Goal: Task Accomplishment & Management: Use online tool/utility

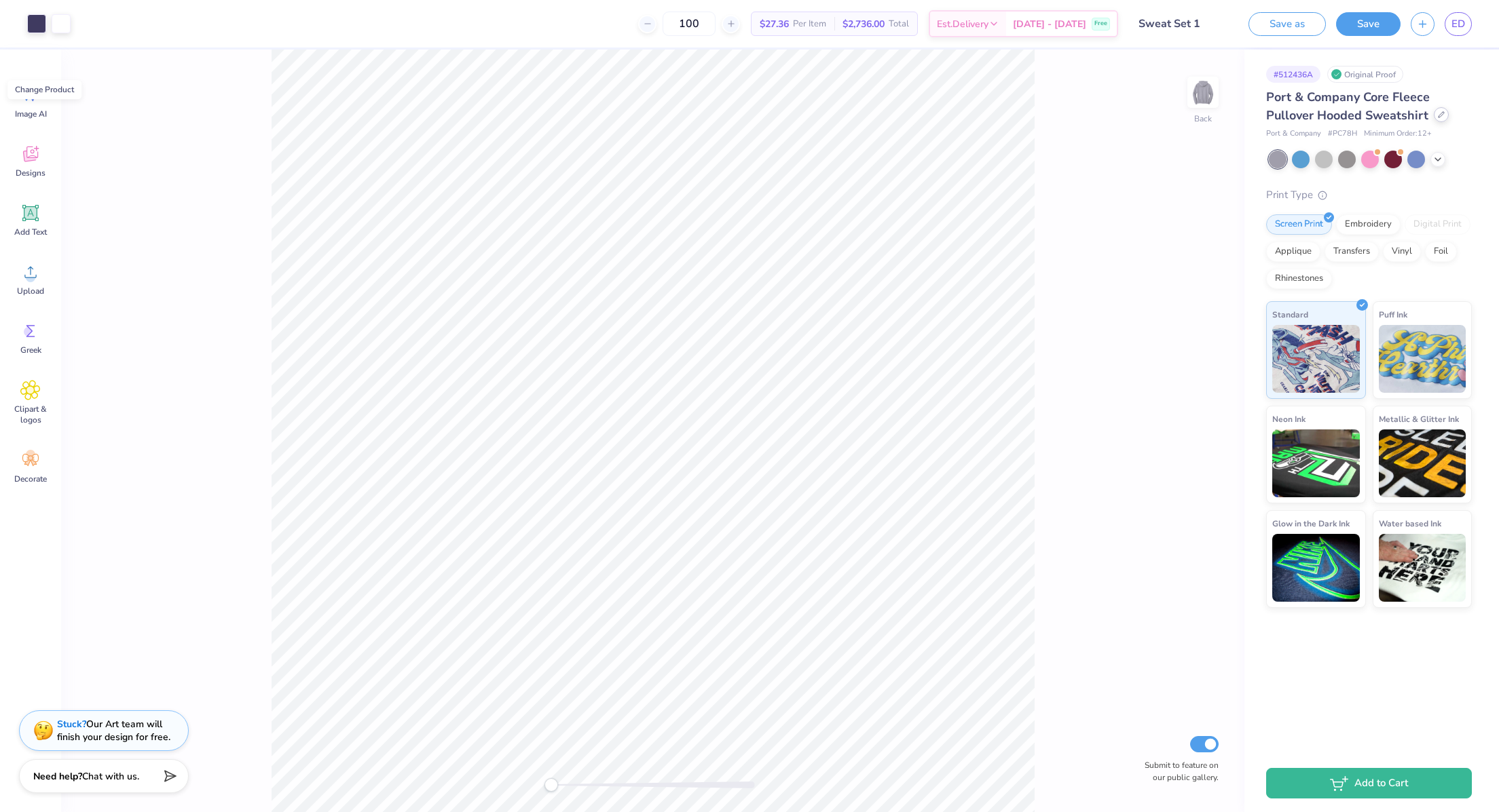
click at [1438, 117] on icon at bounding box center [1441, 115] width 7 height 7
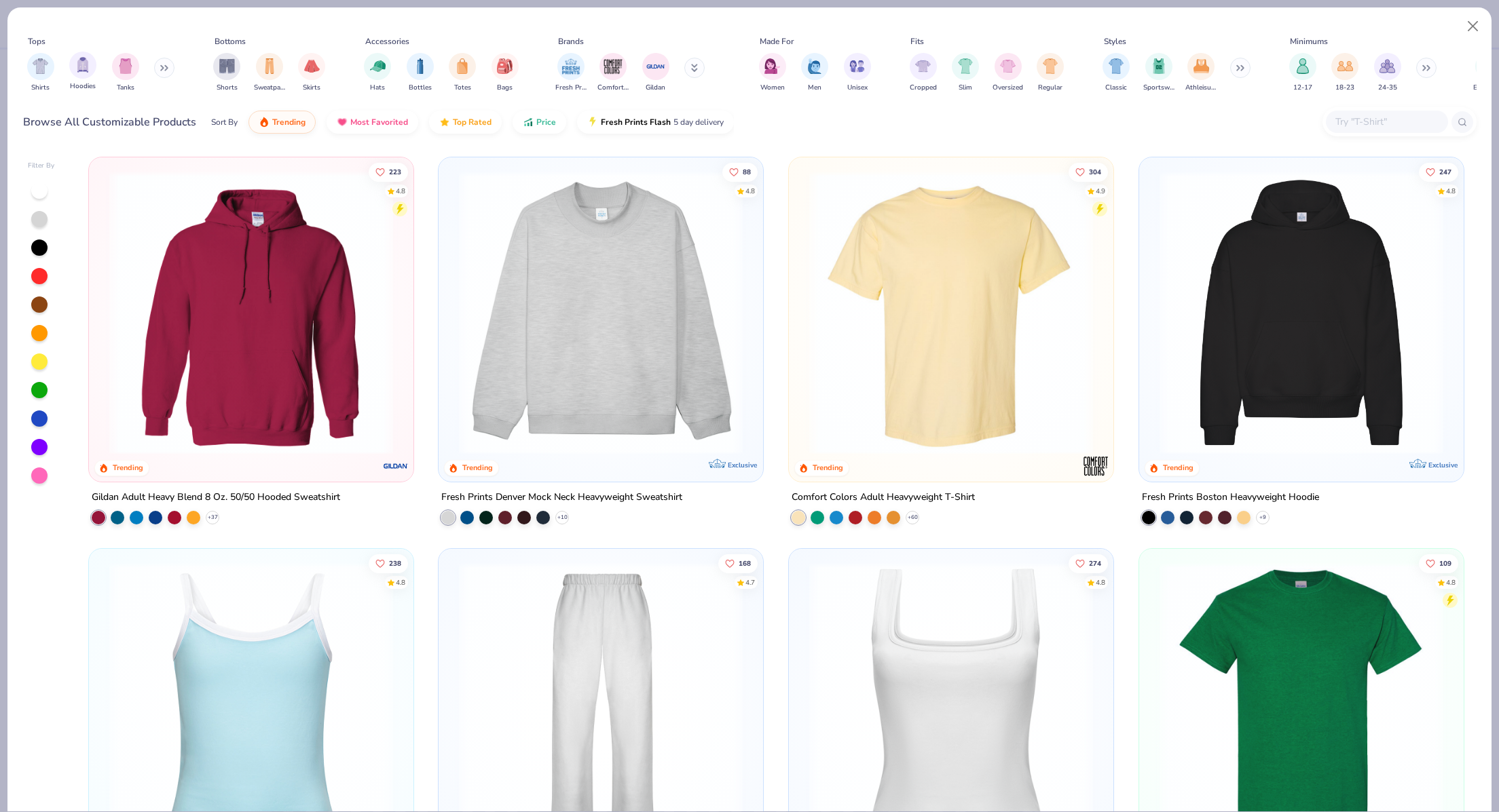
click at [86, 80] on div "Hoodies" at bounding box center [83, 71] width 27 height 40
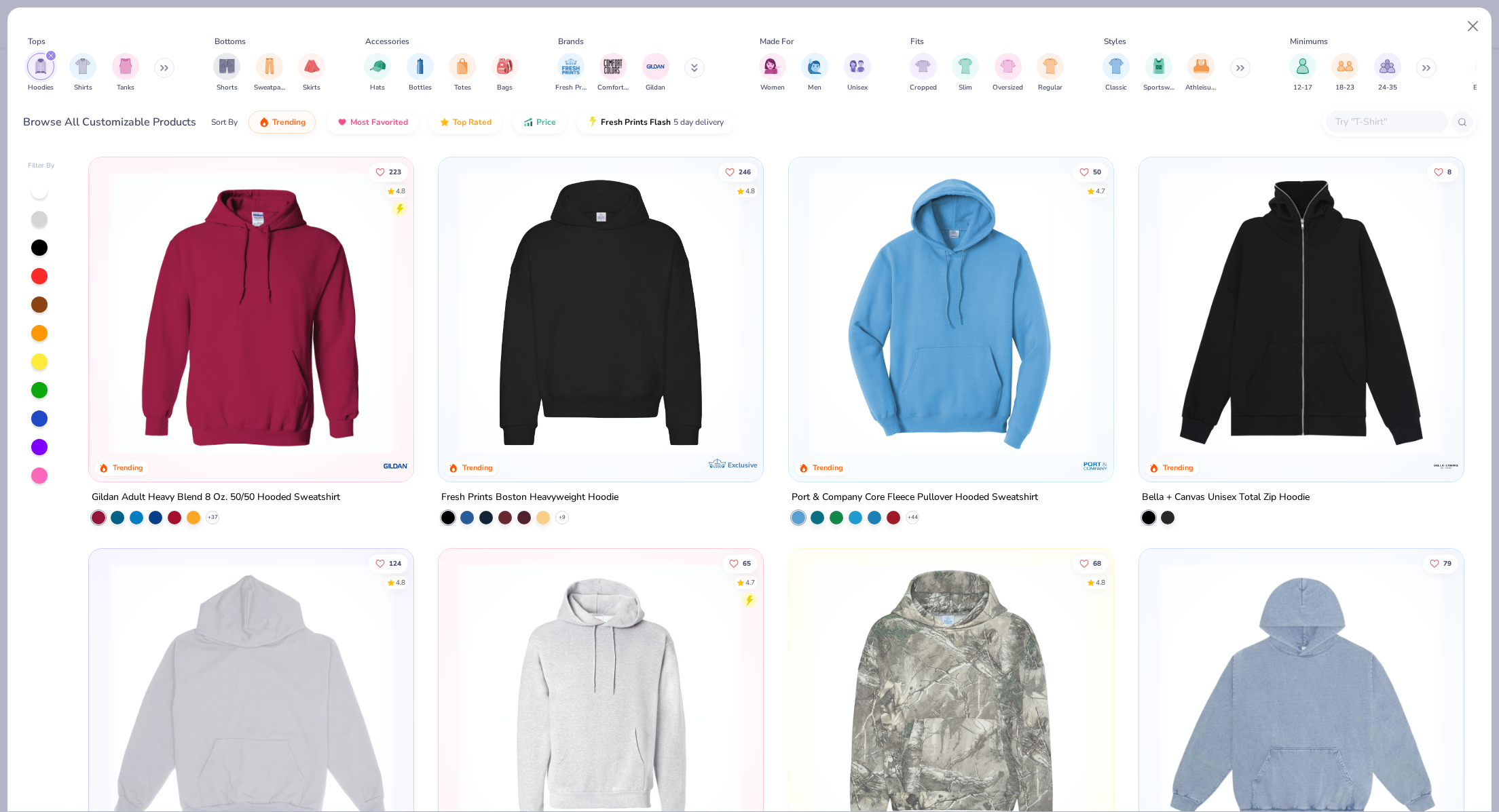
click at [596, 449] on img at bounding box center [601, 313] width 297 height 284
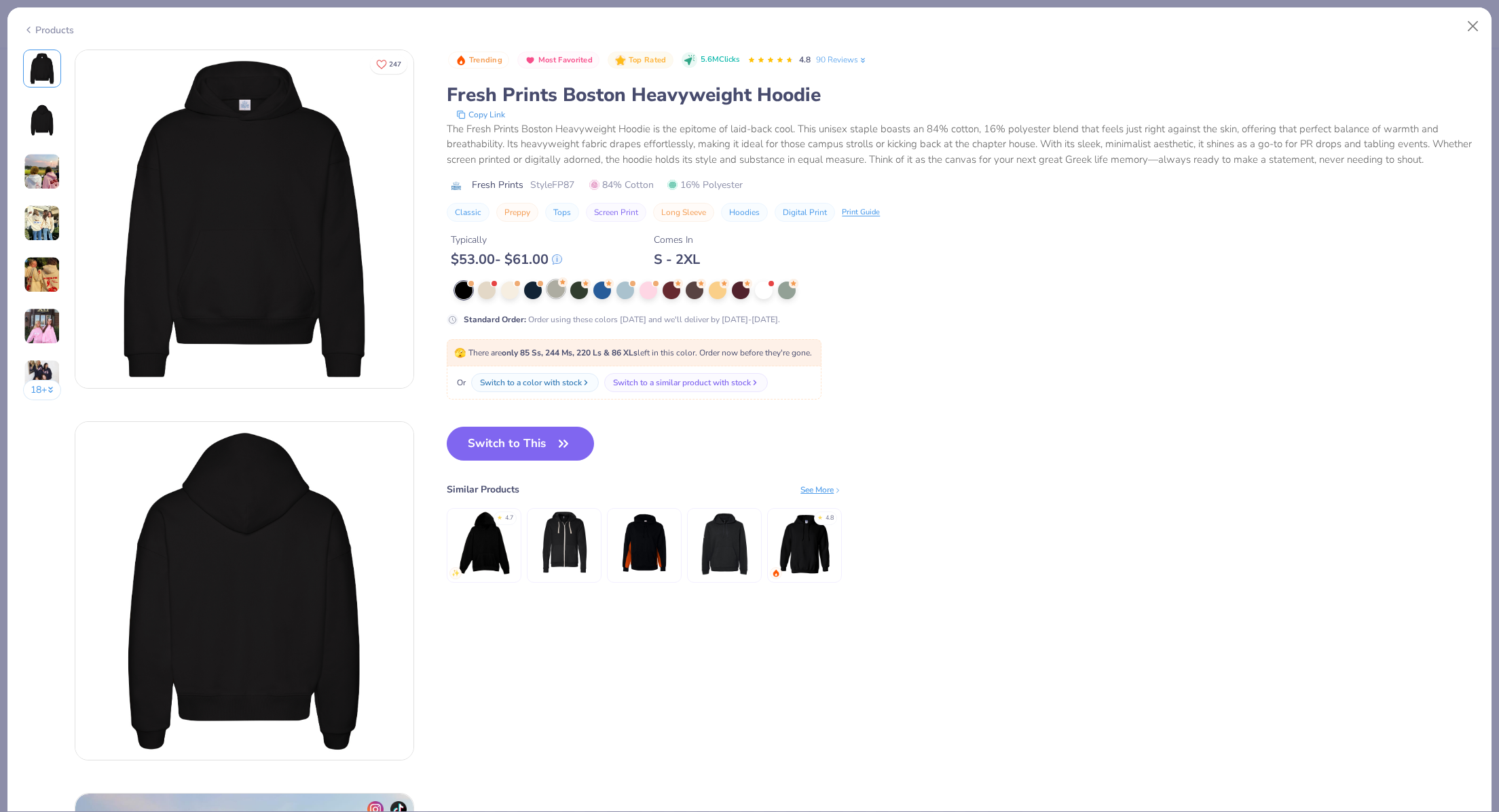
click at [556, 298] on div at bounding box center [556, 289] width 18 height 18
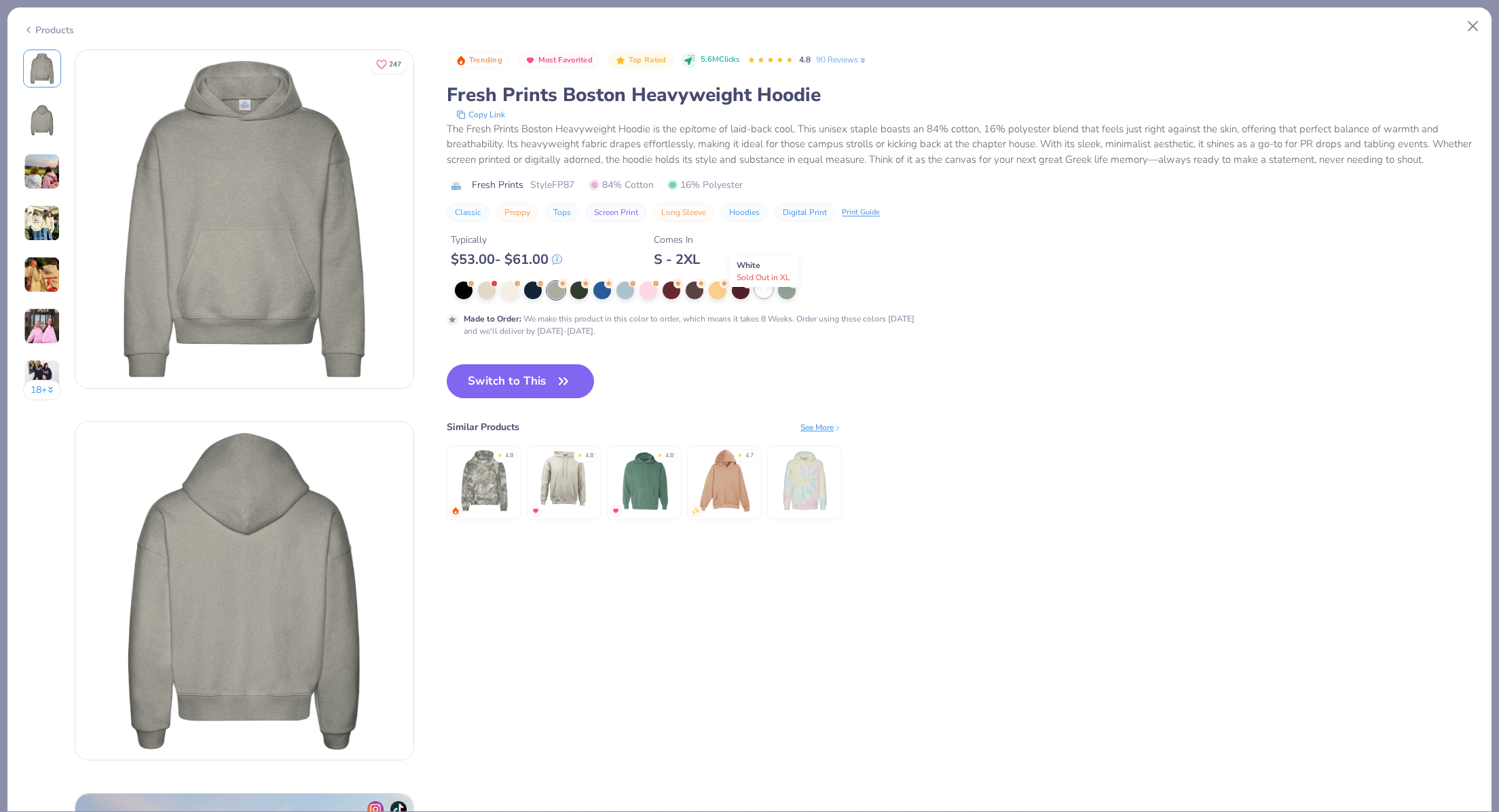
click at [770, 298] on div at bounding box center [763, 289] width 18 height 18
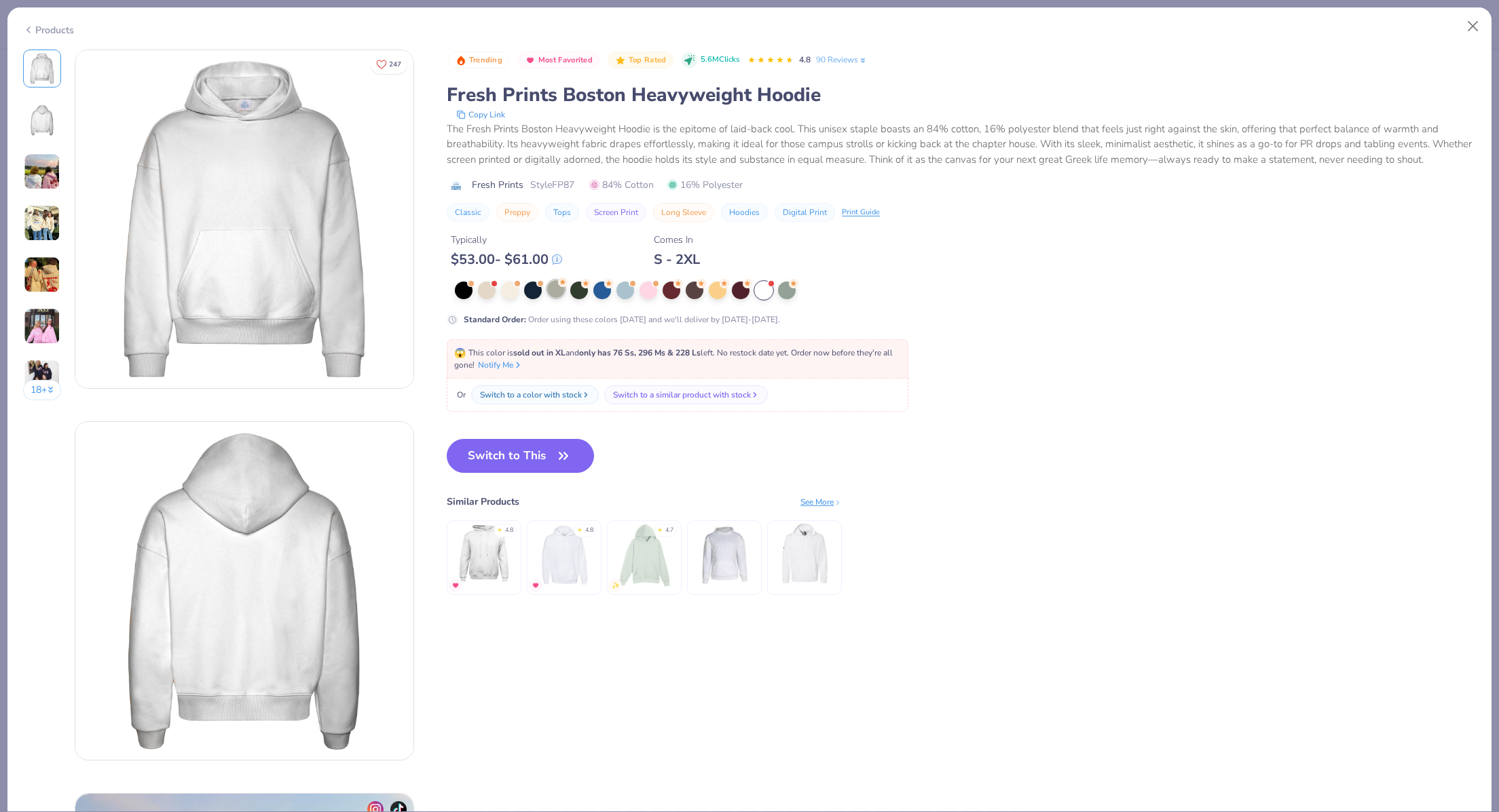
click at [556, 298] on div at bounding box center [556, 289] width 18 height 18
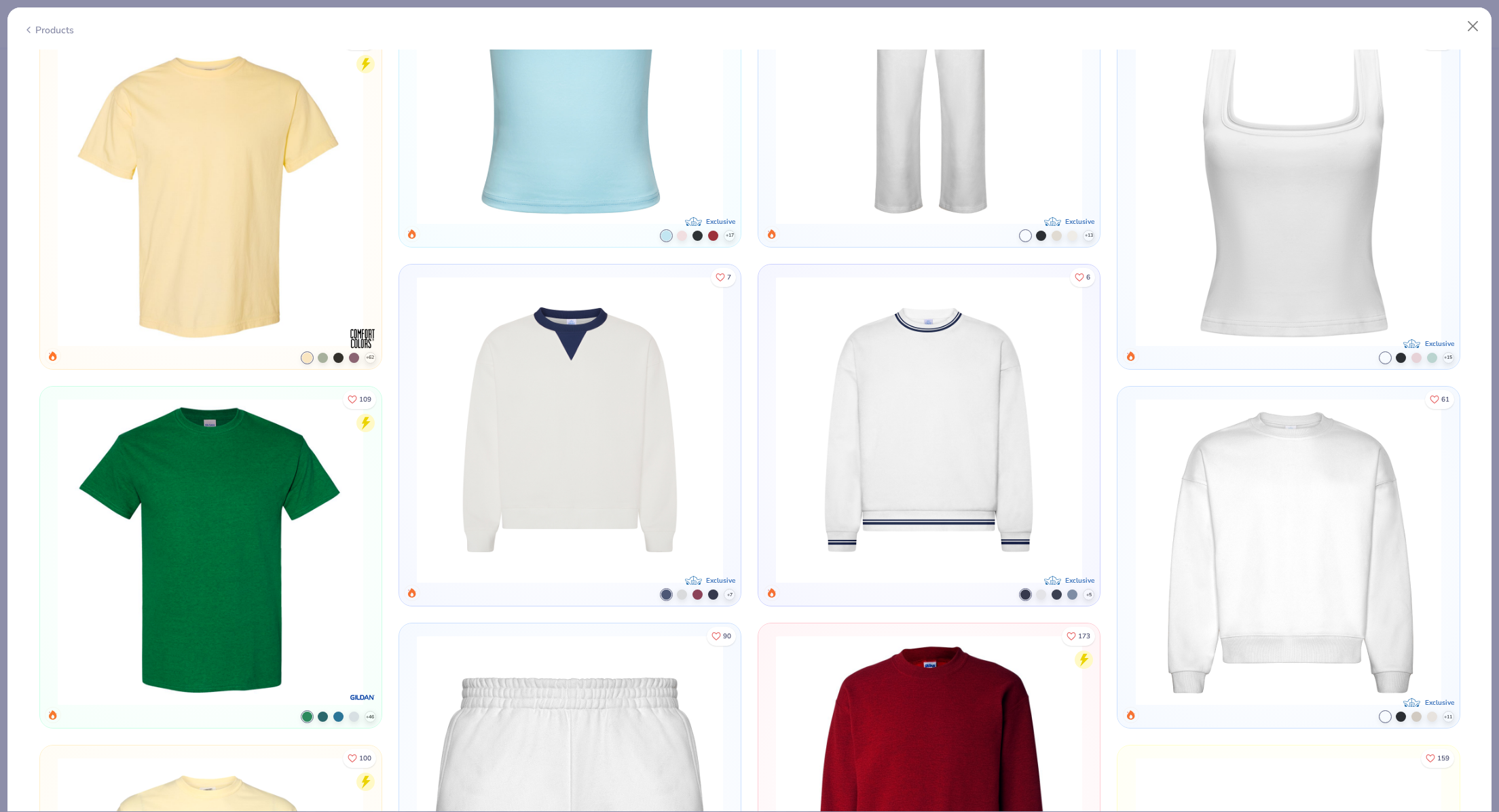
scroll to position [5104, 0]
click at [0, 0] on div at bounding box center [0, 0] width 0 height 0
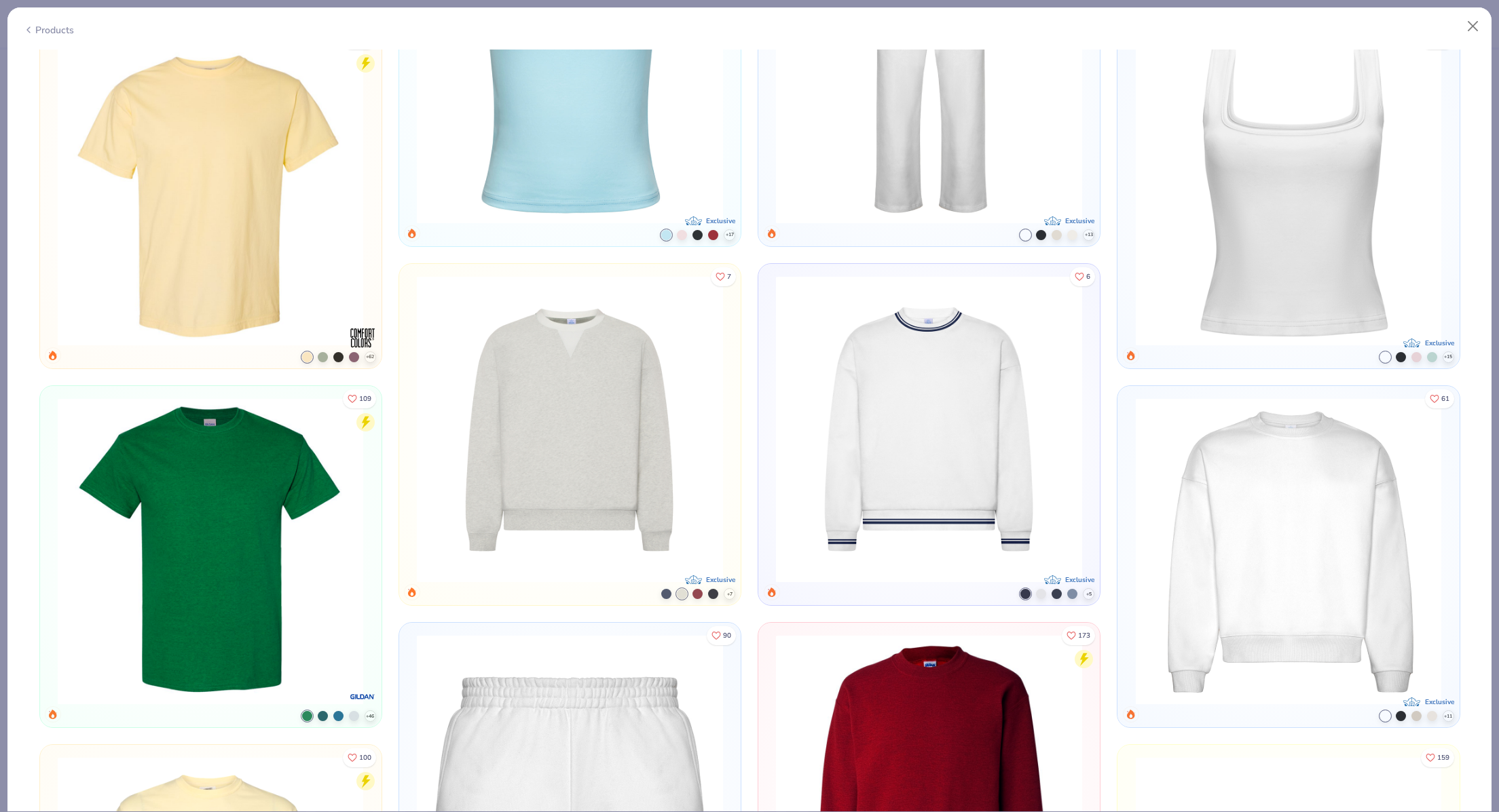
click at [0, 0] on div at bounding box center [0, 0] width 0 height 0
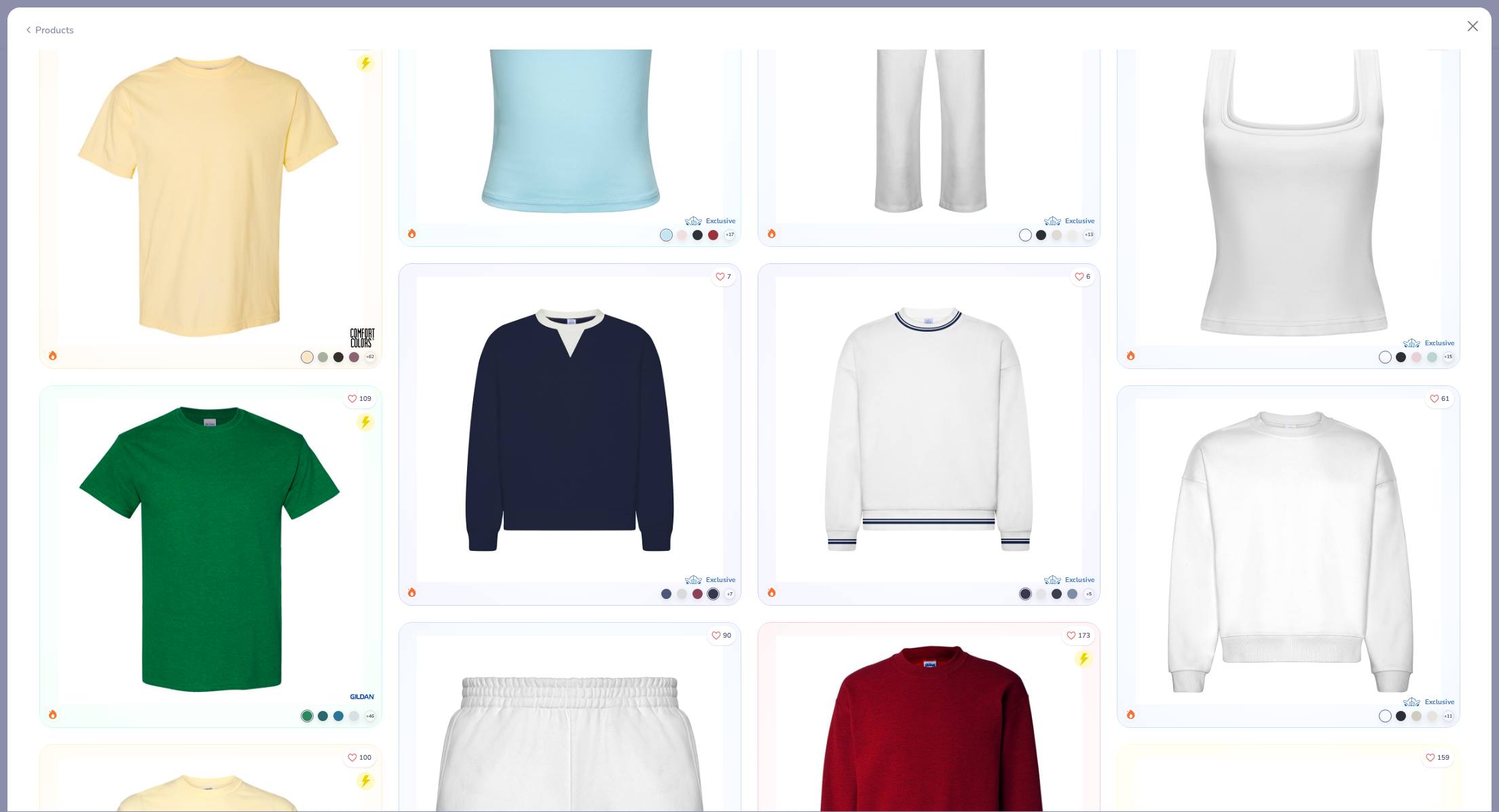
click at [0, 0] on div at bounding box center [0, 0] width 0 height 0
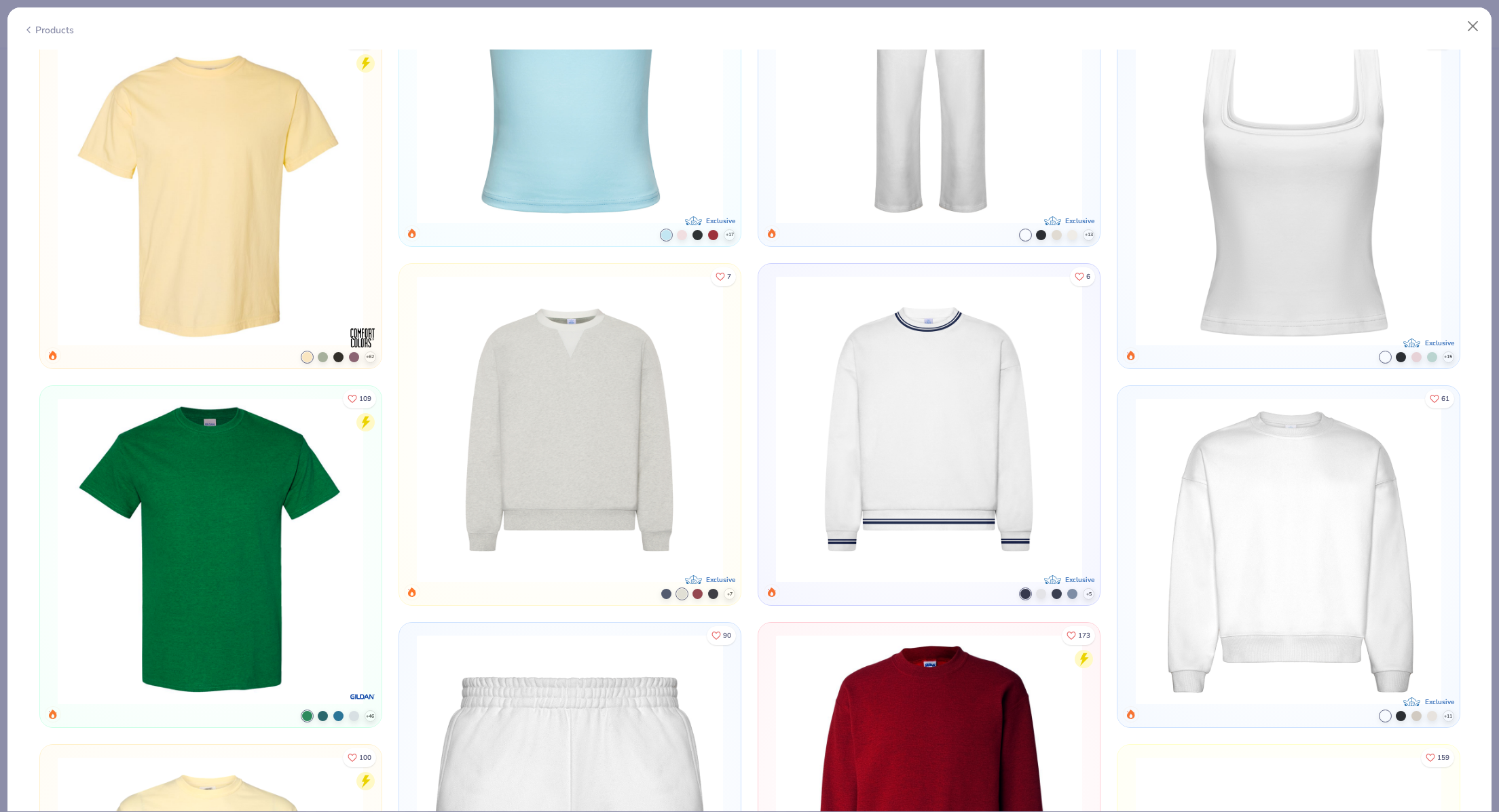
click at [0, 0] on div at bounding box center [0, 0] width 0 height 0
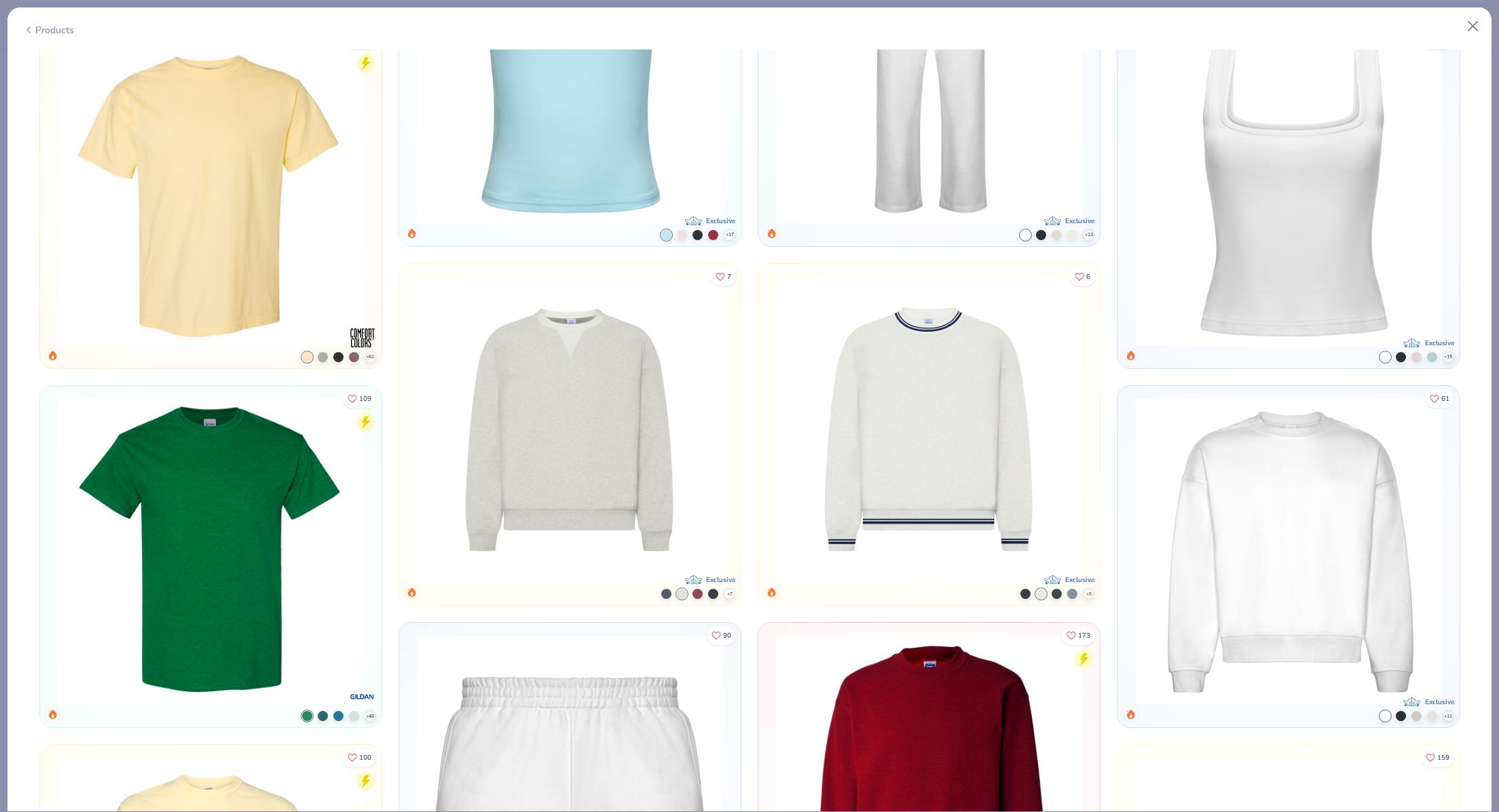
click at [0, 0] on div at bounding box center [0, 0] width 0 height 0
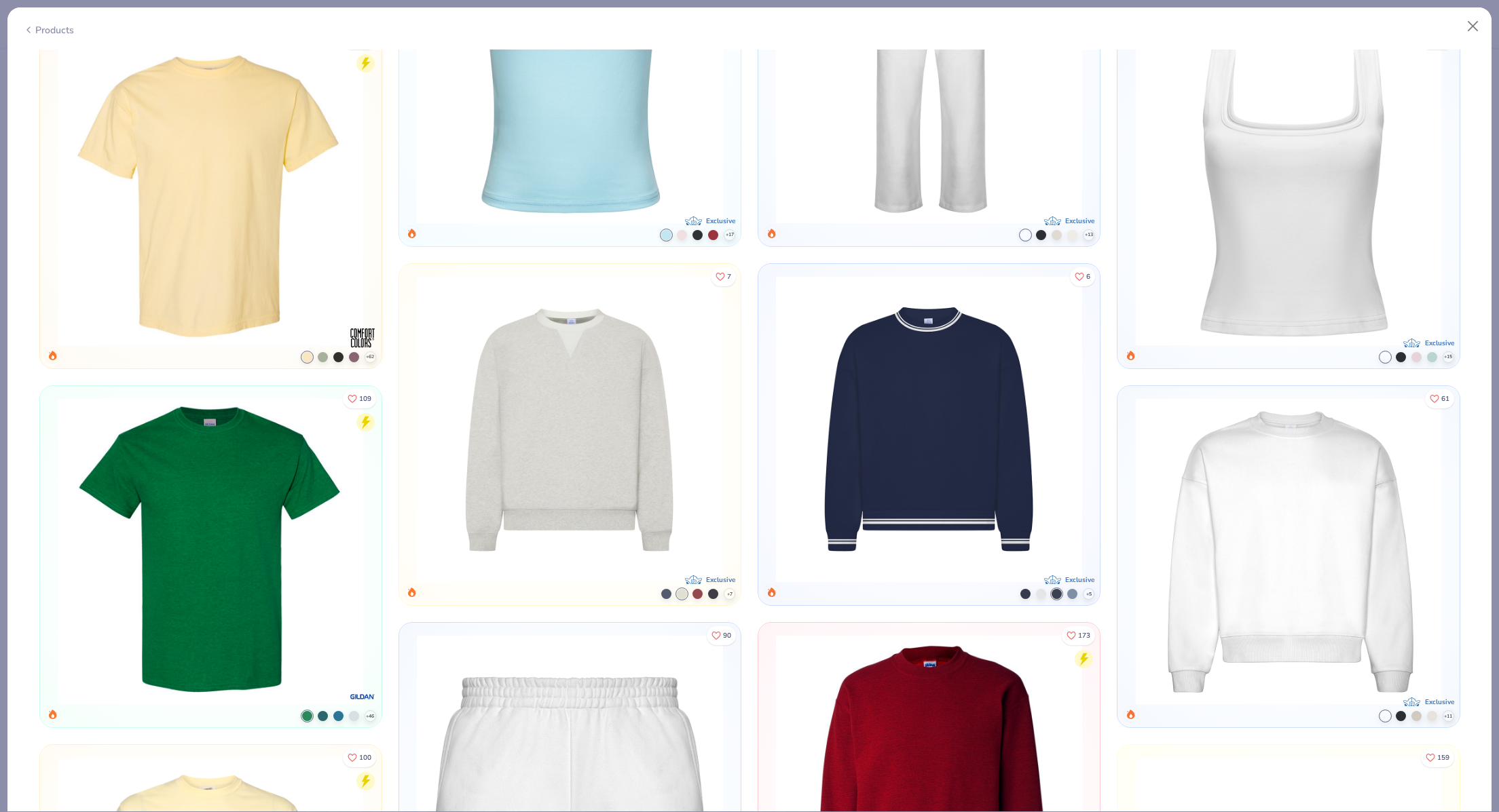
click at [0, 0] on div at bounding box center [0, 0] width 0 height 0
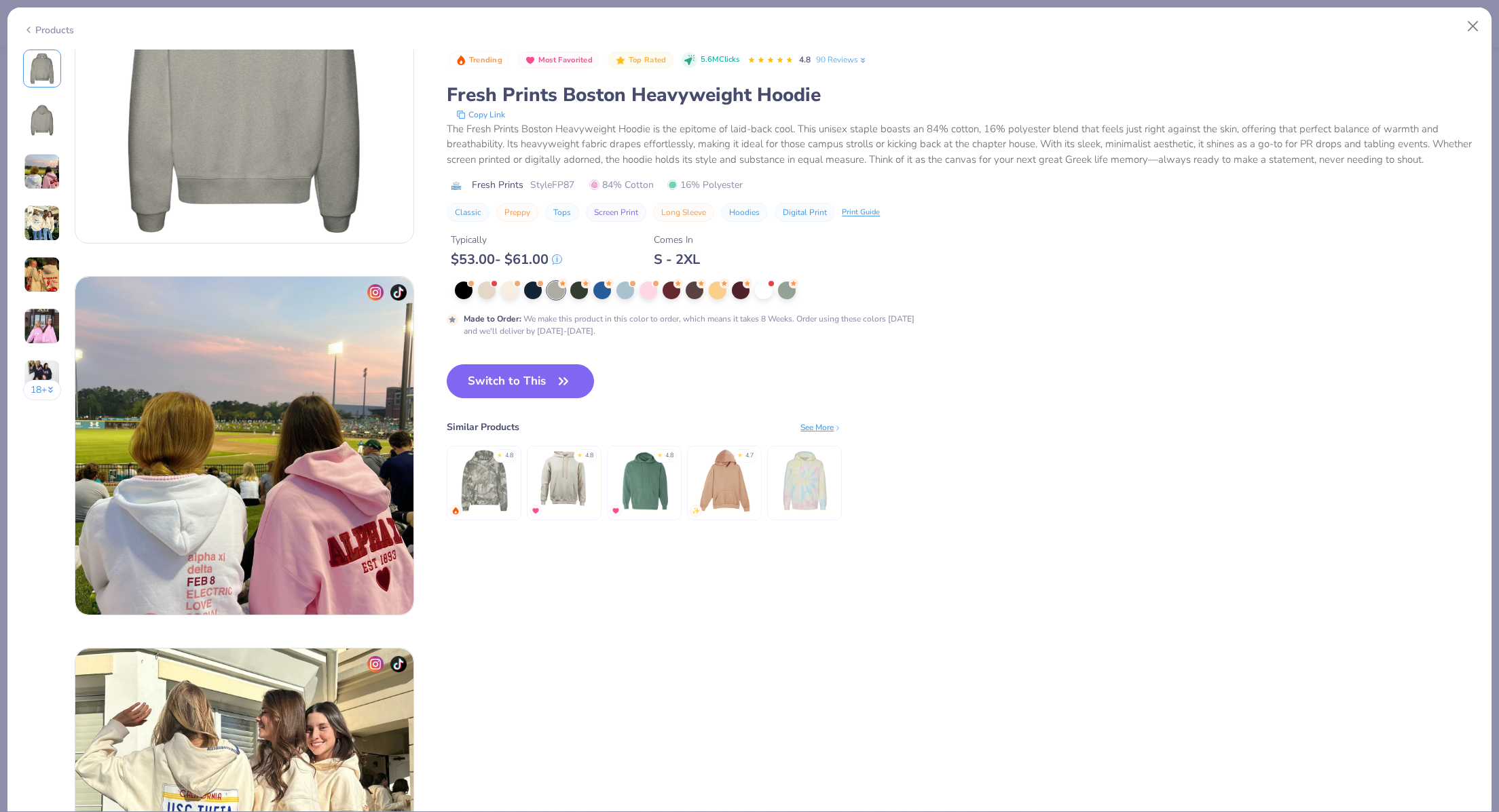
scroll to position [0, 0]
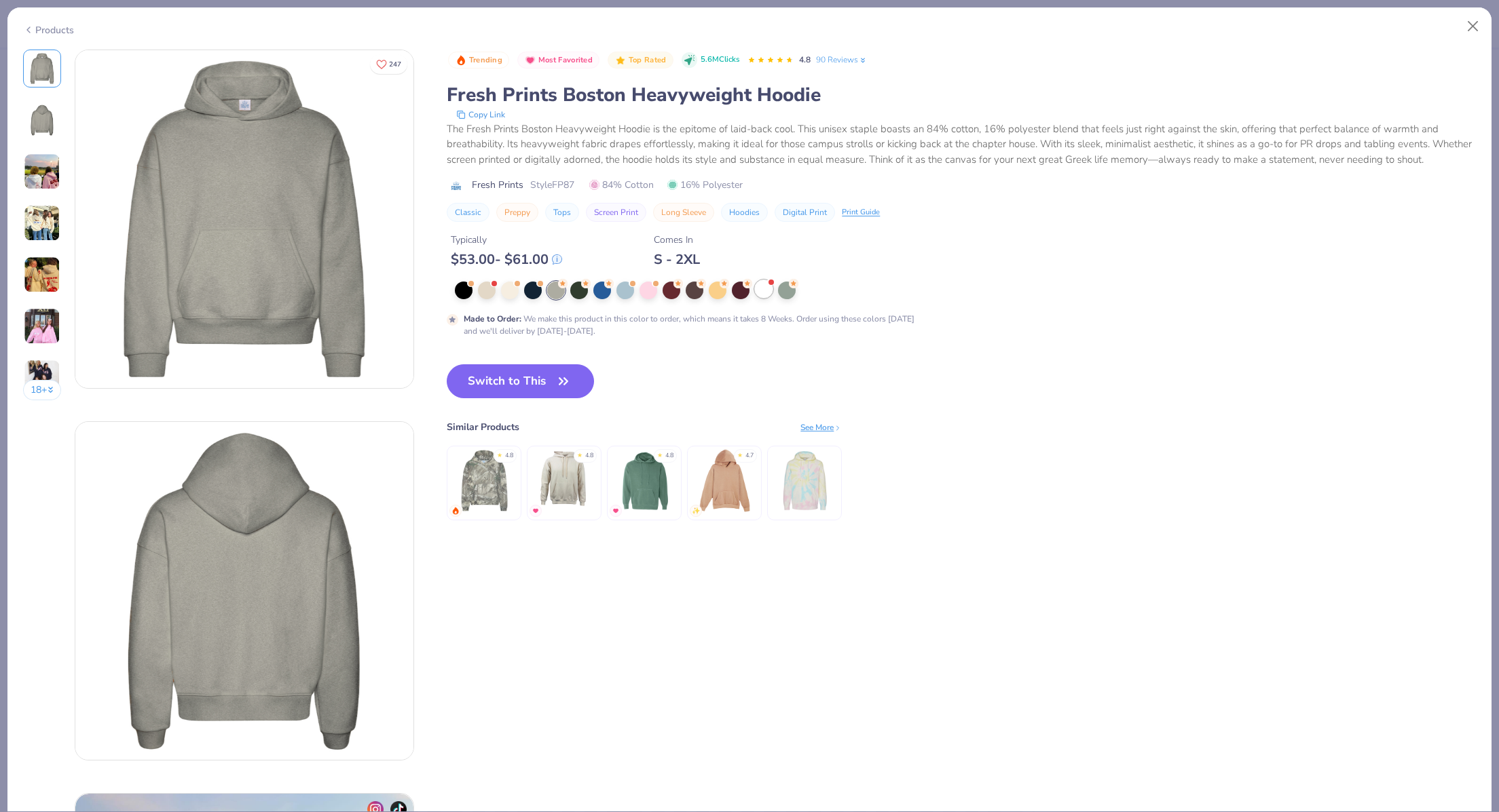
click at [772, 298] on div at bounding box center [763, 289] width 18 height 18
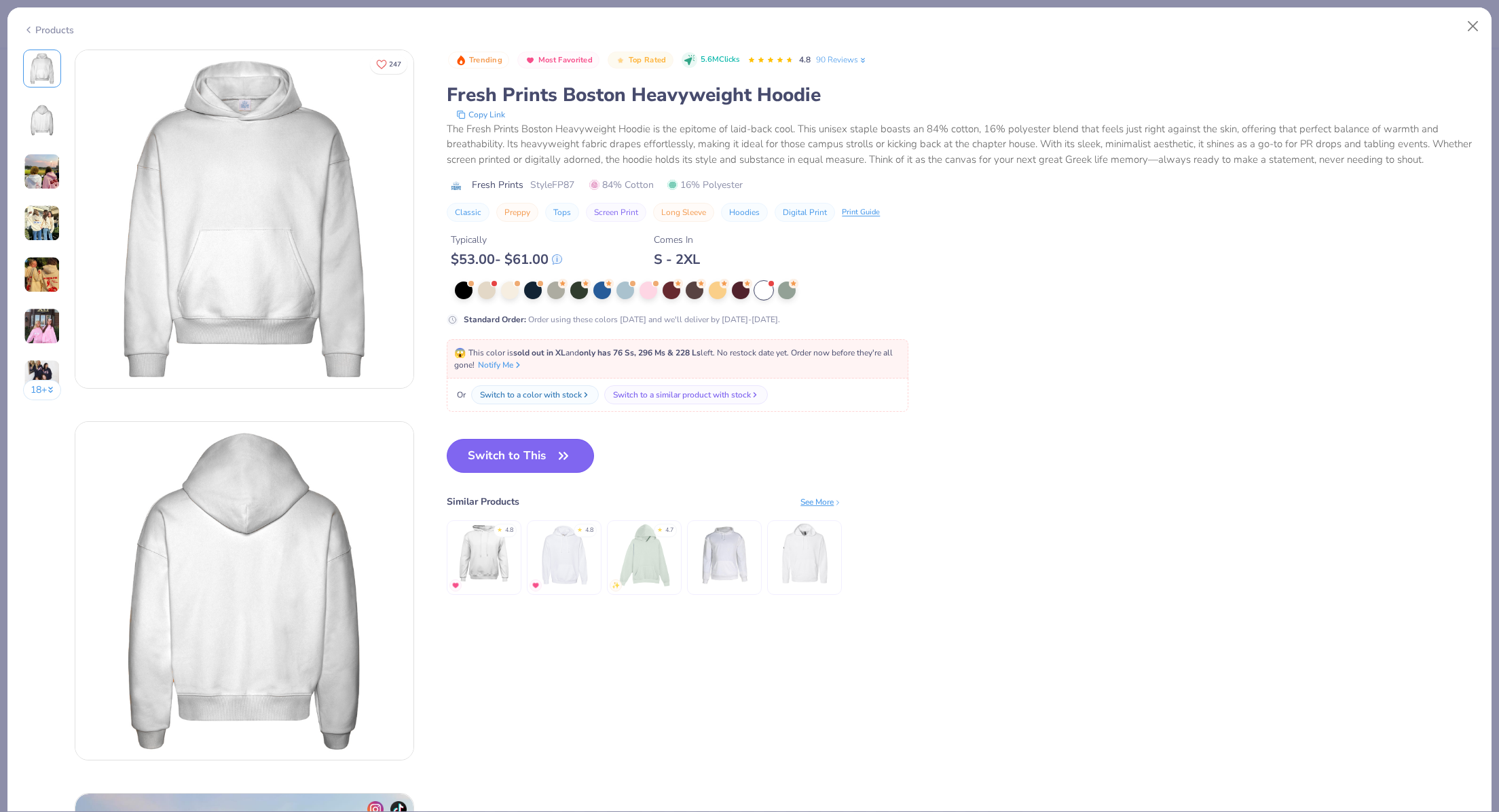
click at [554, 466] on span "button" at bounding box center [564, 456] width 19 height 19
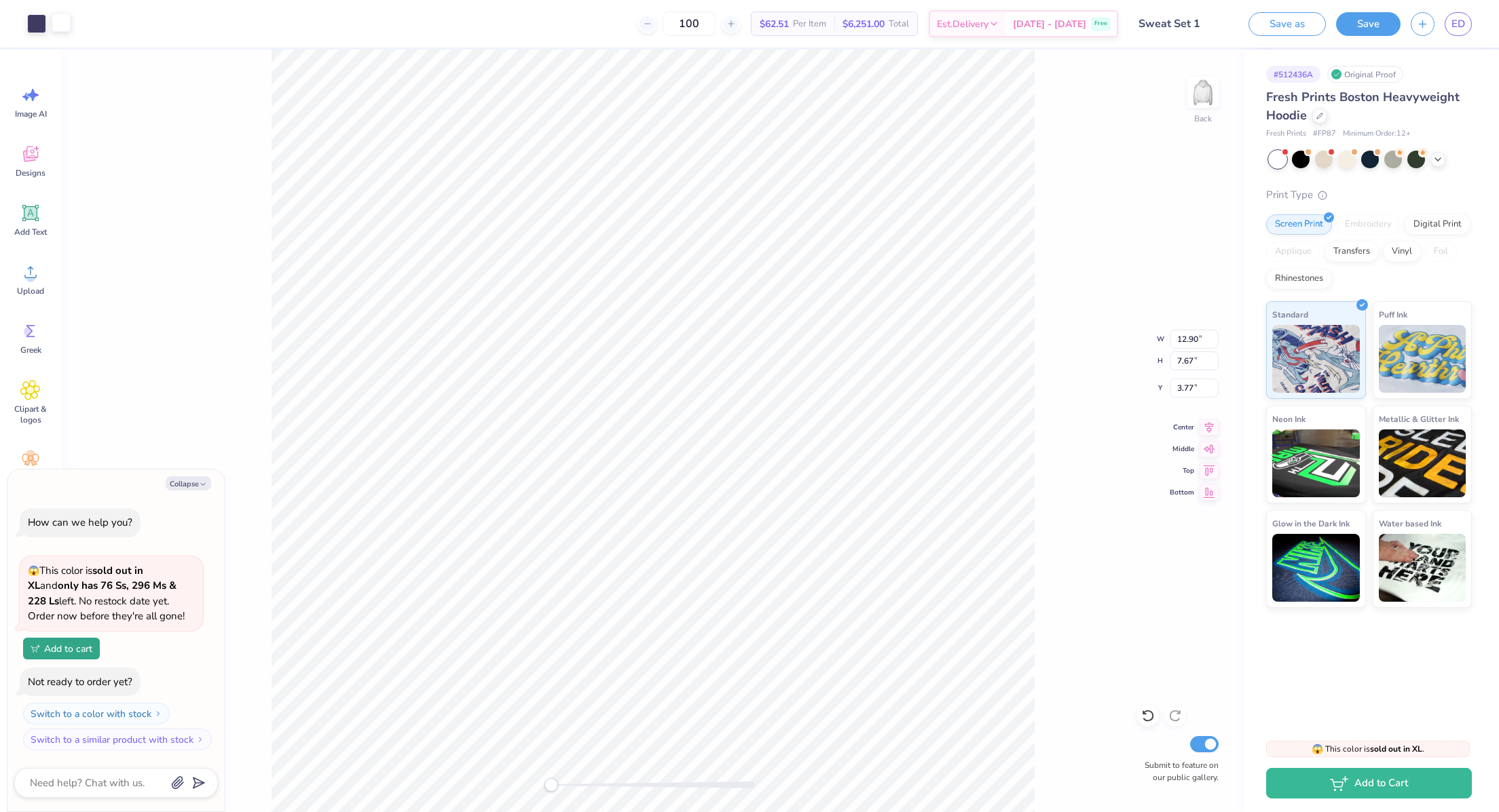
click at [61, 26] on div at bounding box center [61, 22] width 19 height 19
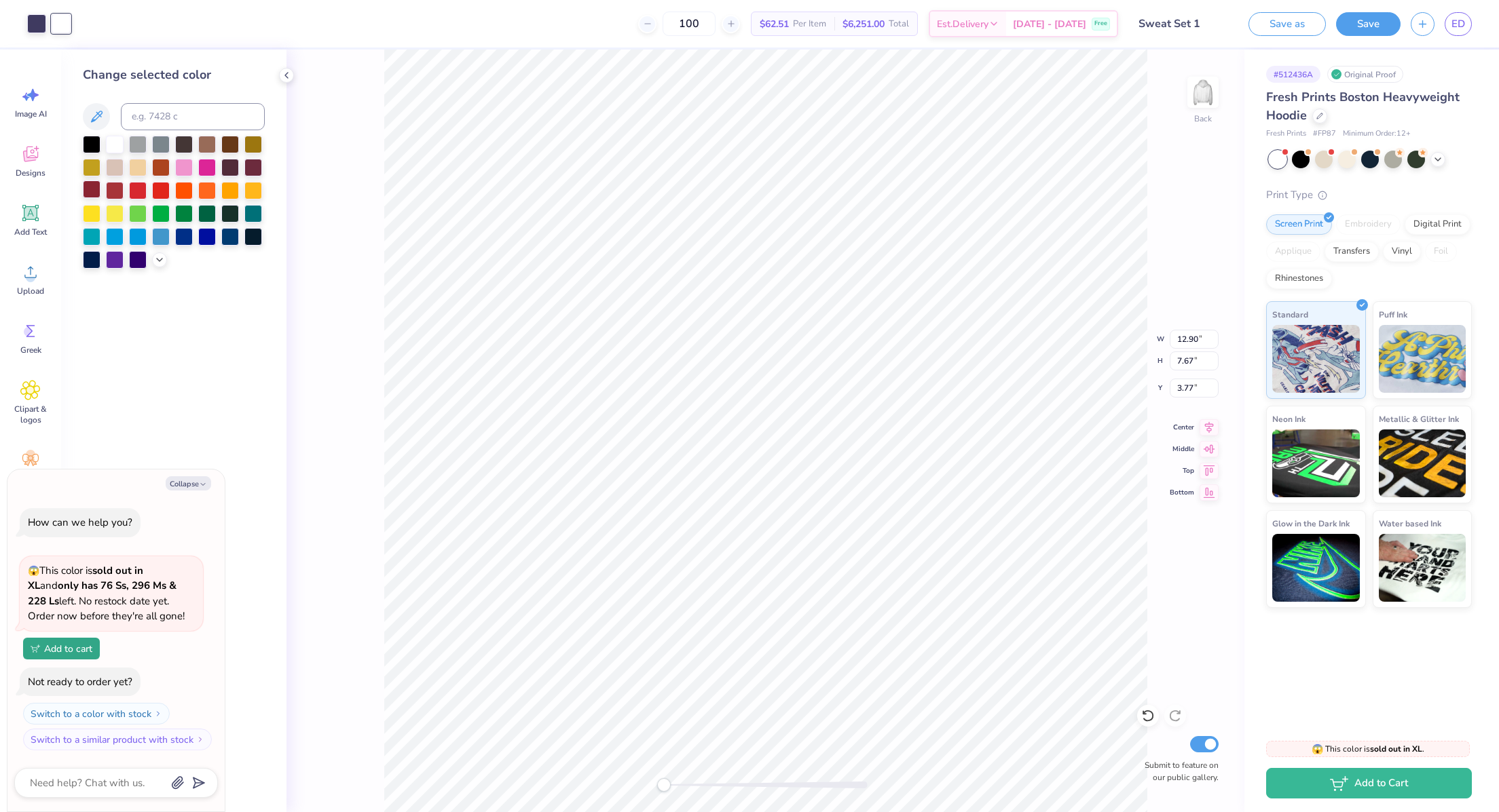
click at [90, 190] on div at bounding box center [92, 189] width 18 height 18
click at [188, 163] on div at bounding box center [184, 166] width 18 height 18
click at [110, 147] on div at bounding box center [115, 143] width 18 height 18
click at [93, 255] on div at bounding box center [92, 259] width 18 height 18
click at [34, 24] on div at bounding box center [37, 22] width 19 height 19
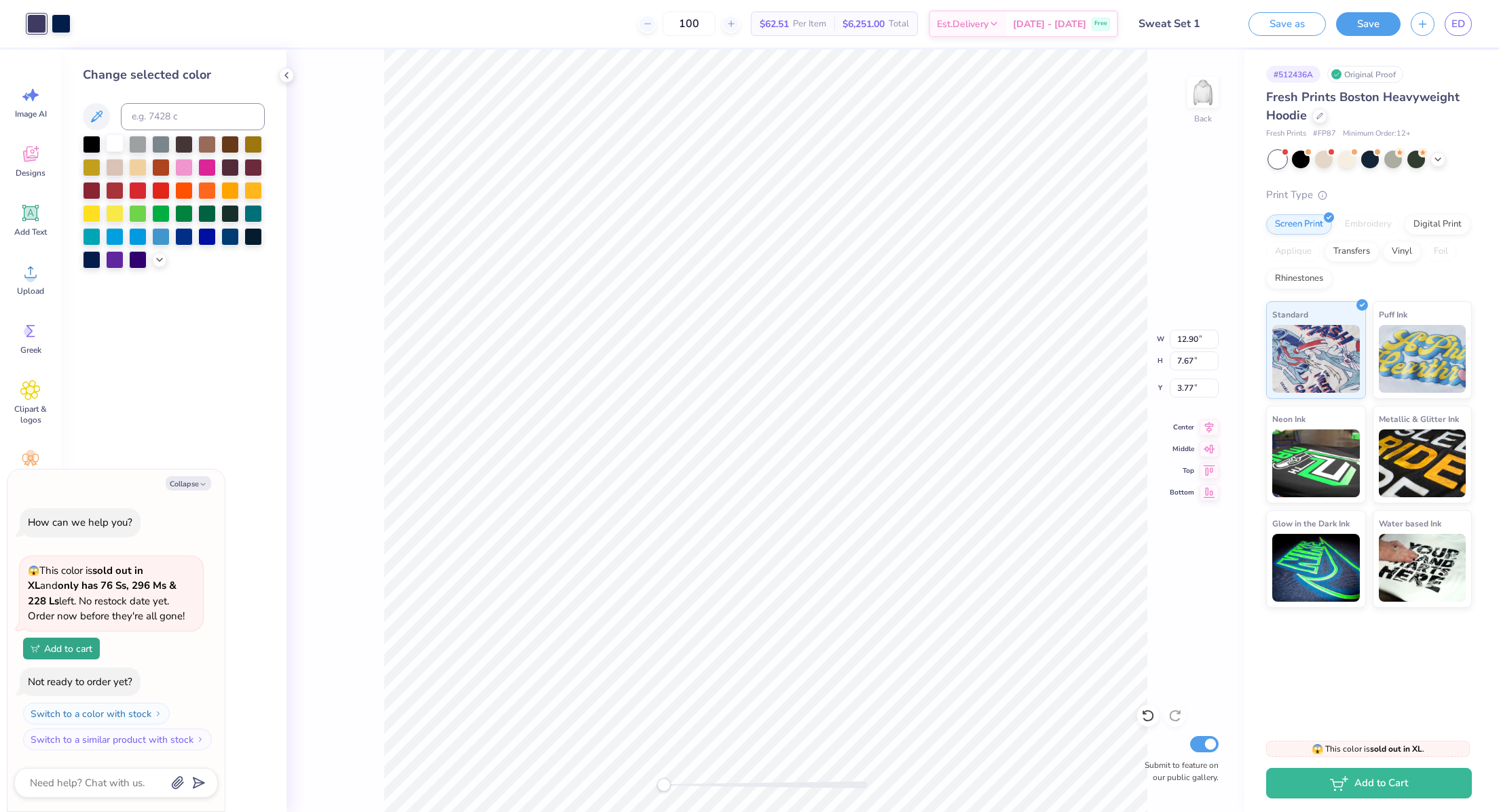
click at [114, 136] on div at bounding box center [115, 143] width 18 height 18
click at [139, 263] on div at bounding box center [138, 259] width 18 height 18
click at [91, 274] on div "Change selected color" at bounding box center [174, 430] width 225 height 762
click at [90, 263] on div at bounding box center [92, 259] width 18 height 18
click at [38, 20] on div at bounding box center [37, 22] width 19 height 19
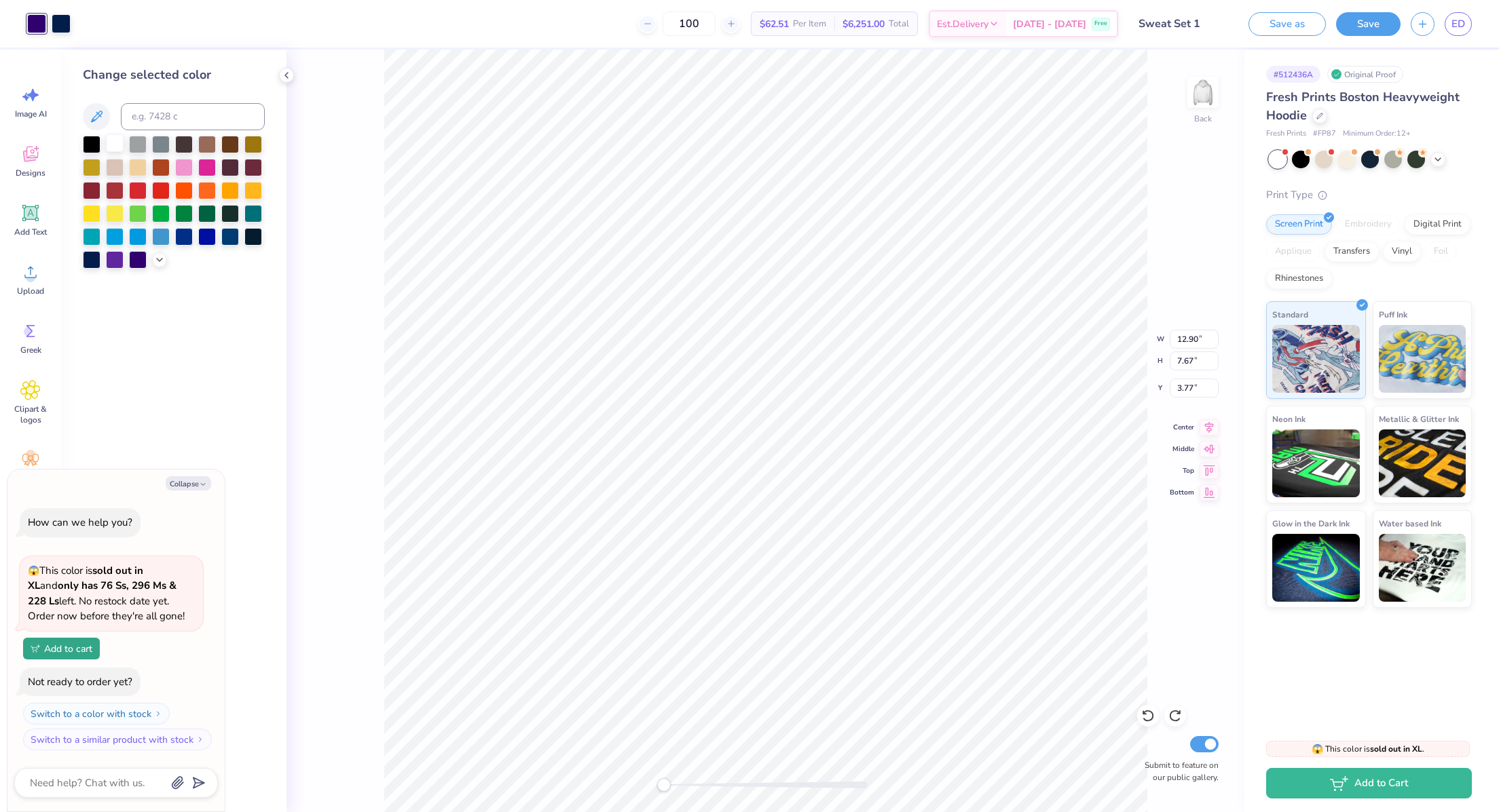
click at [118, 147] on div at bounding box center [115, 143] width 18 height 18
click at [126, 236] on div at bounding box center [174, 202] width 182 height 133
click at [130, 239] on div at bounding box center [138, 236] width 18 height 18
click at [62, 32] on div at bounding box center [61, 22] width 19 height 19
click at [114, 135] on div at bounding box center [115, 143] width 18 height 18
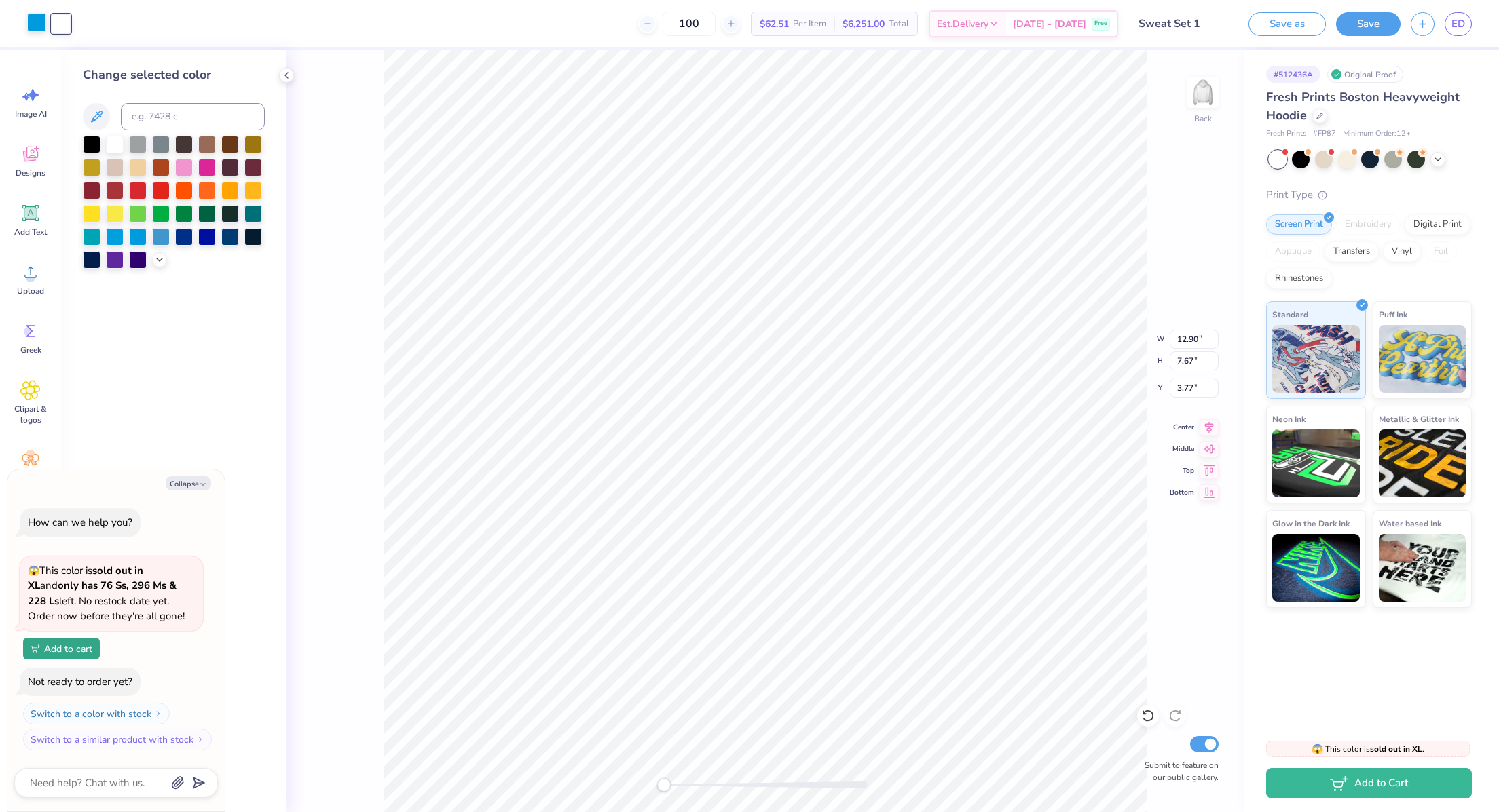
click at [39, 24] on div at bounding box center [37, 22] width 19 height 19
click at [90, 265] on div at bounding box center [92, 259] width 18 height 18
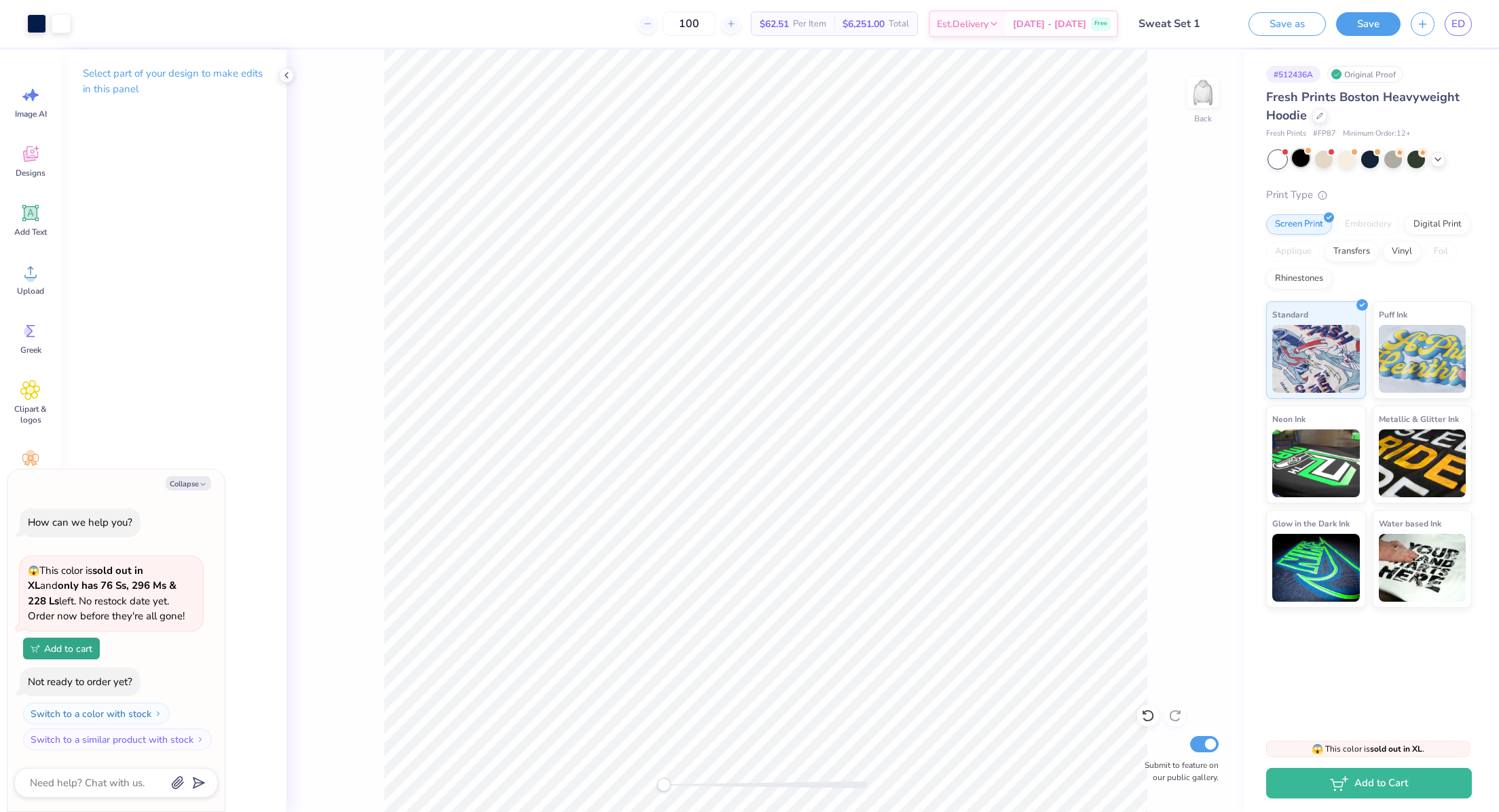
click at [1293, 163] on div at bounding box center [1301, 158] width 18 height 18
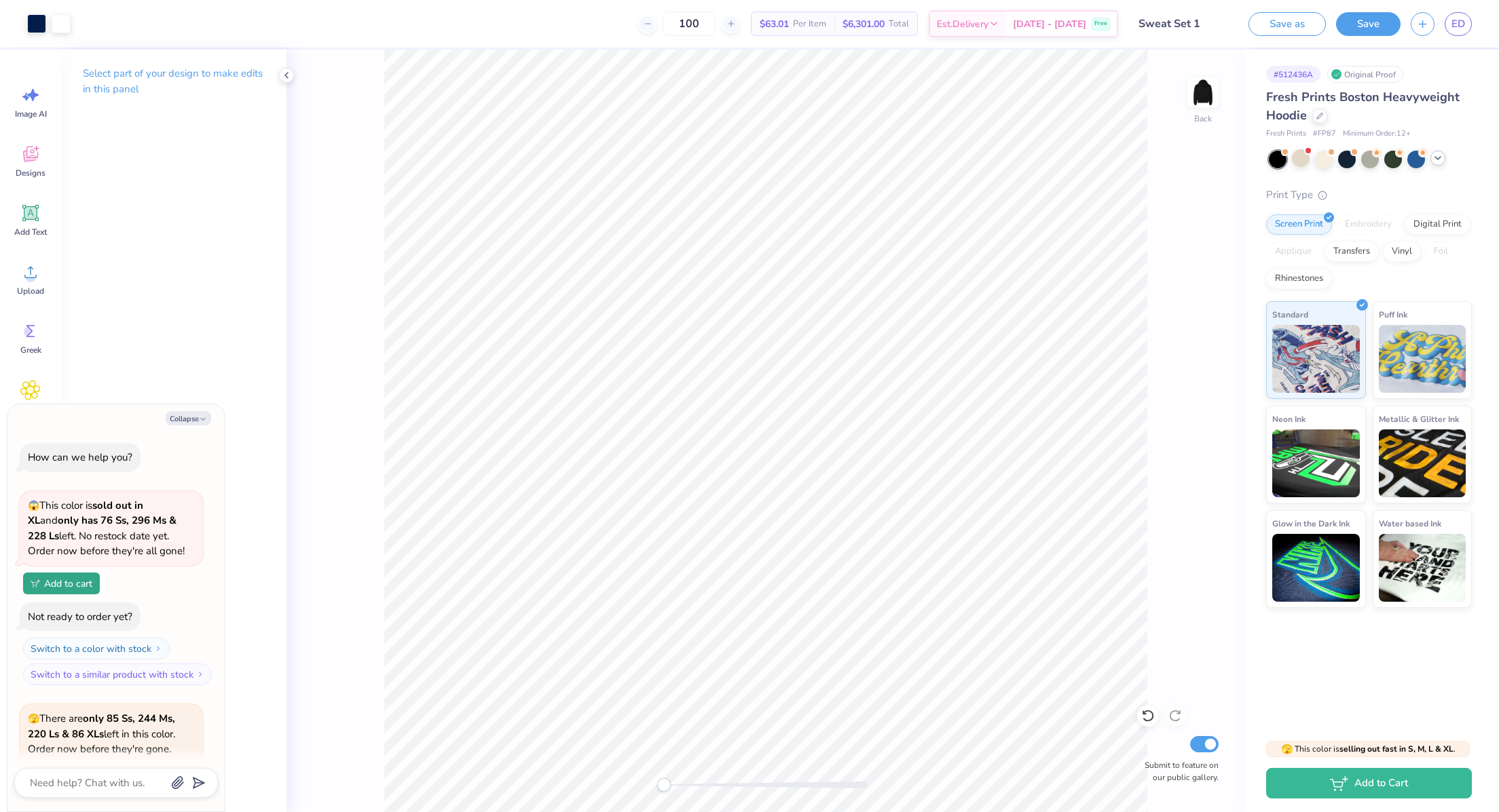
scroll to position [132, 0]
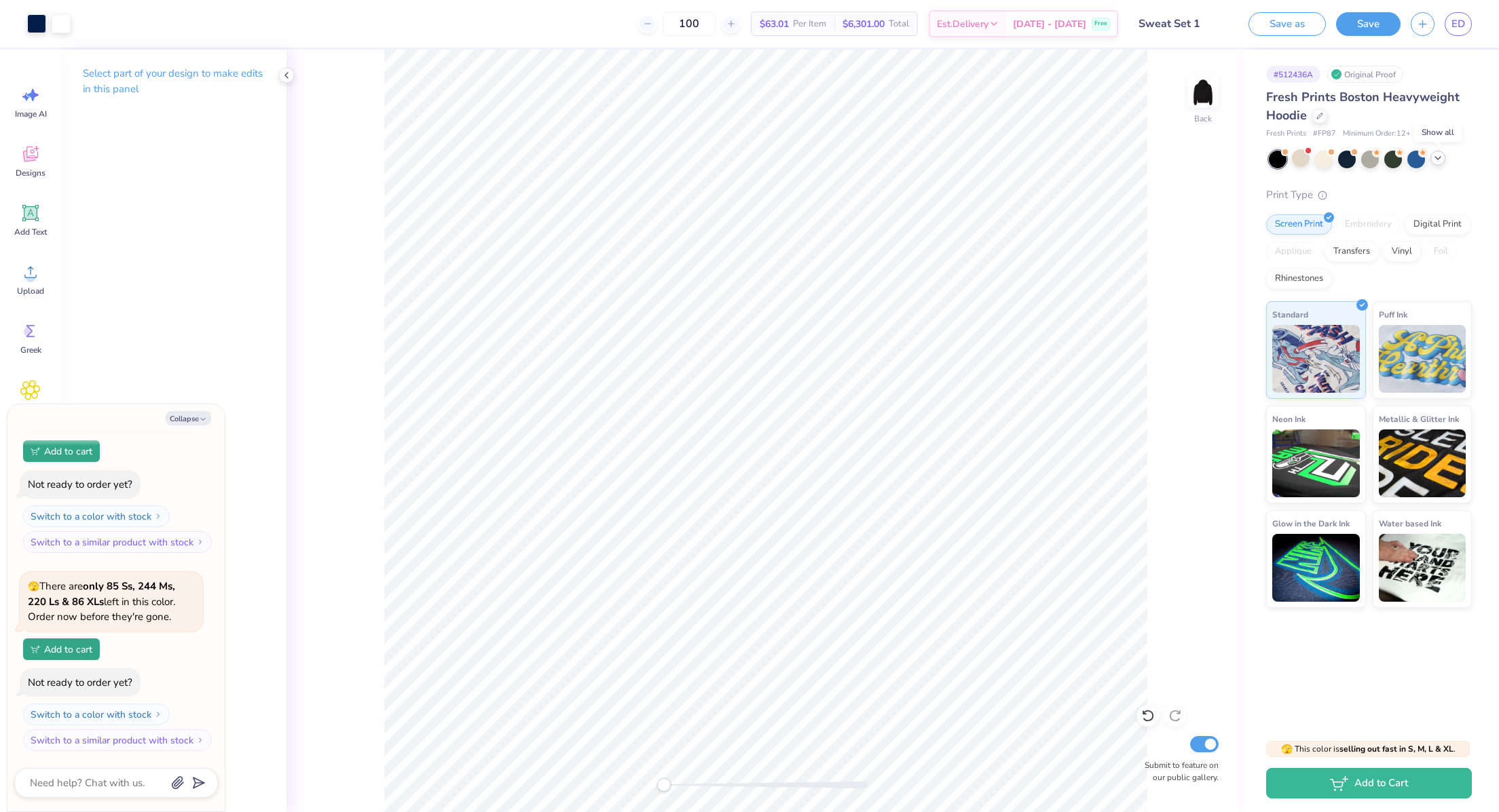
click at [1442, 161] on icon at bounding box center [1438, 158] width 11 height 11
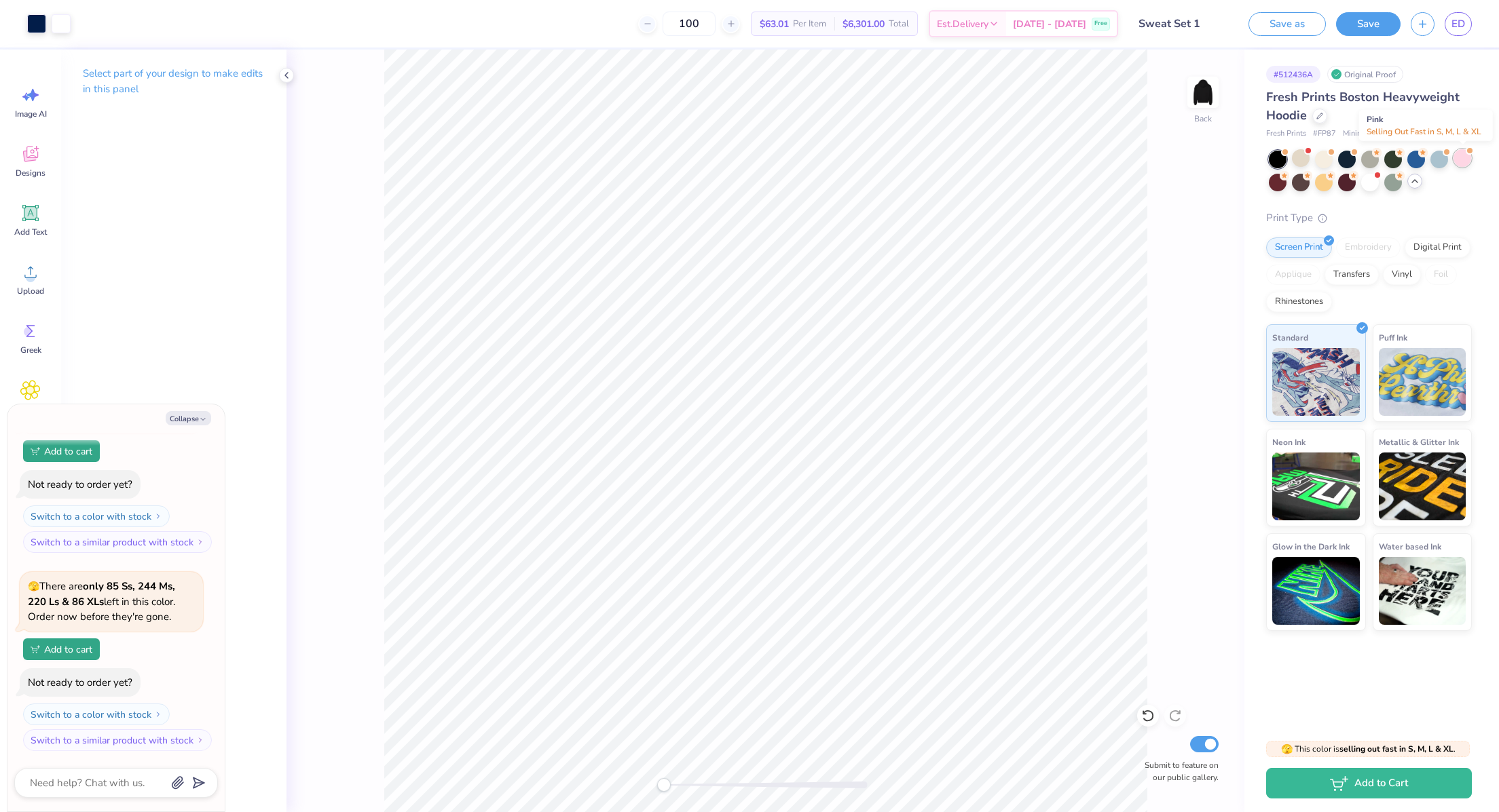
click at [1460, 158] on div at bounding box center [1462, 158] width 18 height 18
click at [1284, 184] on div at bounding box center [1278, 181] width 18 height 18
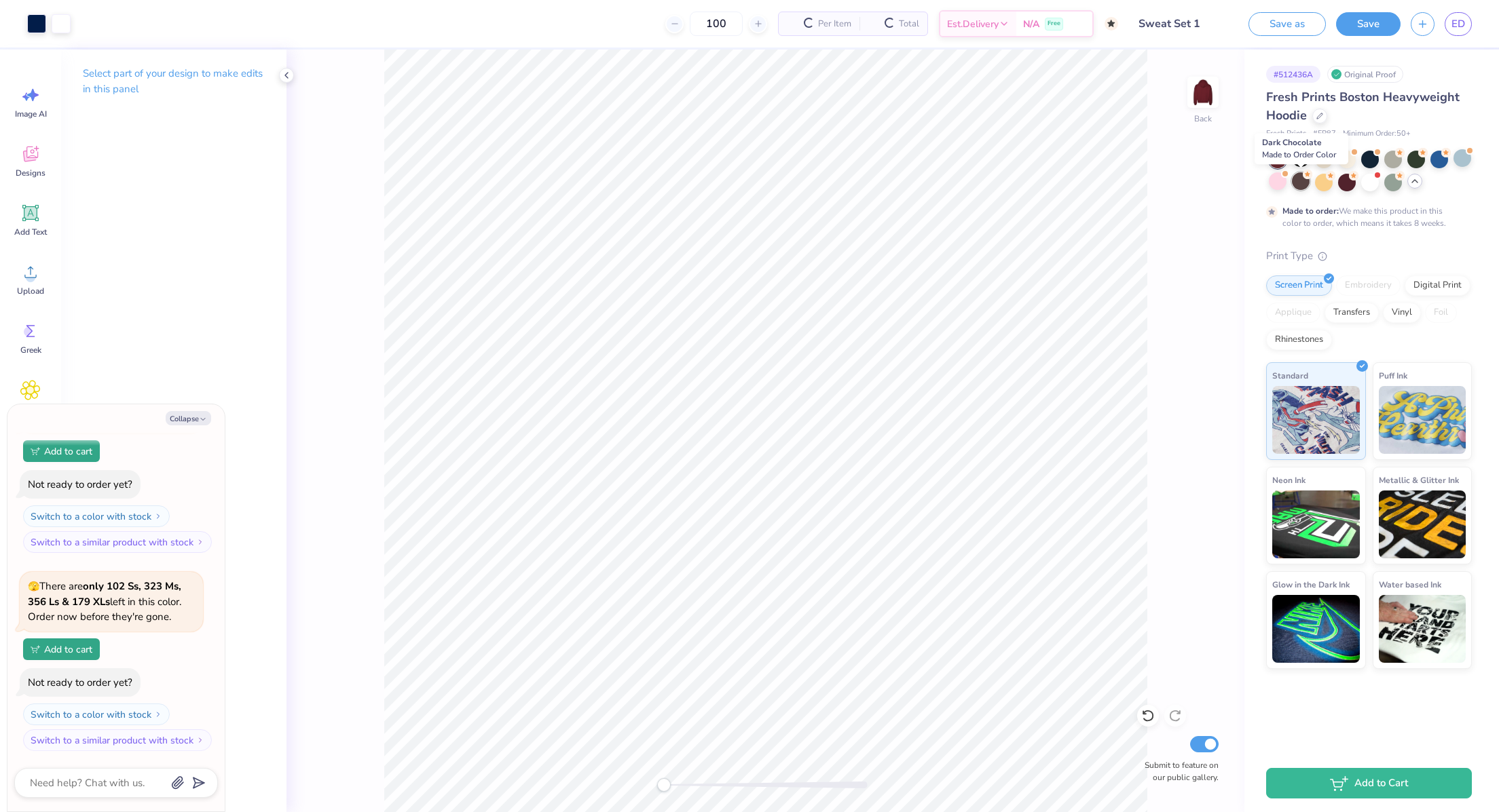
click at [1303, 183] on div at bounding box center [1301, 181] width 18 height 18
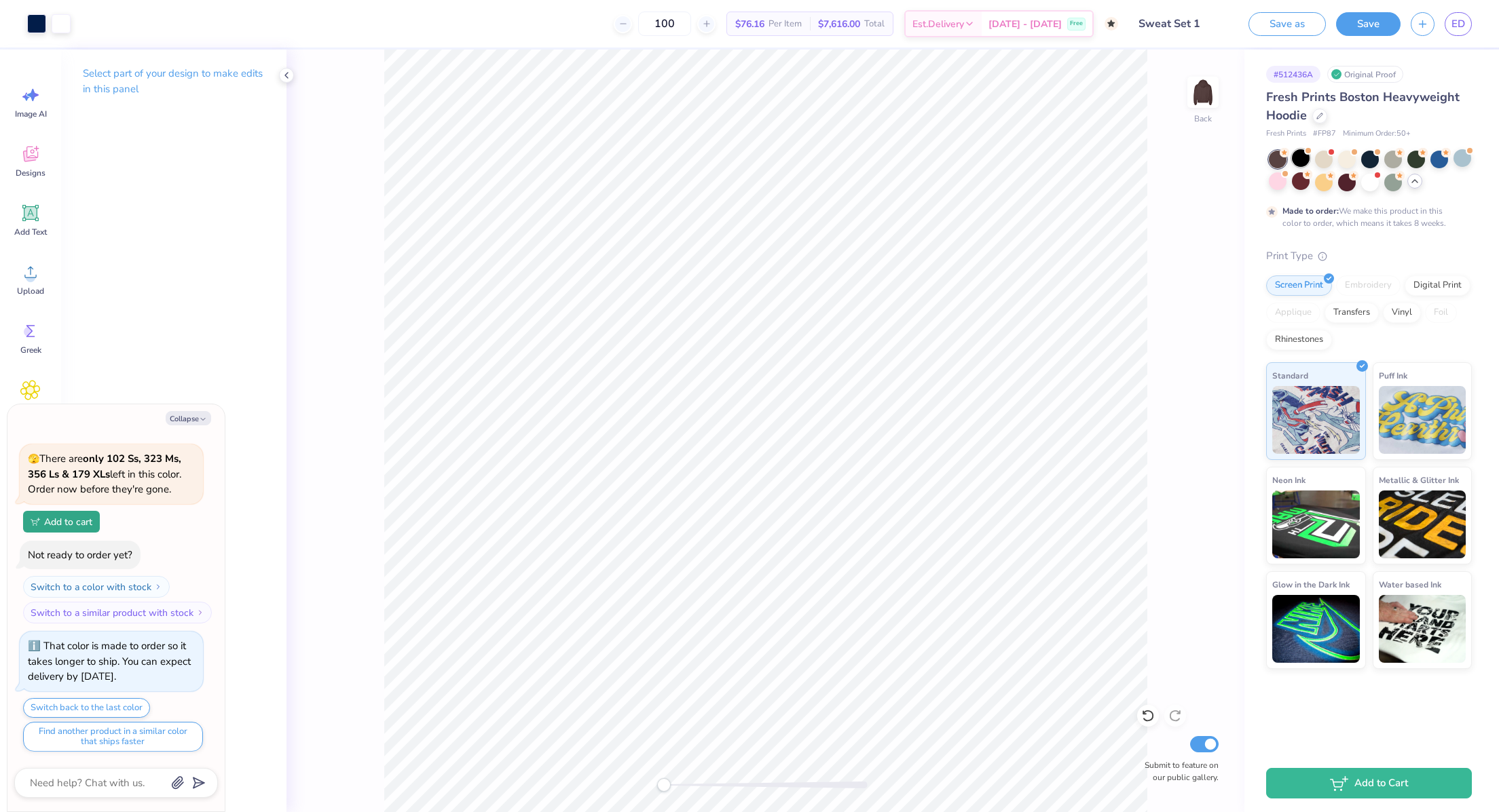
click at [1297, 151] on div at bounding box center [1301, 158] width 18 height 18
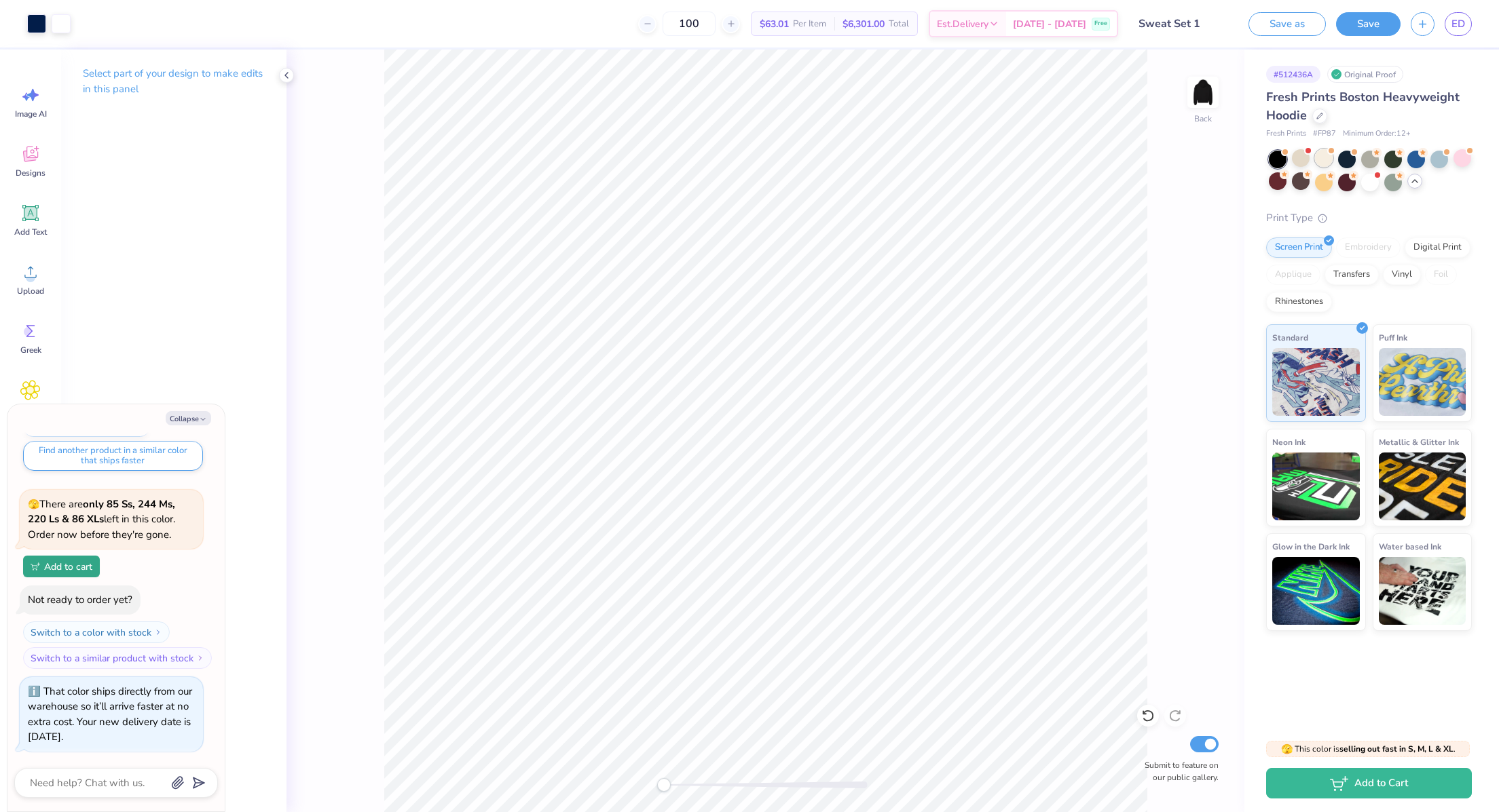
click at [1326, 157] on div at bounding box center [1324, 158] width 18 height 18
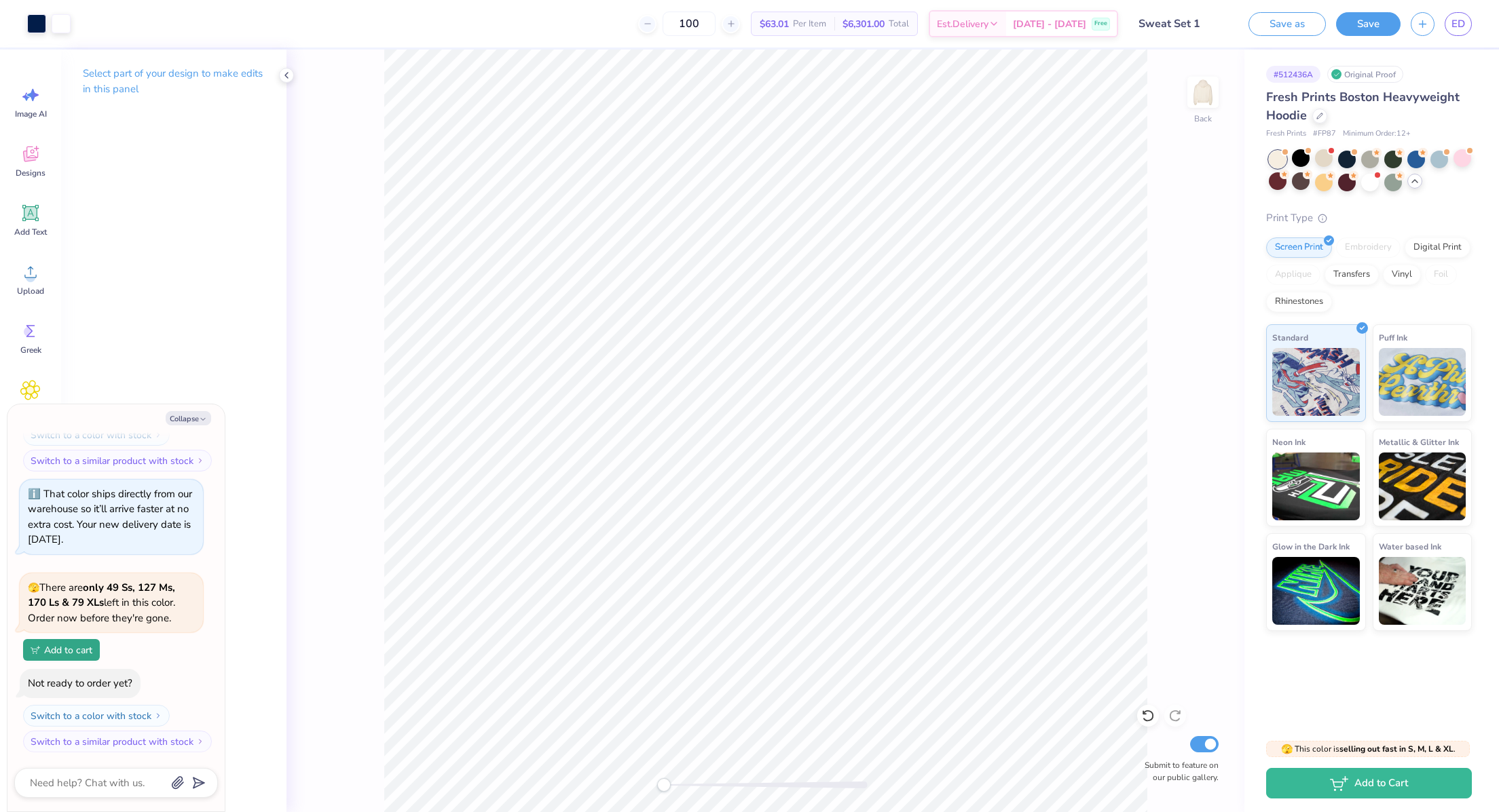
click at [1409, 183] on icon at bounding box center [1415, 181] width 11 height 11
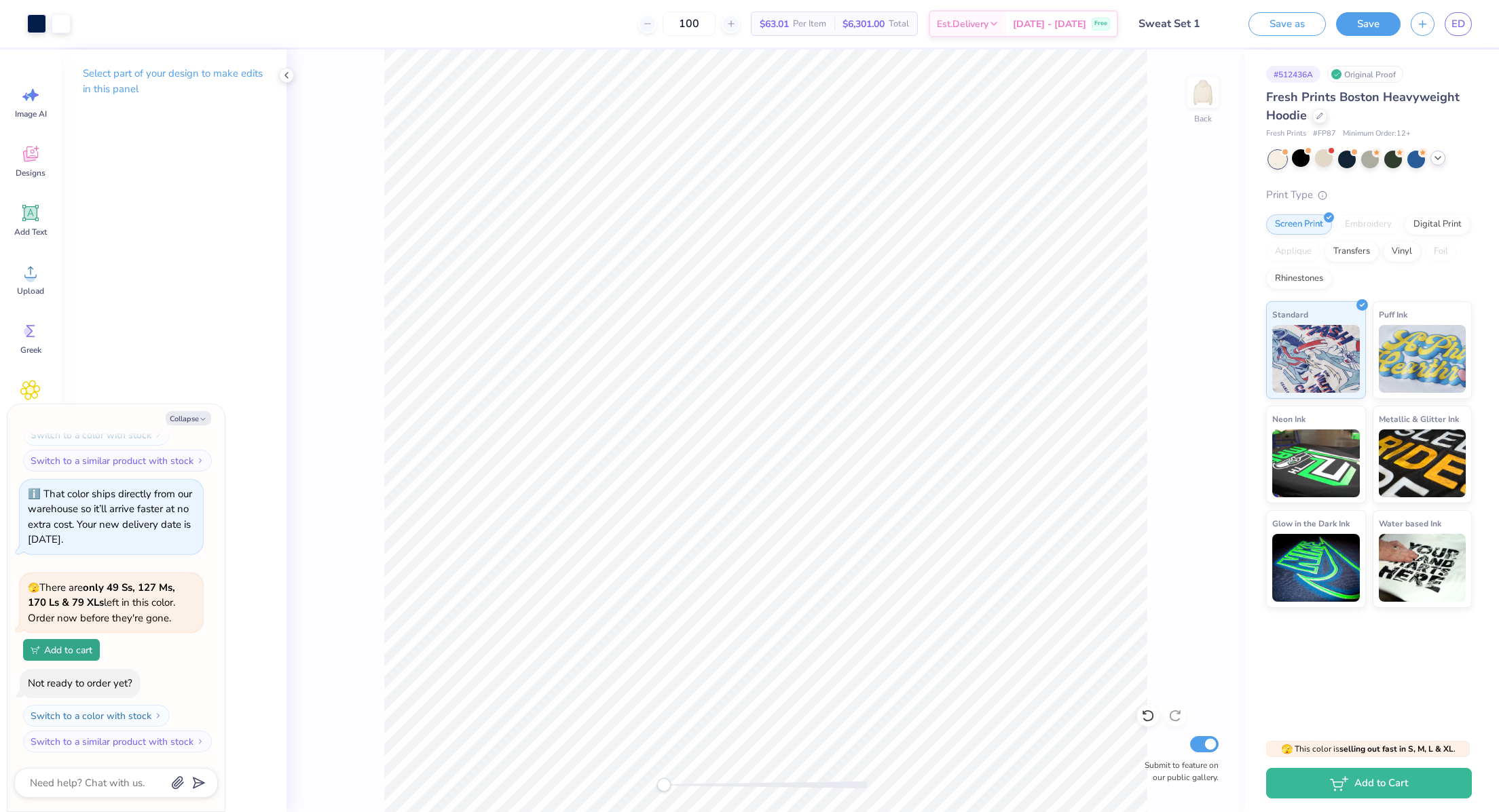
click at [1438, 162] on icon at bounding box center [1438, 158] width 11 height 11
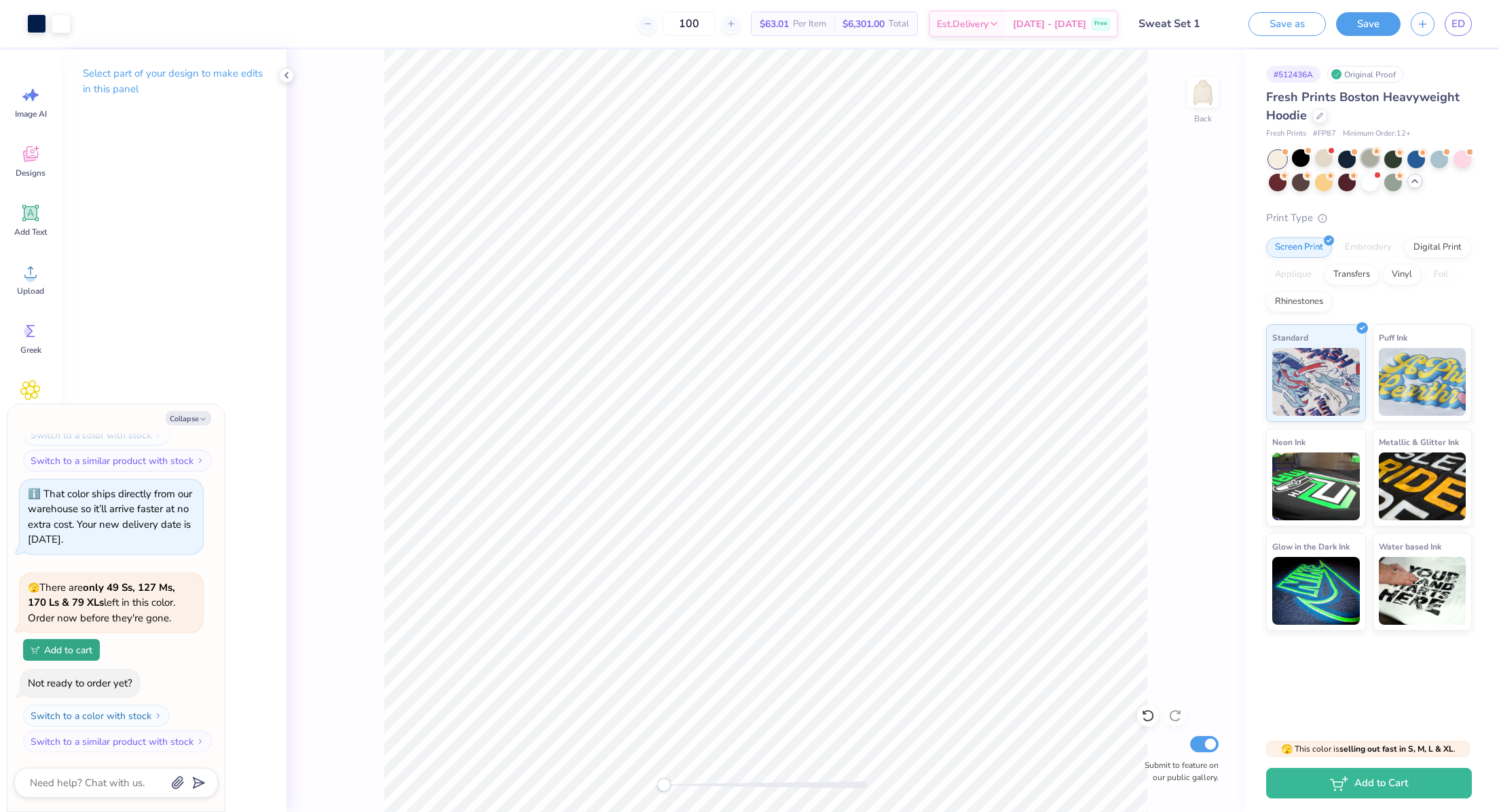
click at [1375, 155] on circle at bounding box center [1377, 151] width 10 height 10
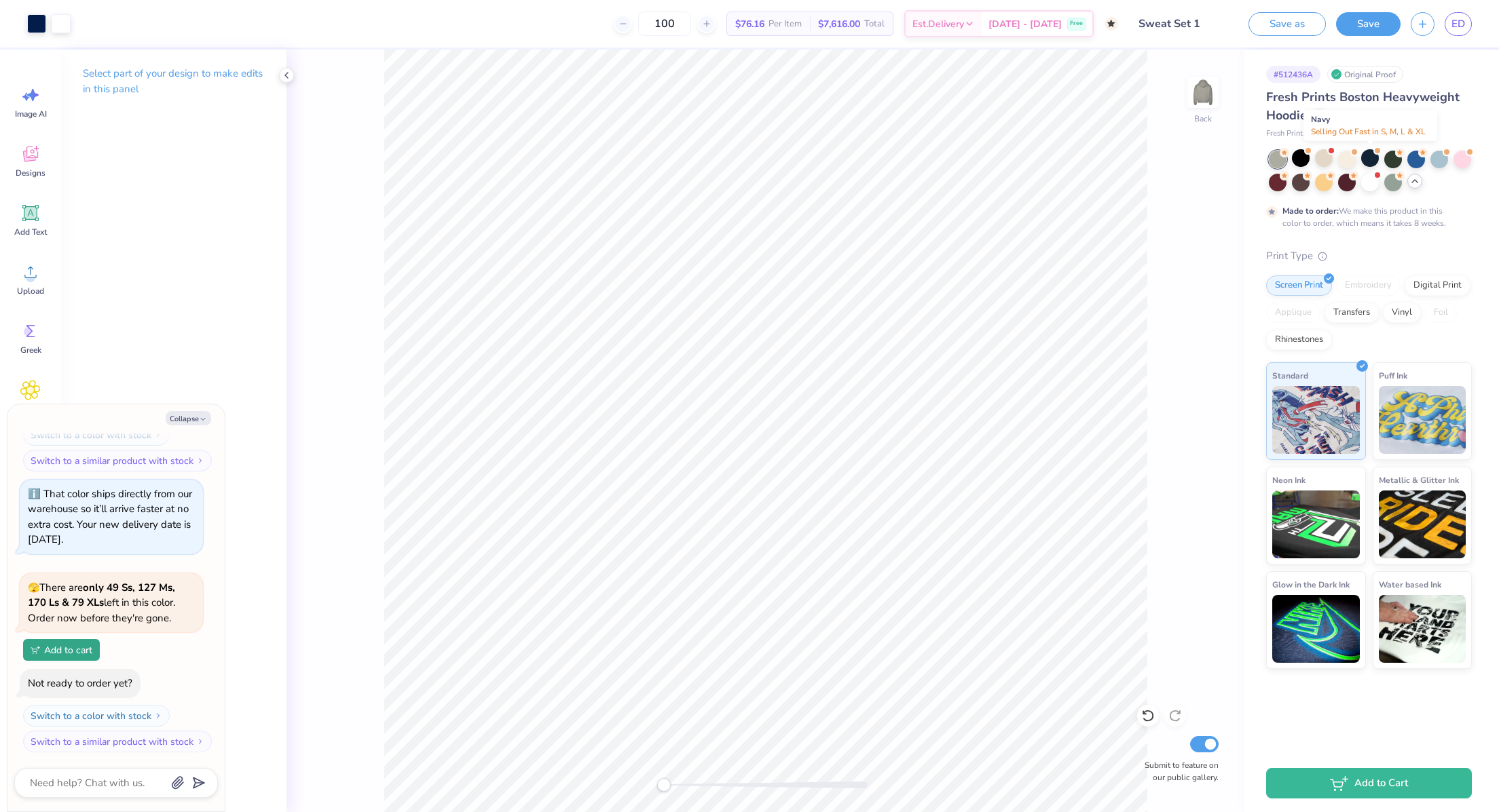
scroll to position [1064, 0]
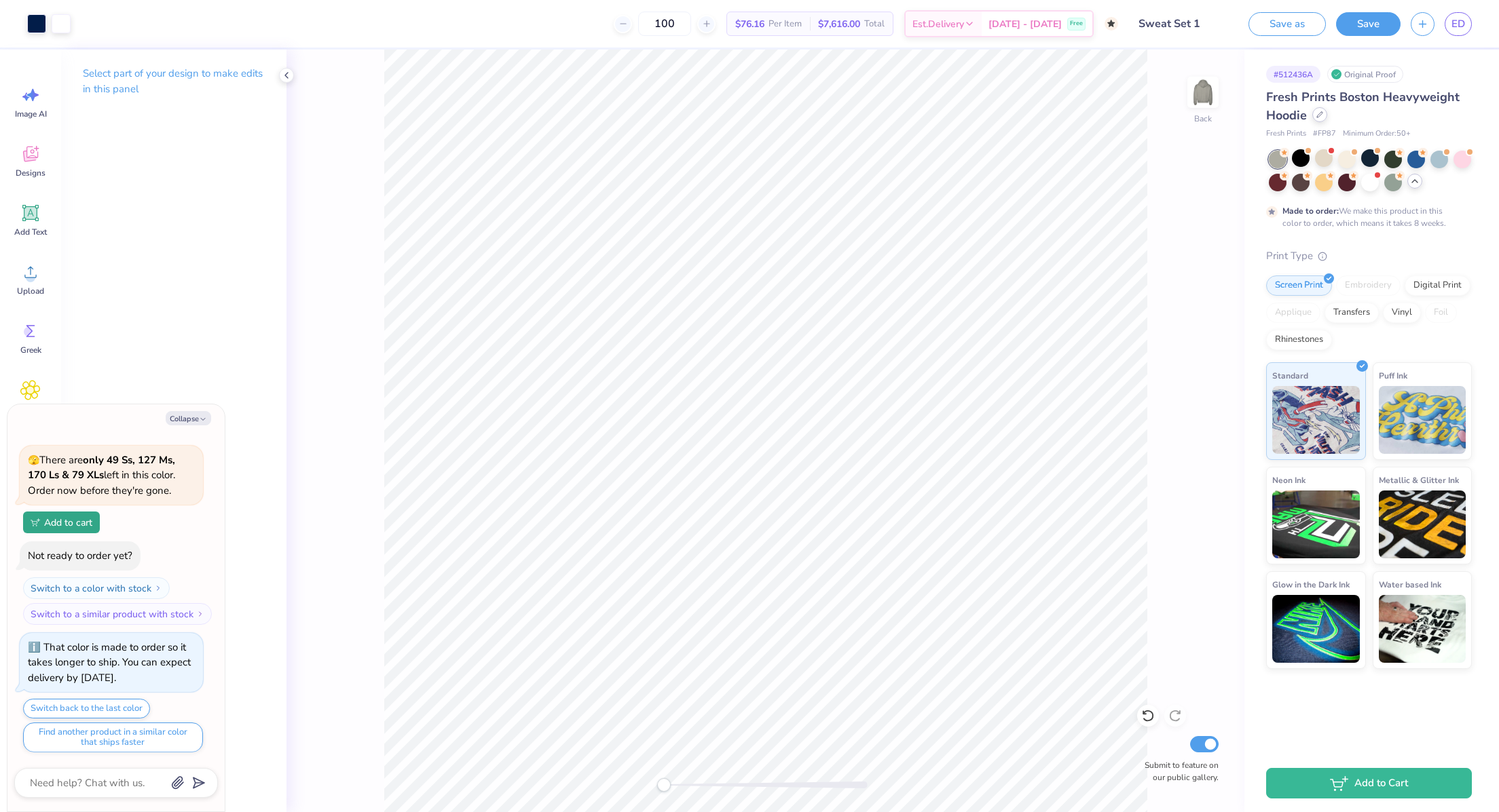
click at [1322, 114] on icon at bounding box center [1320, 115] width 7 height 7
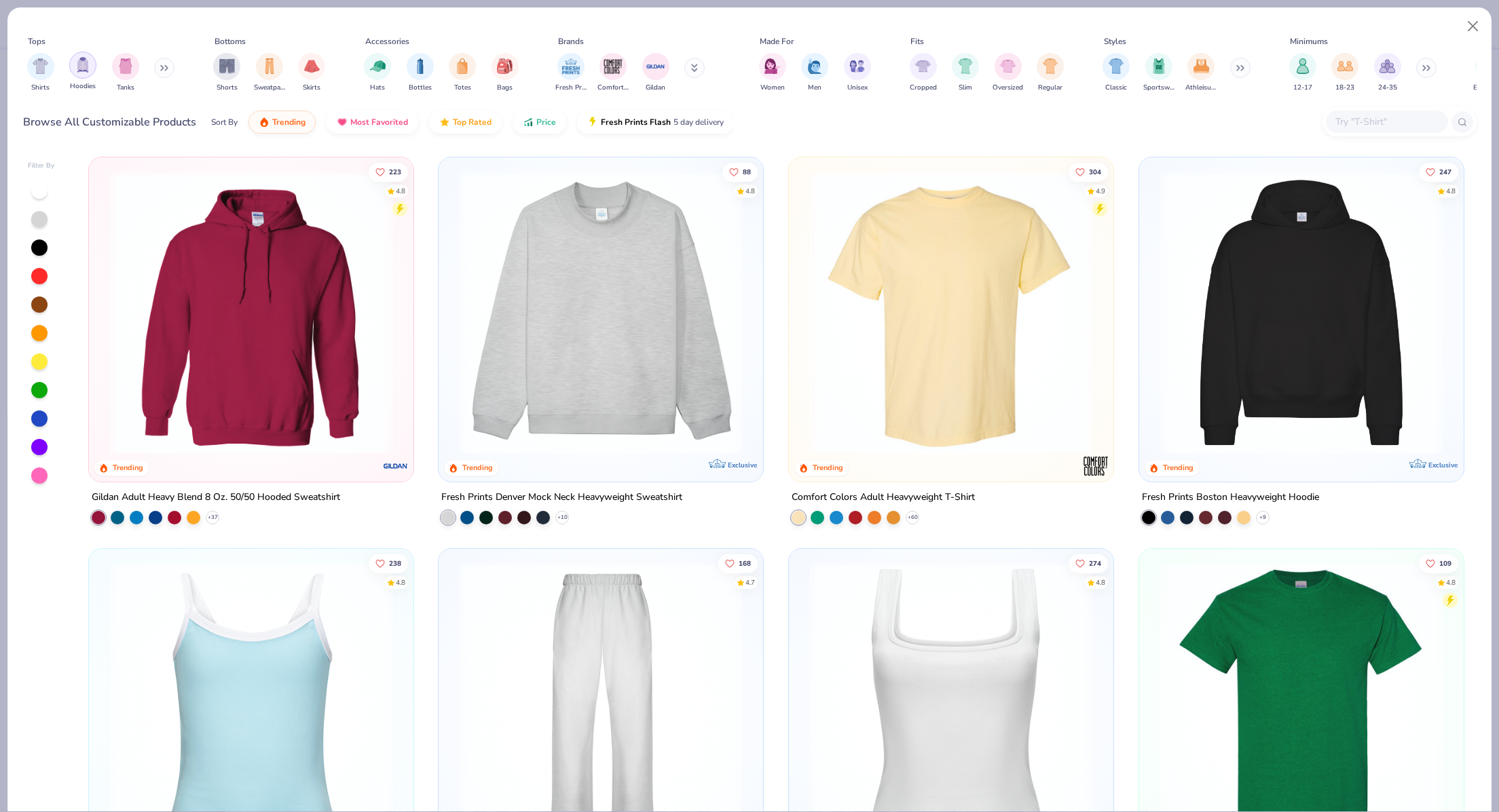
click at [90, 65] on div "filter for Hoodies" at bounding box center [83, 65] width 27 height 27
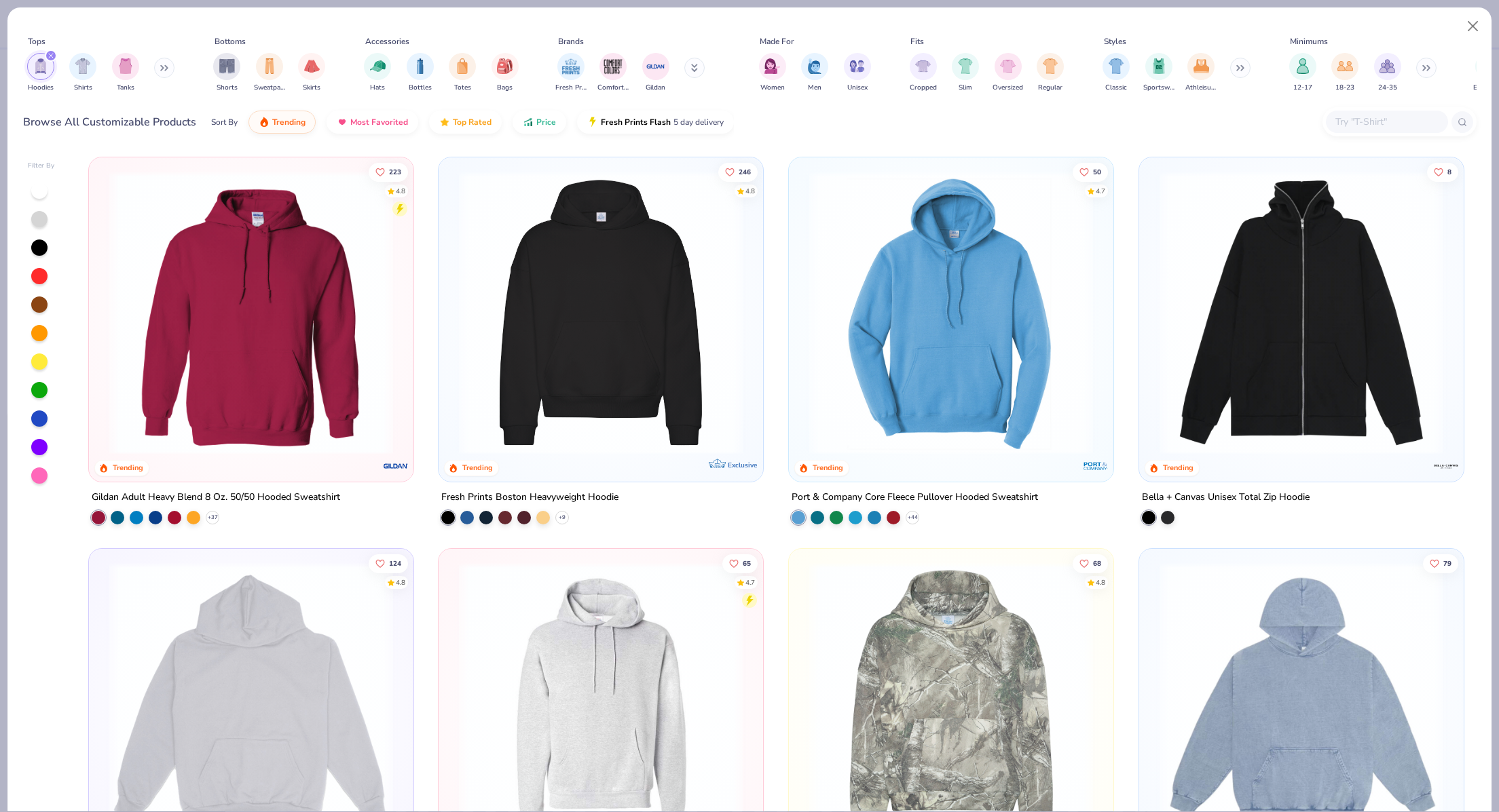
click at [41, 213] on div at bounding box center [39, 219] width 16 height 16
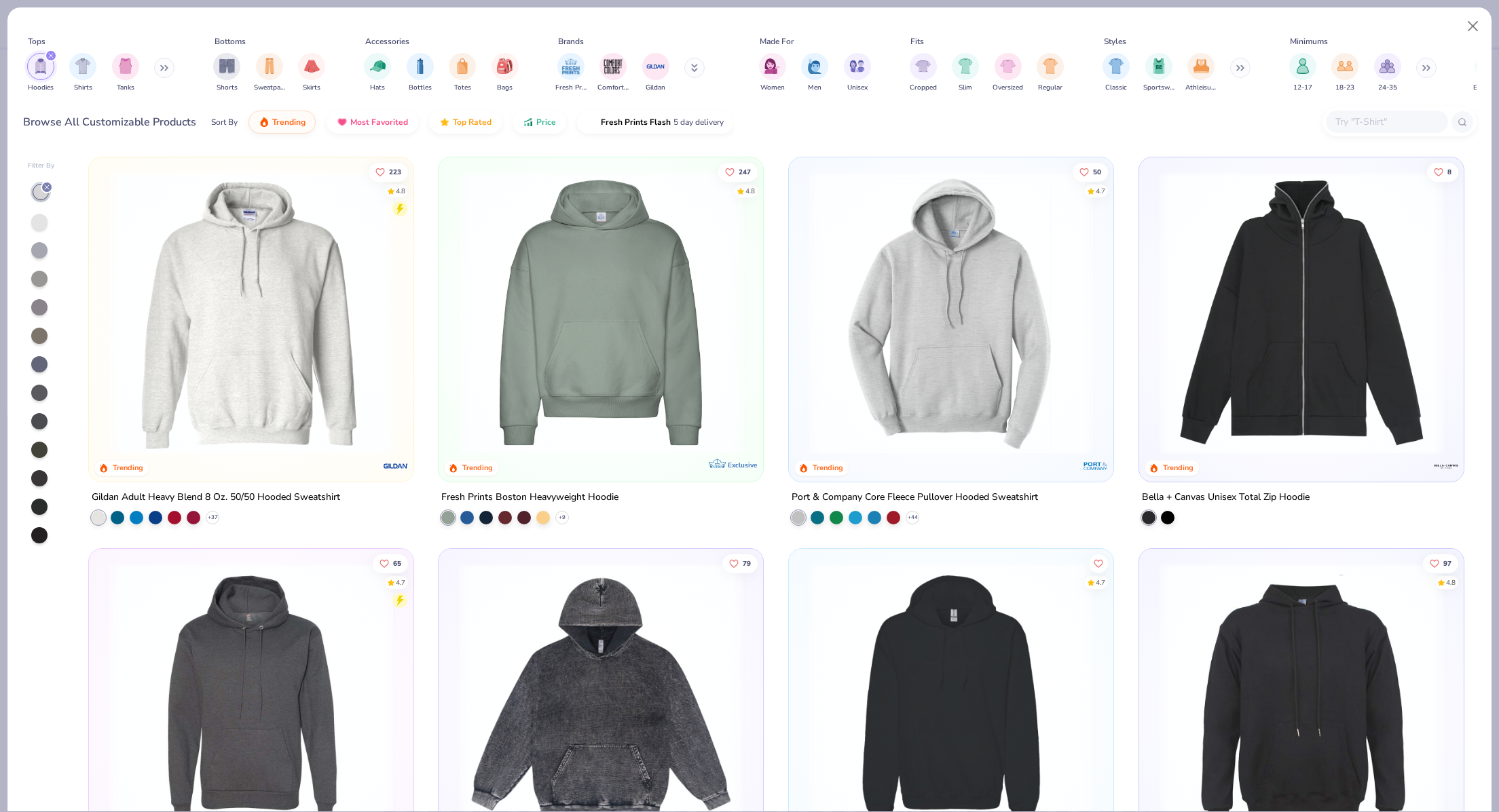
scroll to position [18, 0]
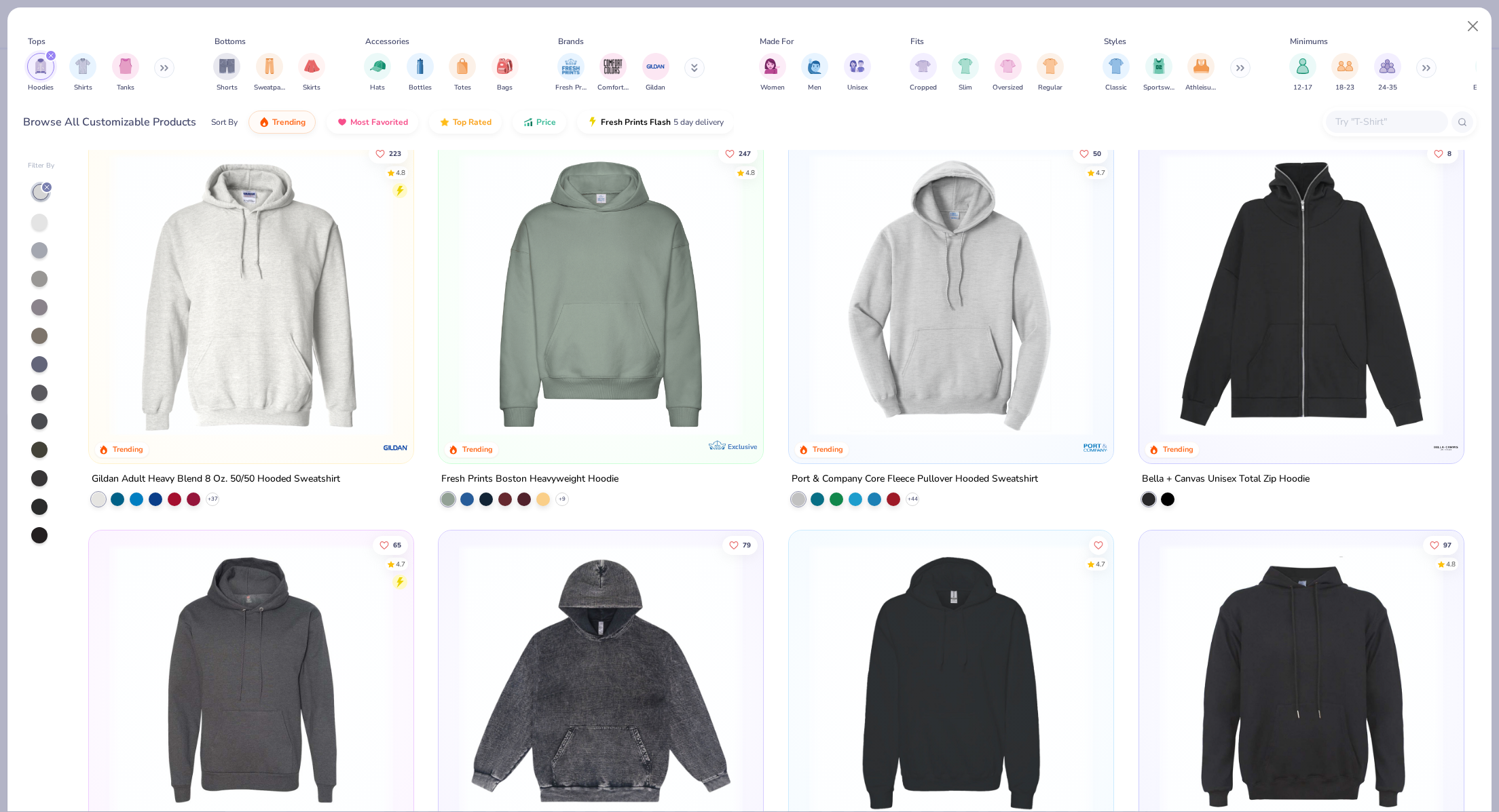
click at [271, 339] on img at bounding box center [251, 295] width 297 height 284
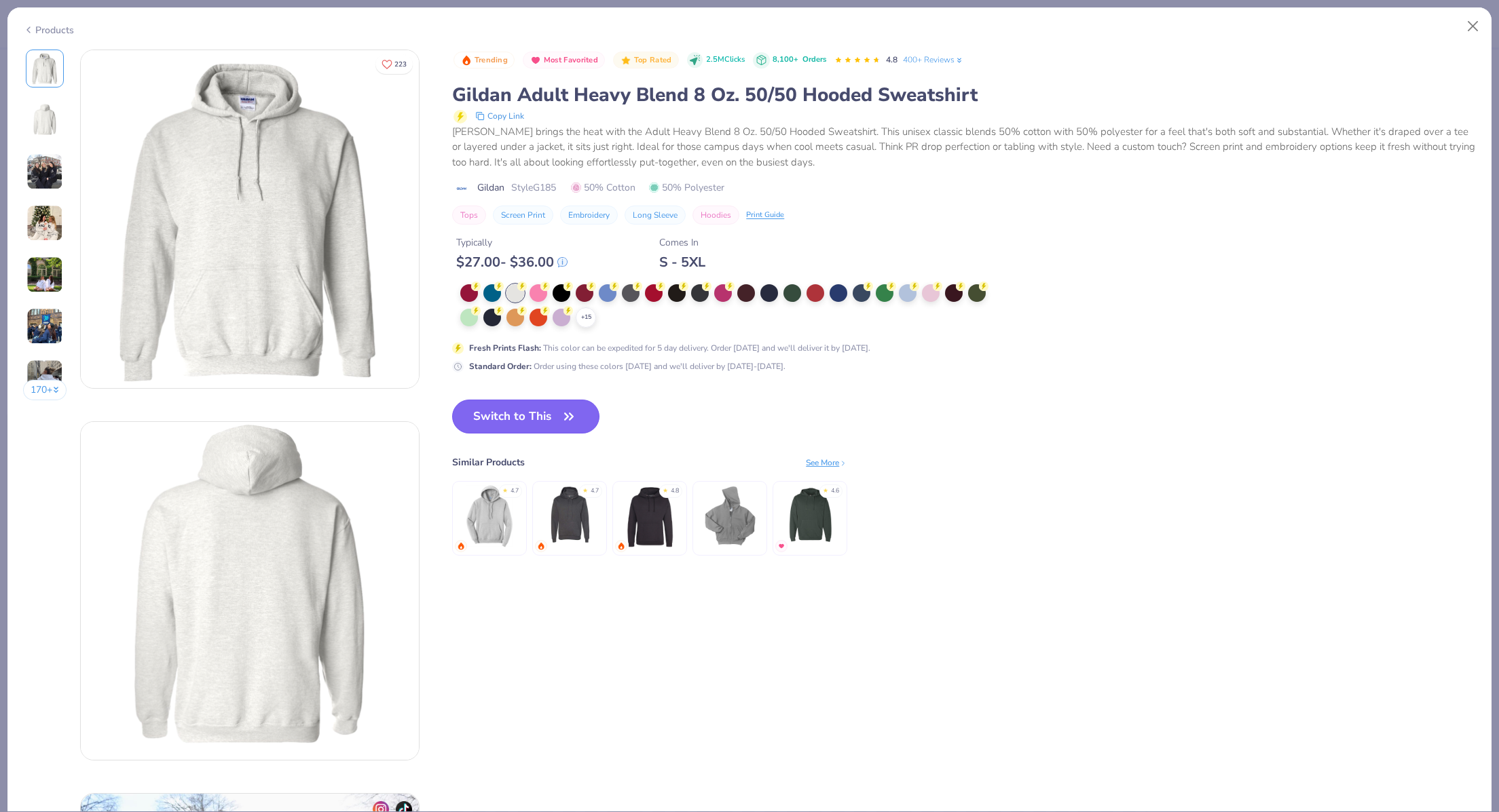
click at [535, 426] on button "Switch to This" at bounding box center [526, 417] width 147 height 34
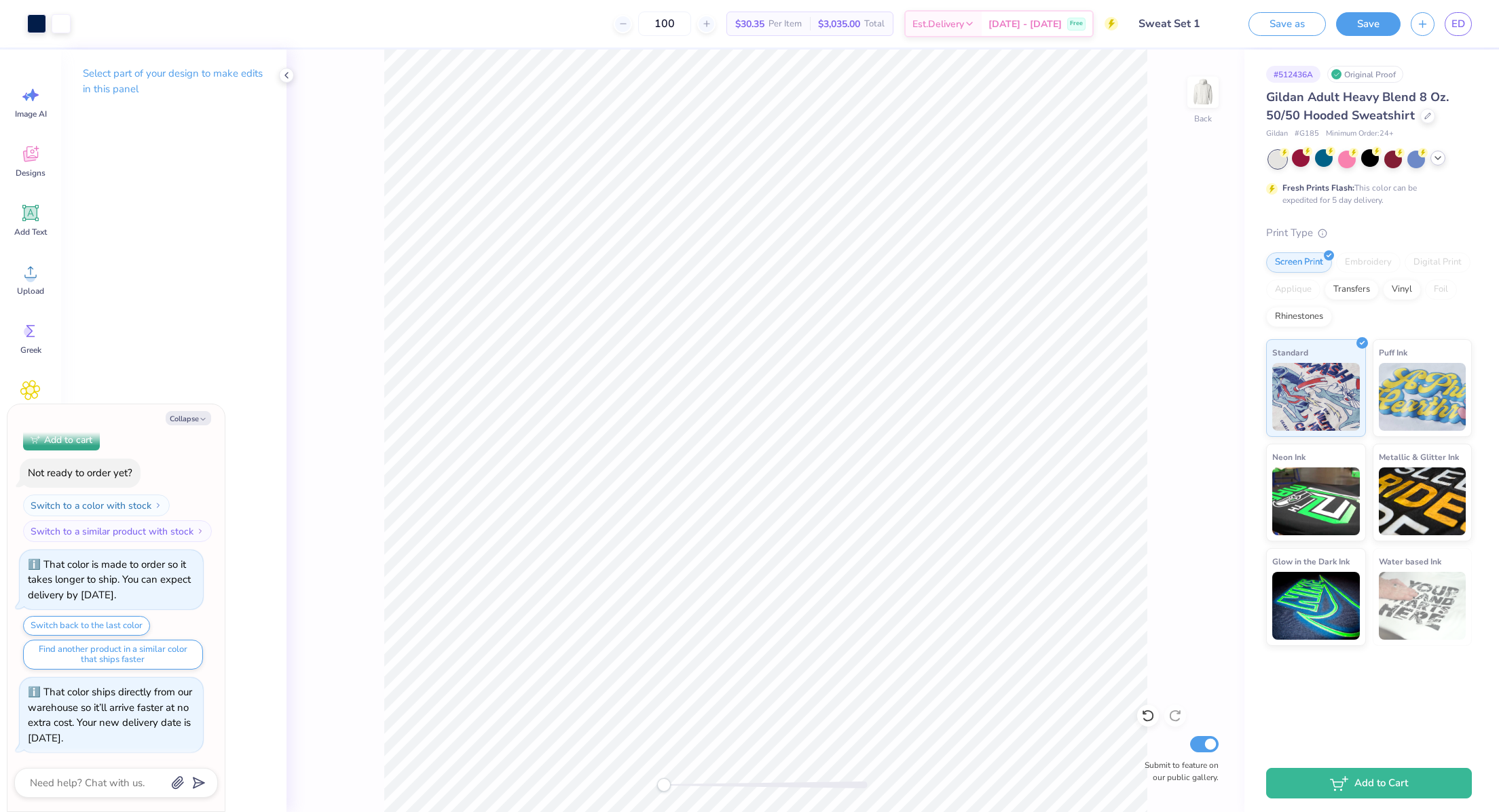
scroll to position [1230, 0]
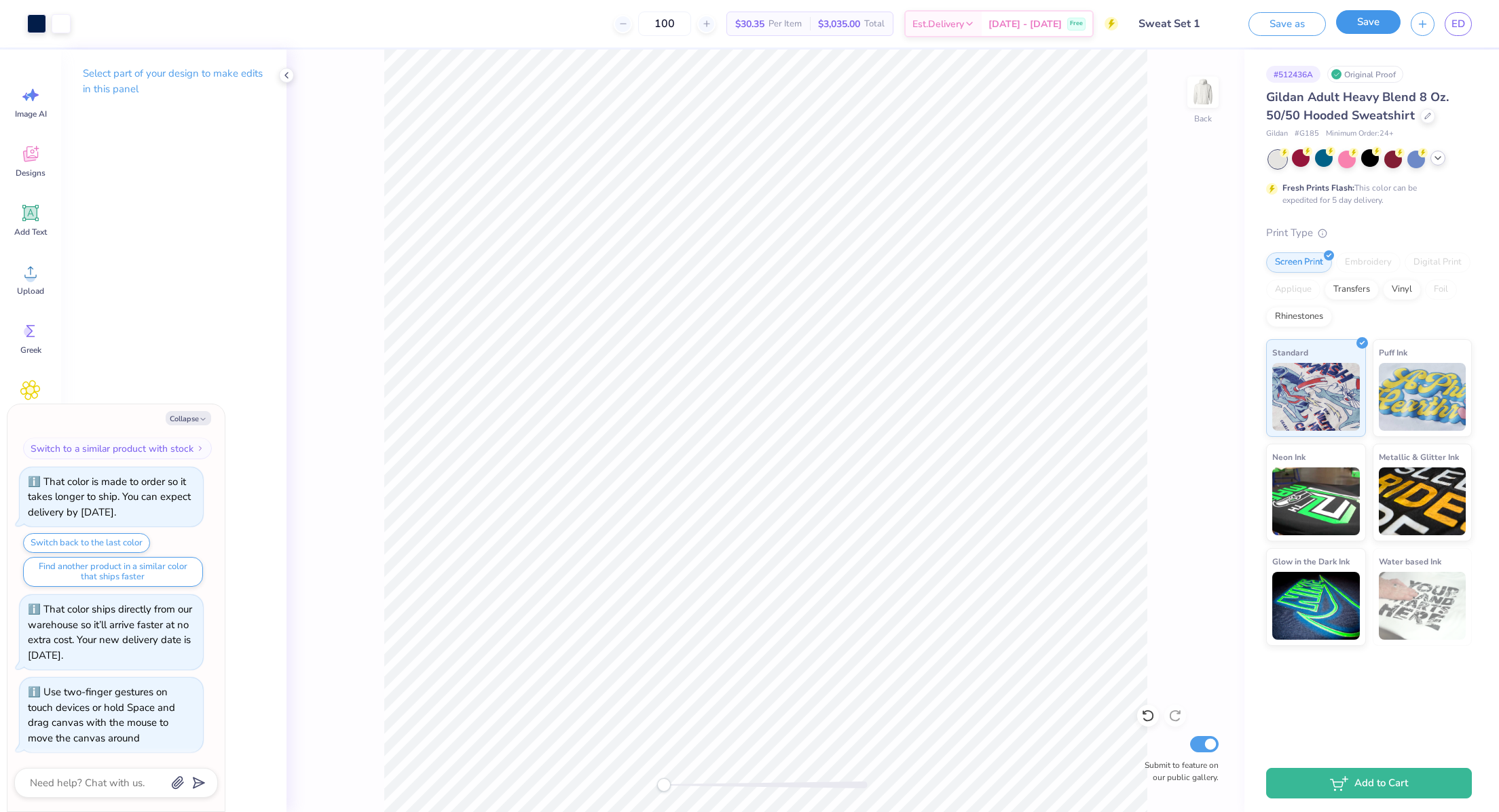
click at [1362, 27] on button "Save" at bounding box center [1368, 22] width 65 height 24
click at [1470, 37] on icon "close" at bounding box center [1469, 37] width 7 height 7
click at [1466, 29] on link "ED" at bounding box center [1458, 24] width 27 height 24
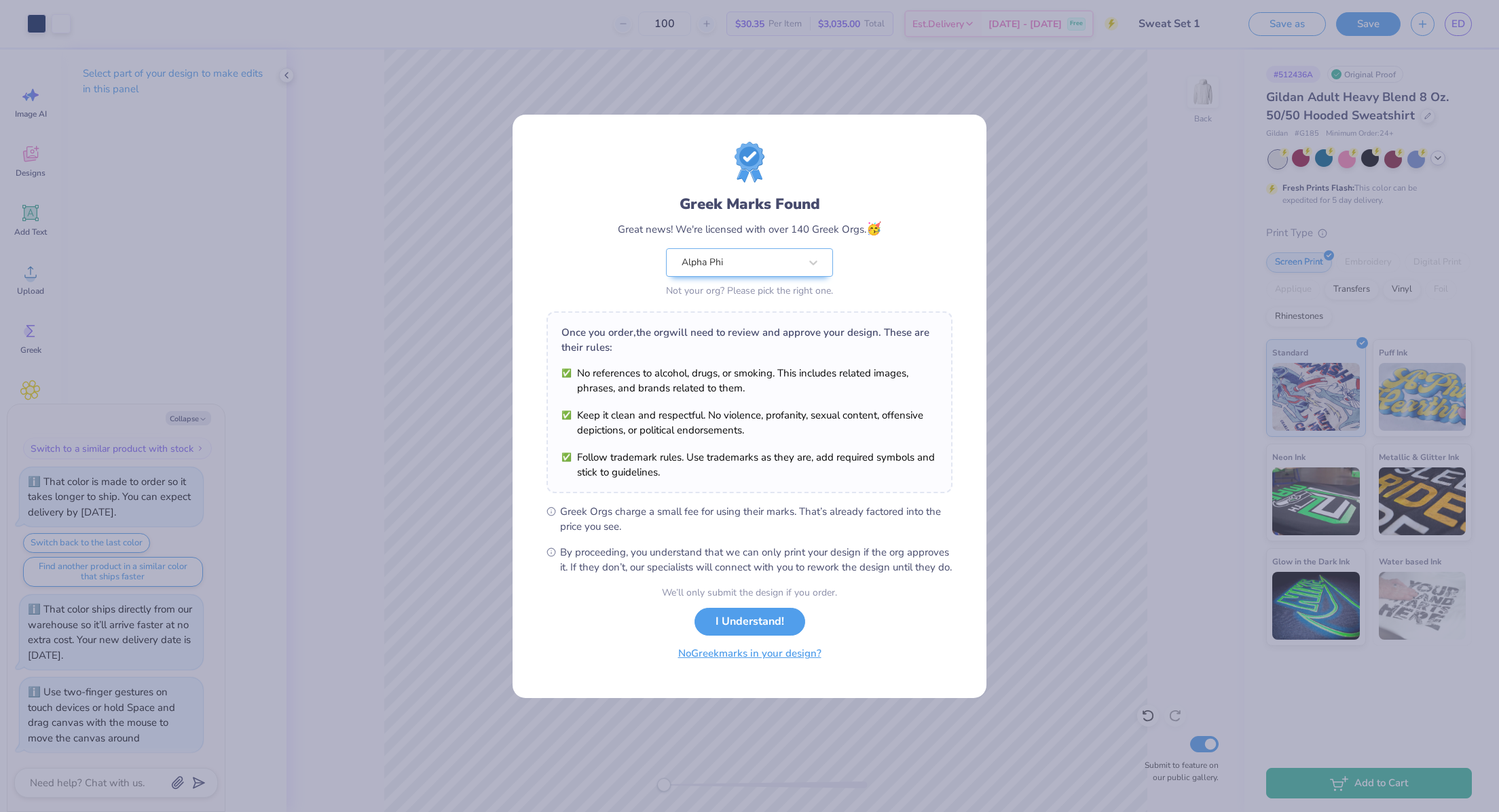
click at [751, 667] on button "No Greek marks in your design?" at bounding box center [749, 653] width 166 height 28
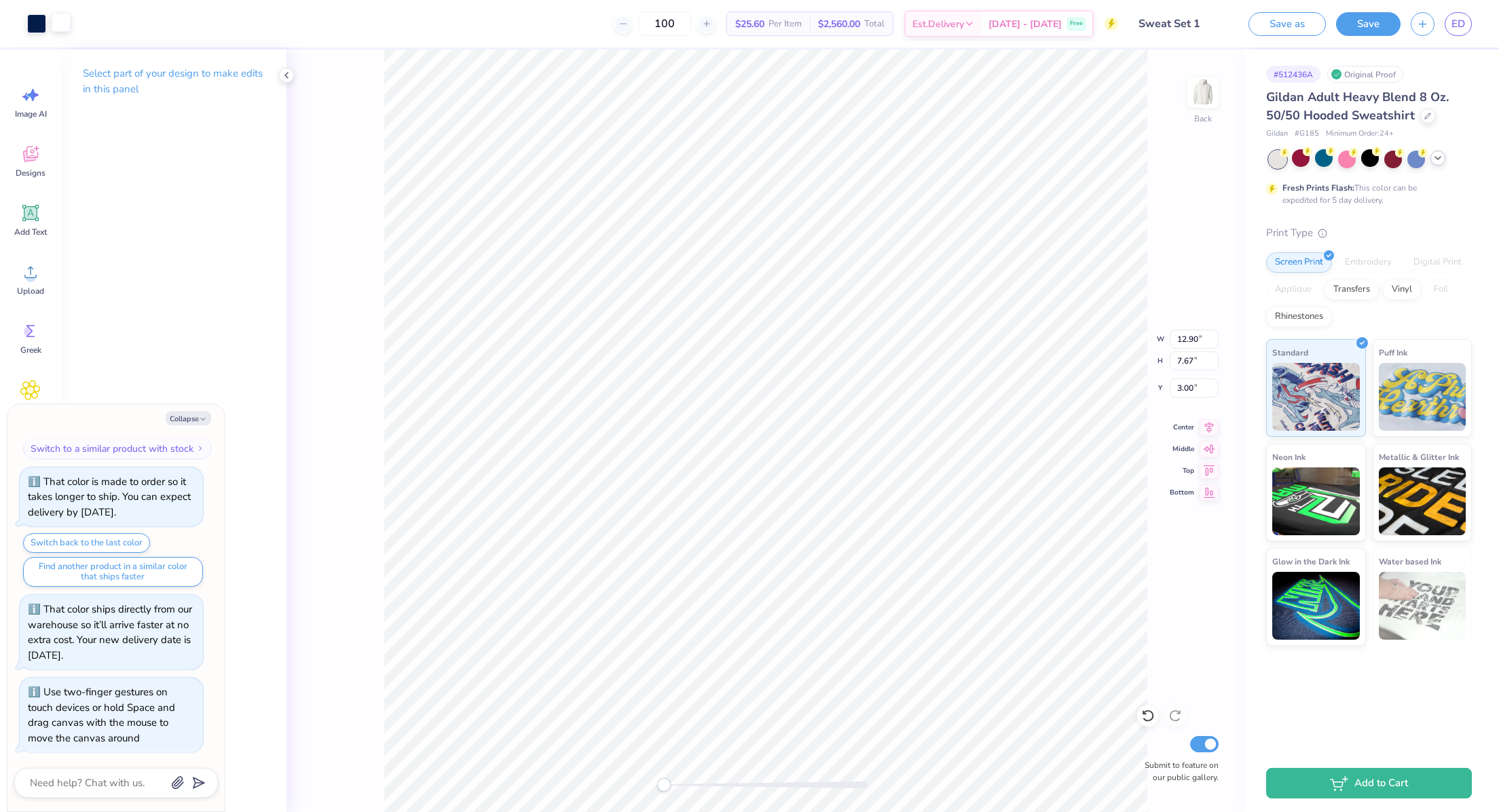
click at [65, 24] on div at bounding box center [61, 22] width 19 height 19
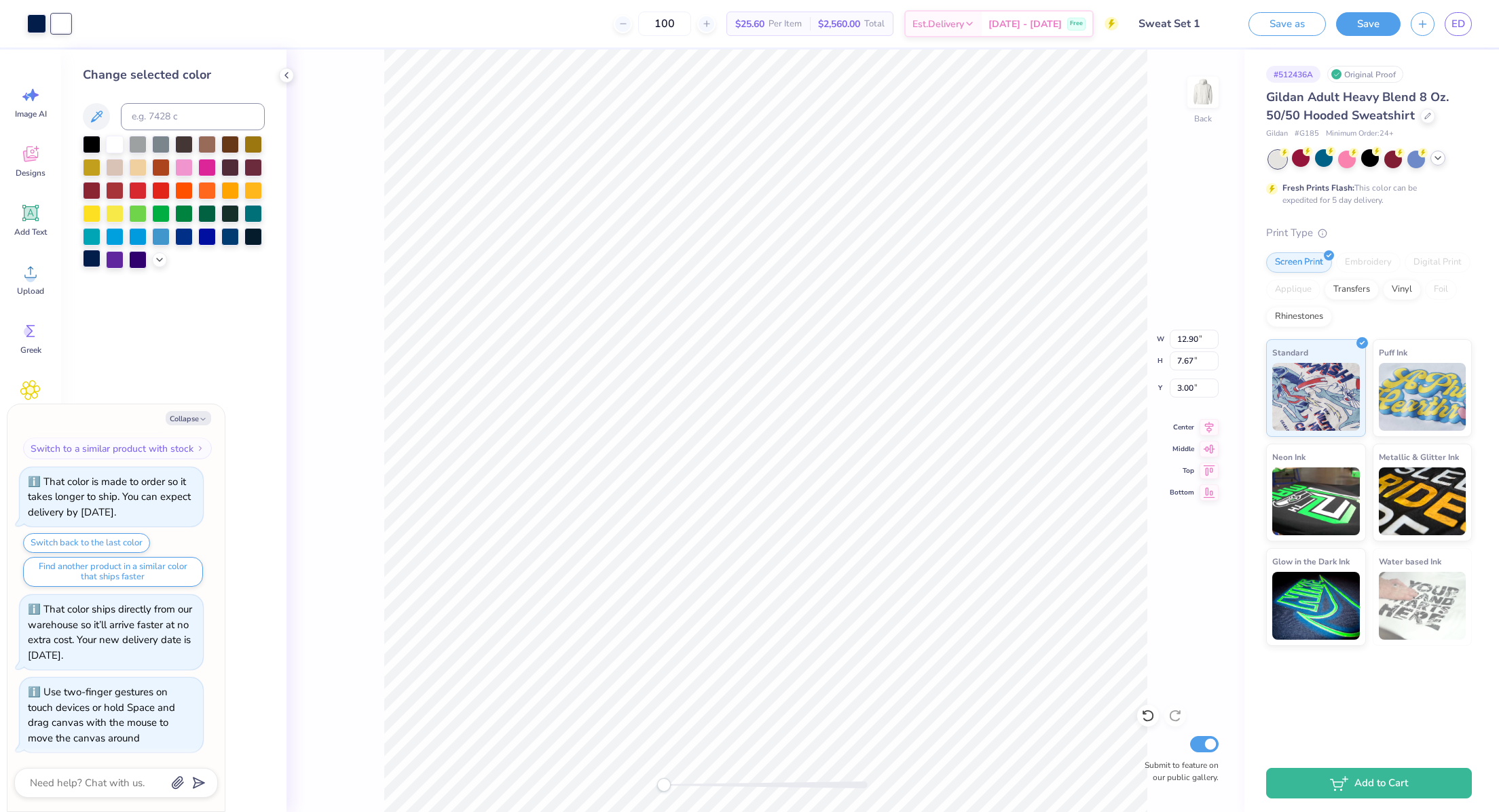
click at [90, 253] on div at bounding box center [92, 259] width 18 height 18
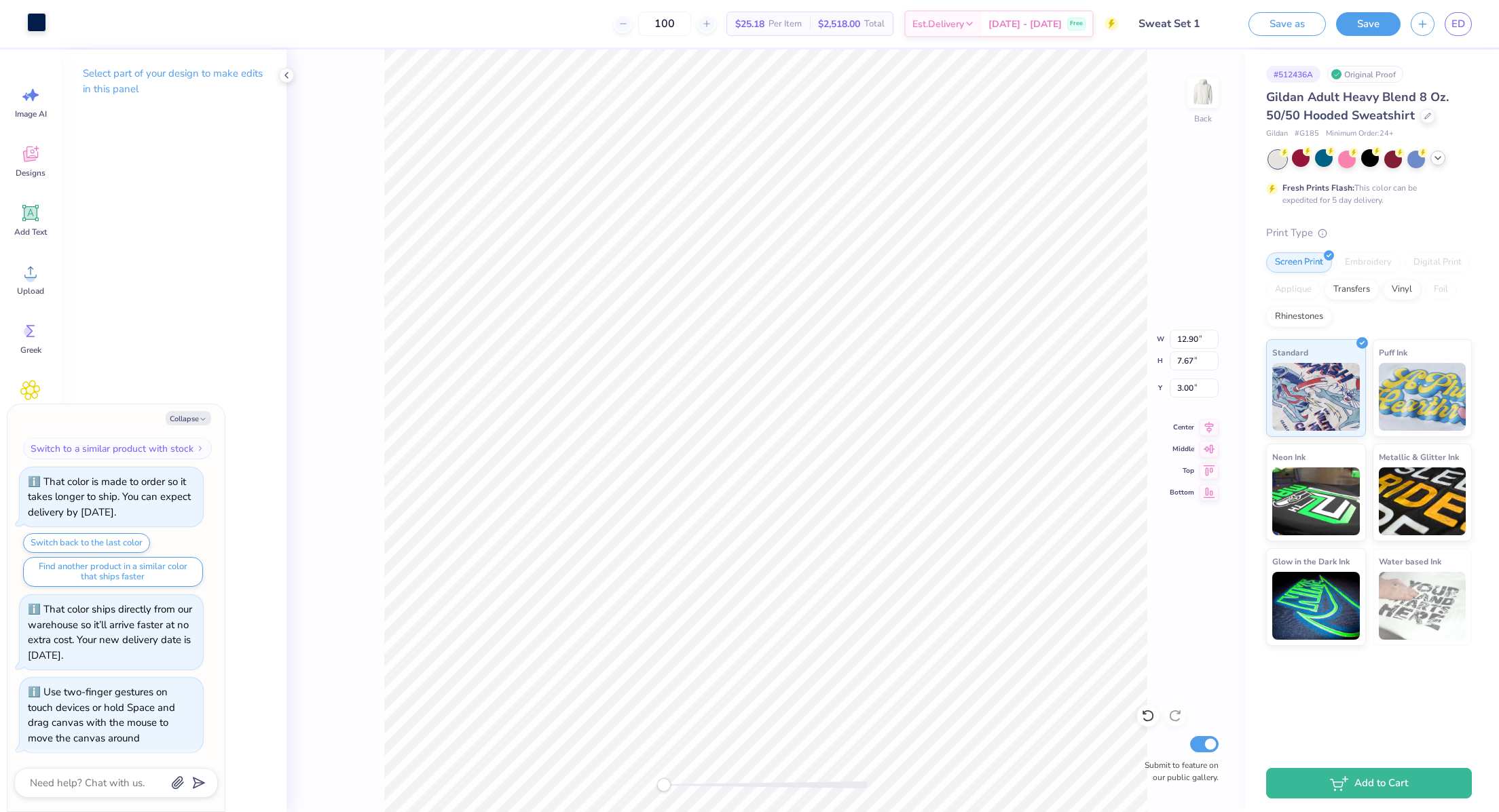
click at [44, 22] on div at bounding box center [37, 22] width 19 height 19
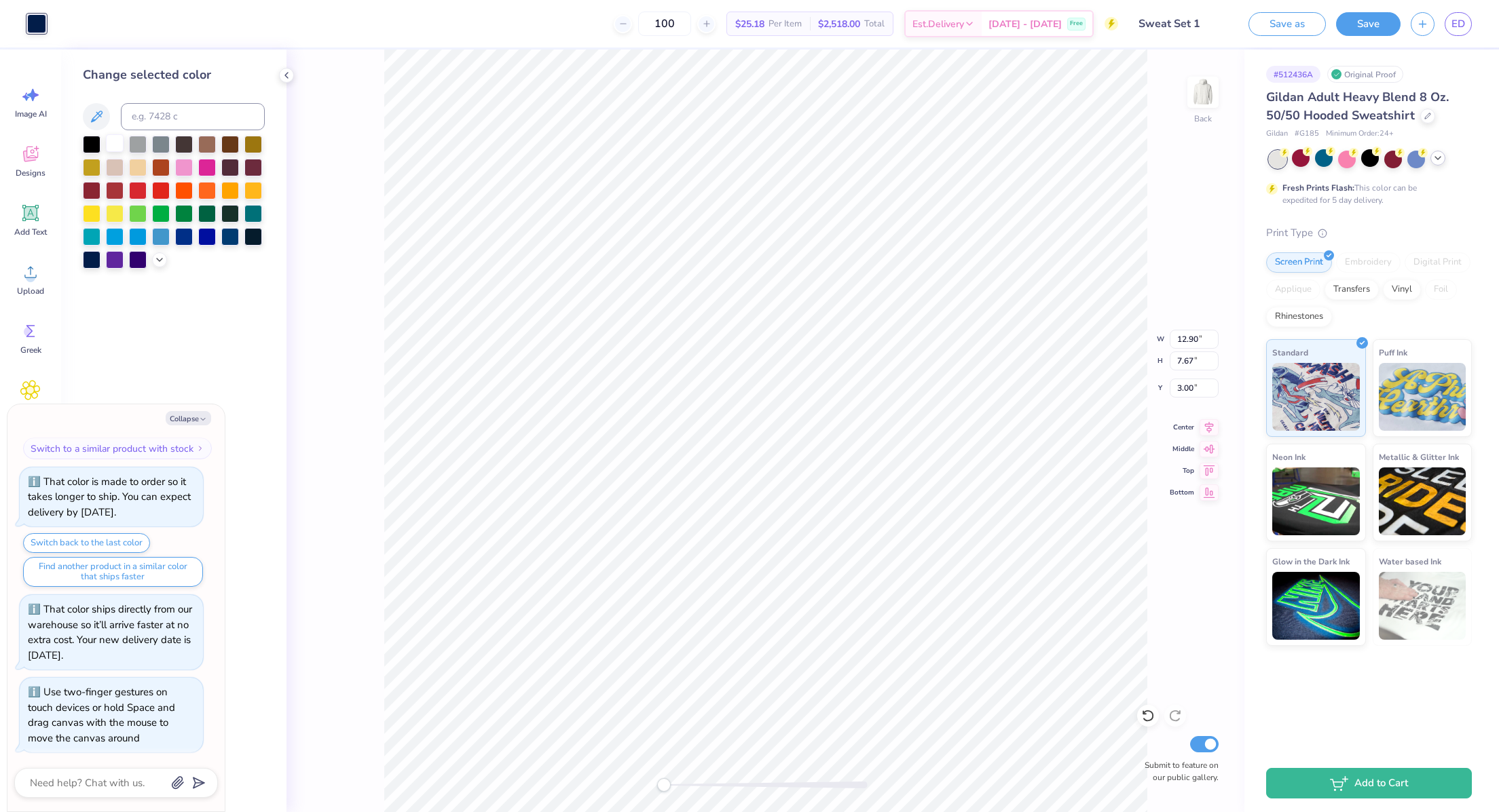
click at [122, 143] on div at bounding box center [115, 143] width 18 height 18
click at [96, 253] on div at bounding box center [92, 259] width 18 height 18
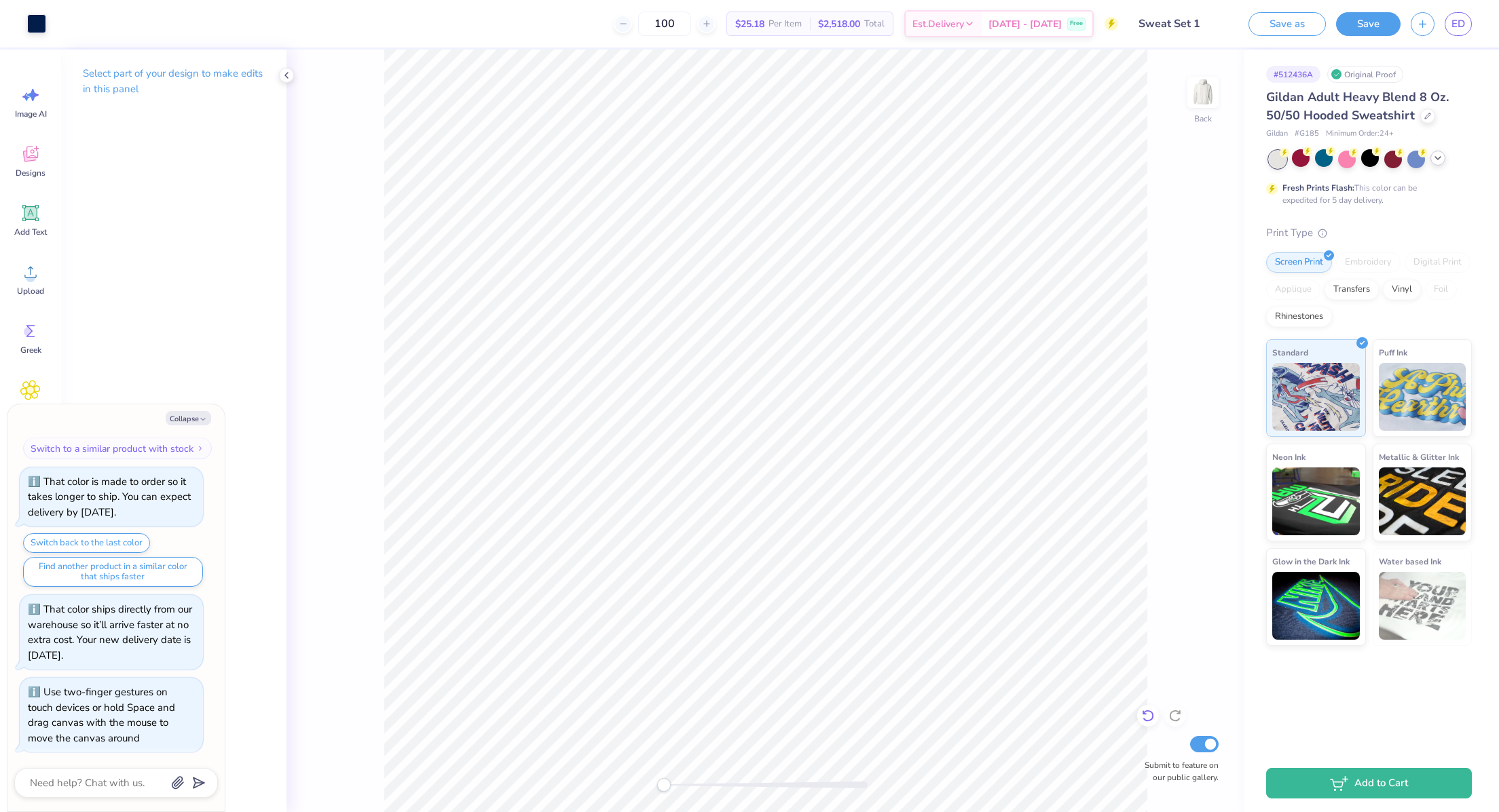
click at [1142, 710] on icon at bounding box center [1148, 716] width 14 height 14
click at [1178, 716] on icon at bounding box center [1175, 716] width 14 height 14
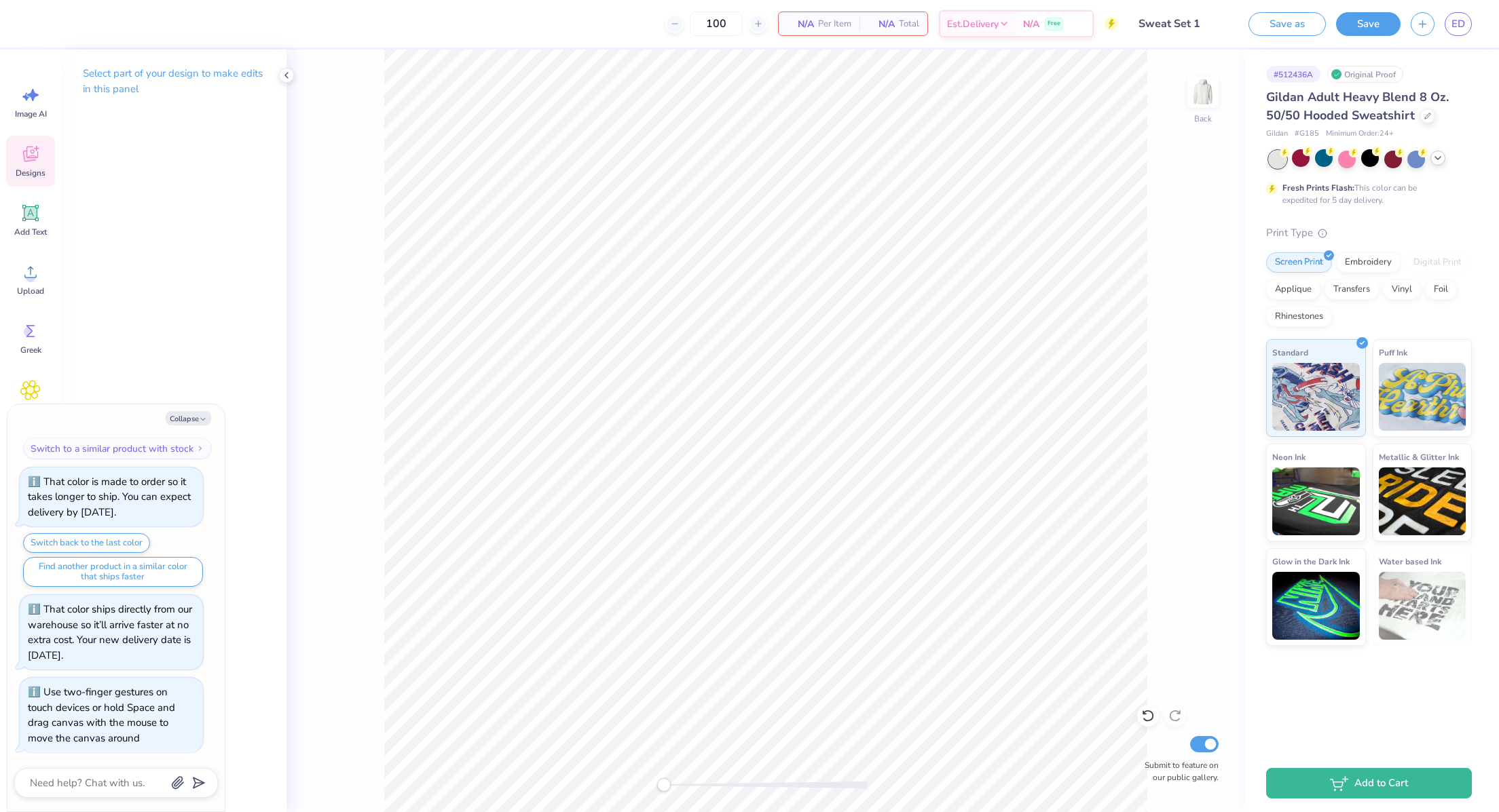
click at [37, 150] on icon at bounding box center [31, 154] width 20 height 20
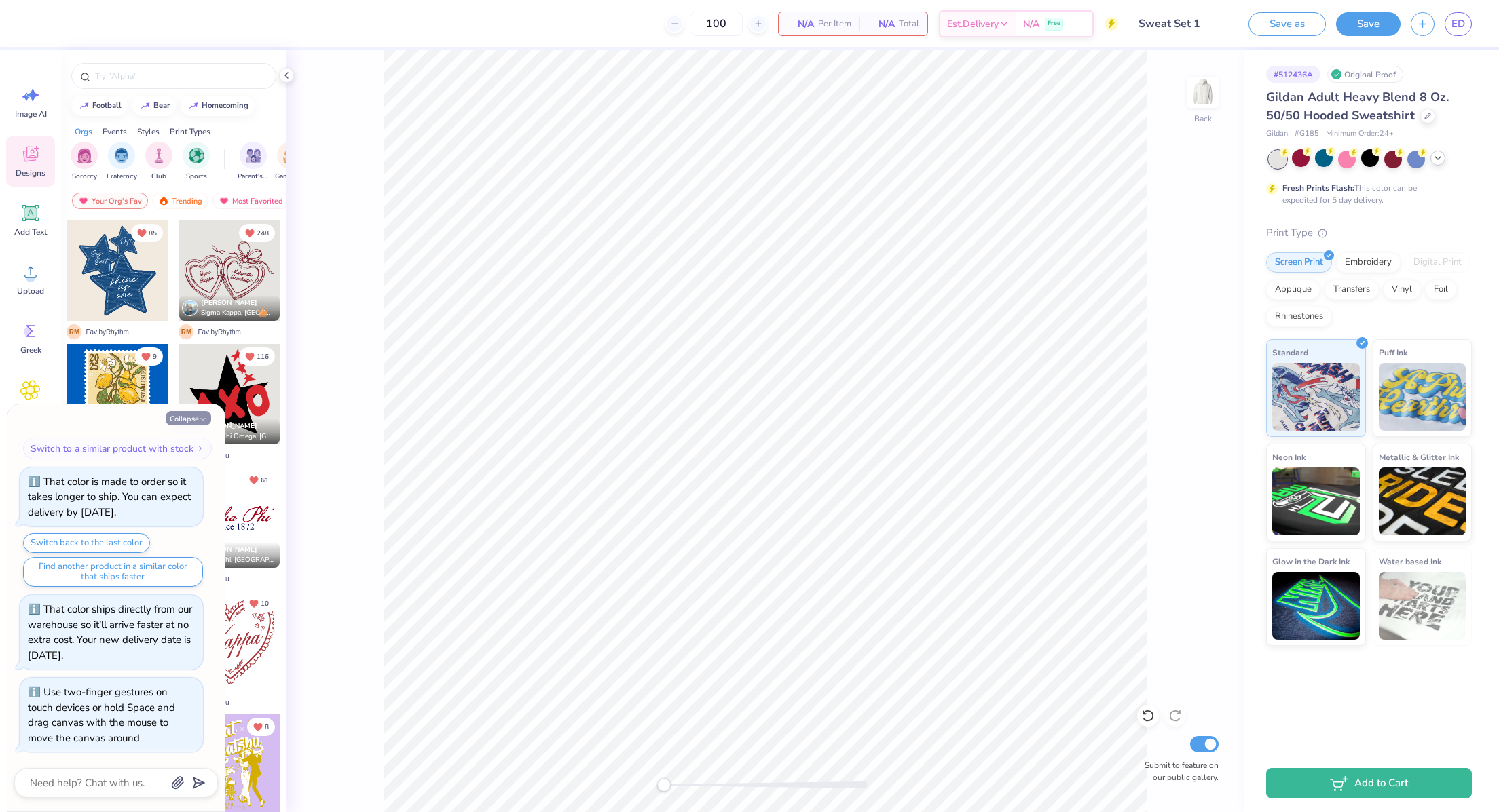
click at [194, 416] on button "Collapse" at bounding box center [188, 418] width 46 height 14
type textarea "x"
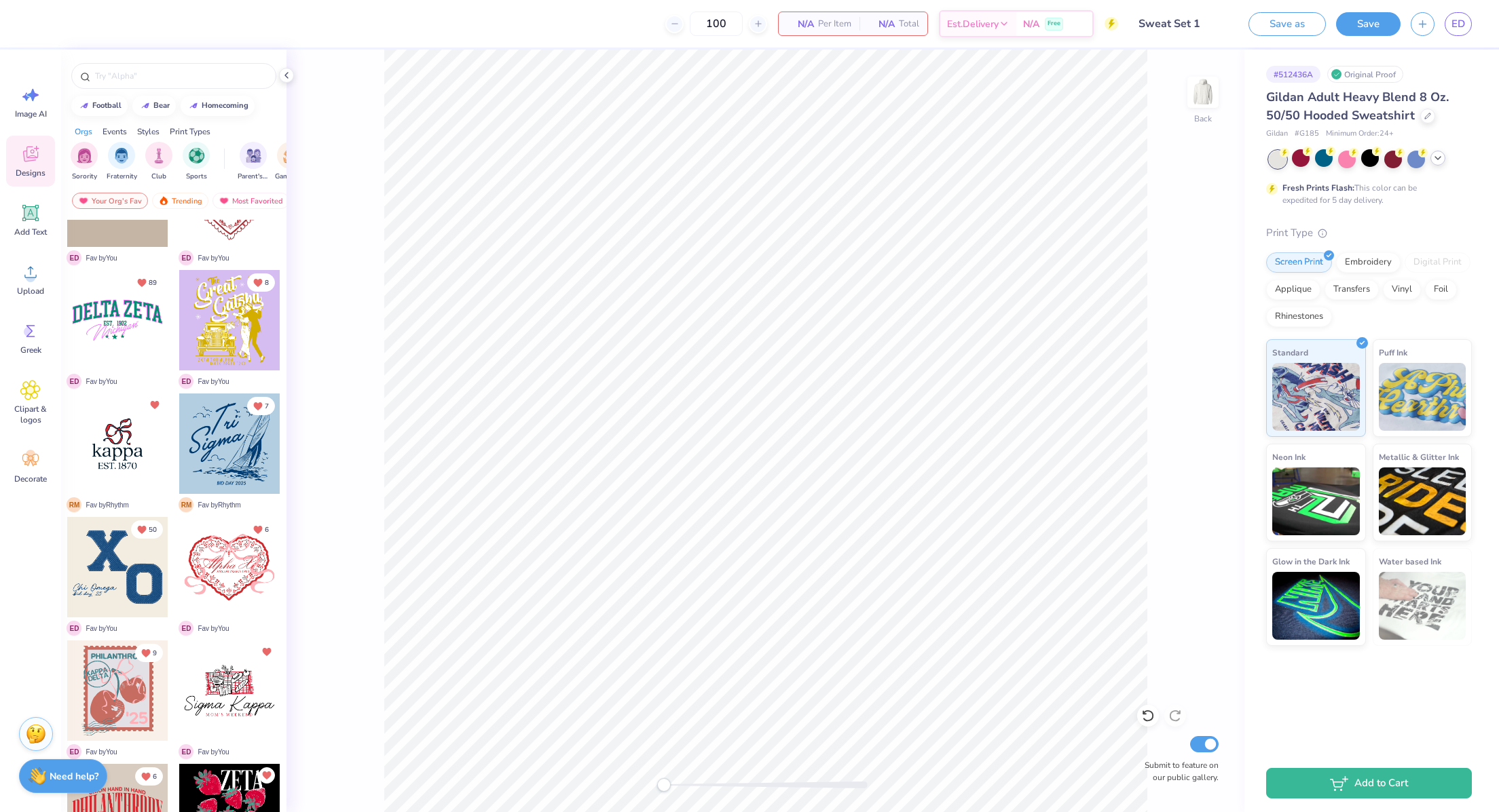
scroll to position [460, 0]
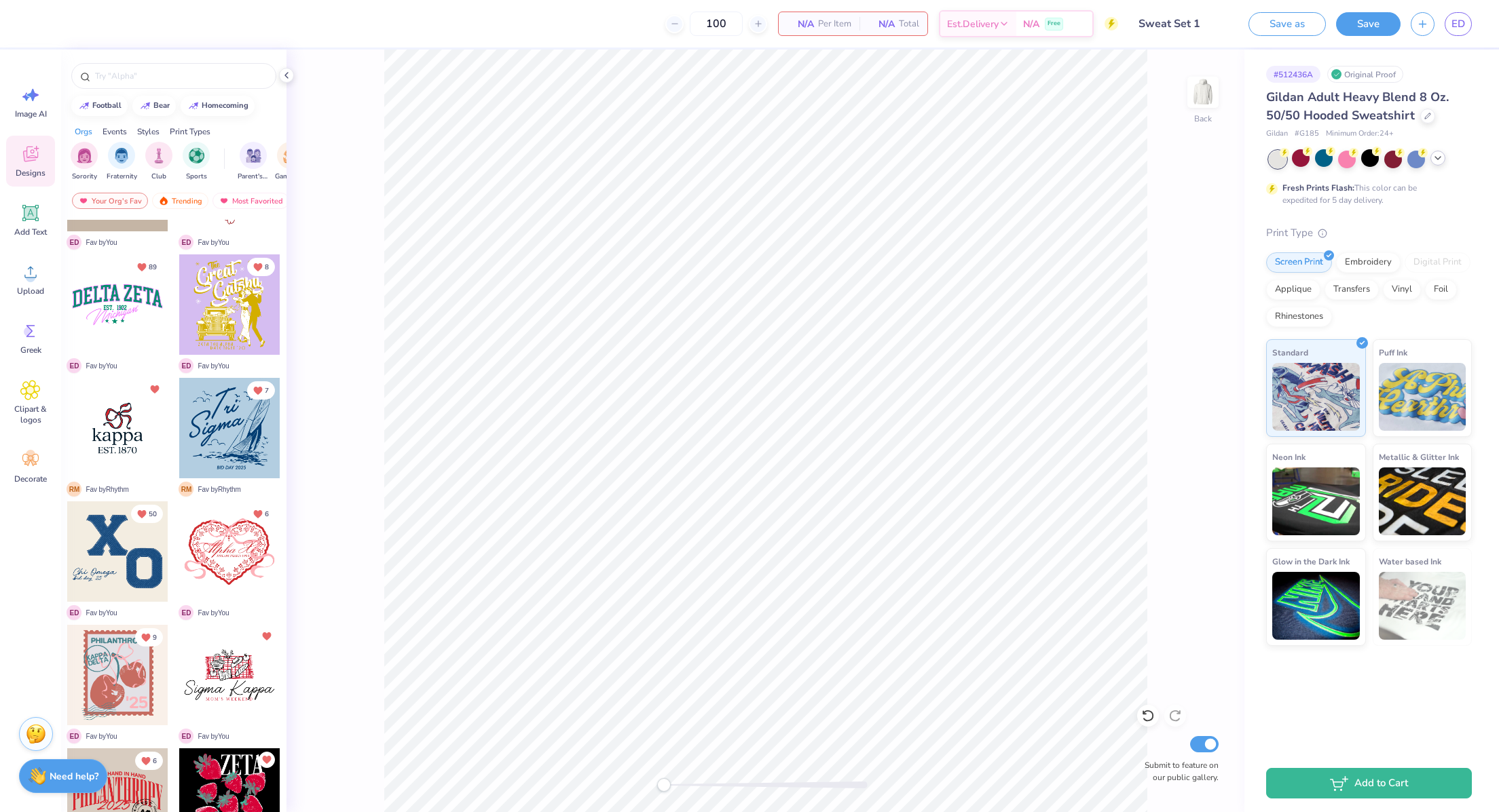
click at [107, 561] on div at bounding box center [118, 552] width 101 height 100
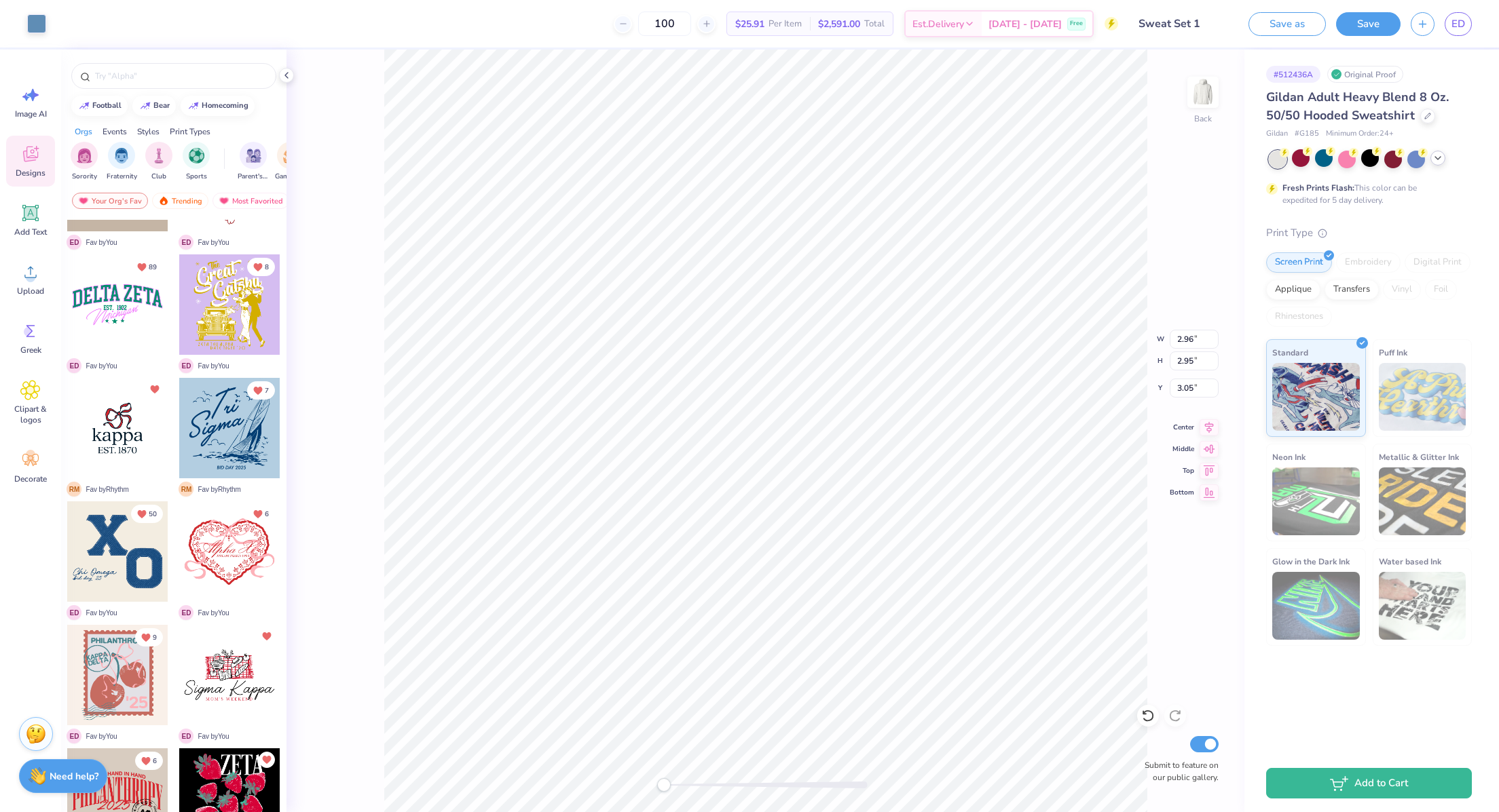
type input "2.96"
type input "2.95"
type input "3.05"
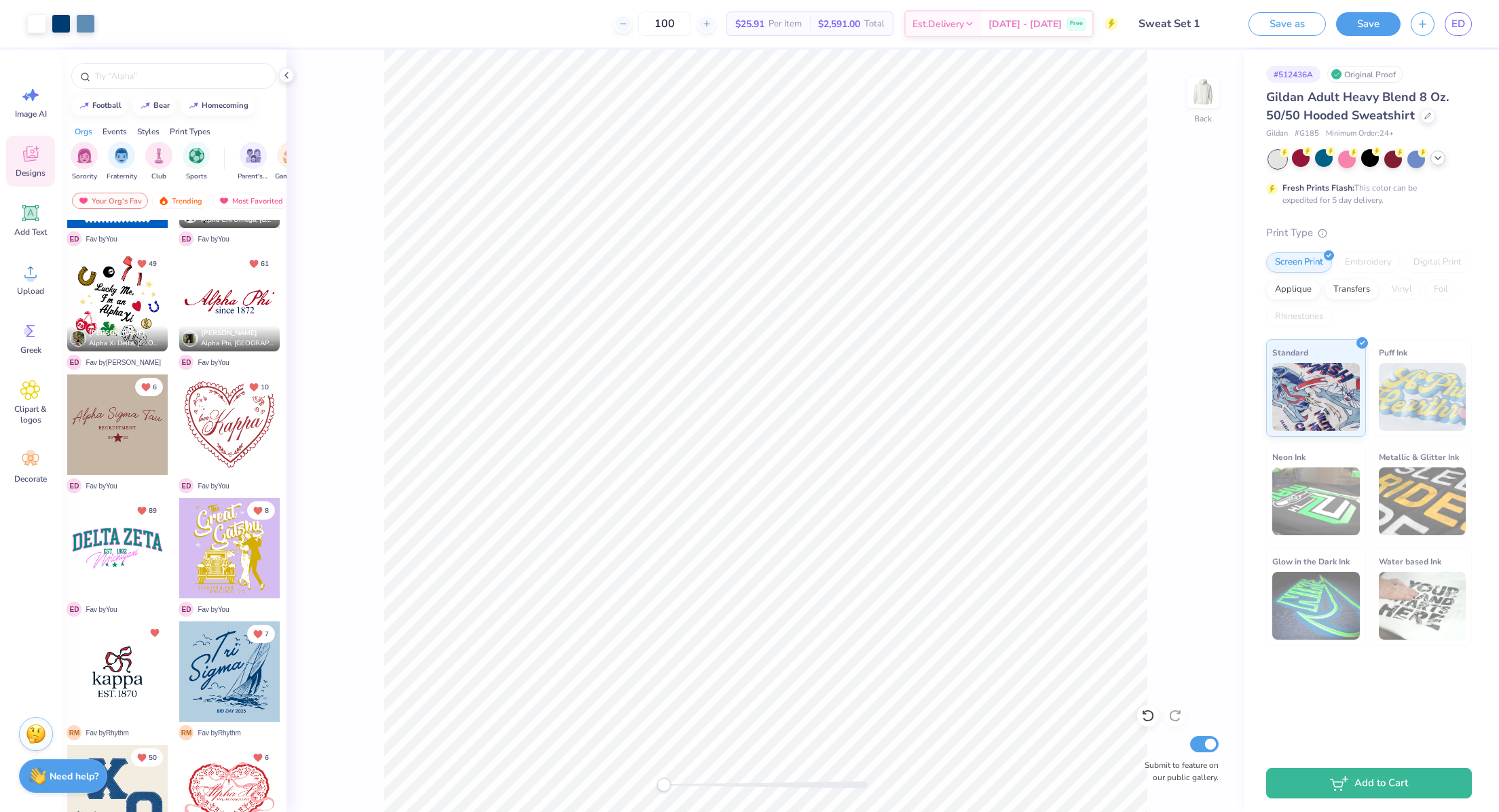
scroll to position [0, 0]
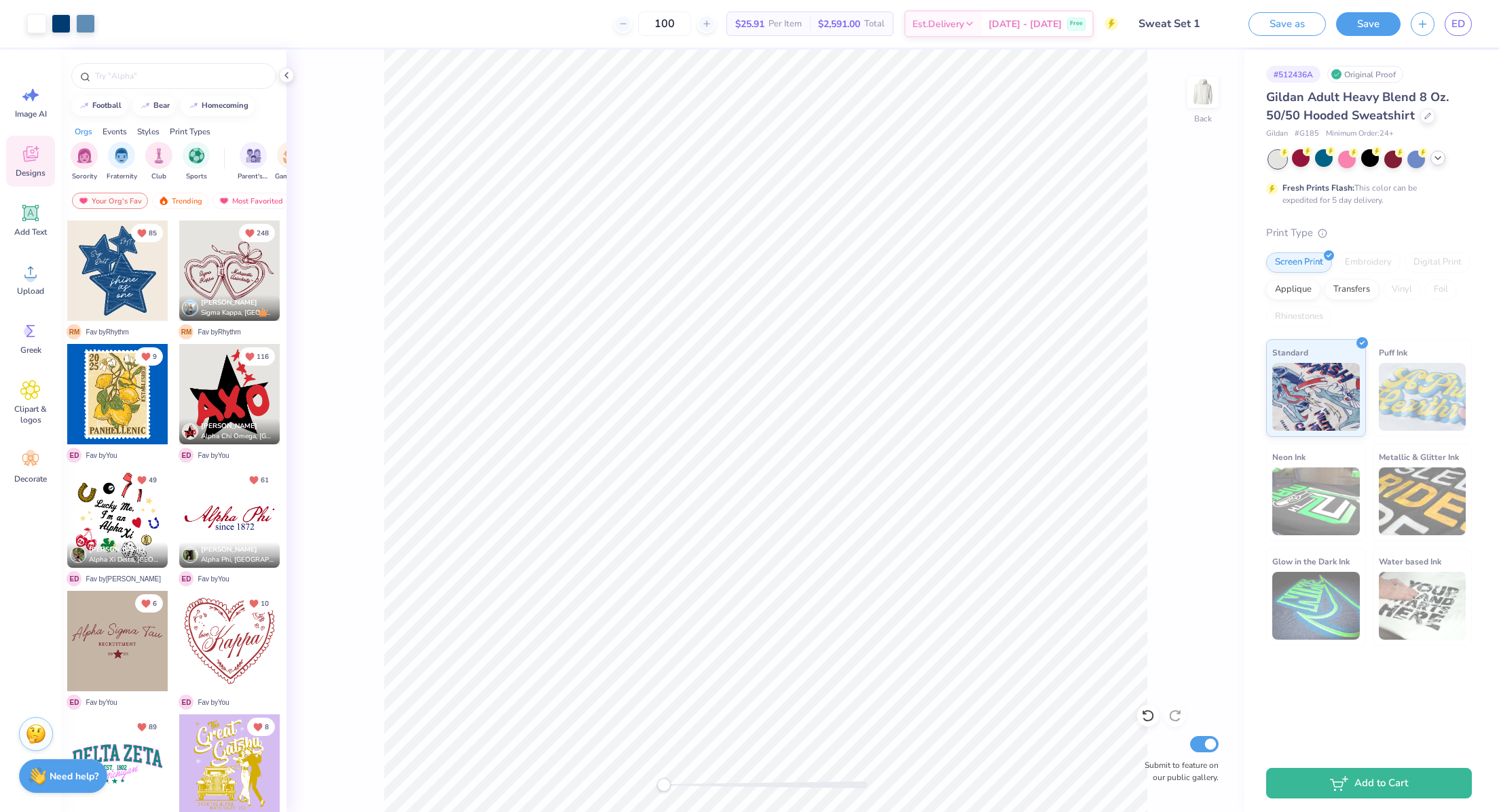
click at [127, 126] on div "Events" at bounding box center [115, 132] width 24 height 12
click at [86, 128] on div "Orgs" at bounding box center [84, 132] width 18 height 12
click at [1144, 714] on icon at bounding box center [1148, 716] width 14 height 14
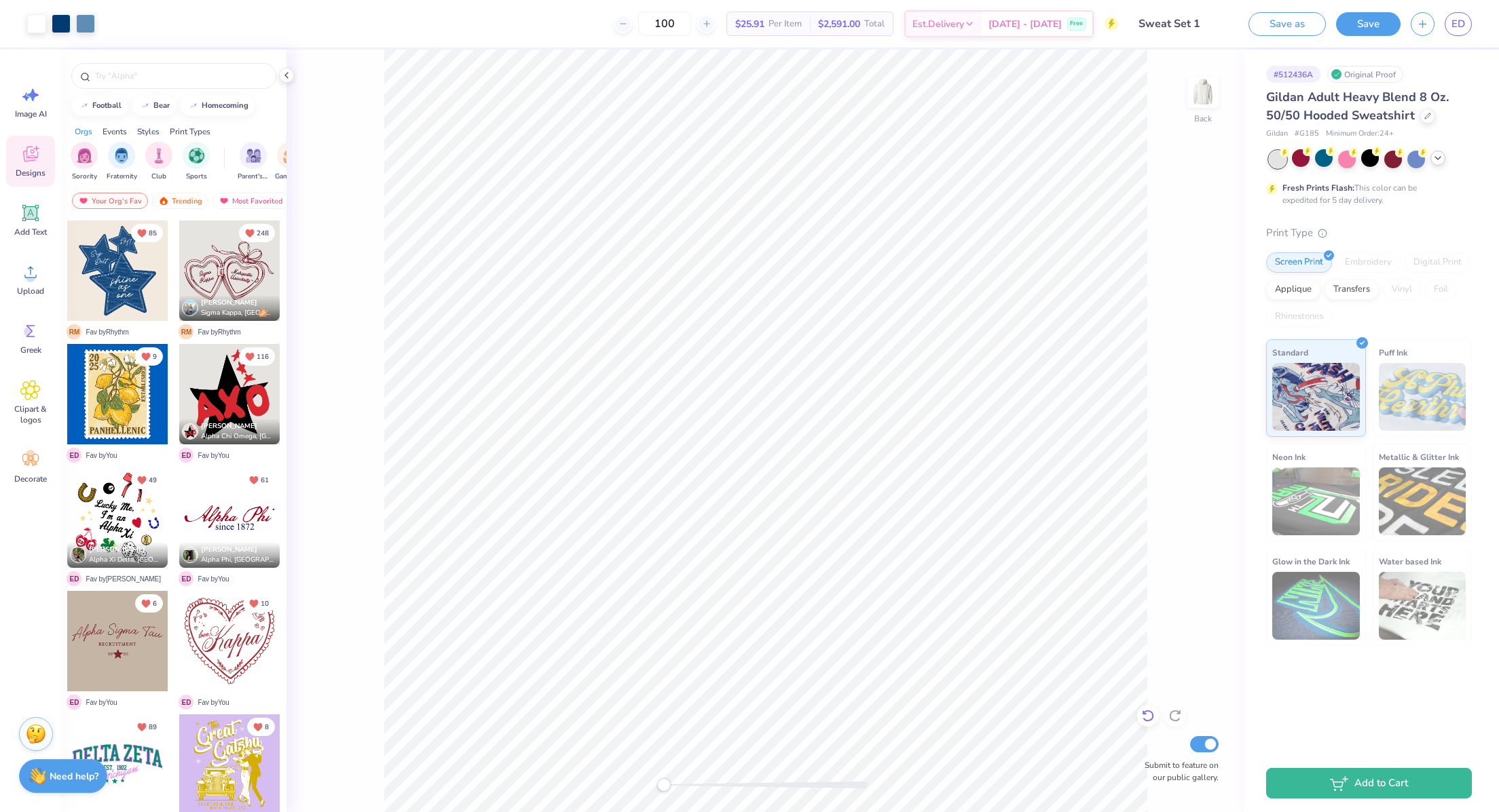
click at [1144, 714] on icon at bounding box center [1148, 716] width 14 height 14
click at [1143, 712] on icon at bounding box center [1144, 713] width 3 height 3
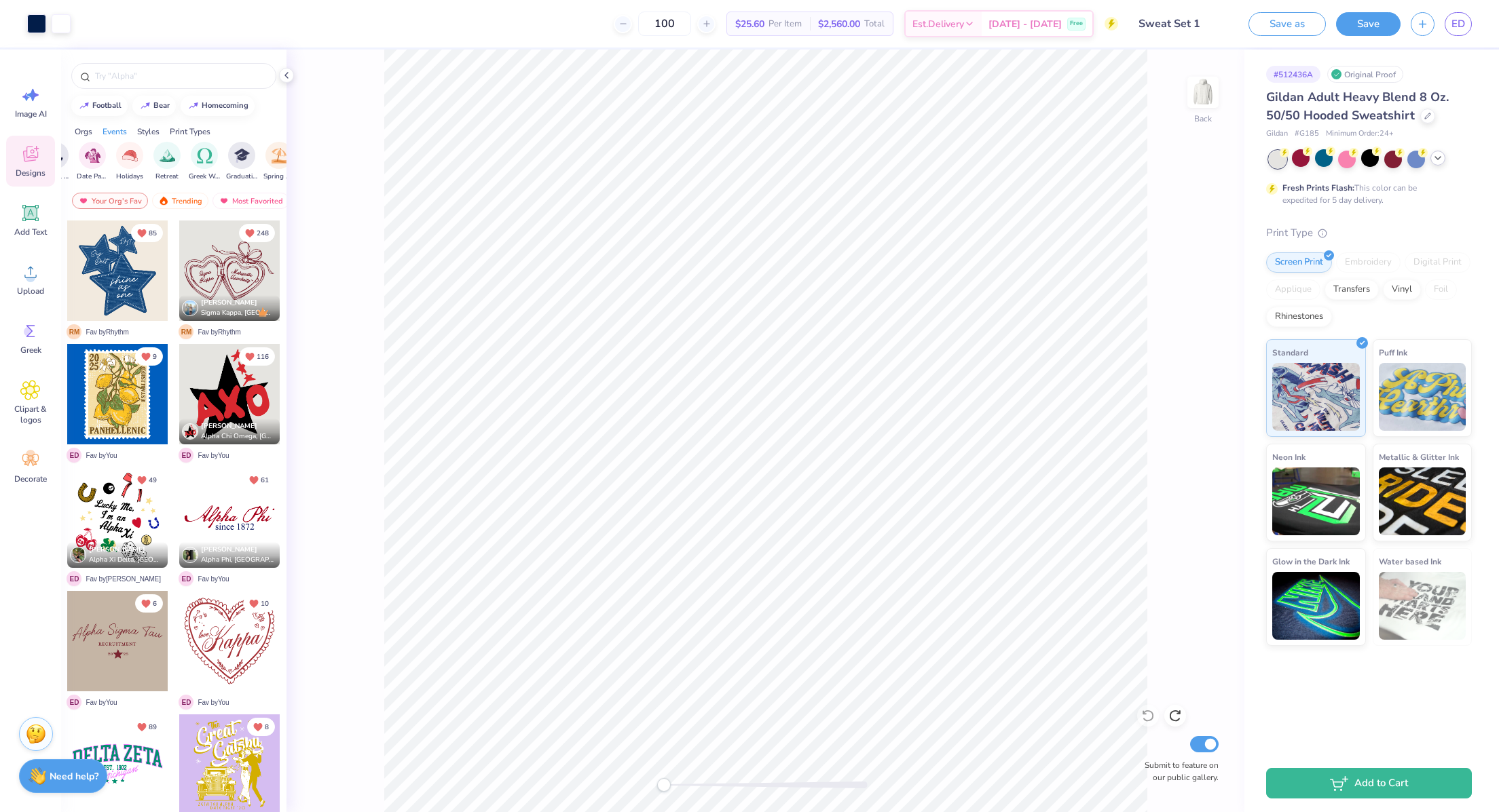
scroll to position [0, 424]
click at [198, 156] on img "filter for Greek Week" at bounding box center [203, 154] width 16 height 16
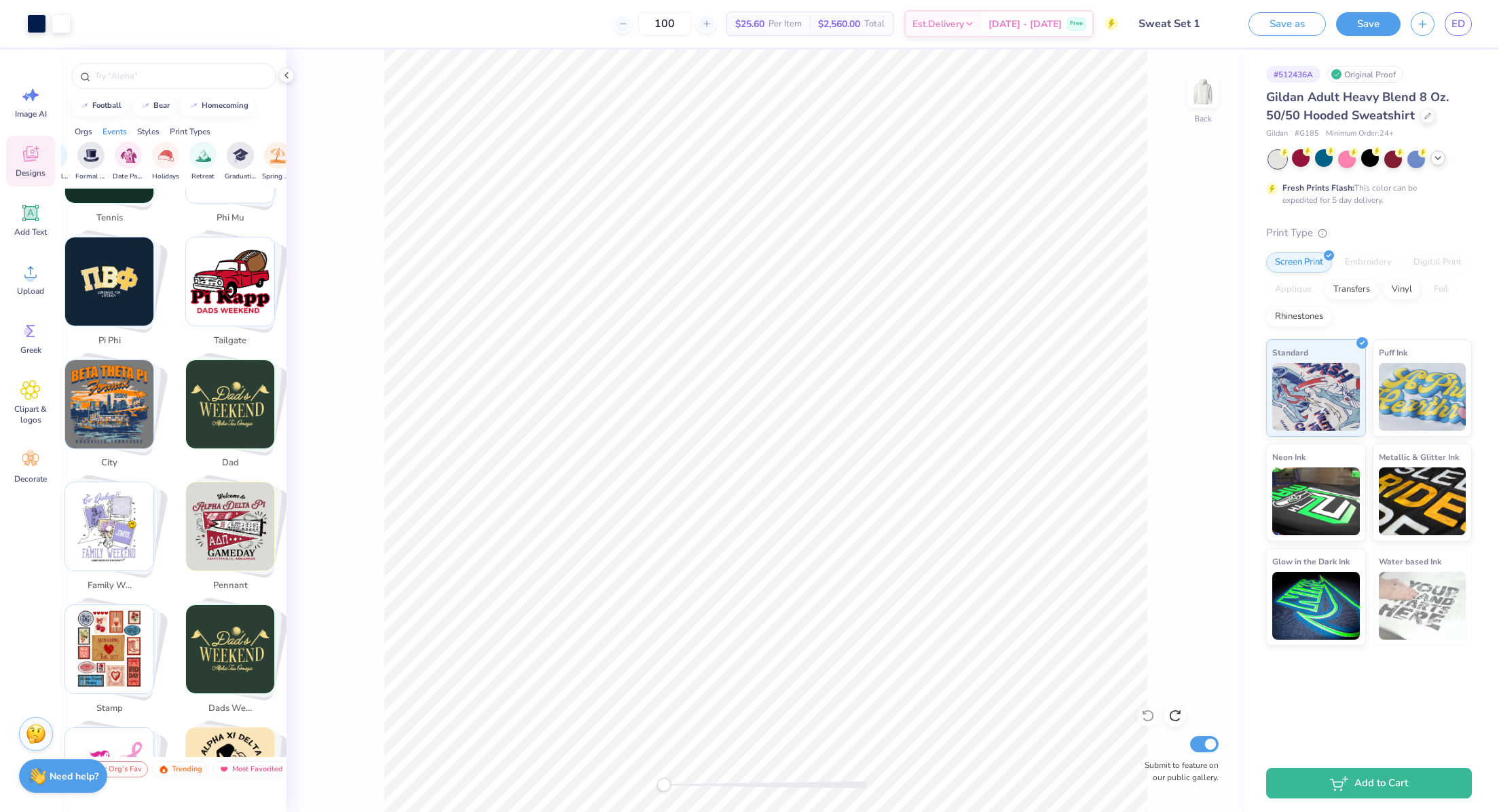
scroll to position [2121, 0]
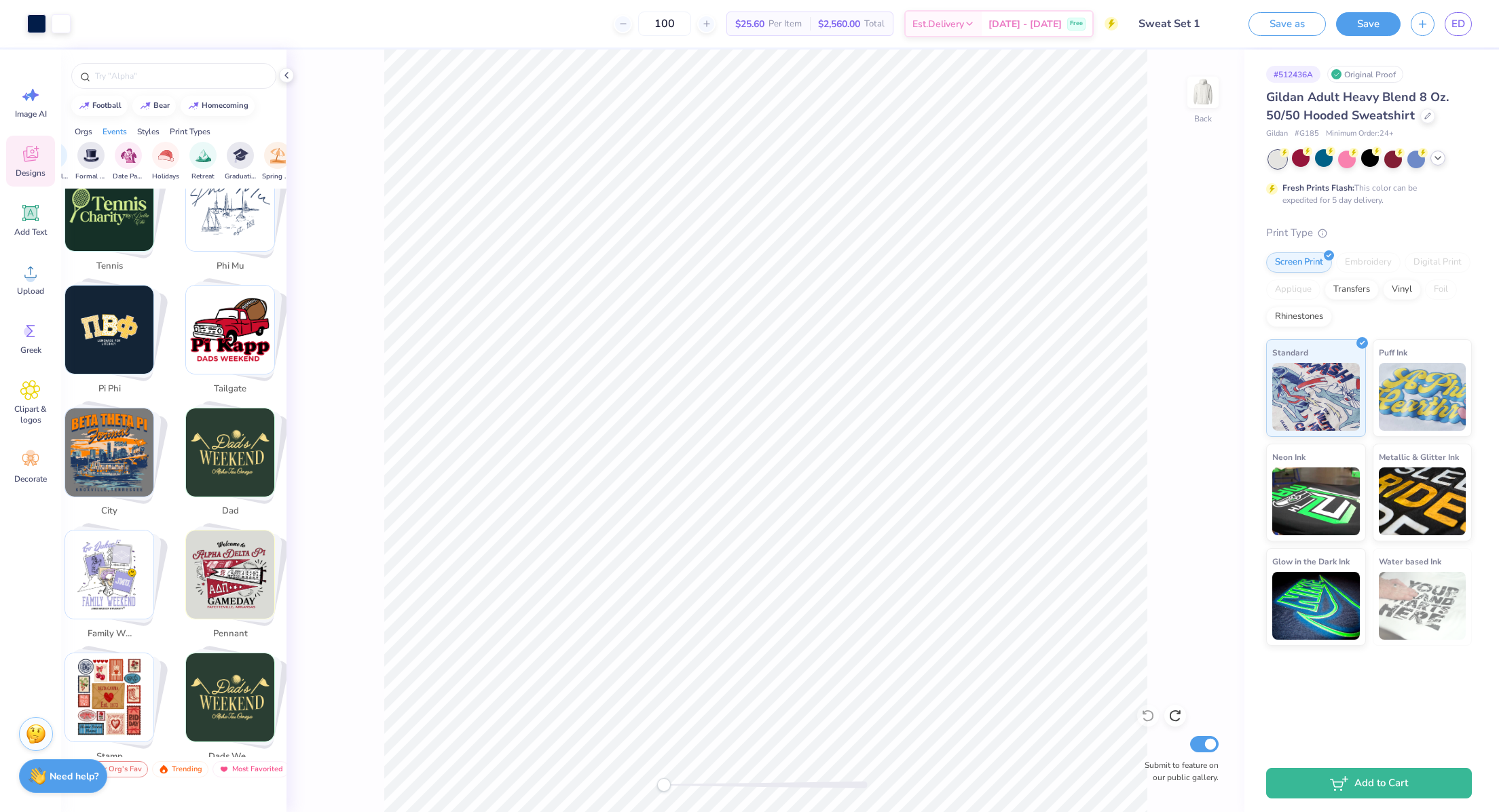
click at [90, 330] on img "Stack Card Button pi phi" at bounding box center [109, 330] width 88 height 88
type input "pi phi"
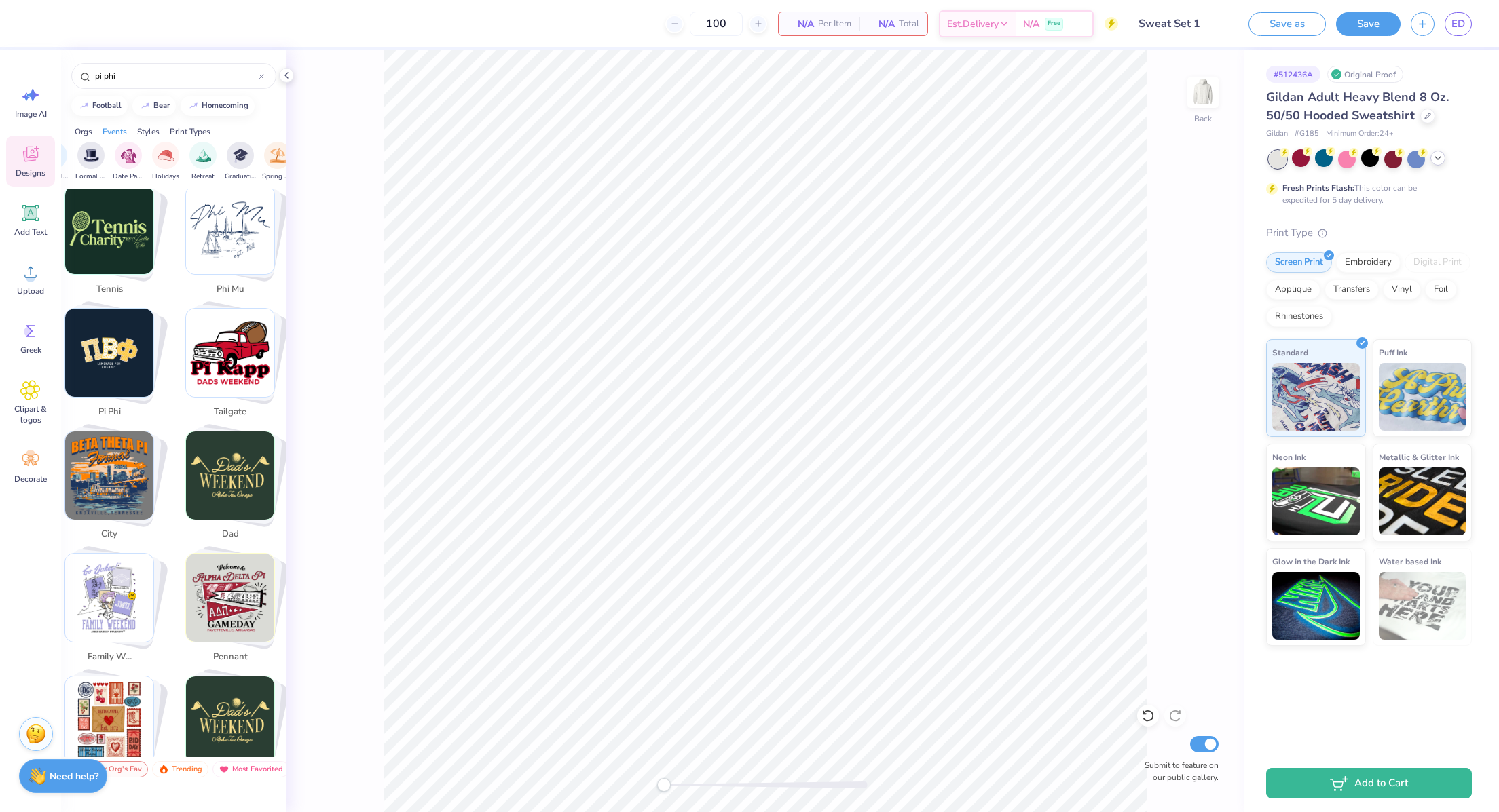
click at [102, 338] on img "Stack Card Button pi phi" at bounding box center [109, 353] width 88 height 88
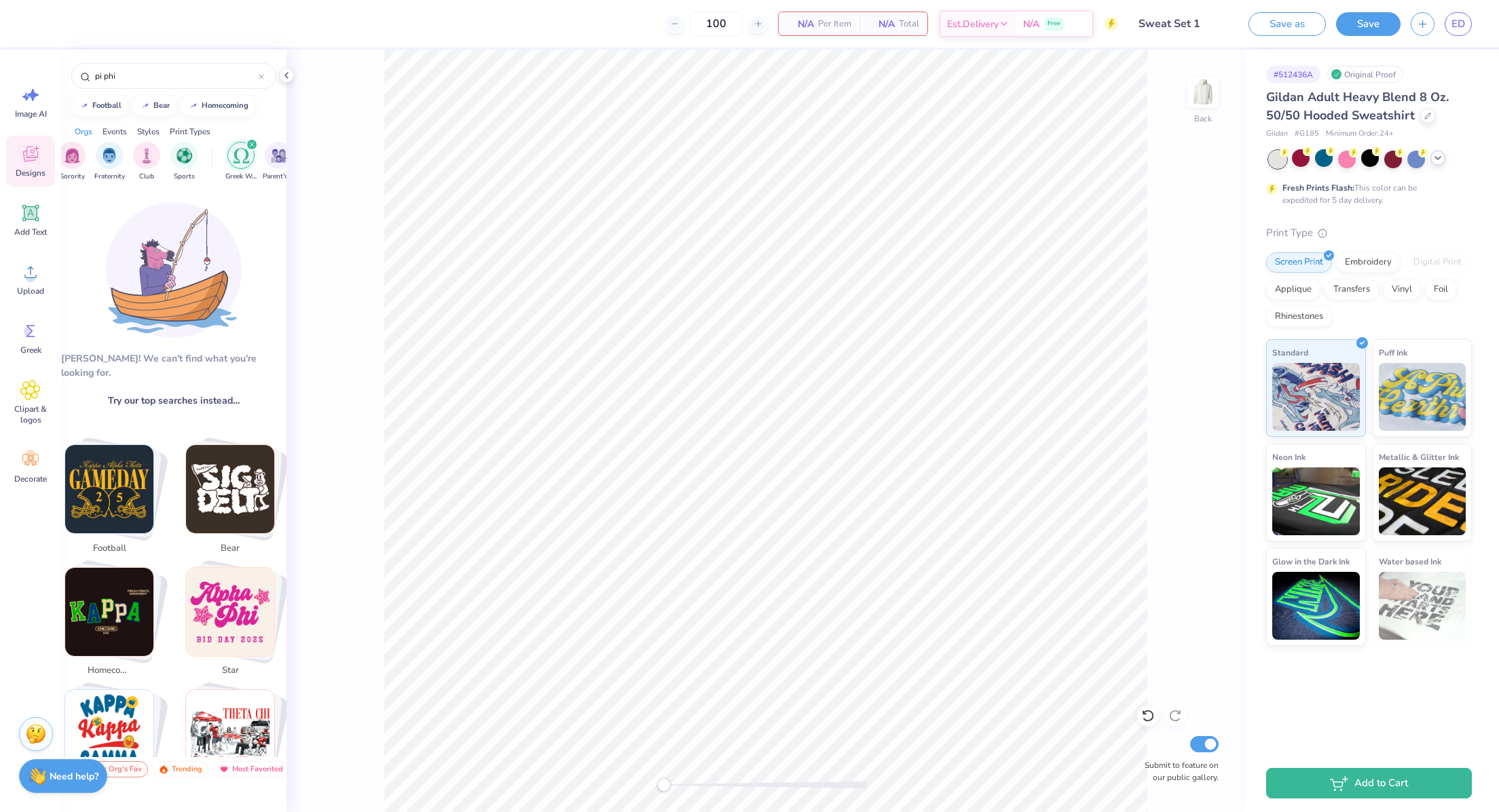
scroll to position [0, 0]
click at [257, 146] on div "filter for Greek Week" at bounding box center [253, 155] width 27 height 27
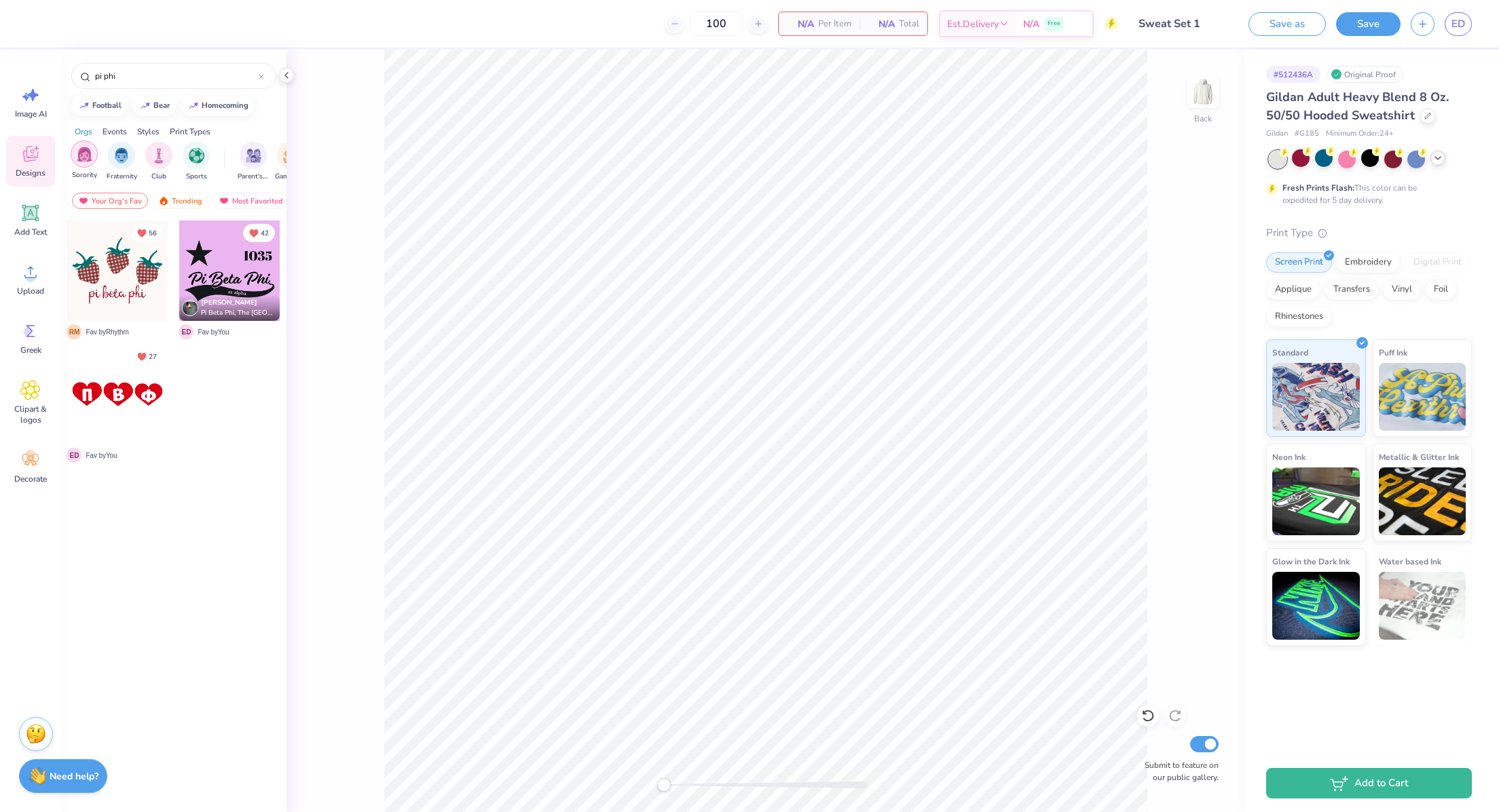
click at [82, 155] on img "filter for Sorority" at bounding box center [84, 154] width 16 height 16
click at [41, 149] on div "Designs" at bounding box center [31, 161] width 49 height 51
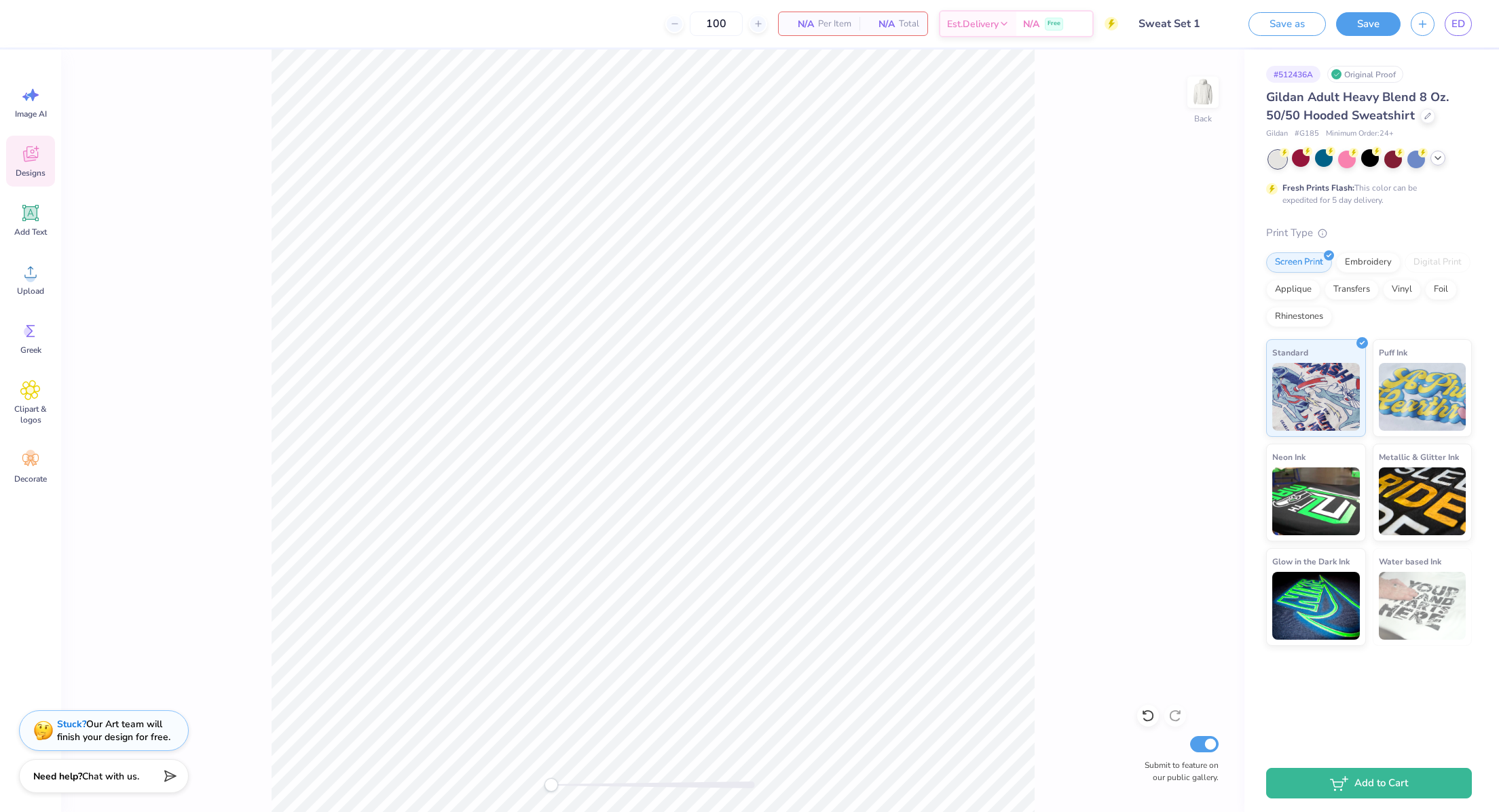
click at [22, 159] on icon at bounding box center [31, 154] width 20 height 20
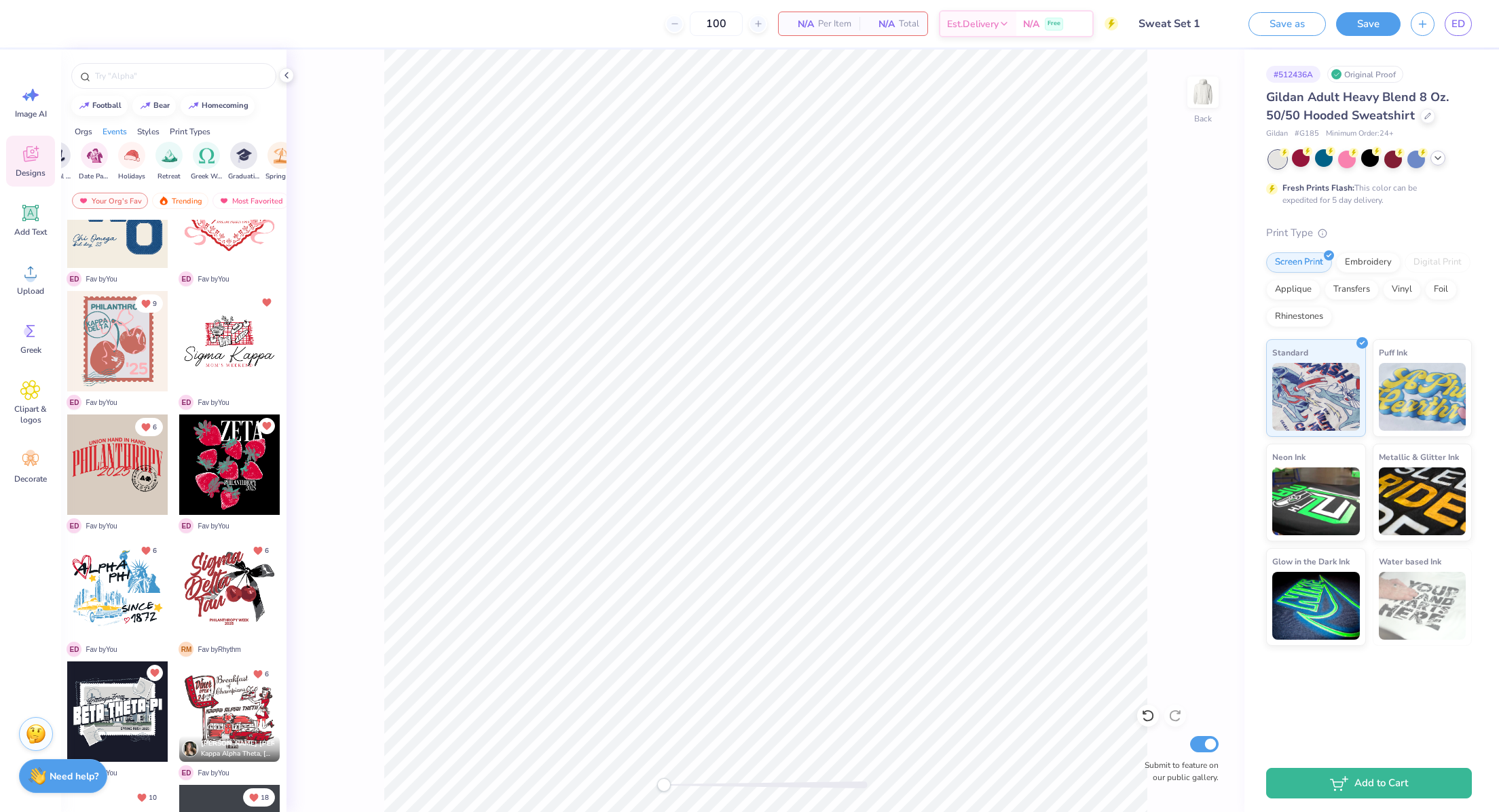
scroll to position [0, 433]
click at [192, 153] on img "filter for Greek Week" at bounding box center [194, 154] width 16 height 16
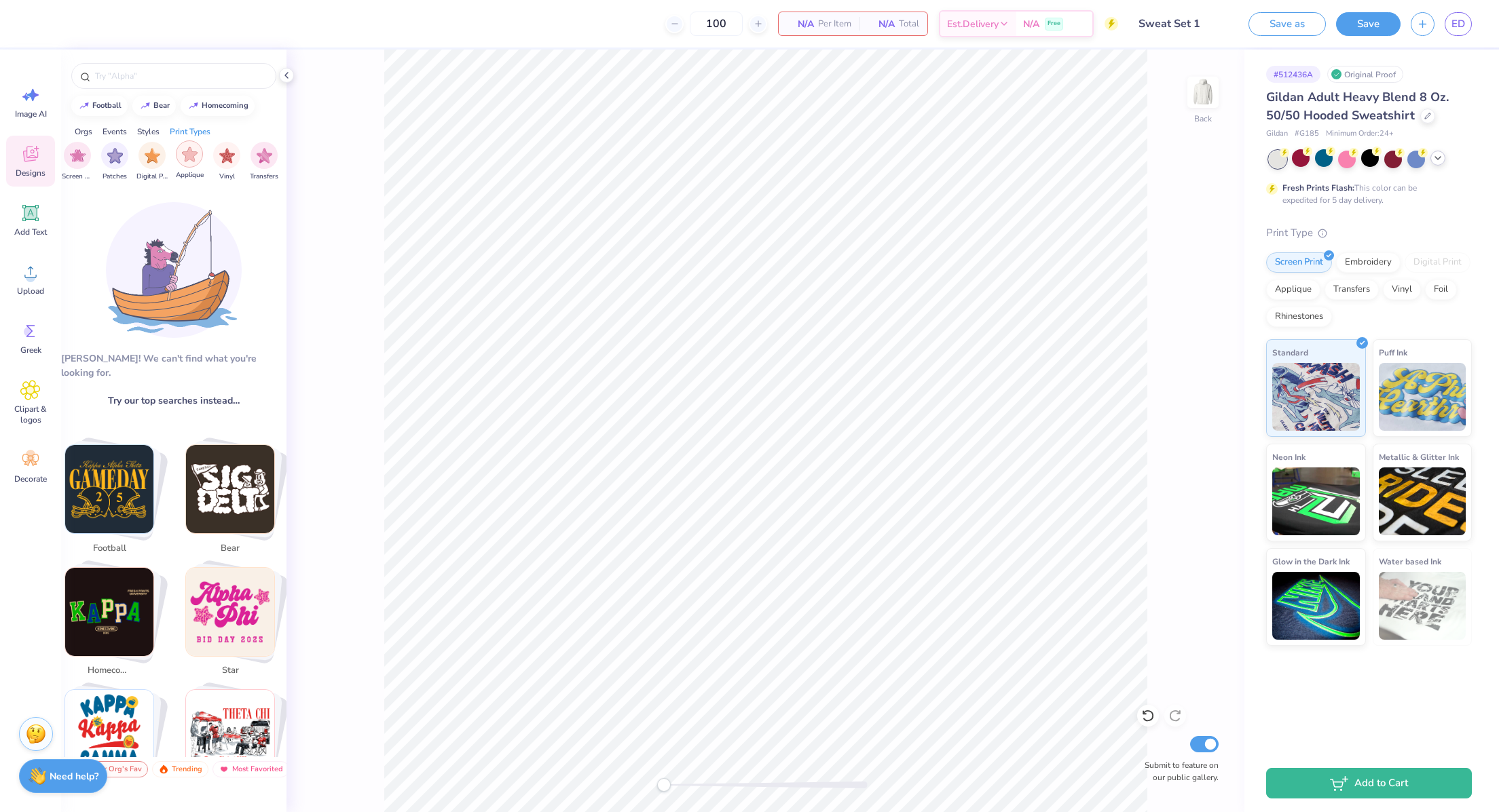
scroll to position [0, 1040]
click at [148, 157] on img "filter for Embroidery" at bounding box center [149, 154] width 16 height 16
click at [208, 143] on icon "filter for Embroidery" at bounding box center [206, 145] width 4 height 4
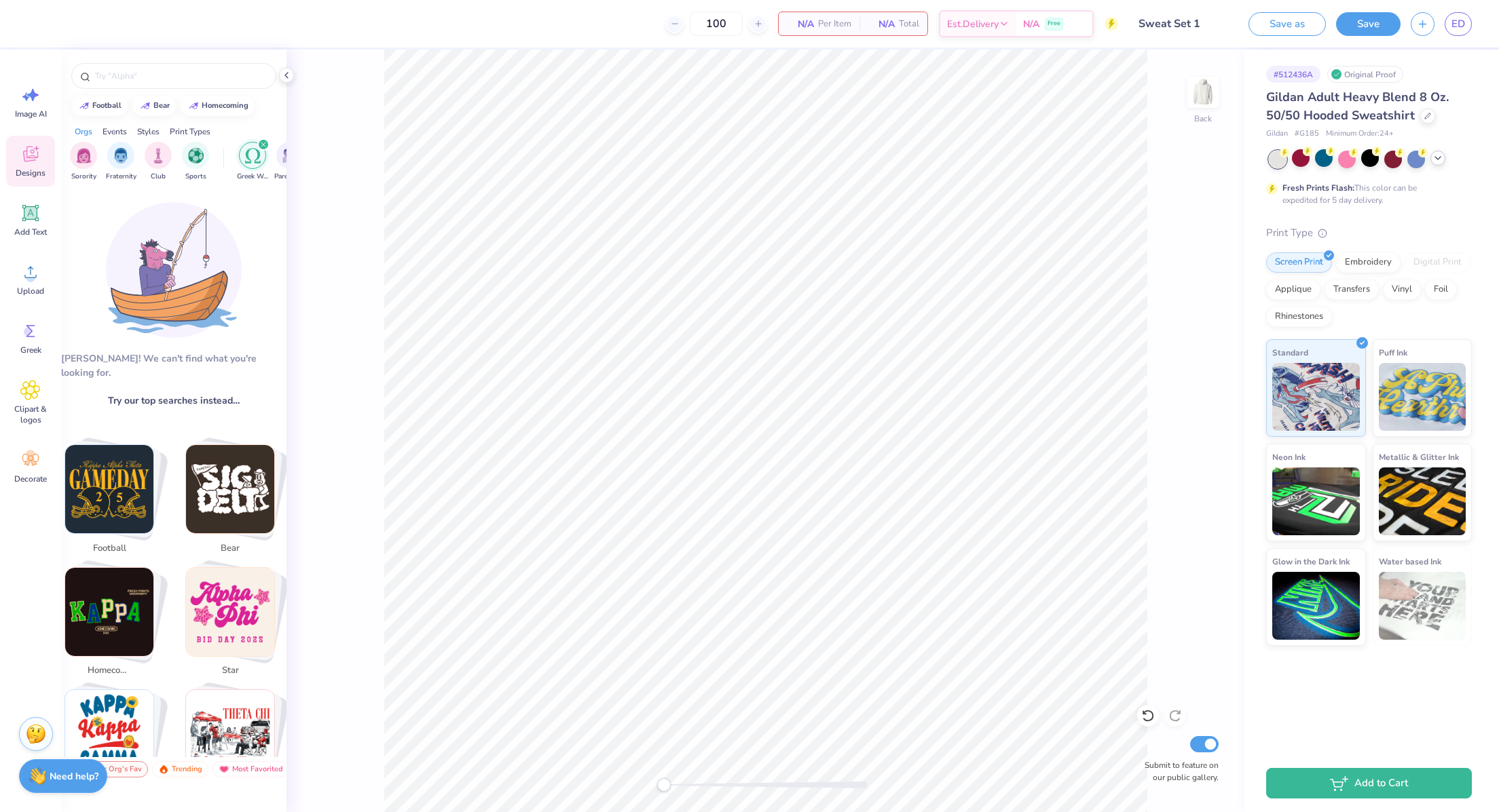
click at [263, 143] on icon "filter for Greek Week" at bounding box center [264, 145] width 5 height 5
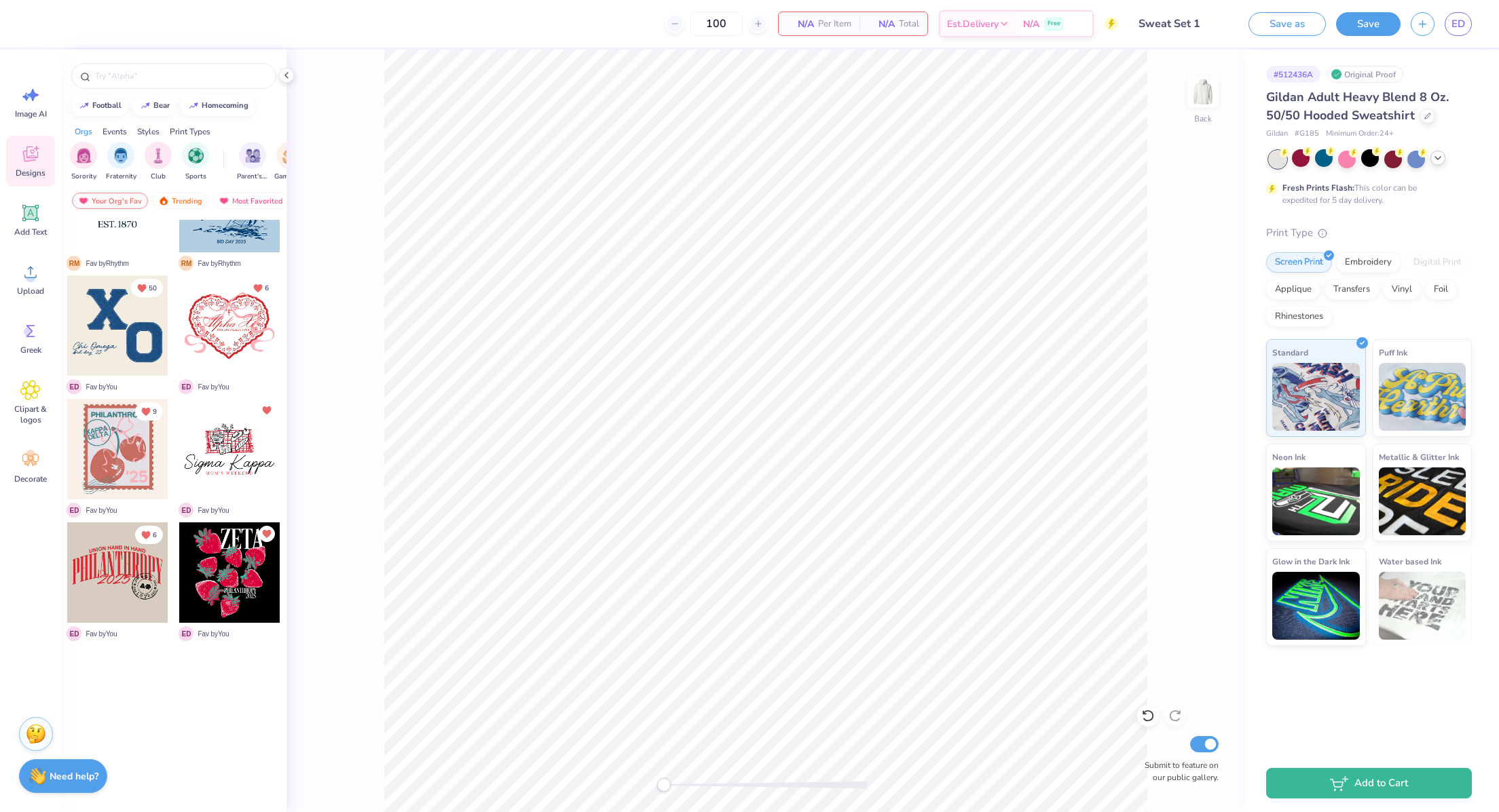
scroll to position [0, 0]
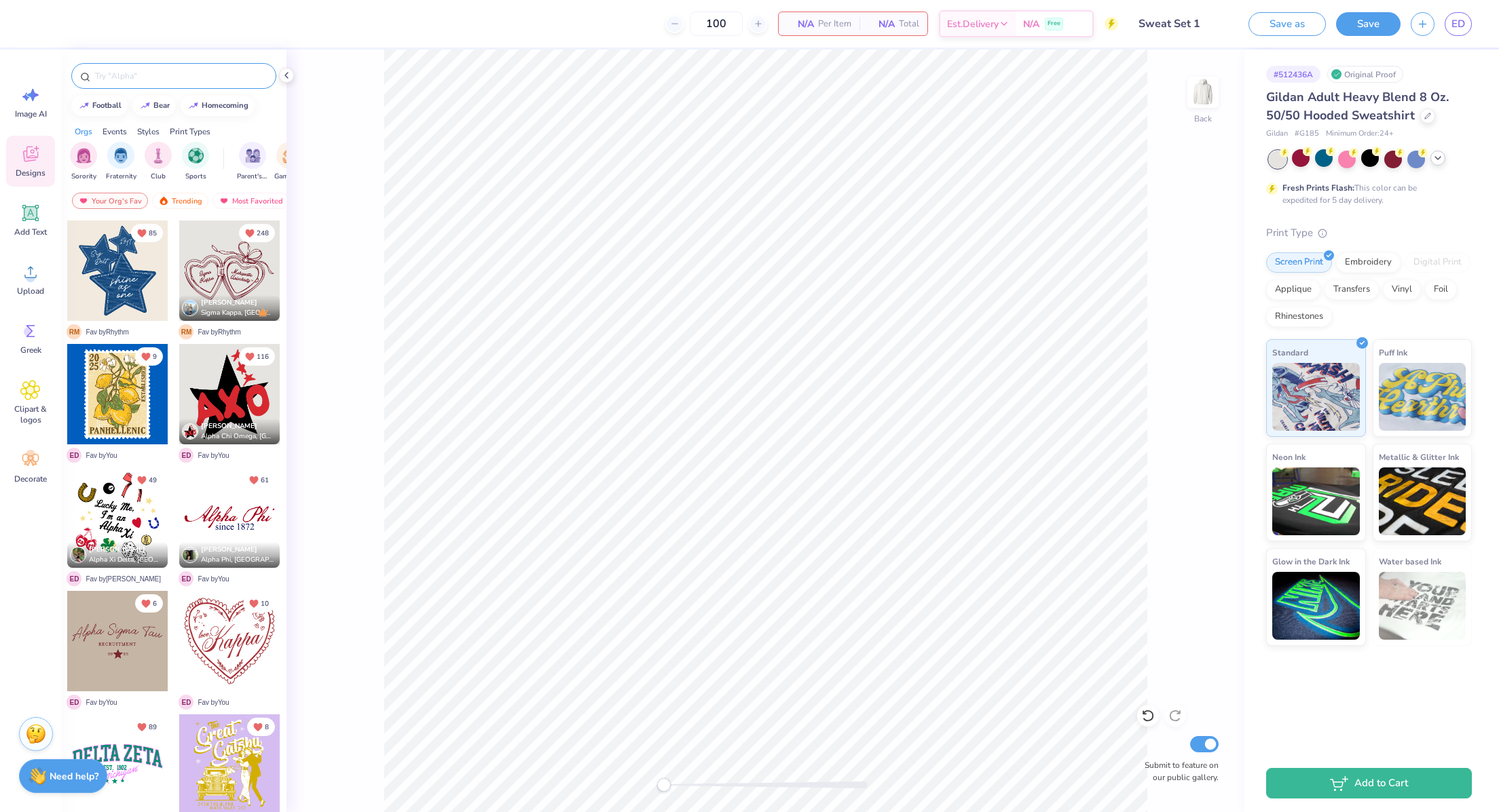
click at [175, 81] on input "text" at bounding box center [181, 76] width 174 height 14
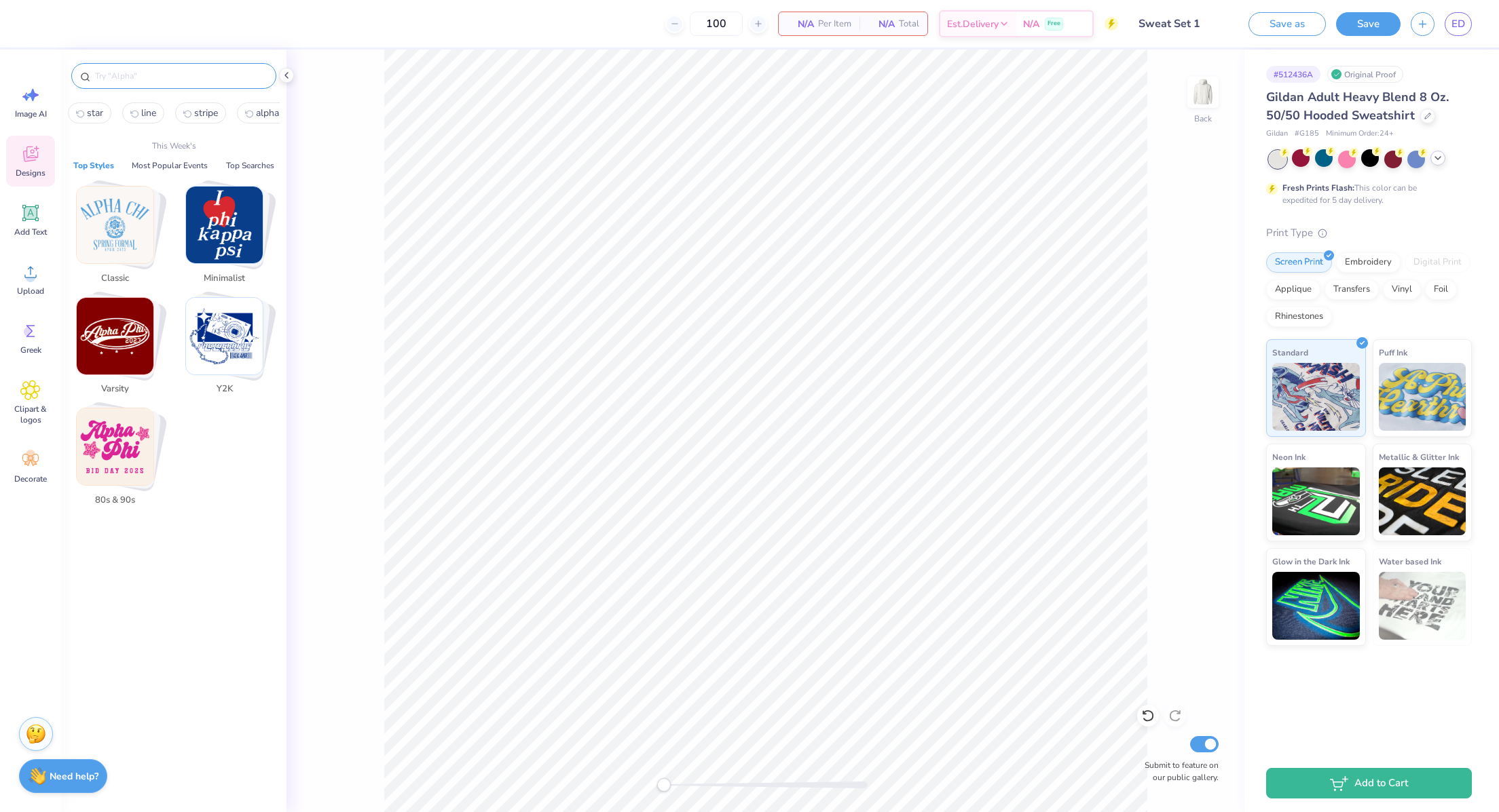
click at [124, 227] on img "Stack Card Button Classic" at bounding box center [115, 225] width 77 height 77
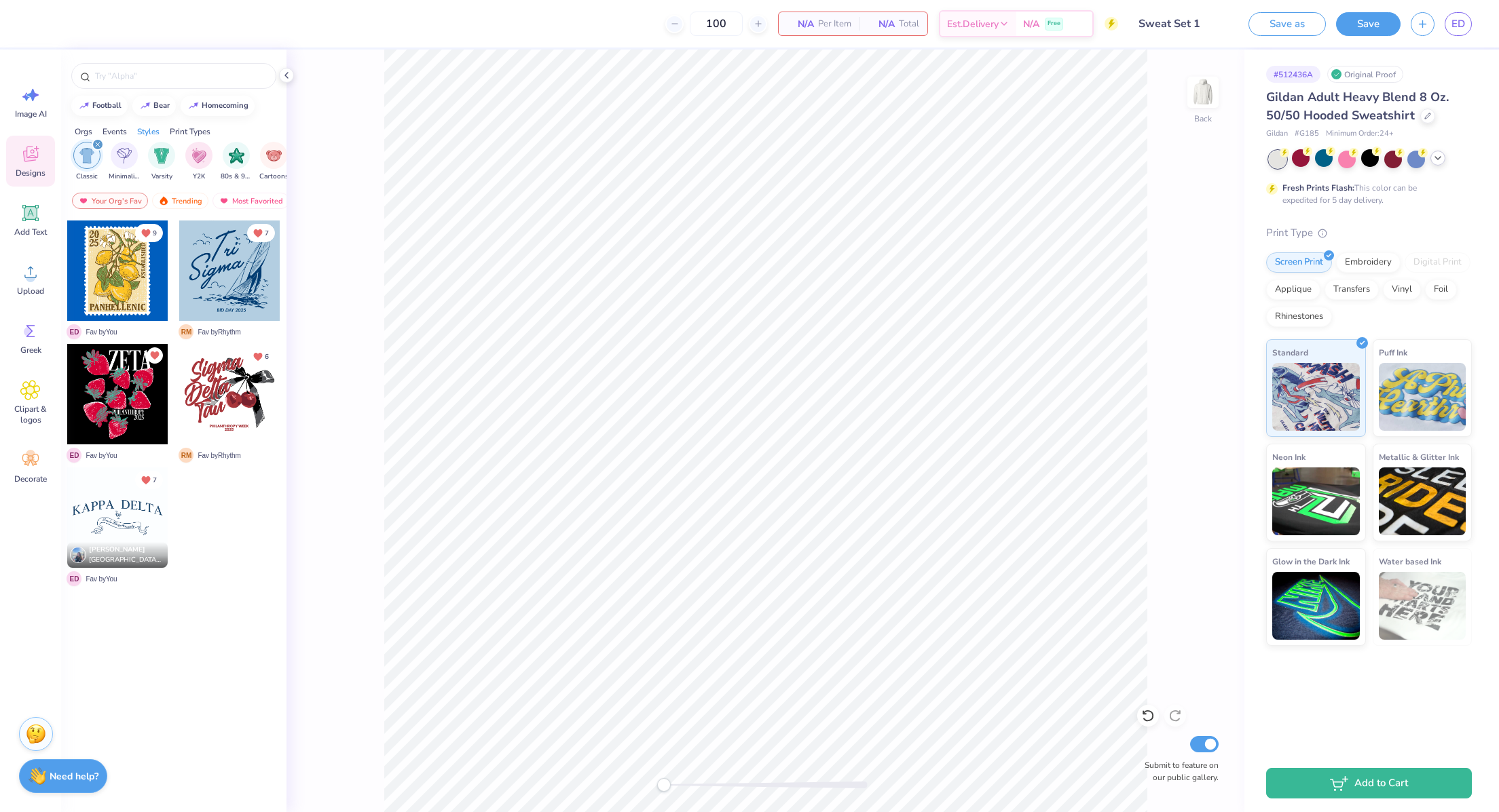
scroll to position [0, 710]
click at [117, 197] on div "Your Org's Fav" at bounding box center [110, 201] width 76 height 16
click at [227, 201] on div "Most Favorited" at bounding box center [251, 201] width 77 height 16
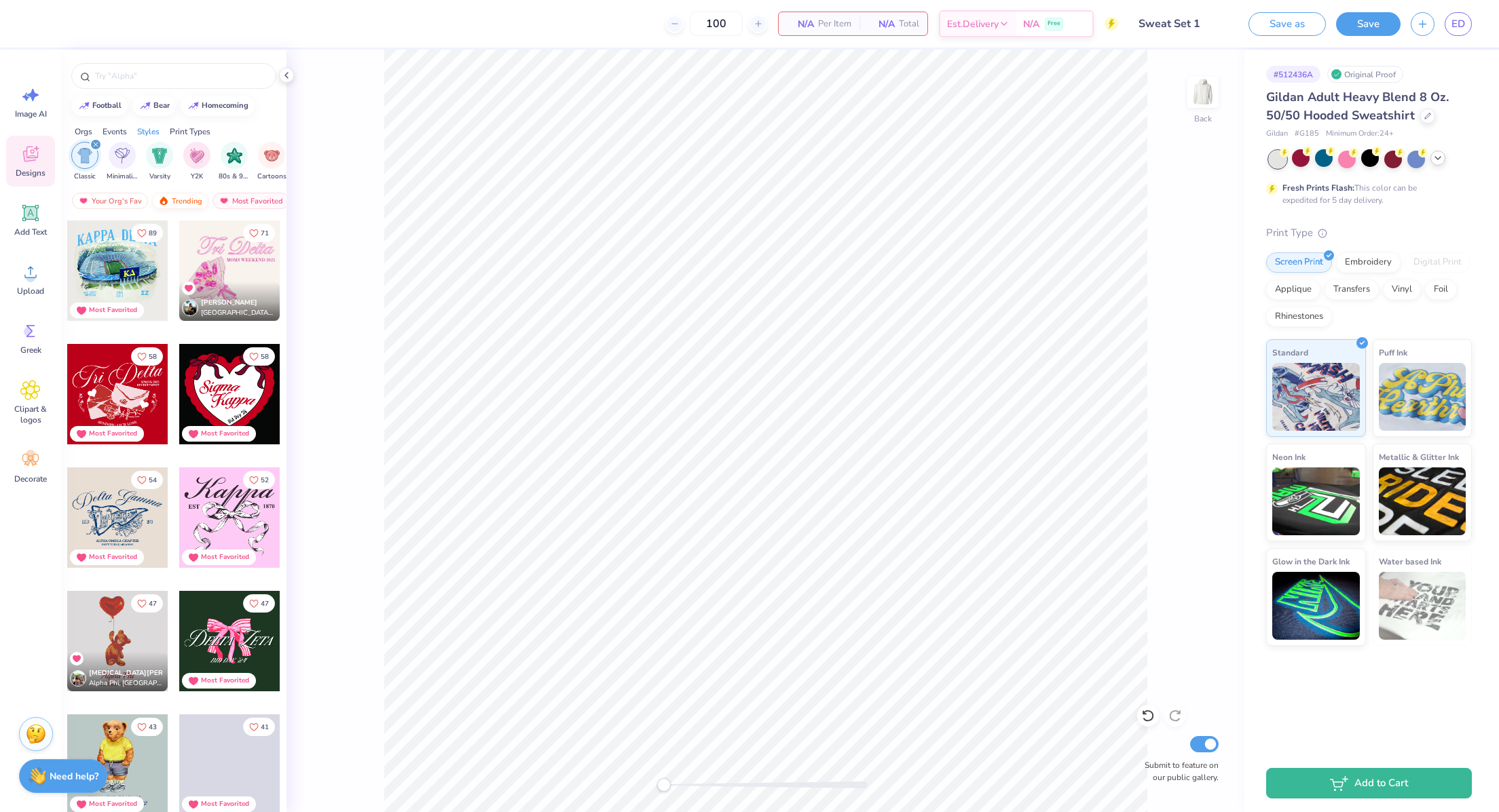
click at [177, 200] on div "Trending" at bounding box center [180, 201] width 56 height 16
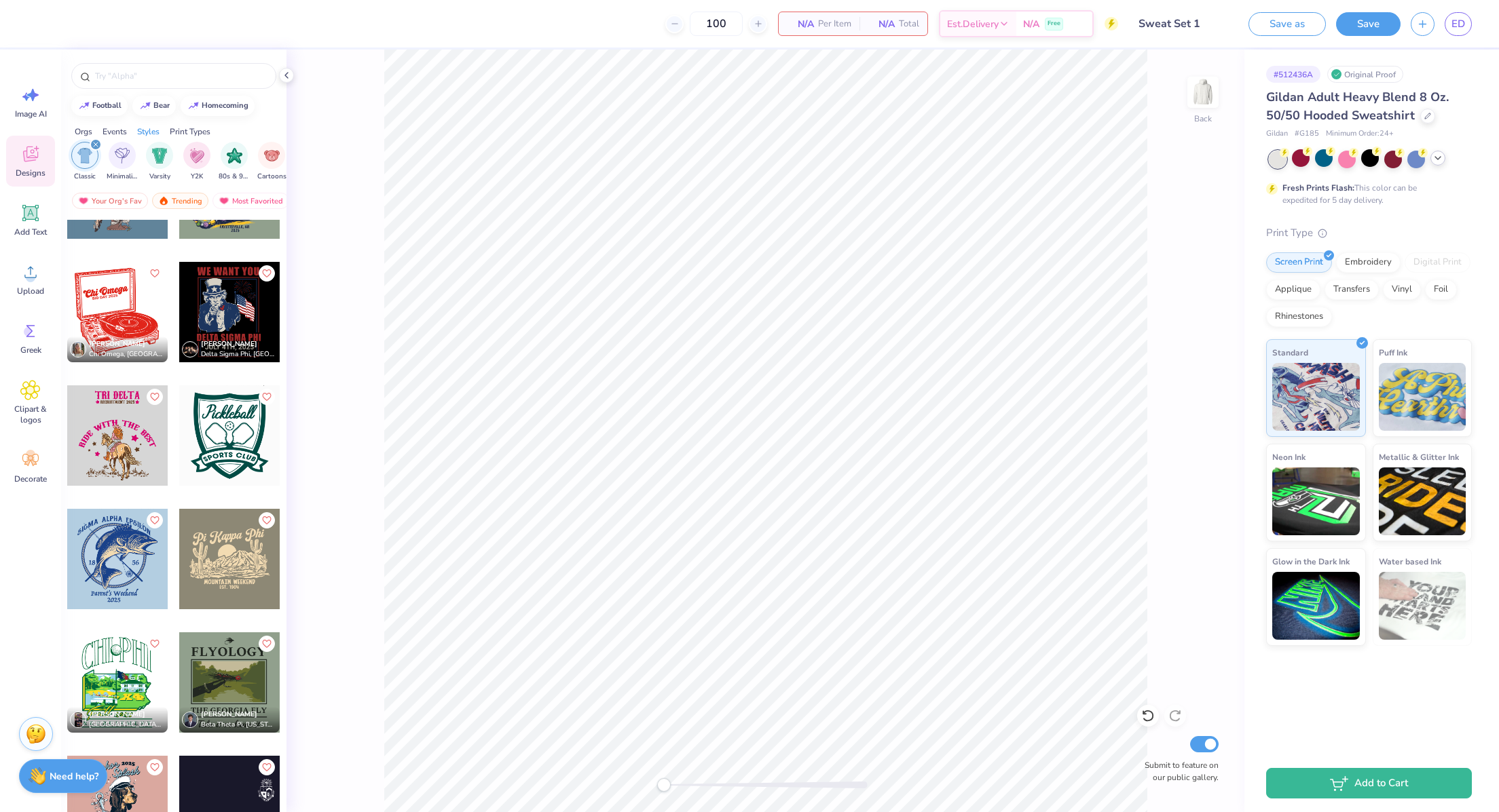
scroll to position [16445, 1]
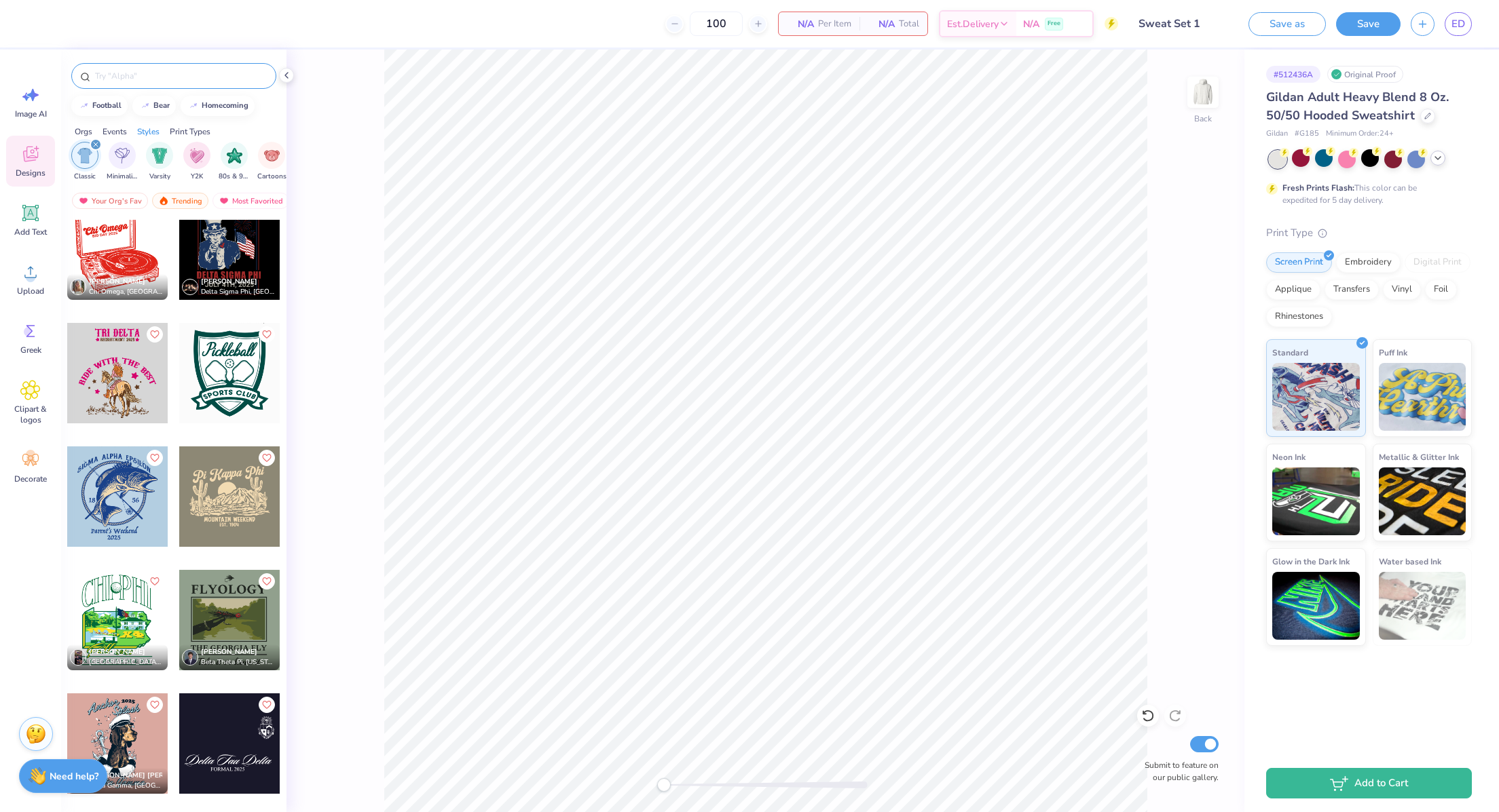
click at [141, 71] on input "text" at bounding box center [181, 76] width 174 height 14
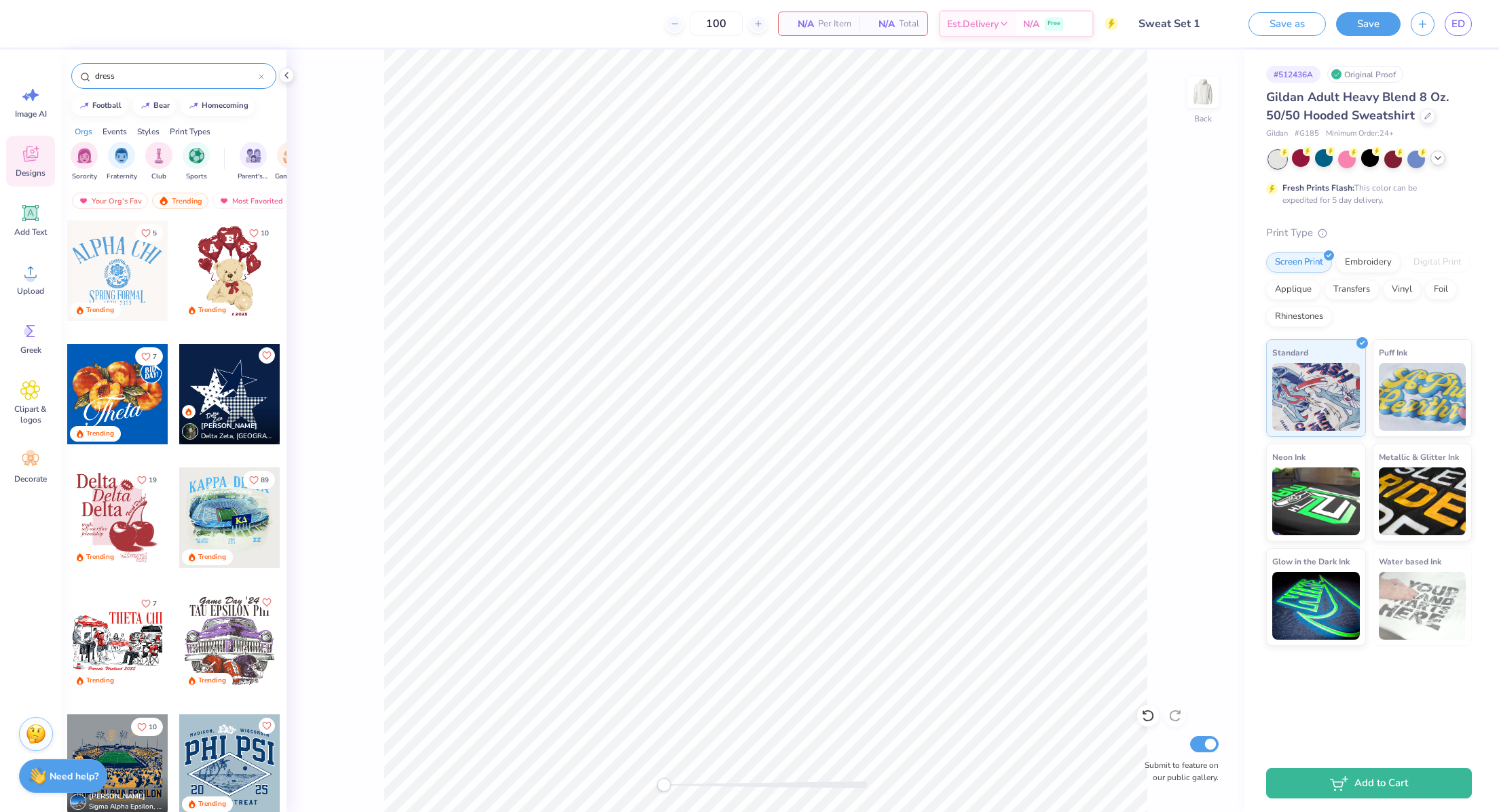
type input "dress"
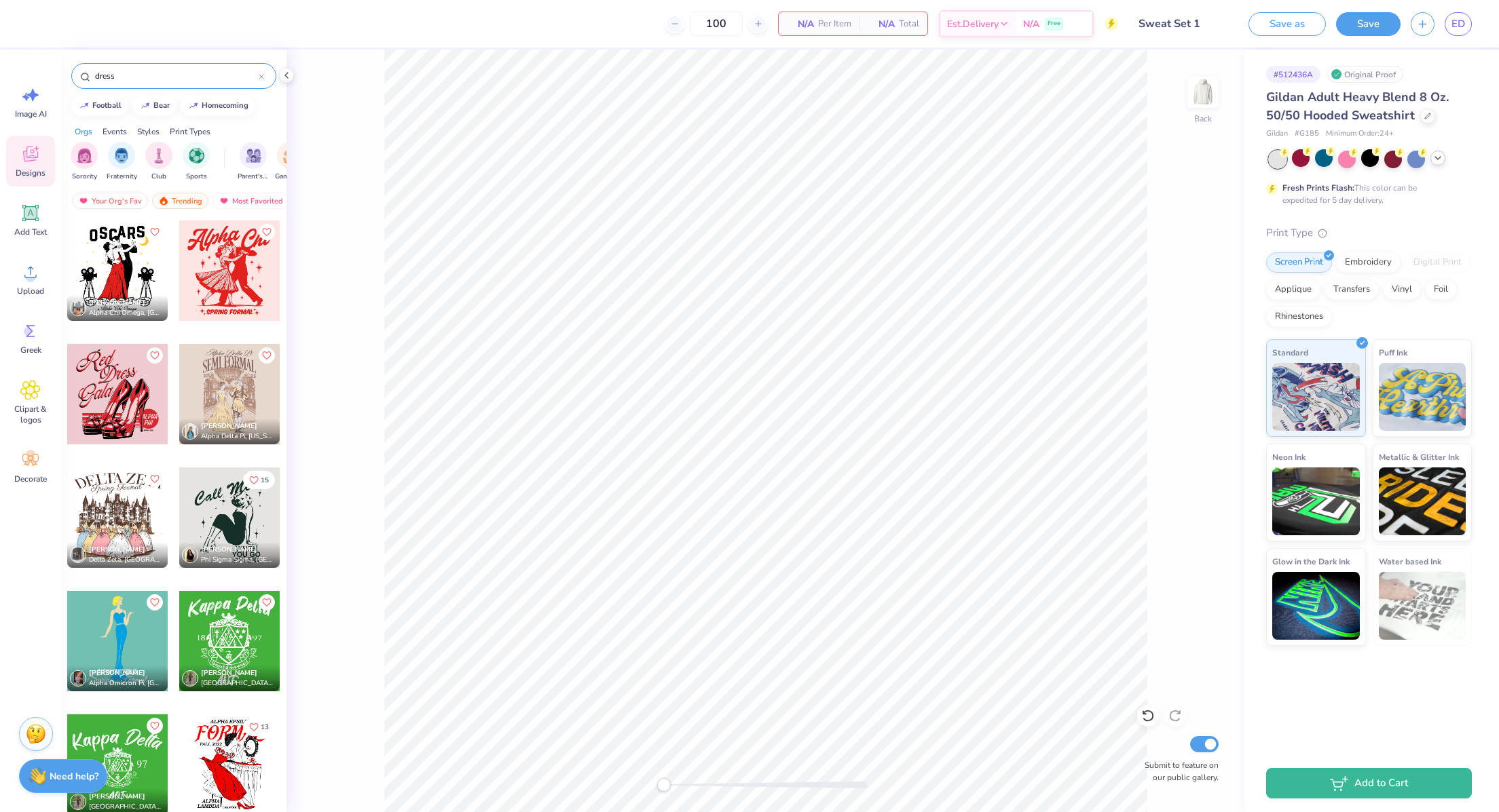
click at [100, 377] on div at bounding box center [118, 394] width 101 height 100
click at [232, 529] on div at bounding box center [230, 518] width 101 height 100
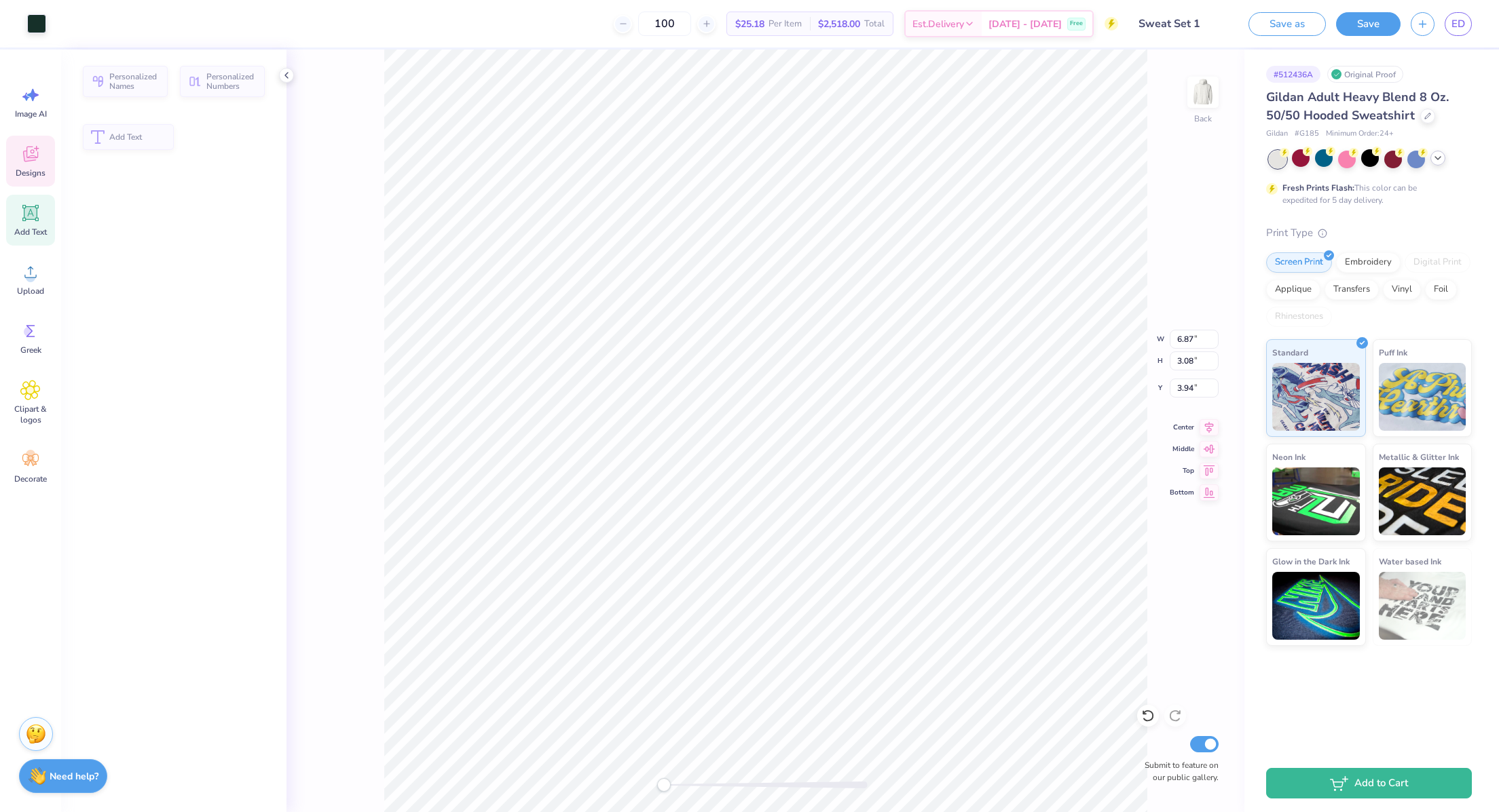
type input "6.87"
type input "3.08"
type input "3.94"
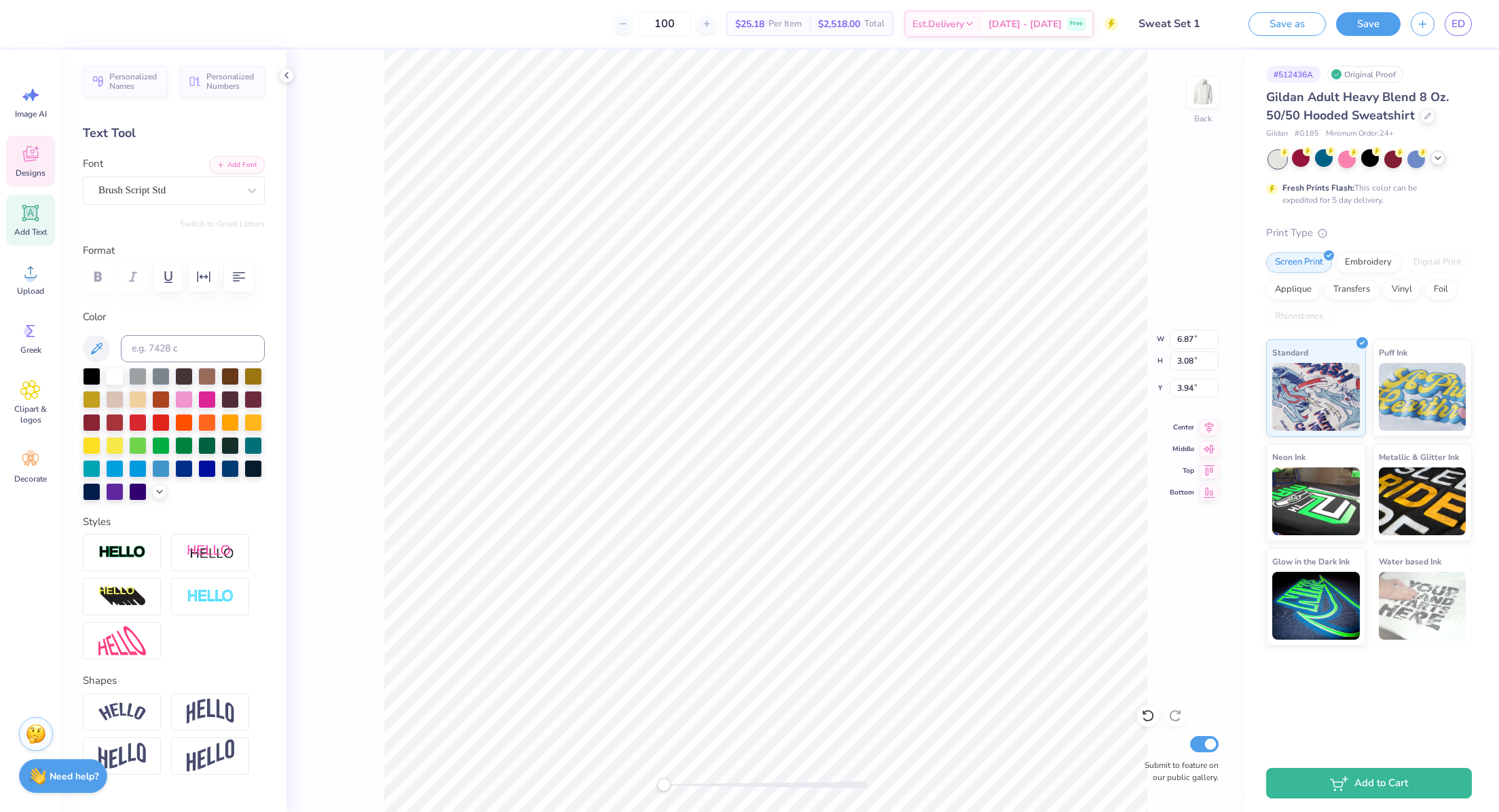
scroll to position [16, 2]
type textarea "Red Dress Brunch"
type input "0.95"
type input "1.47"
type input "5.30"
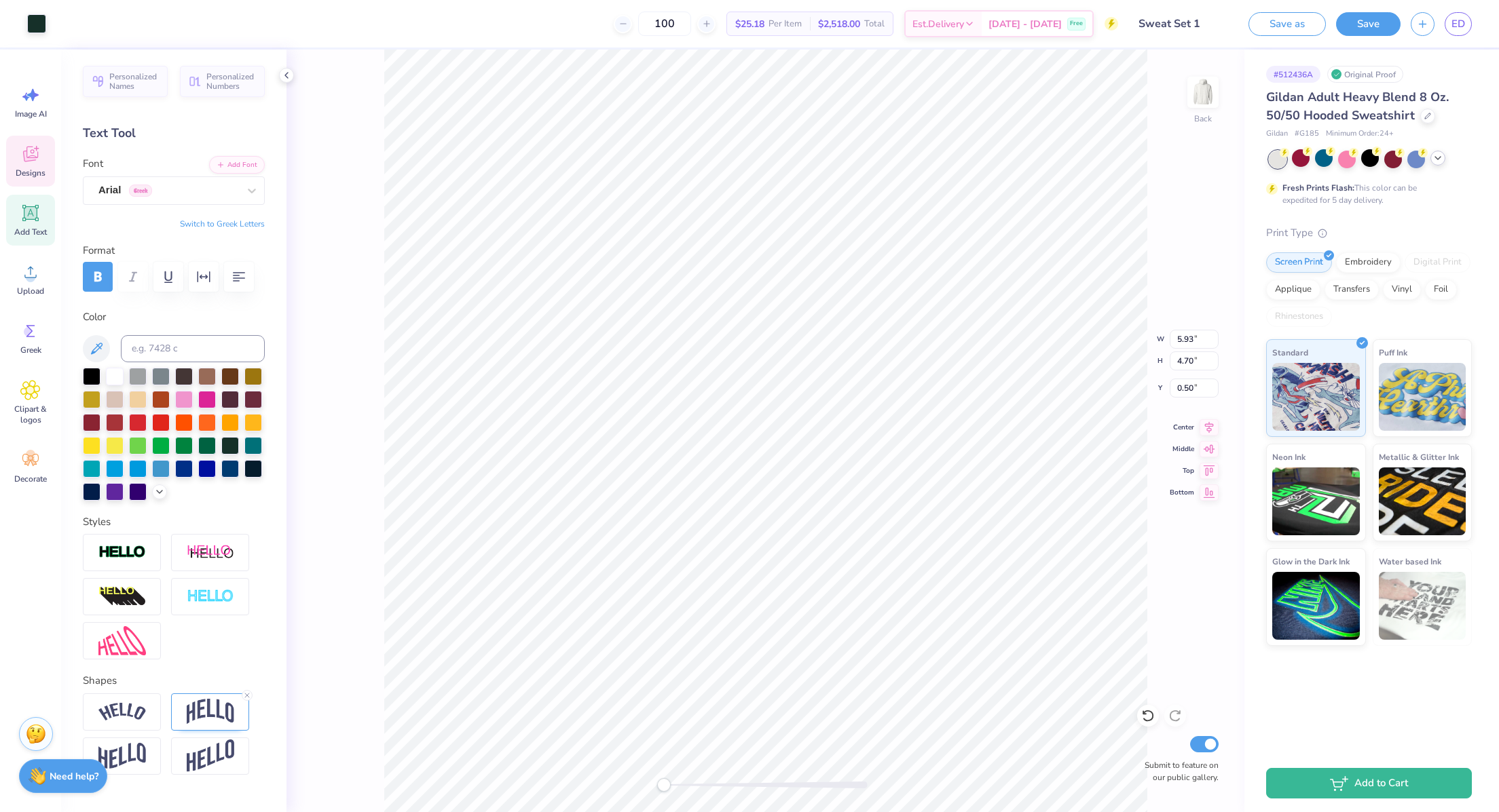
type input "3.06"
type input "1.47"
type input "7.79"
type input "5.10"
type input "5.94"
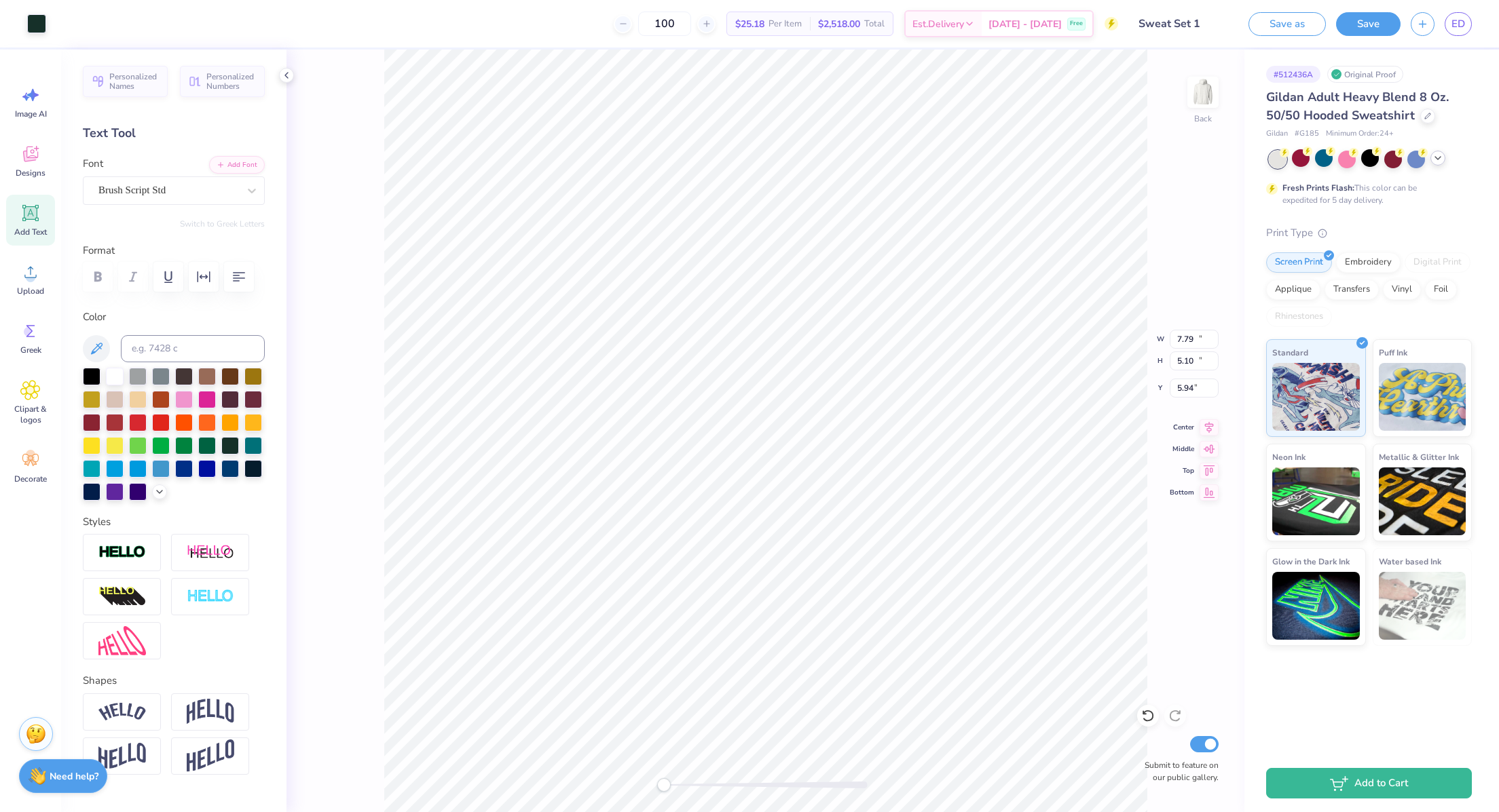
type input "11.16"
type input "10.54"
type input "0.50"
type input "3.44"
type input "0.64"
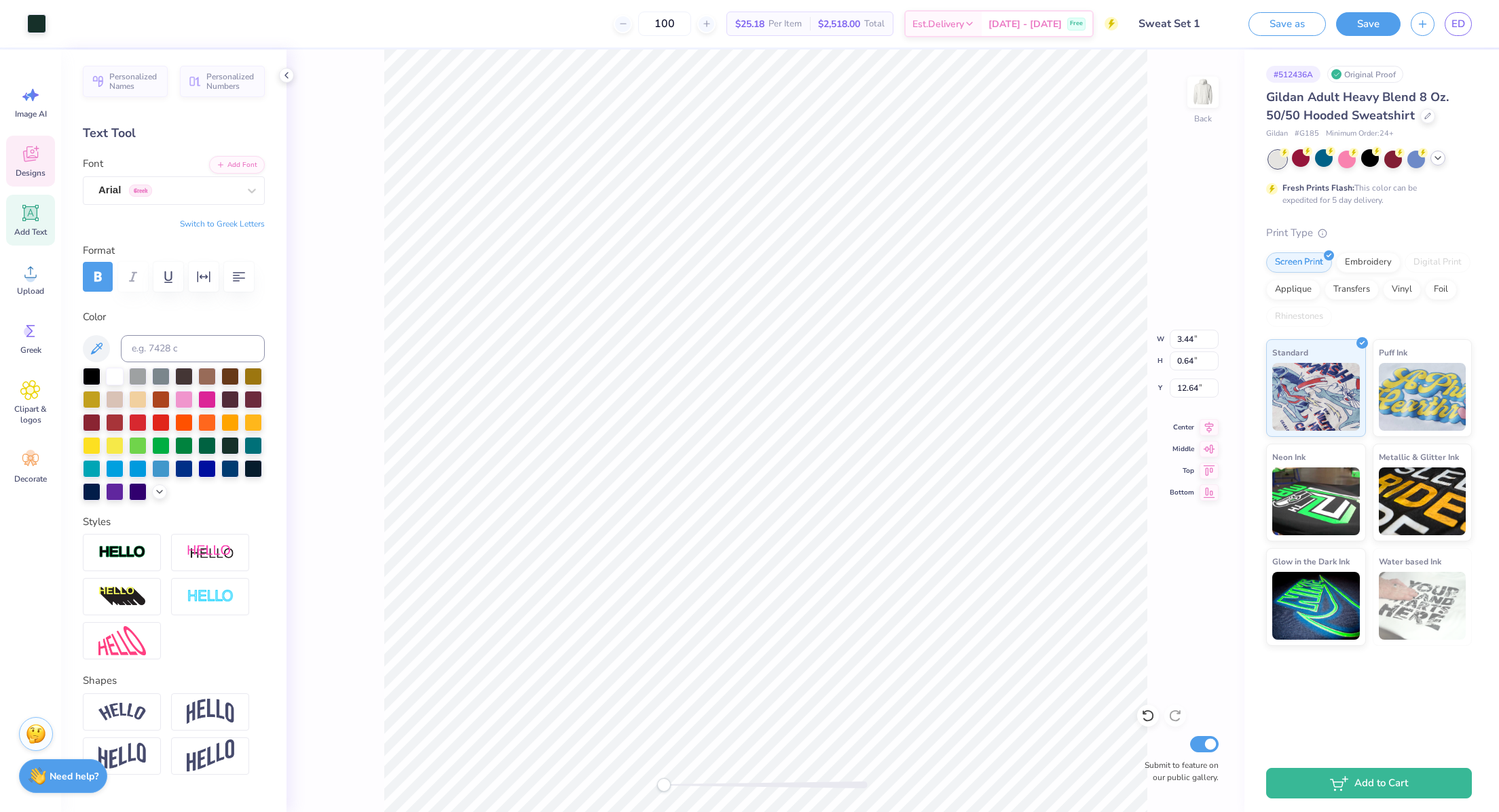
type input "12.64"
type input "2.58"
type input "0.62"
type input "11.98"
type input "5.30"
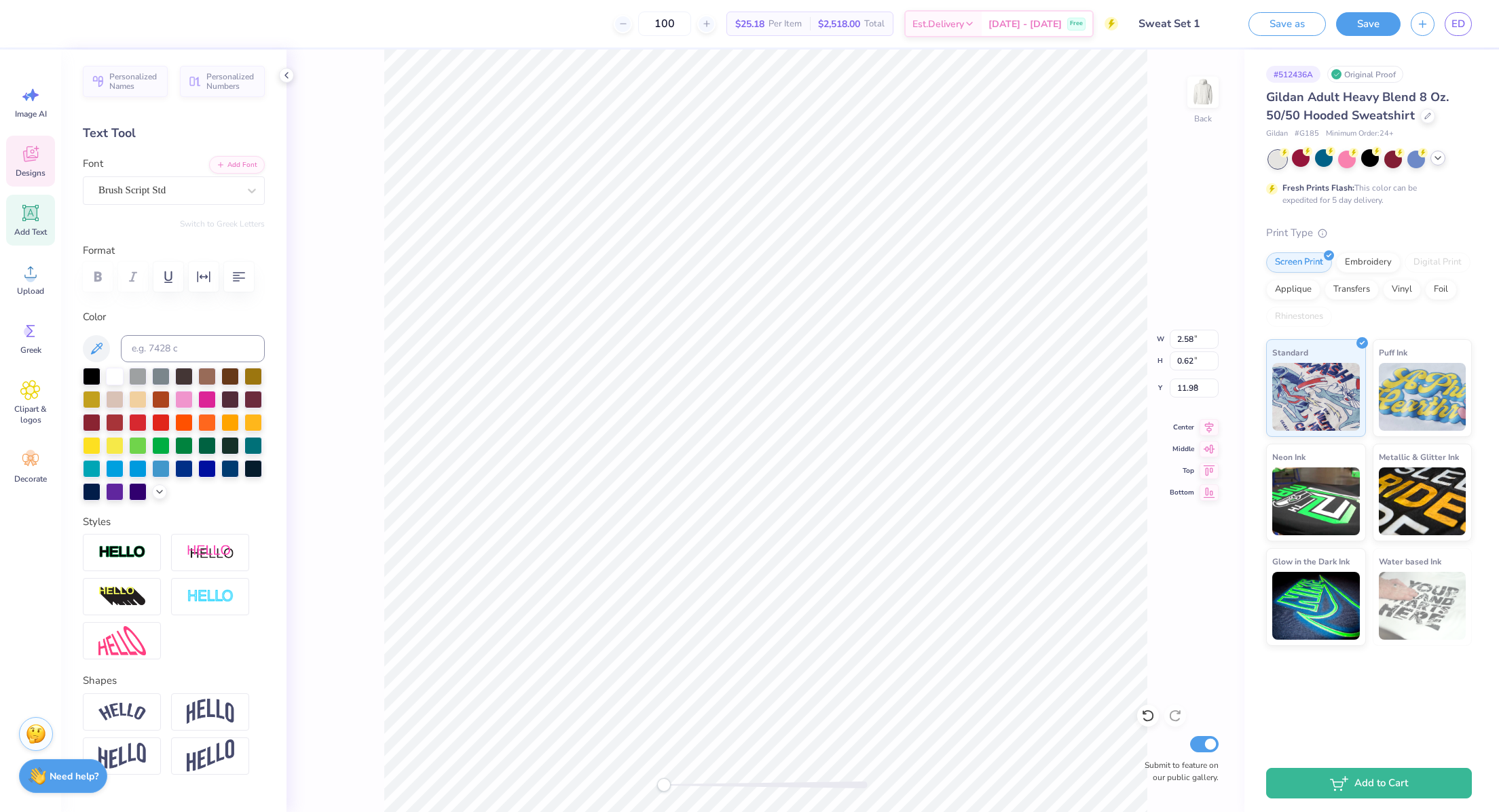
type input "3.06"
type input "3.37"
click at [1202, 95] on img at bounding box center [1203, 92] width 54 height 54
click at [17, 163] on div "Designs" at bounding box center [31, 161] width 49 height 51
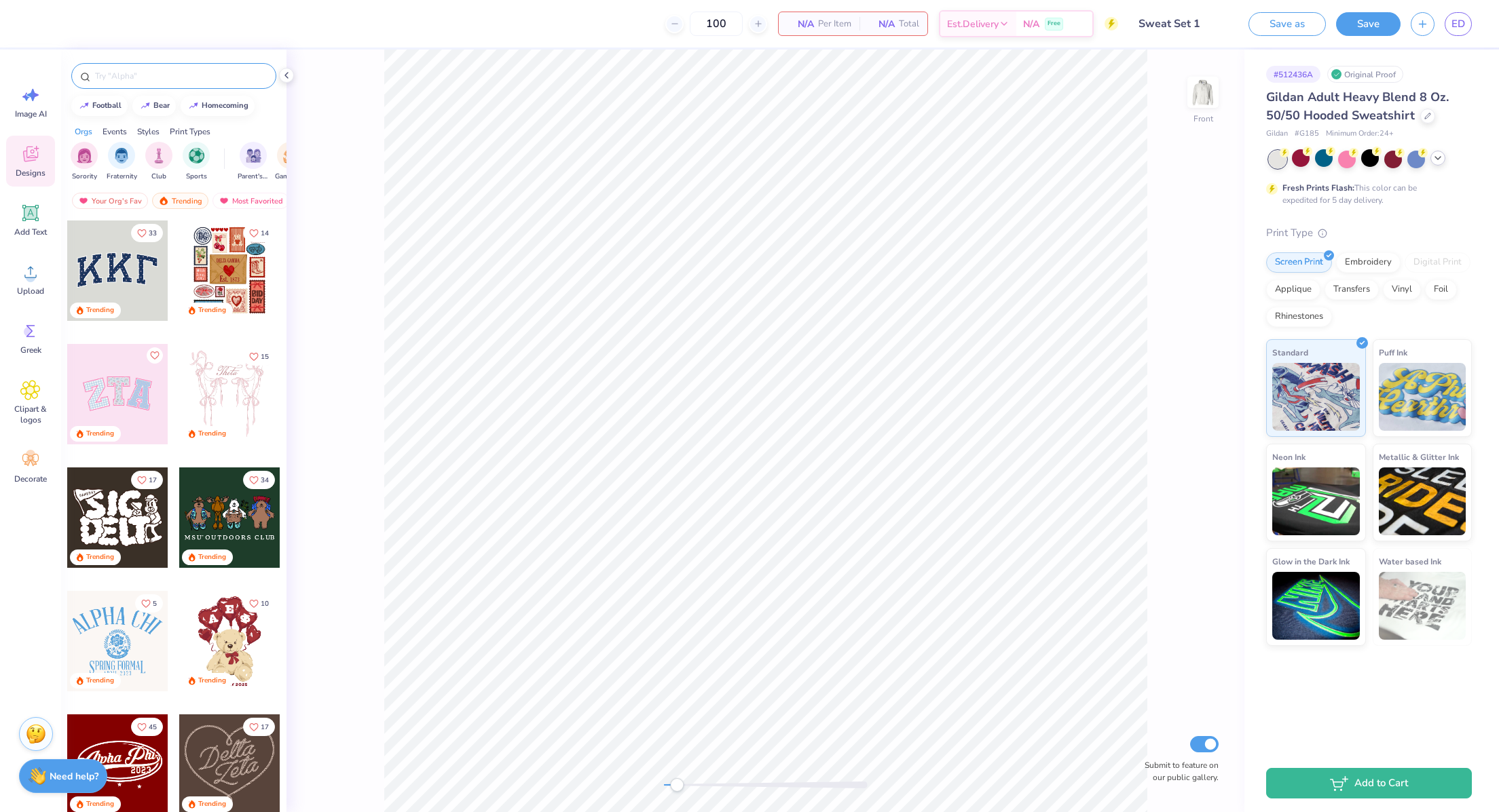
click at [124, 77] on input "text" at bounding box center [181, 76] width 174 height 14
type input "r"
type input "red dress"
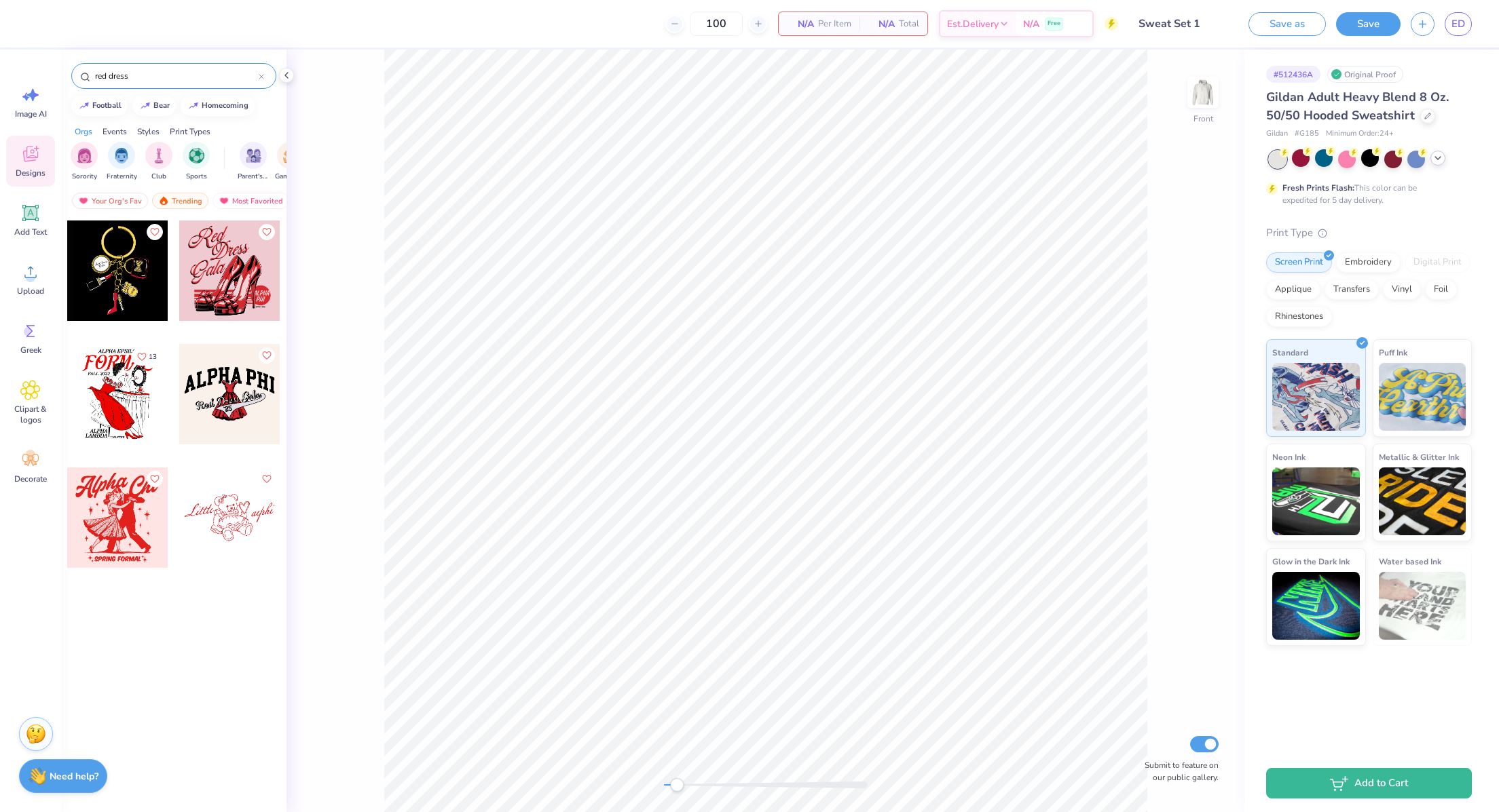
click at [178, 73] on input "red dress" at bounding box center [176, 76] width 165 height 14
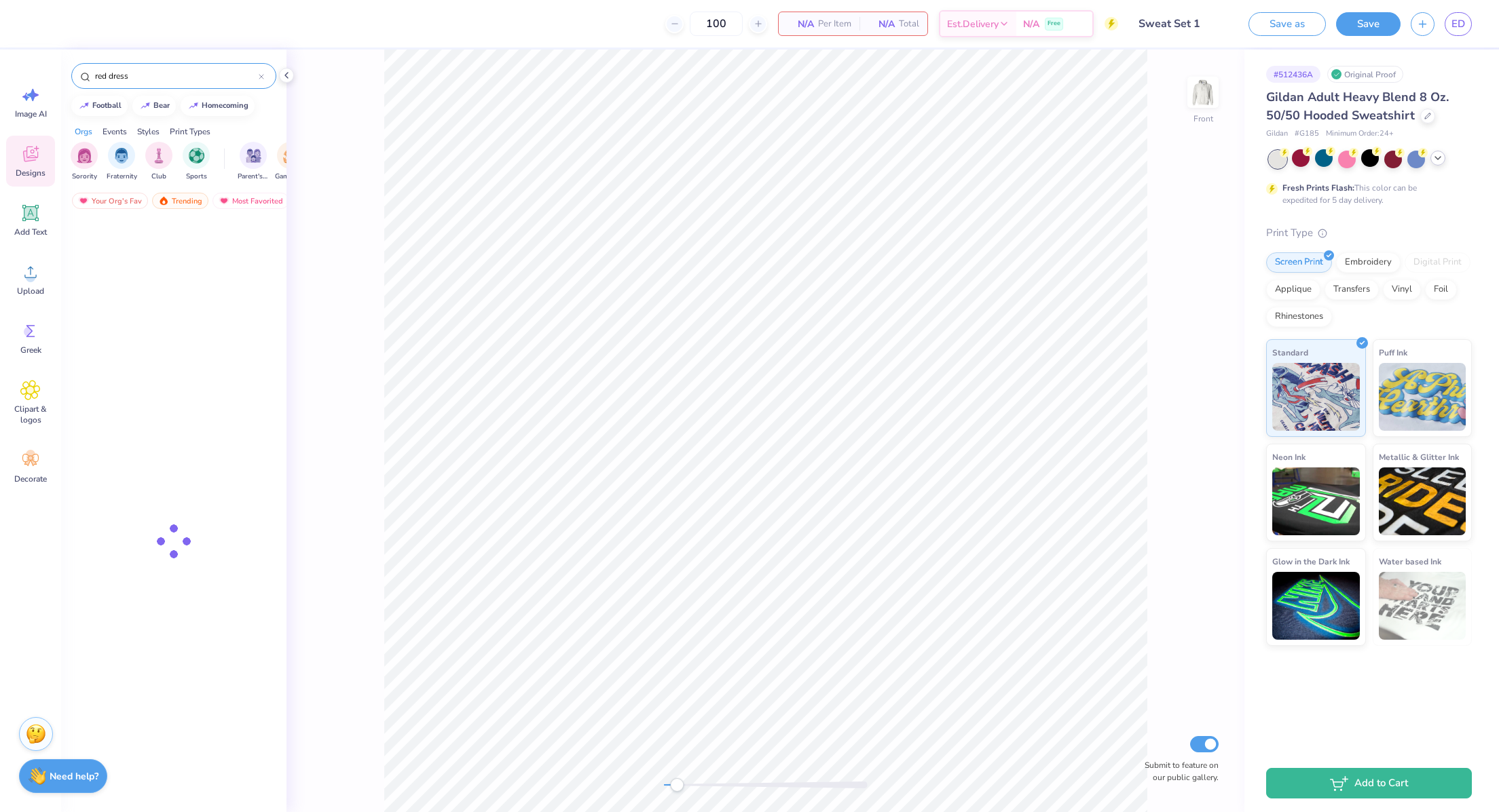
click at [178, 73] on input "red dress" at bounding box center [176, 76] width 165 height 14
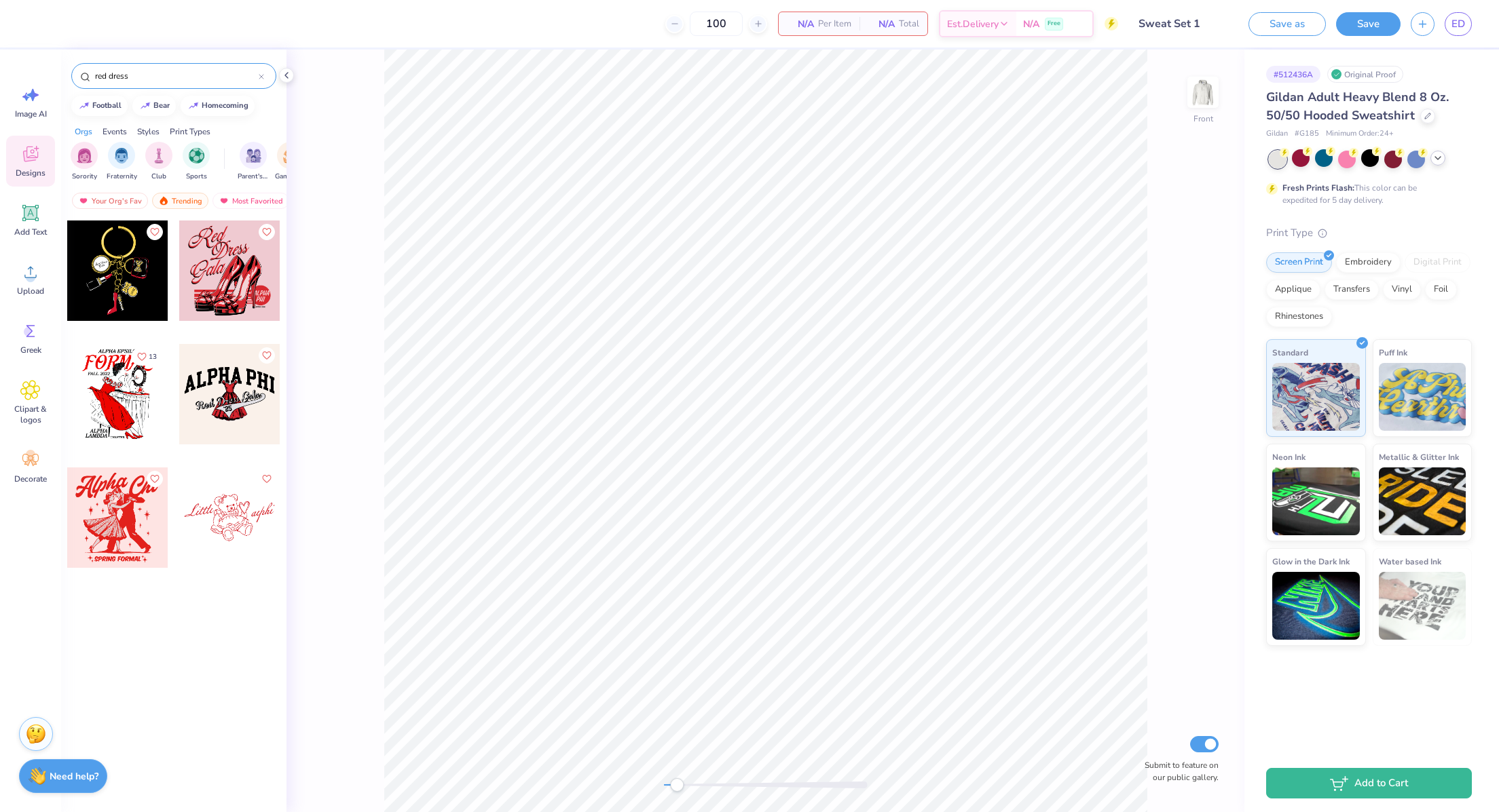
click at [178, 73] on input "red dress" at bounding box center [176, 76] width 165 height 14
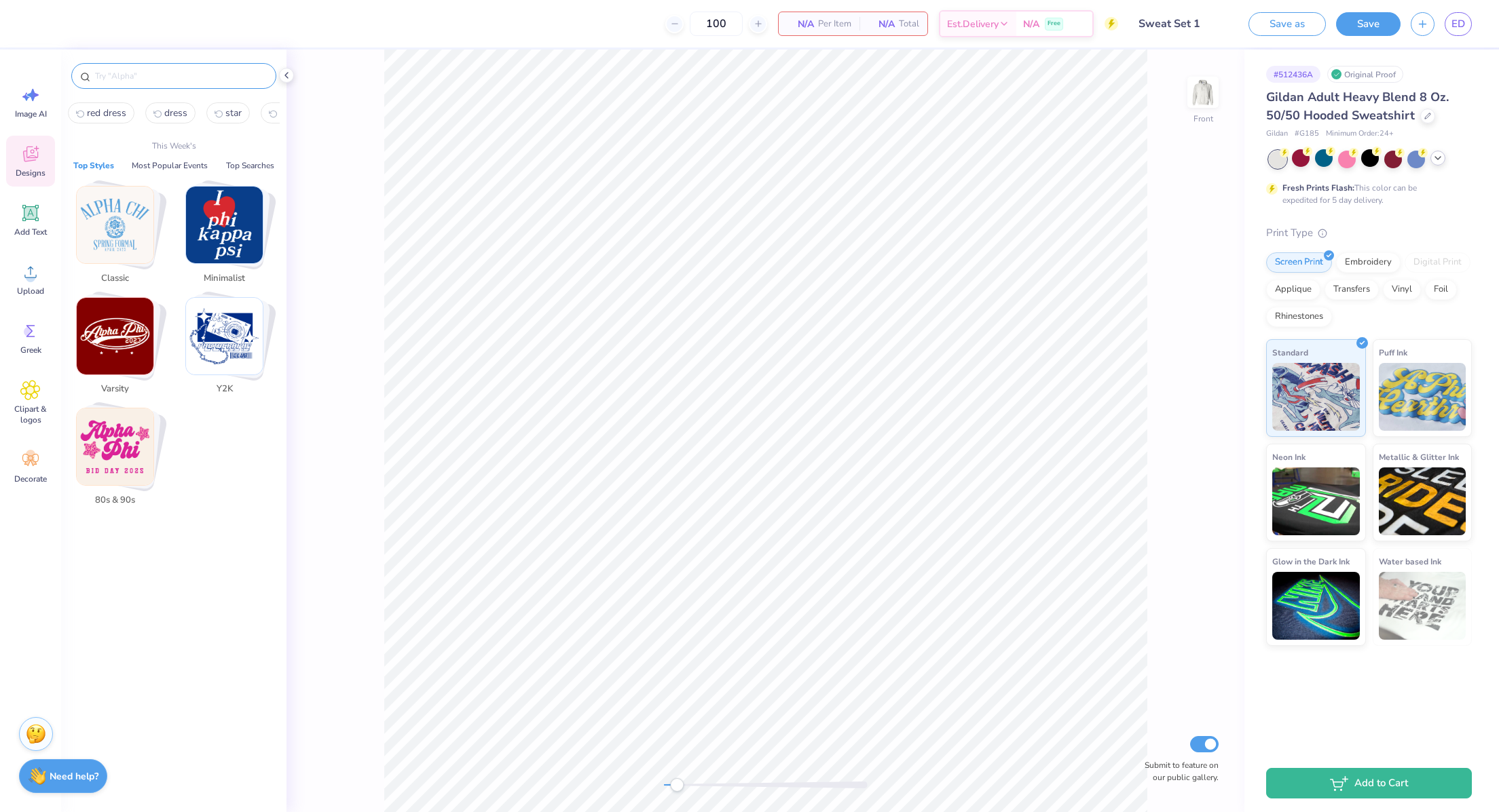
type input "w"
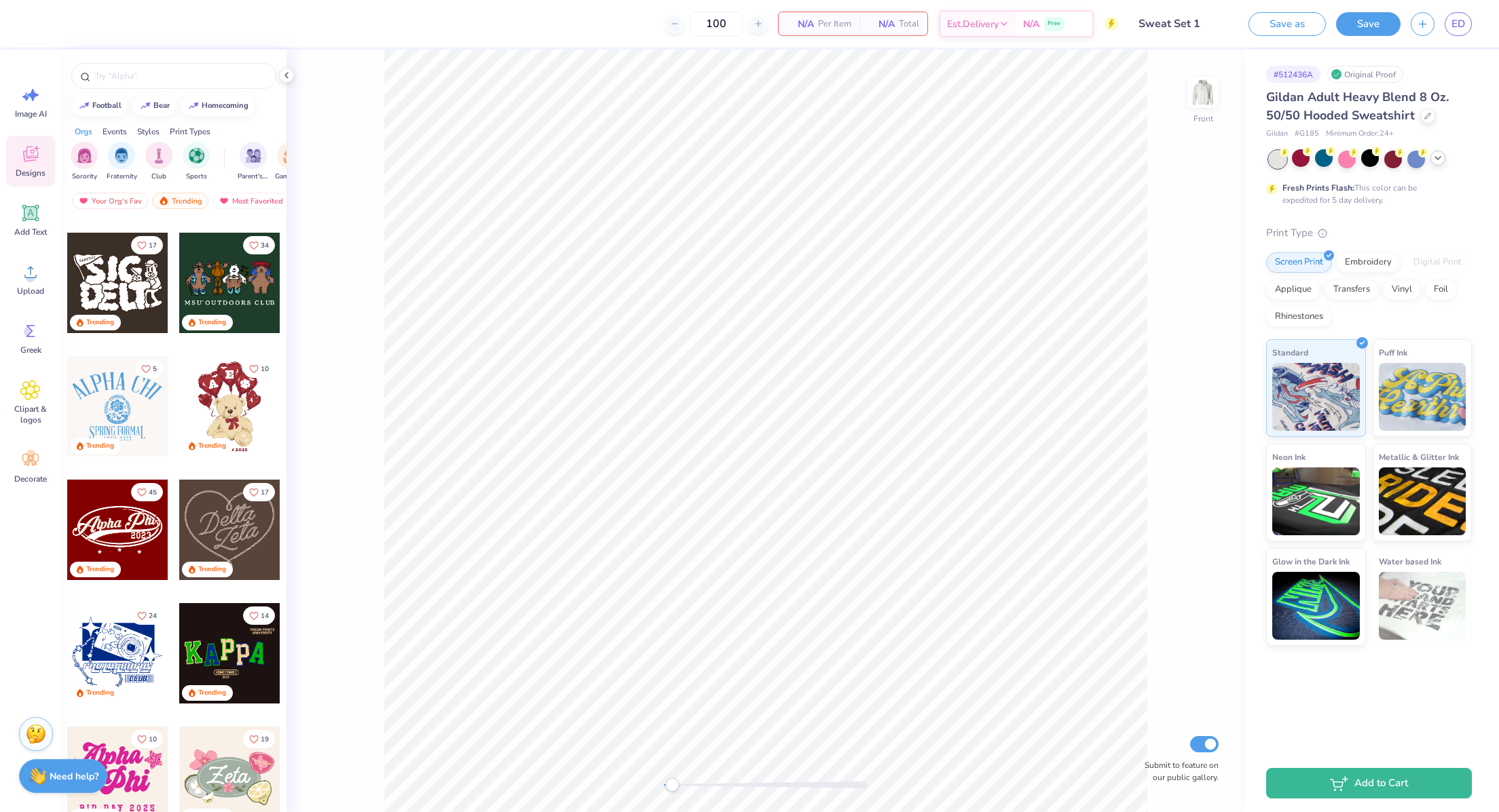
scroll to position [0, 0]
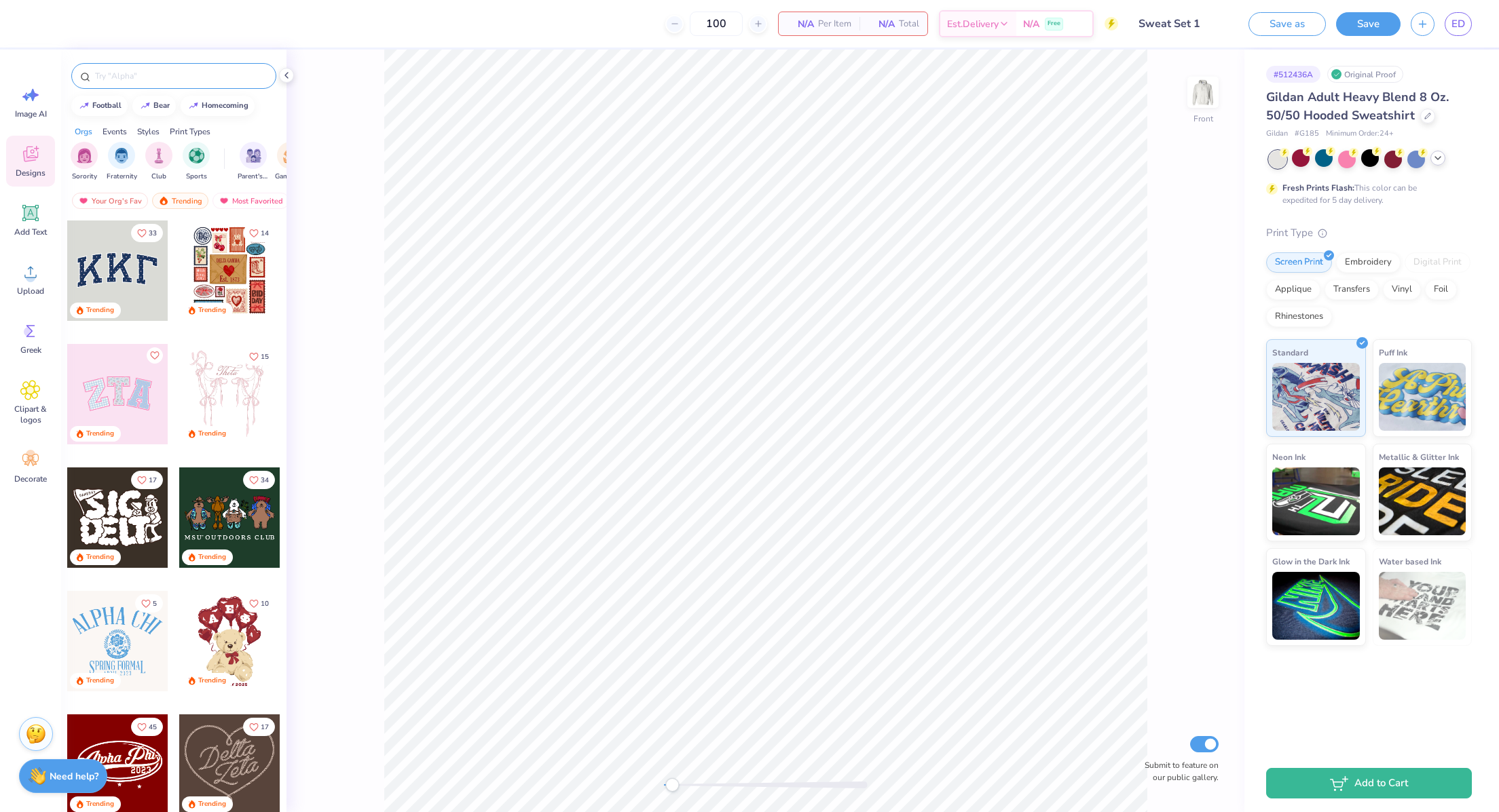
click at [139, 74] on input "text" at bounding box center [181, 76] width 174 height 14
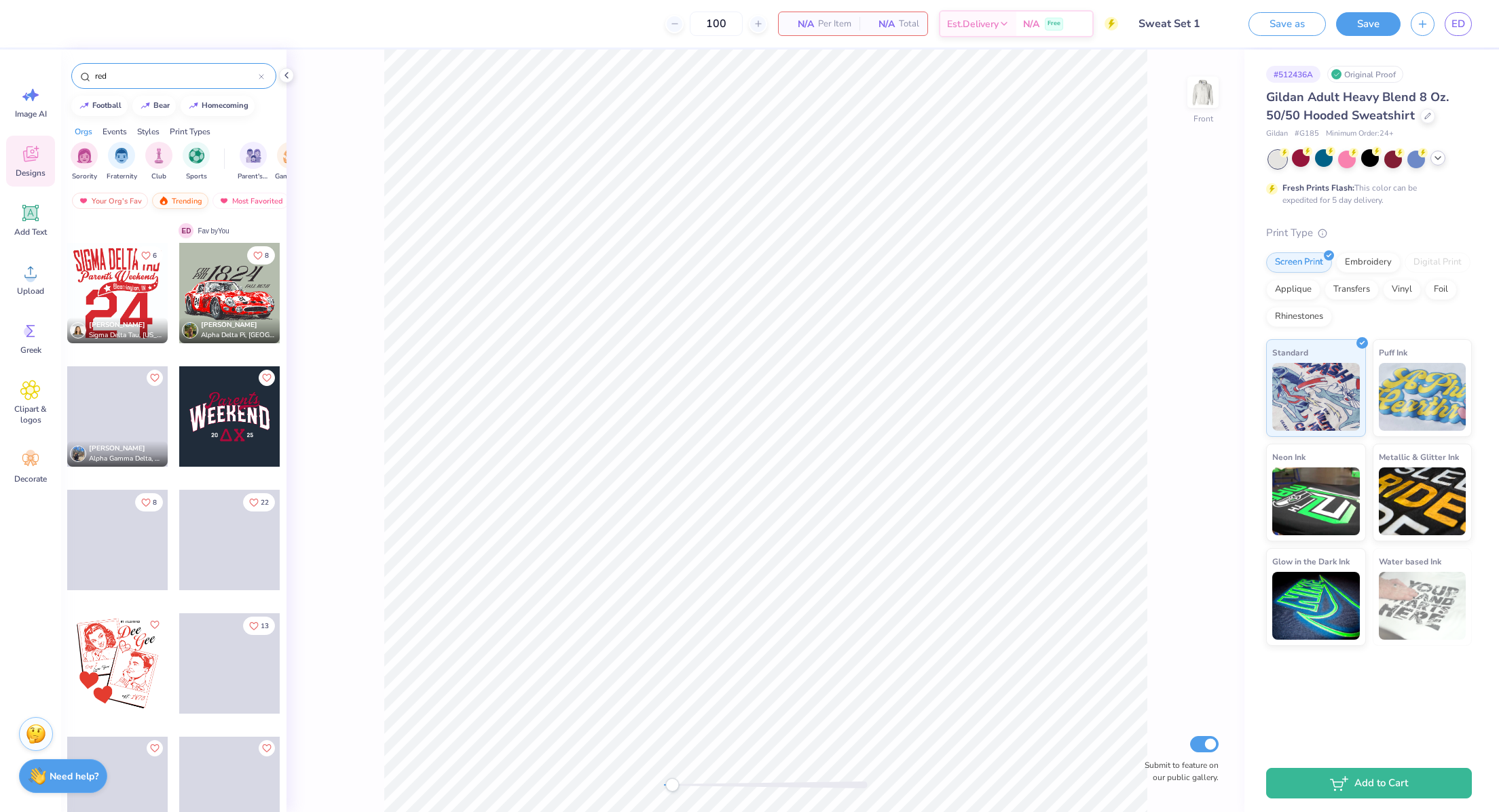
scroll to position [1354, 0]
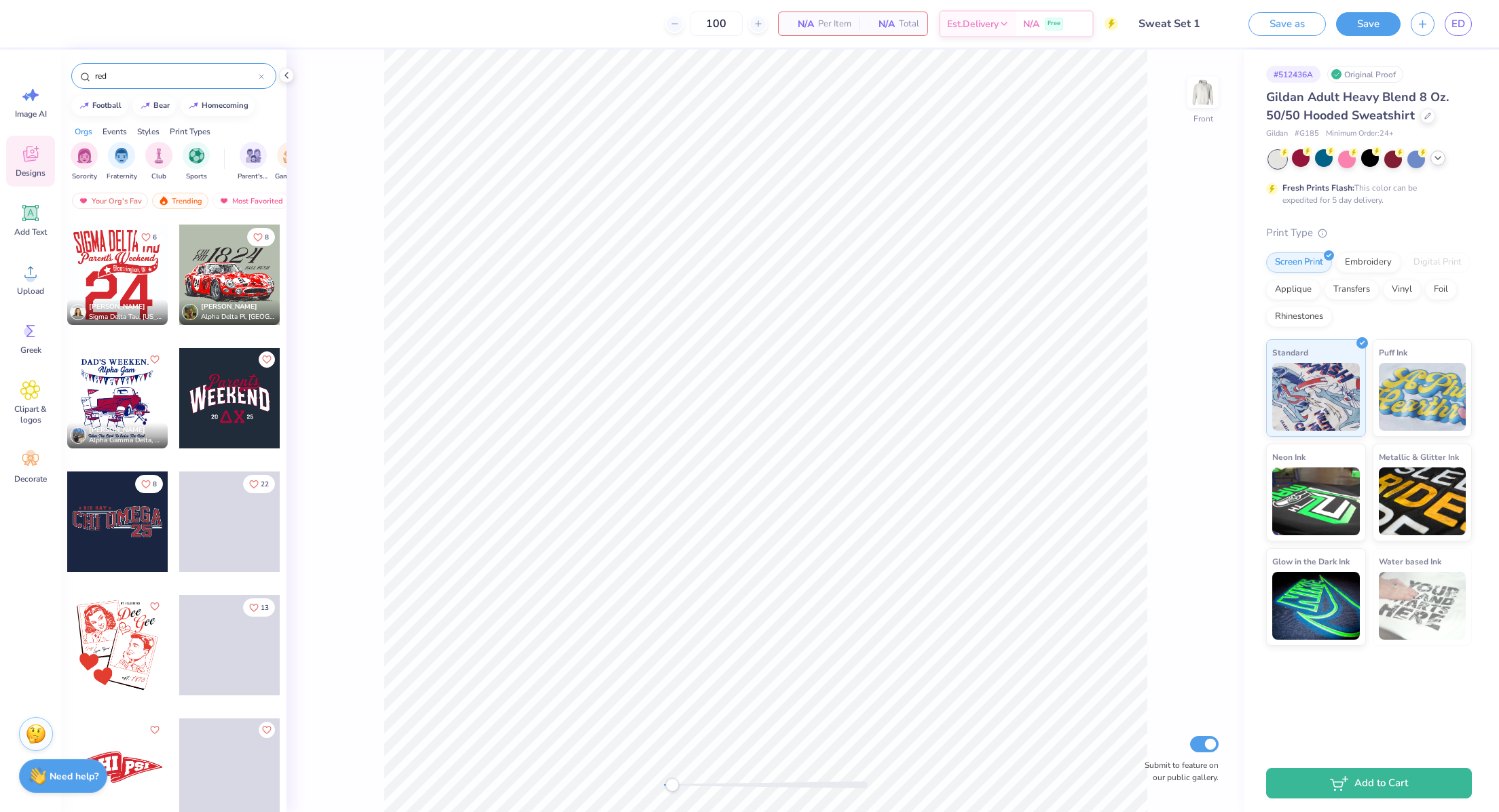
click at [147, 69] on input "red" at bounding box center [176, 76] width 165 height 14
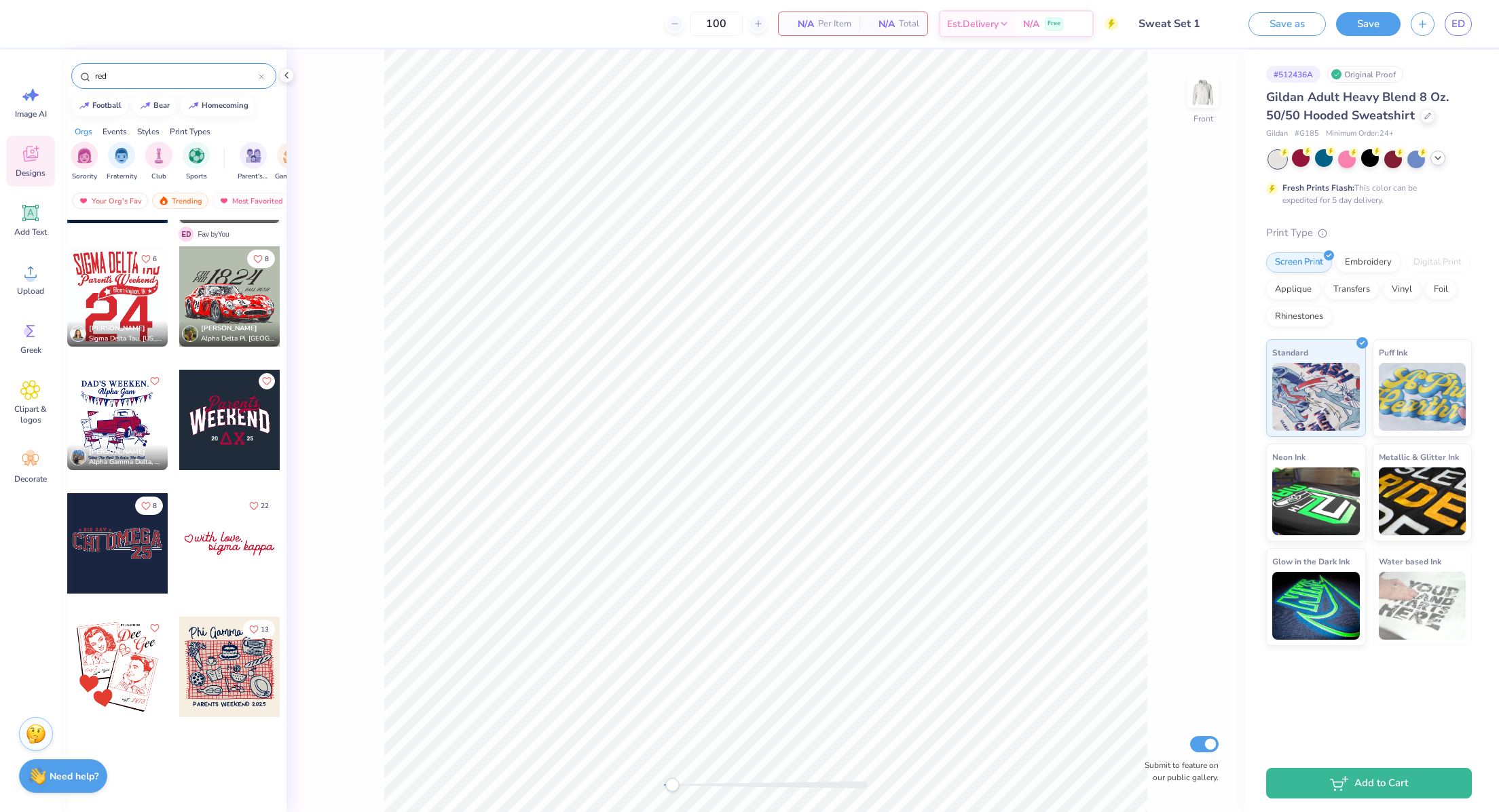
scroll to position [1348, 0]
click at [147, 69] on input "red" at bounding box center [176, 76] width 165 height 14
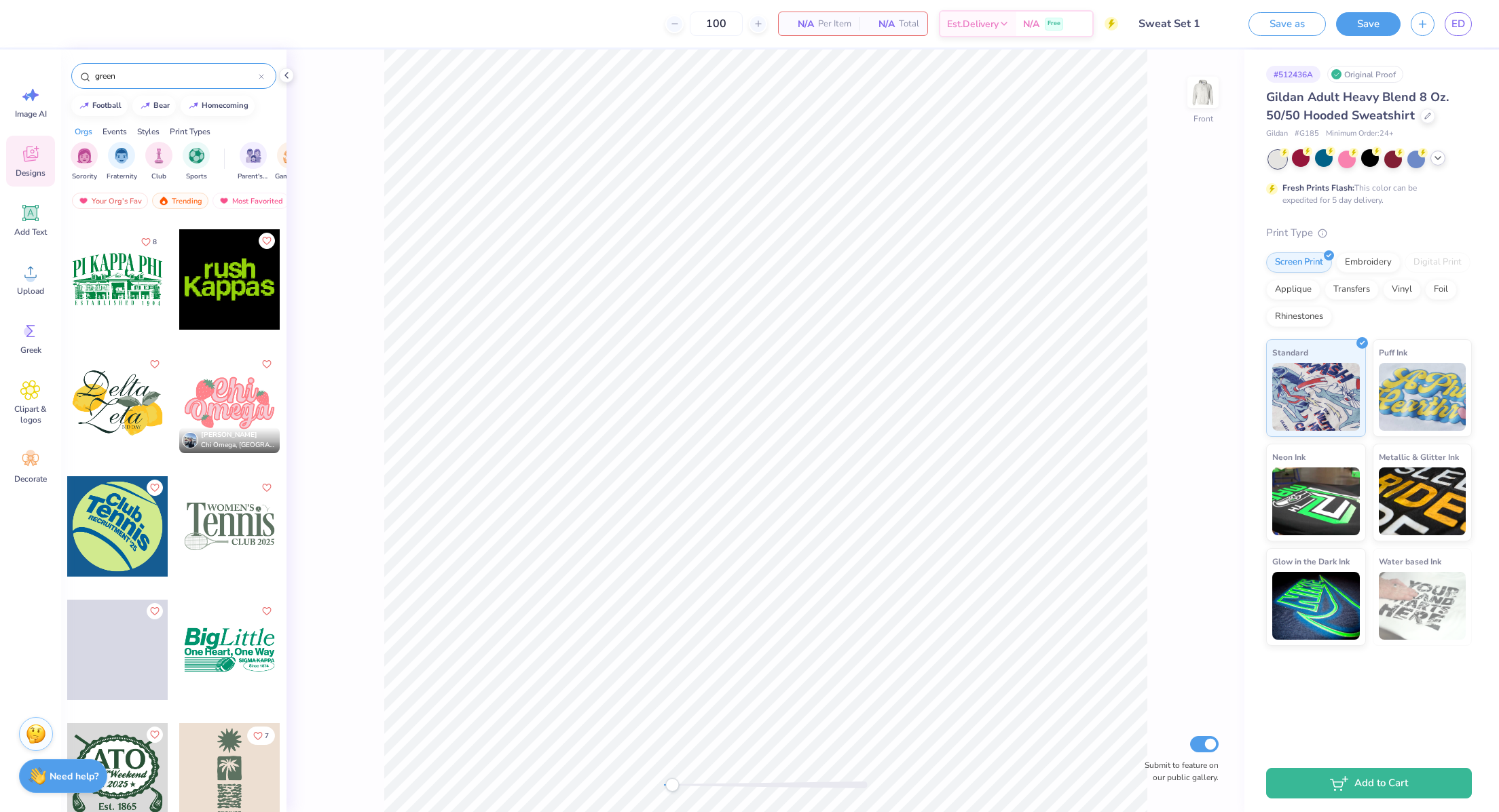
scroll to position [4609, 0]
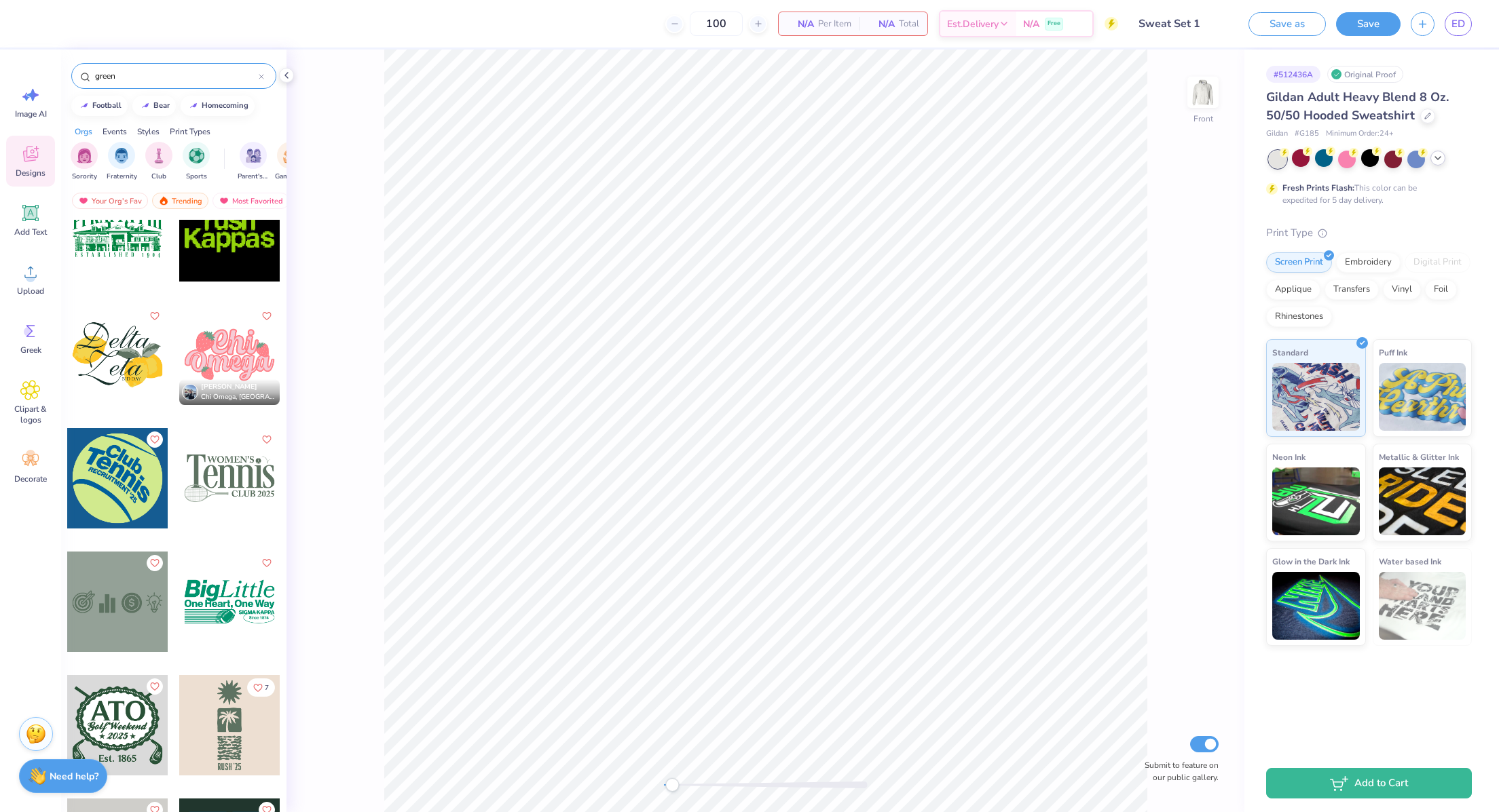
click at [128, 65] on div "green" at bounding box center [174, 76] width 205 height 26
drag, startPoint x: 128, startPoint y: 65, endPoint x: 114, endPoint y: 71, distance: 15.2
click at [114, 71] on div "green" at bounding box center [174, 76] width 205 height 26
click at [114, 71] on input "green" at bounding box center [176, 76] width 165 height 14
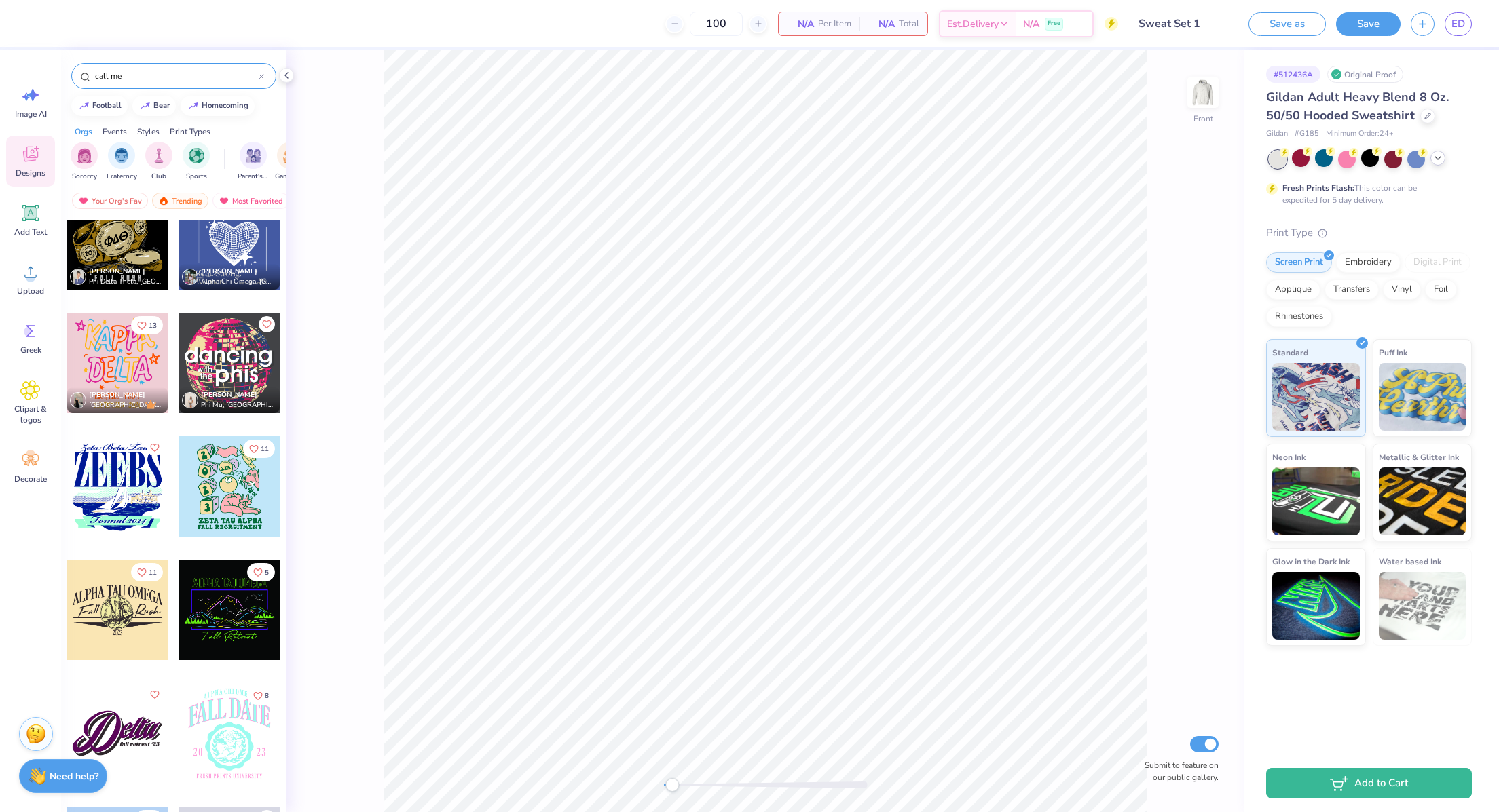
scroll to position [2626, 0]
drag, startPoint x: 132, startPoint y: 77, endPoint x: 98, endPoint y: 84, distance: 34.7
click at [98, 84] on div "call me" at bounding box center [174, 76] width 205 height 26
type input "c"
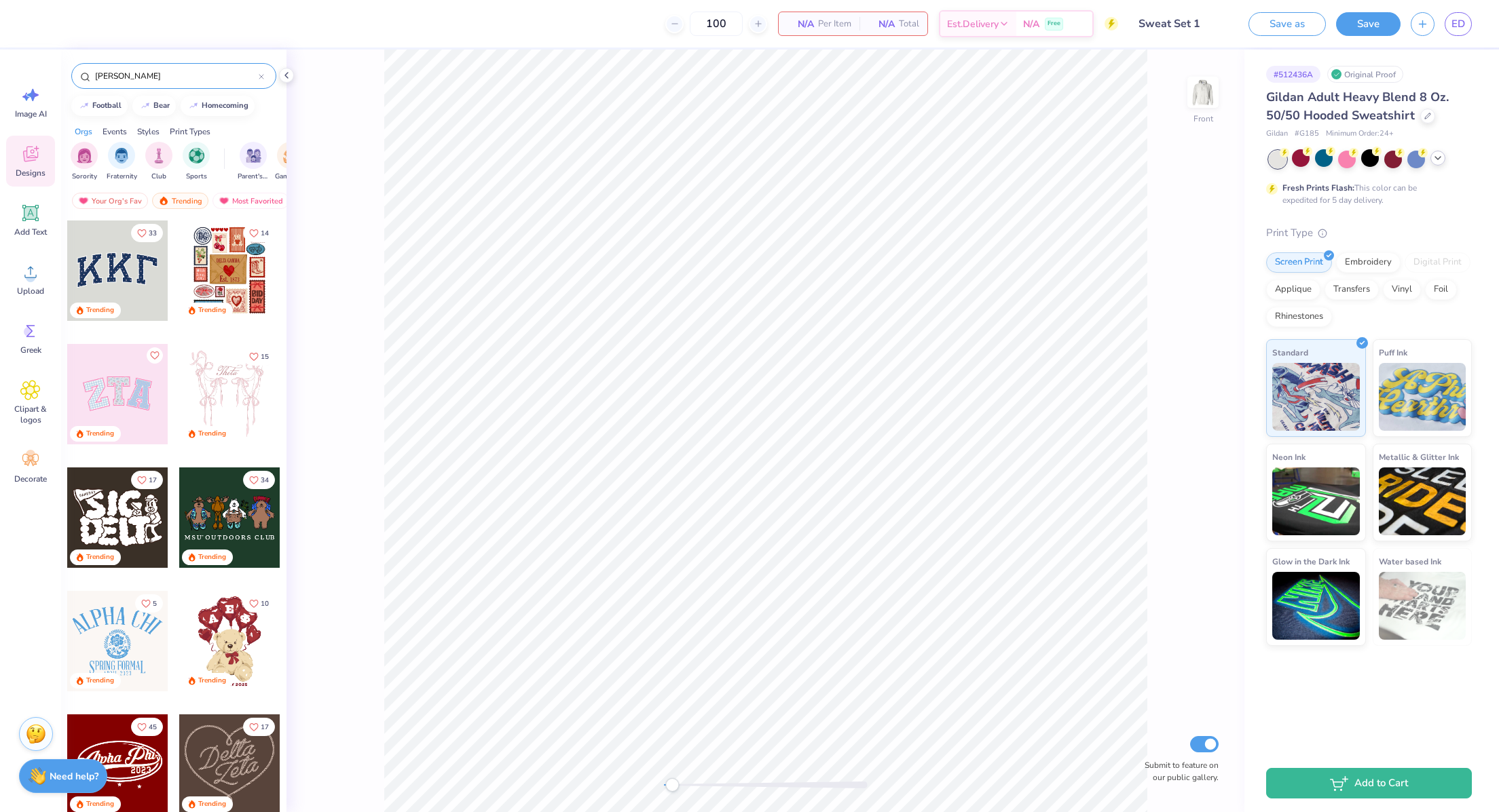
type input "[PERSON_NAME]"
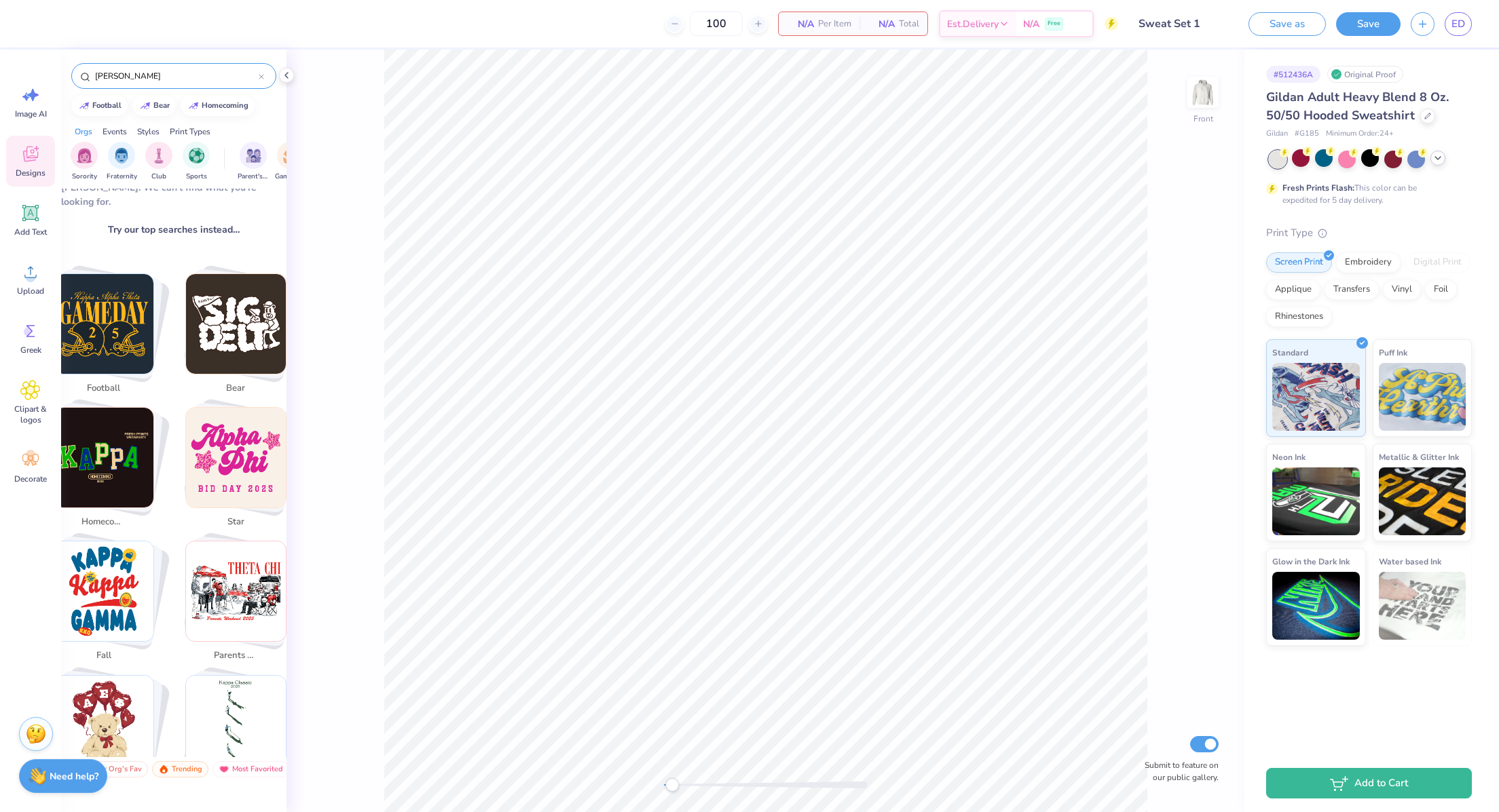
scroll to position [200, 0]
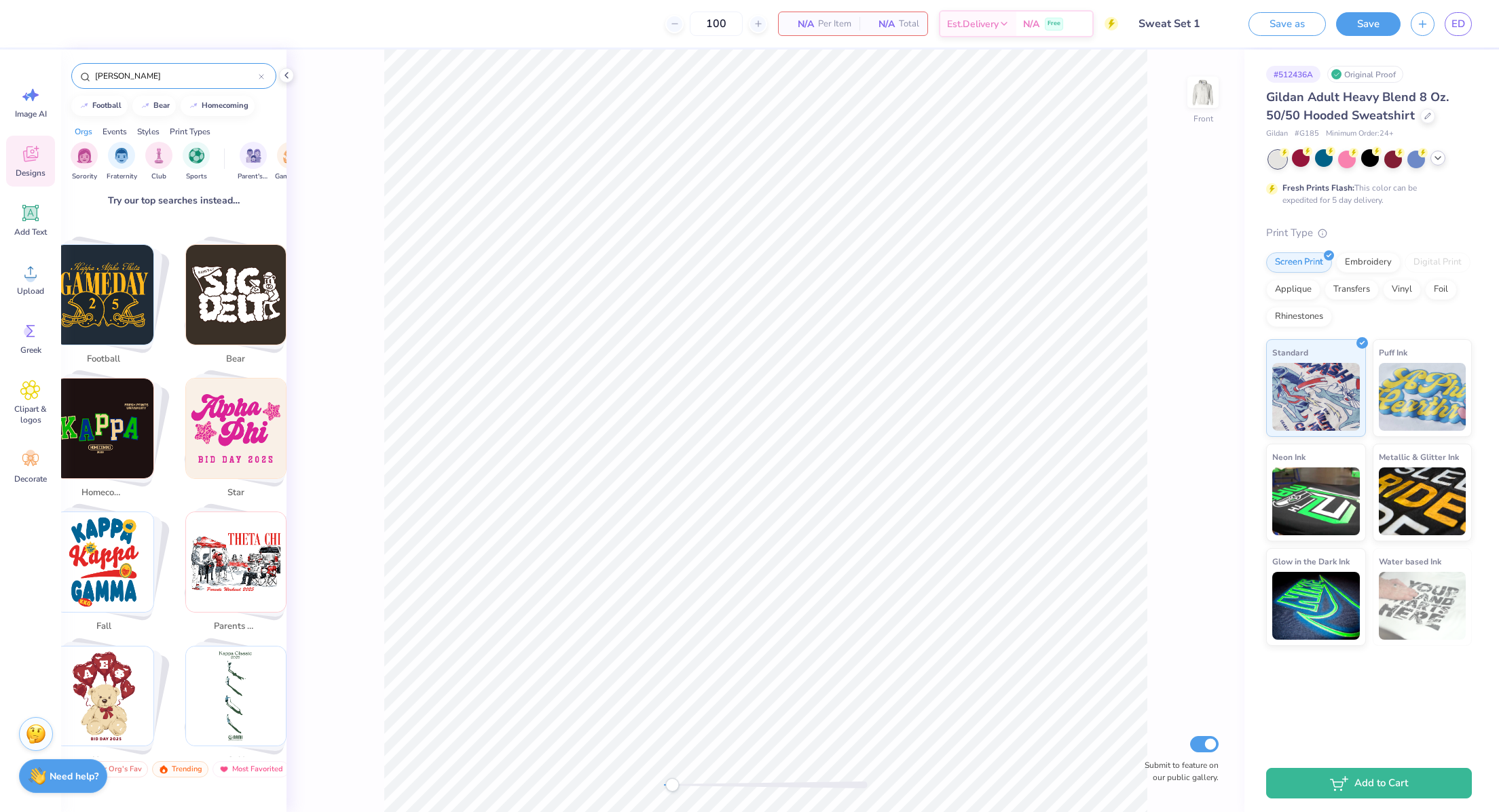
click at [260, 77] on icon at bounding box center [261, 77] width 4 height 4
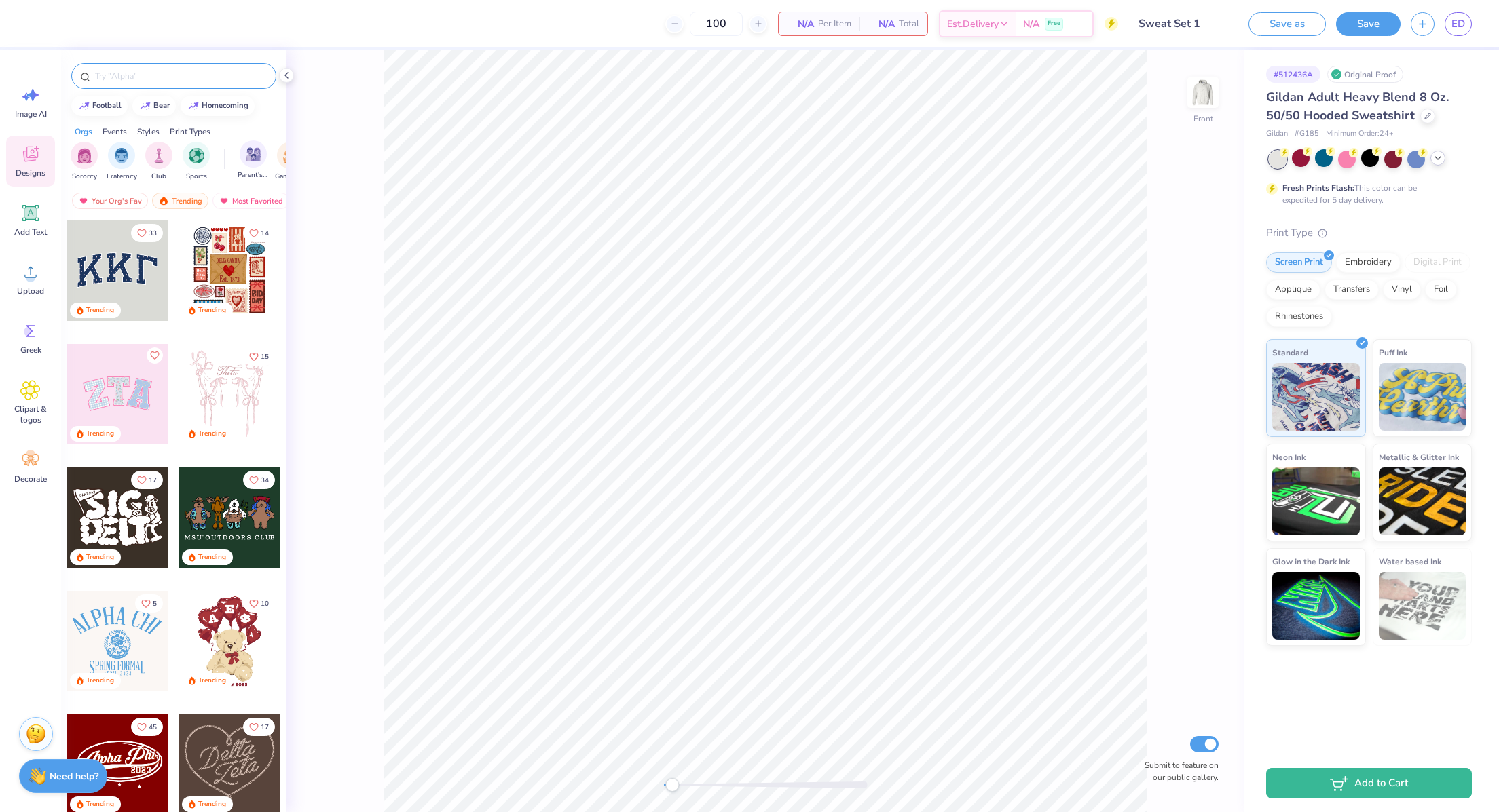
scroll to position [0, 4]
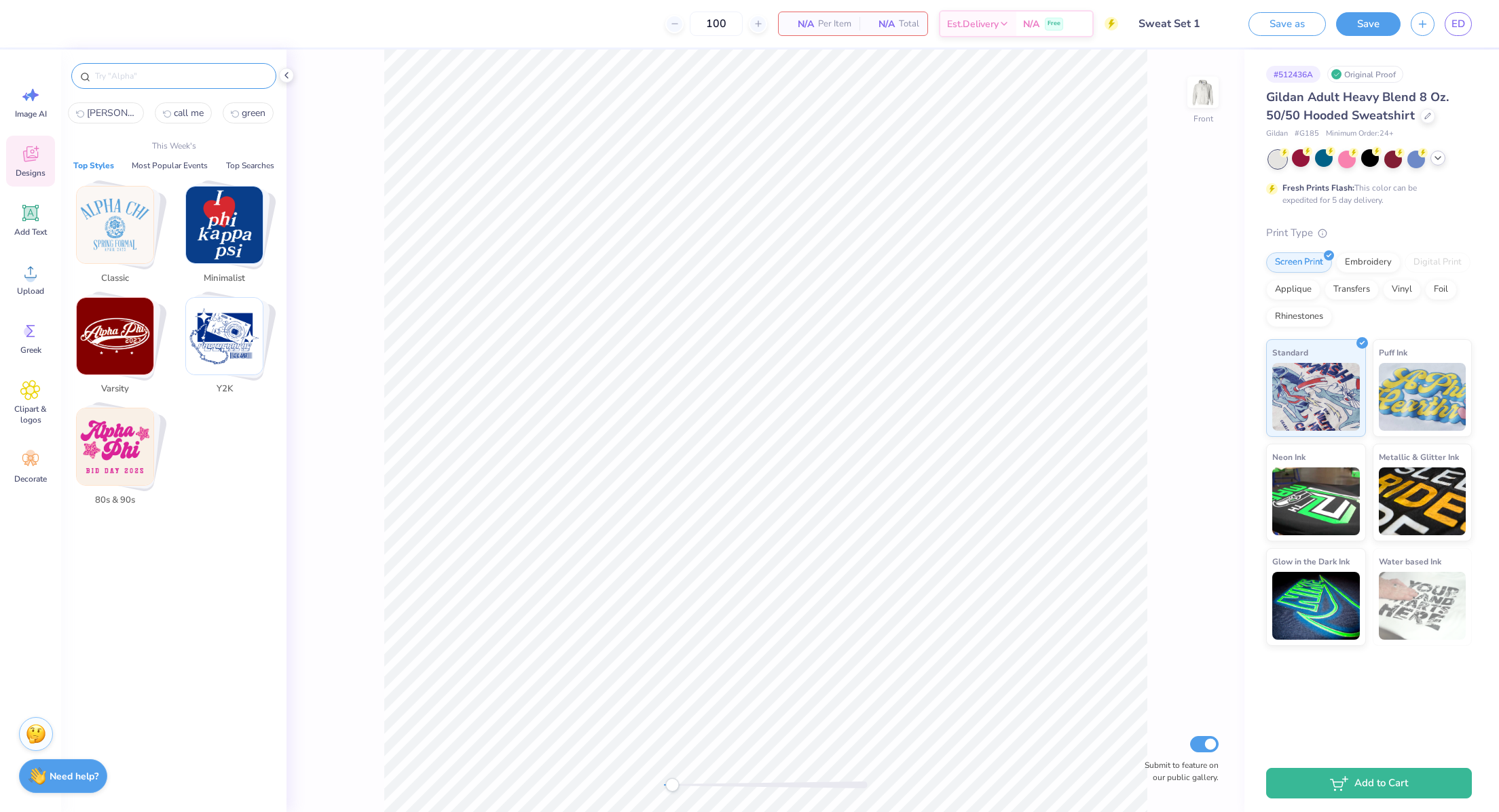
click at [165, 72] on input "text" at bounding box center [181, 76] width 174 height 14
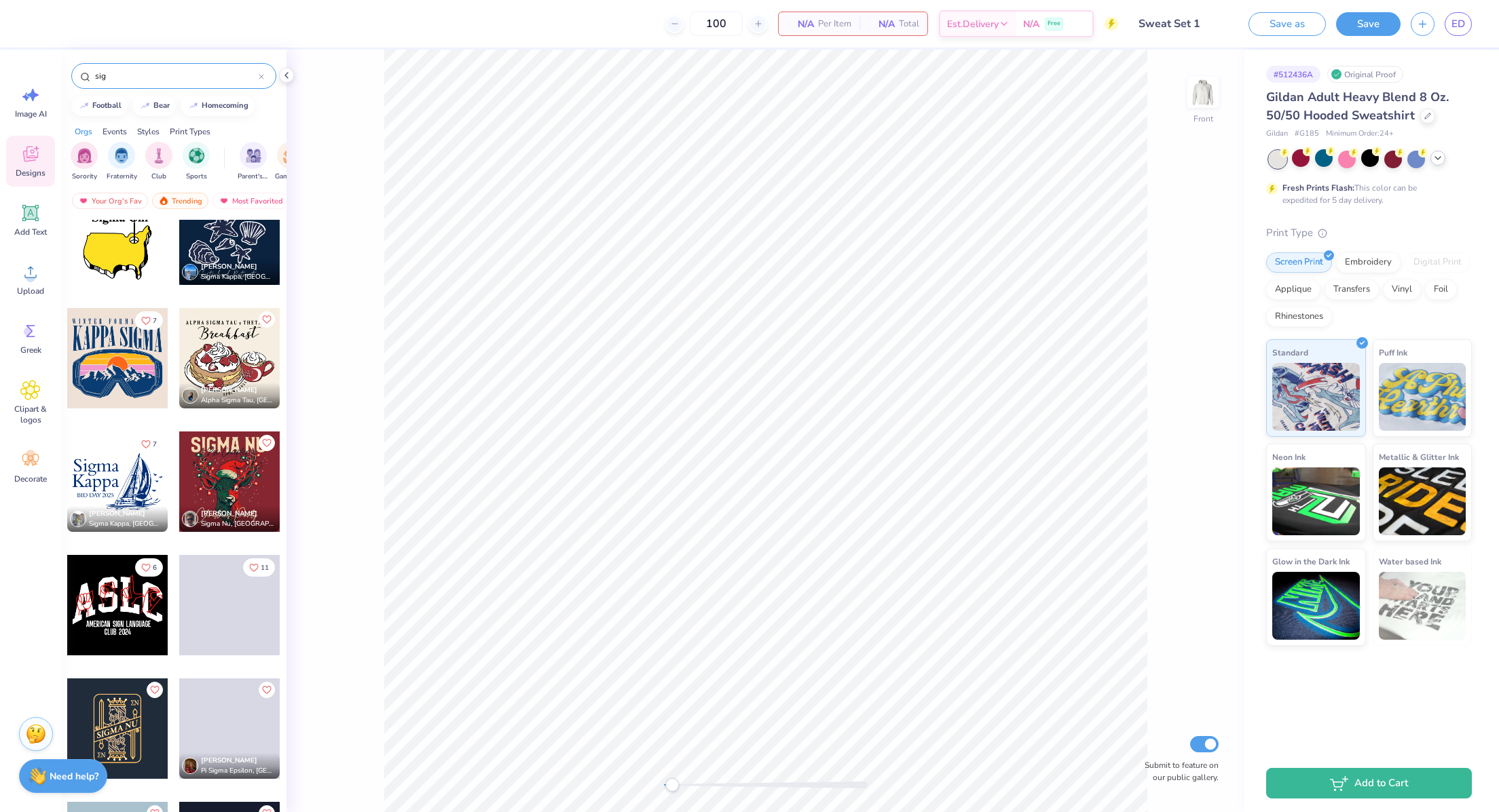
scroll to position [5347, 0]
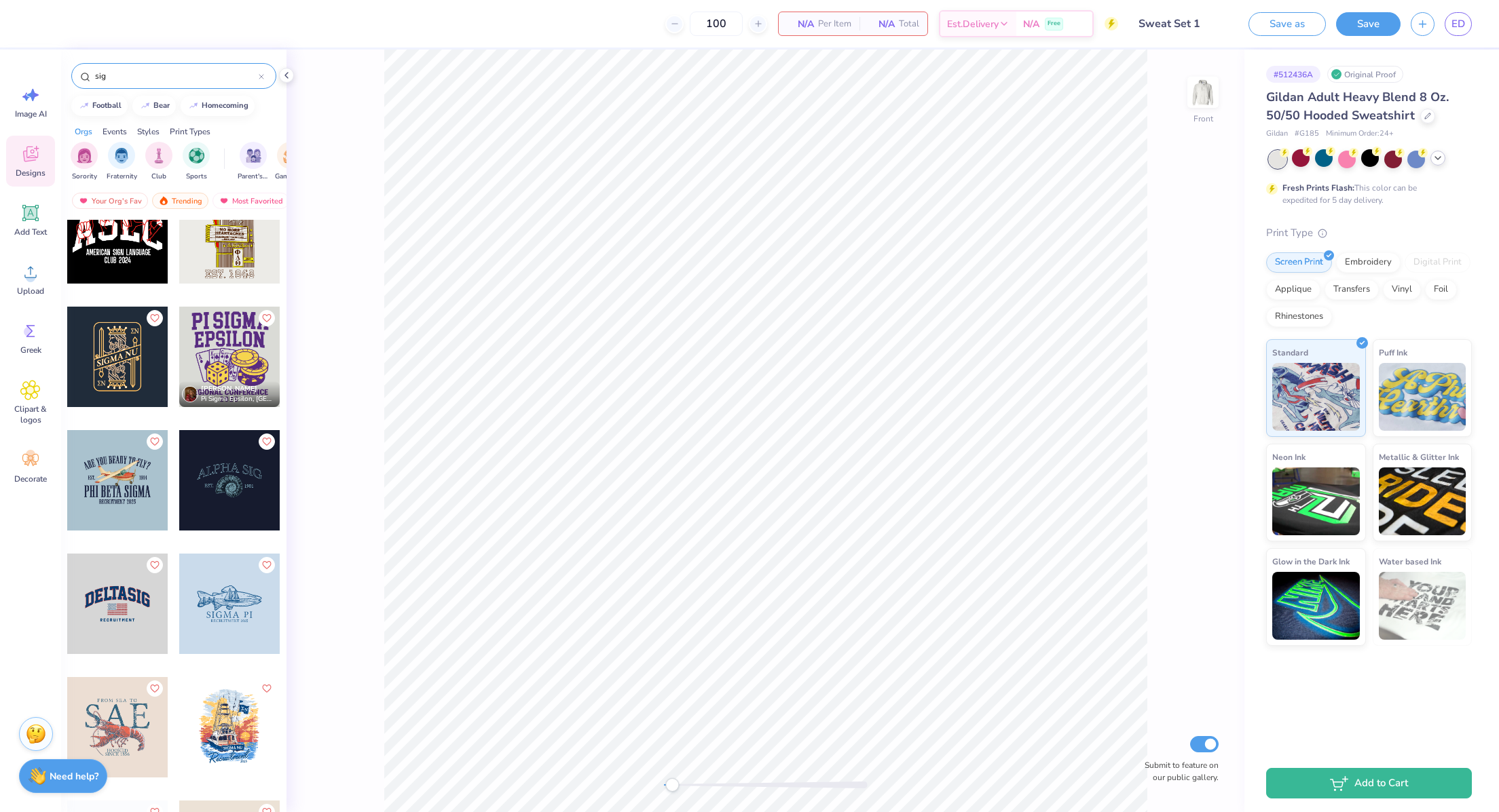
click at [149, 67] on div "sig" at bounding box center [174, 76] width 205 height 26
click at [151, 77] on input "sig" at bounding box center [176, 76] width 165 height 14
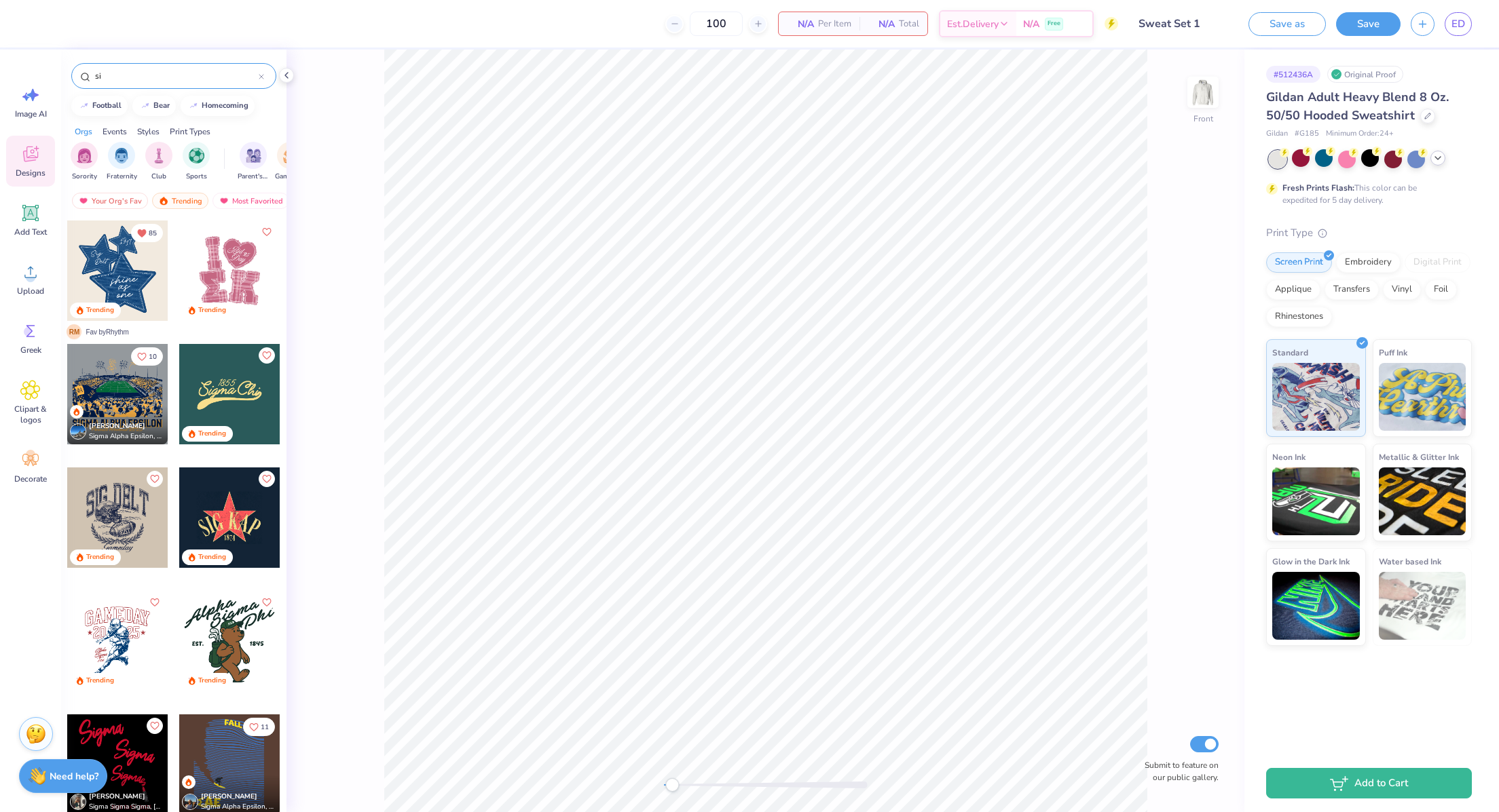
type input "s"
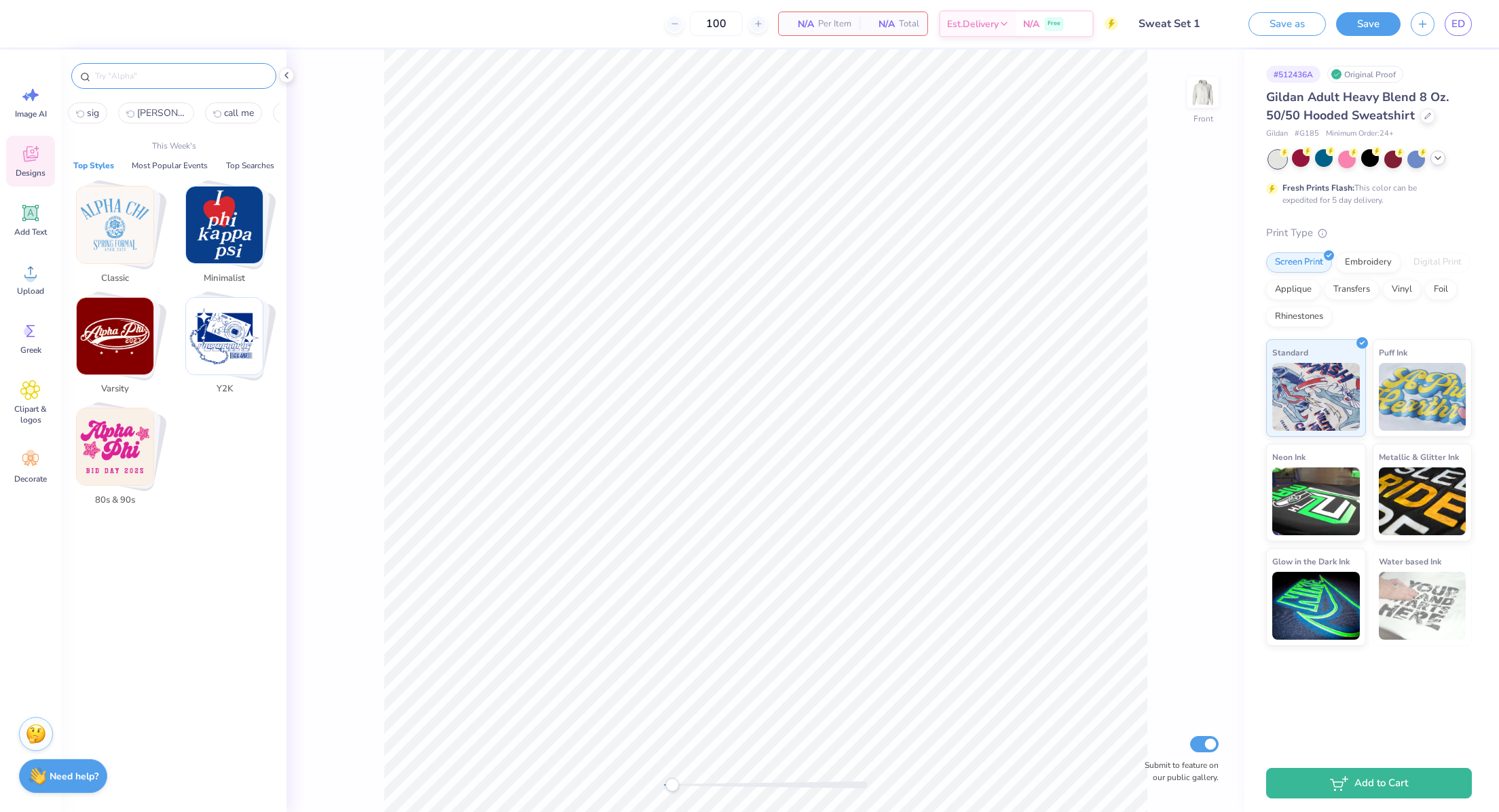
scroll to position [0, 26]
click at [208, 74] on input "text" at bounding box center [181, 76] width 174 height 14
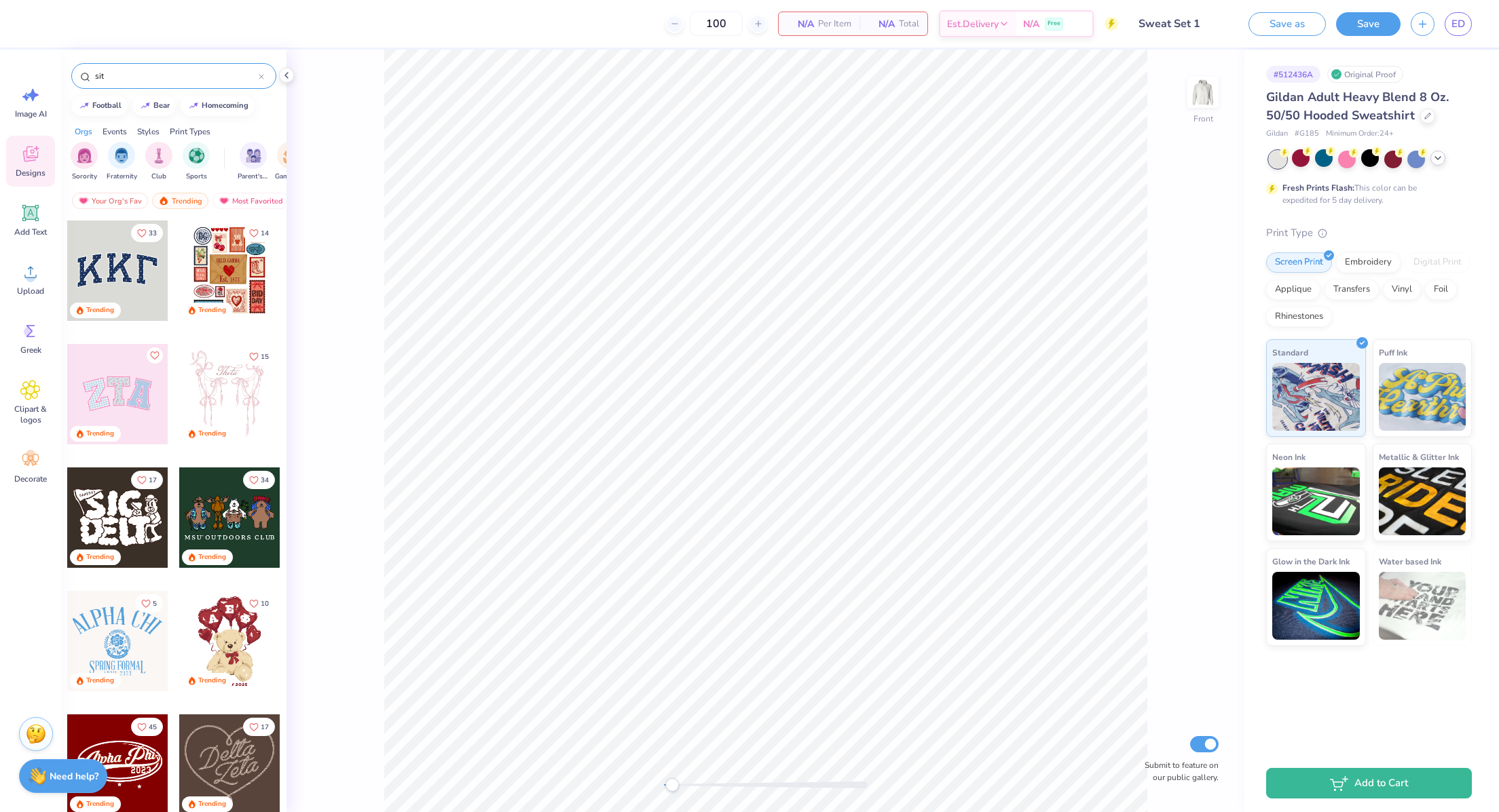
type input "sit"
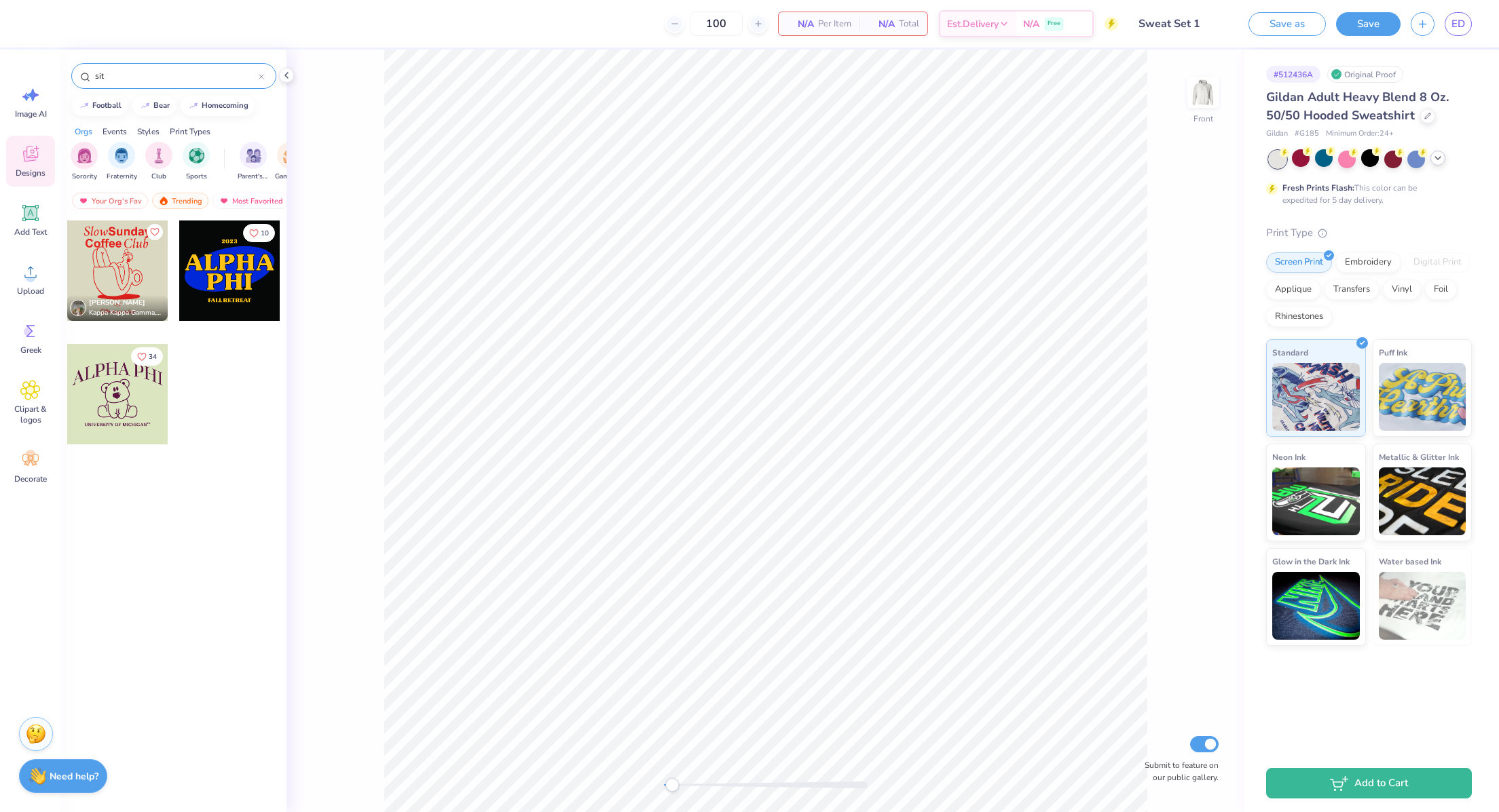
click at [261, 76] on icon at bounding box center [261, 77] width 4 height 4
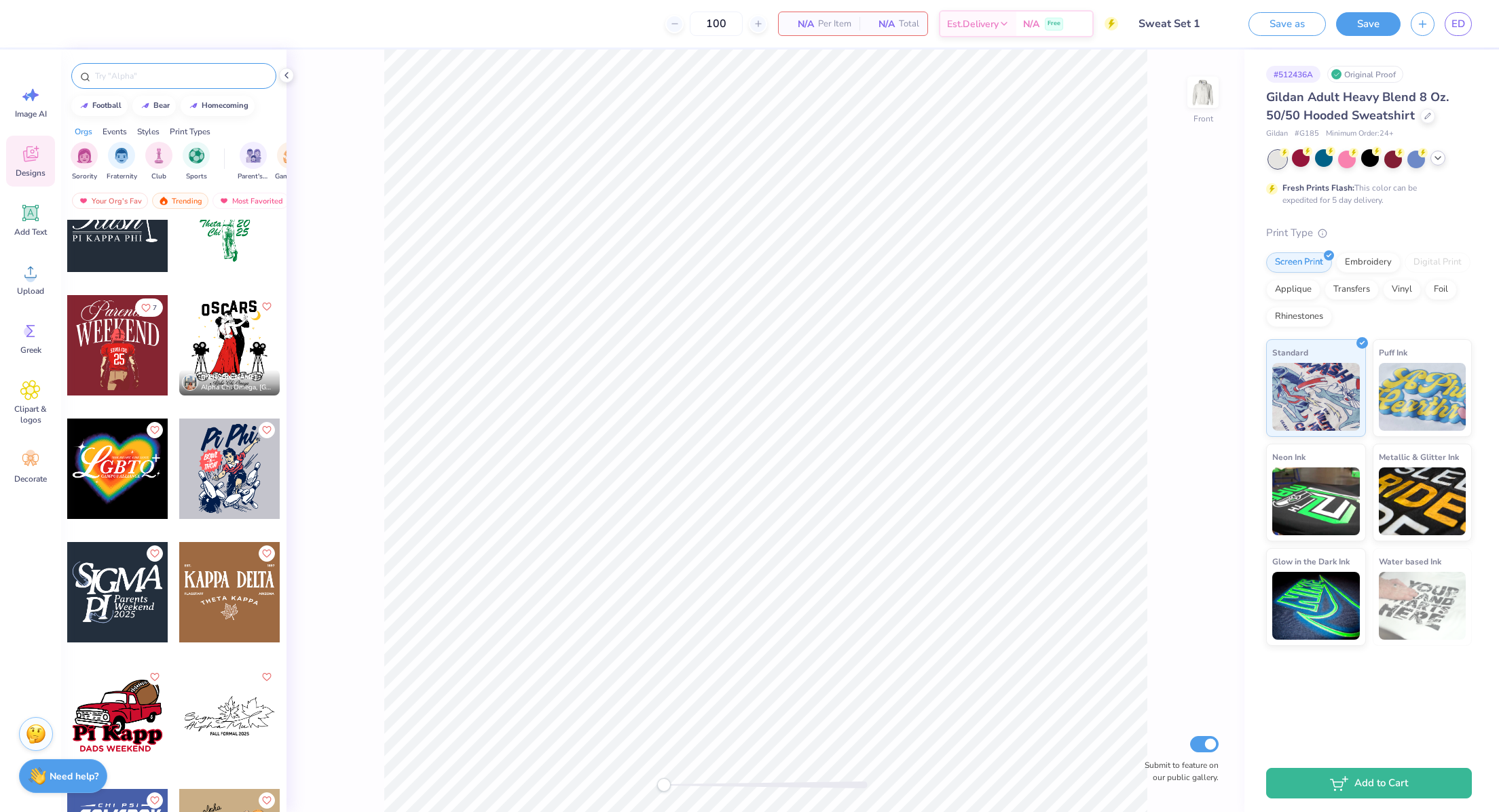
scroll to position [8457, 0]
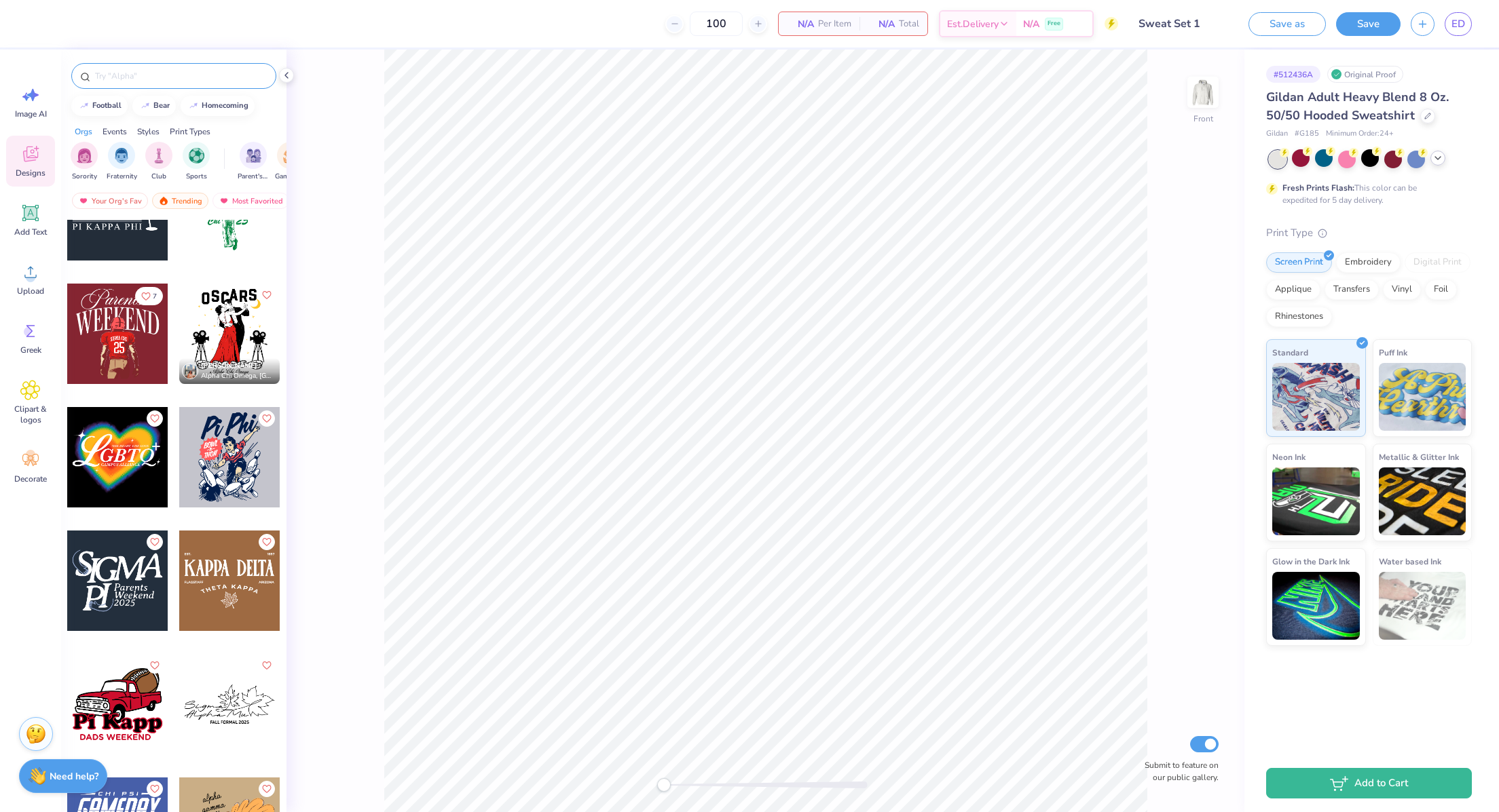
click at [138, 78] on input "text" at bounding box center [181, 76] width 174 height 14
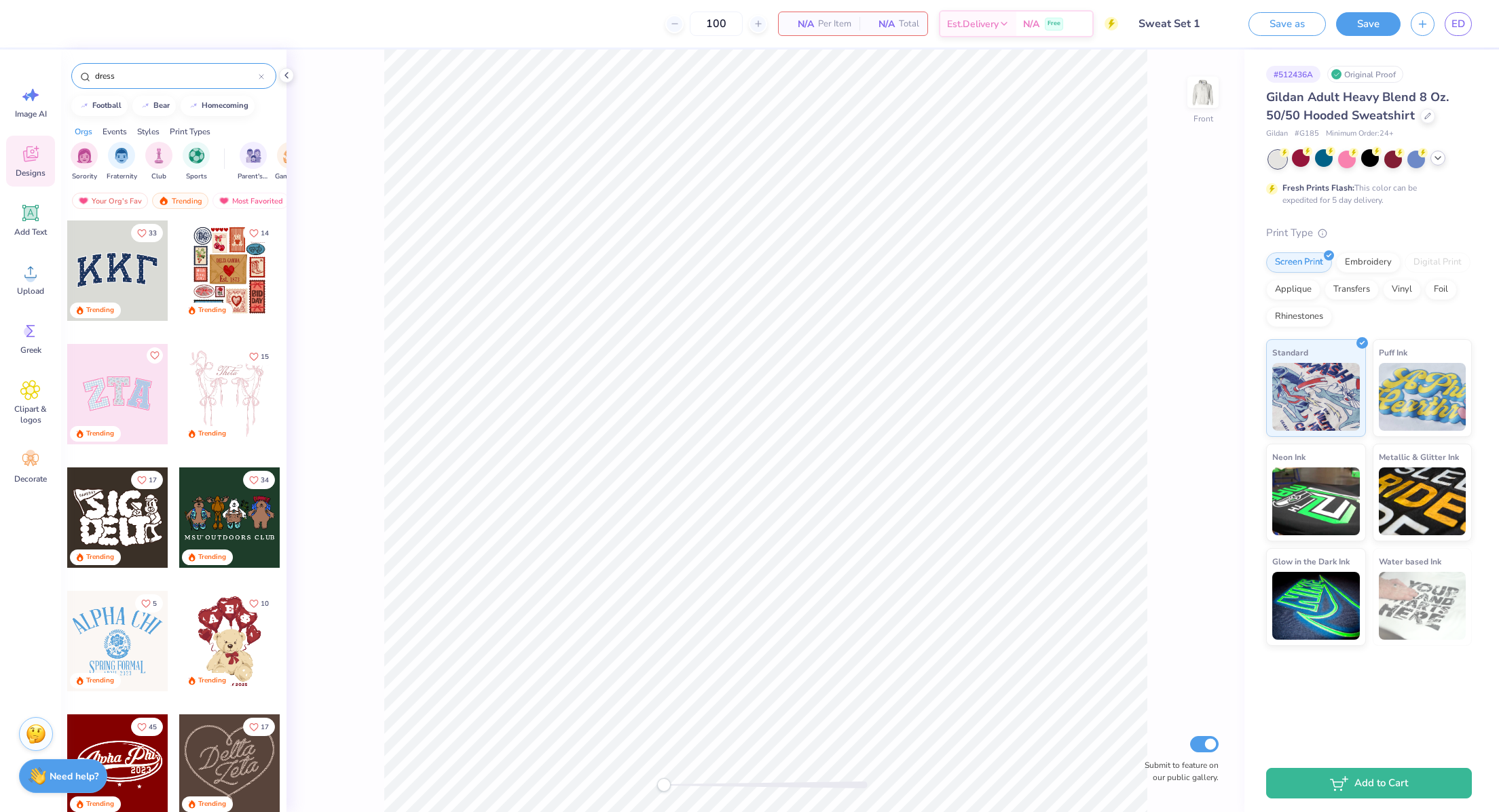
type input "dress"
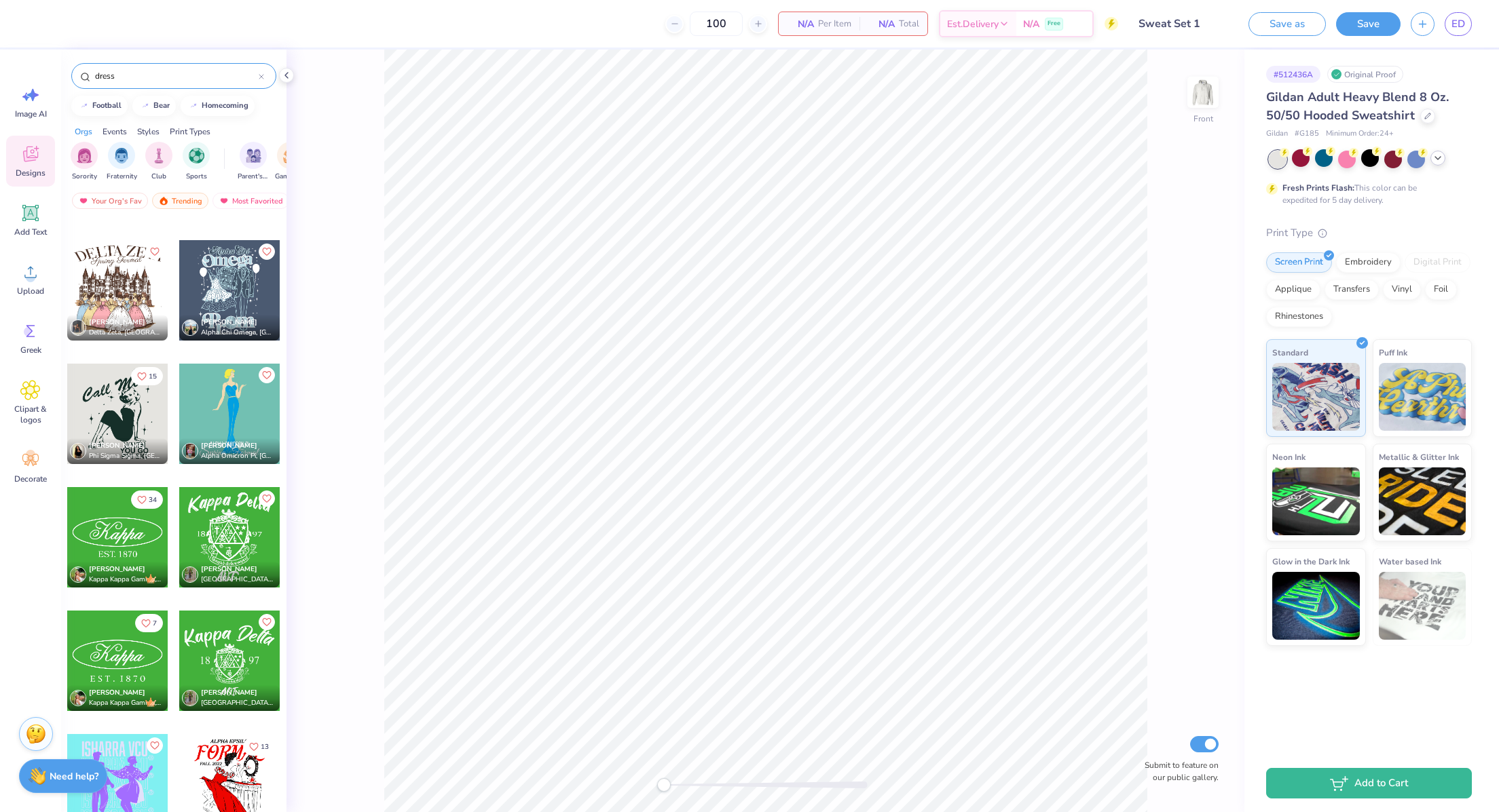
scroll to position [720, 0]
click at [120, 417] on div at bounding box center [118, 415] width 101 height 100
click at [137, 377] on icon "Like" at bounding box center [142, 376] width 10 height 10
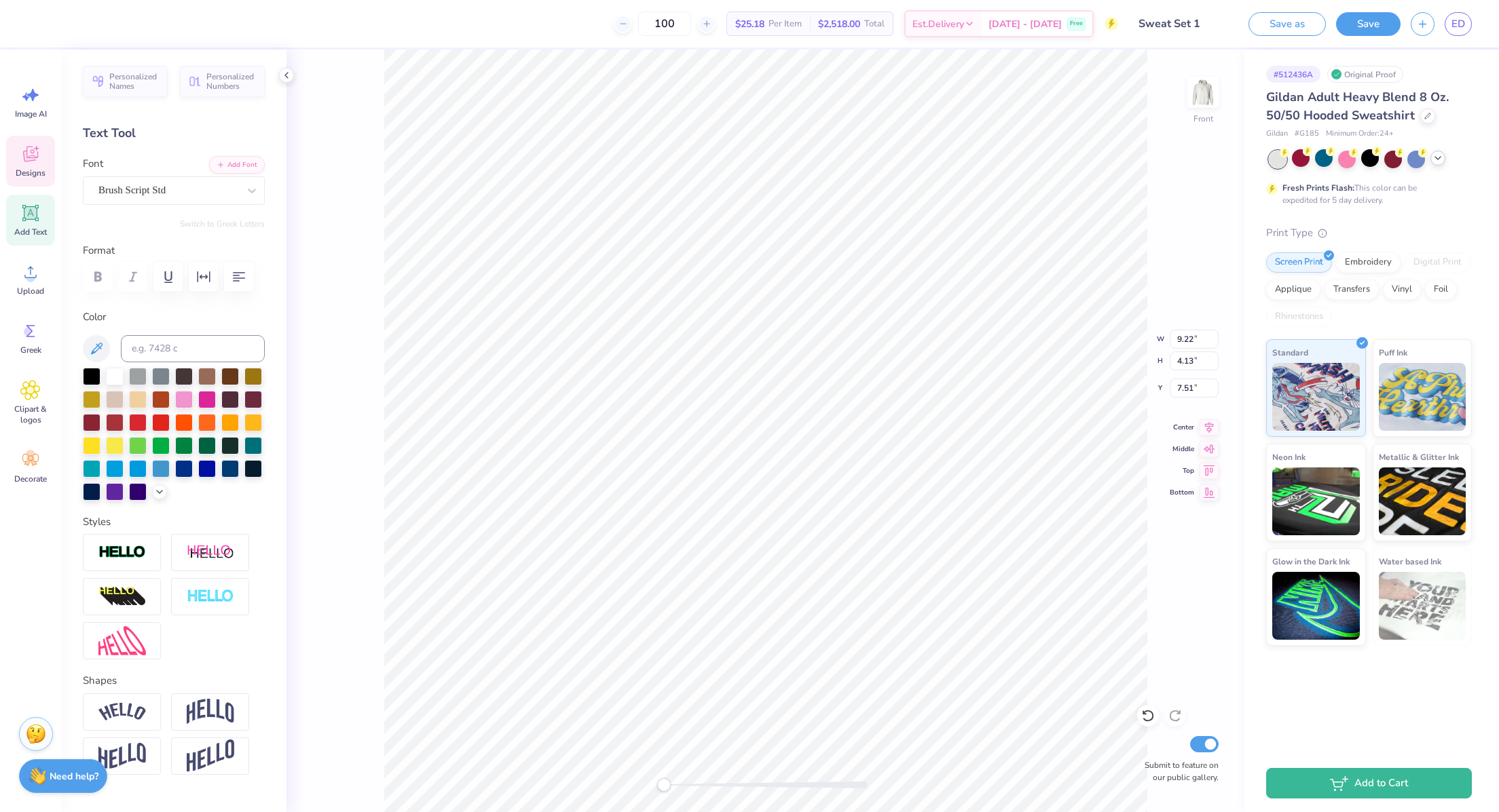
scroll to position [16, 1]
type textarea "Alpha Phi"
type input "4.61"
type input "0.86"
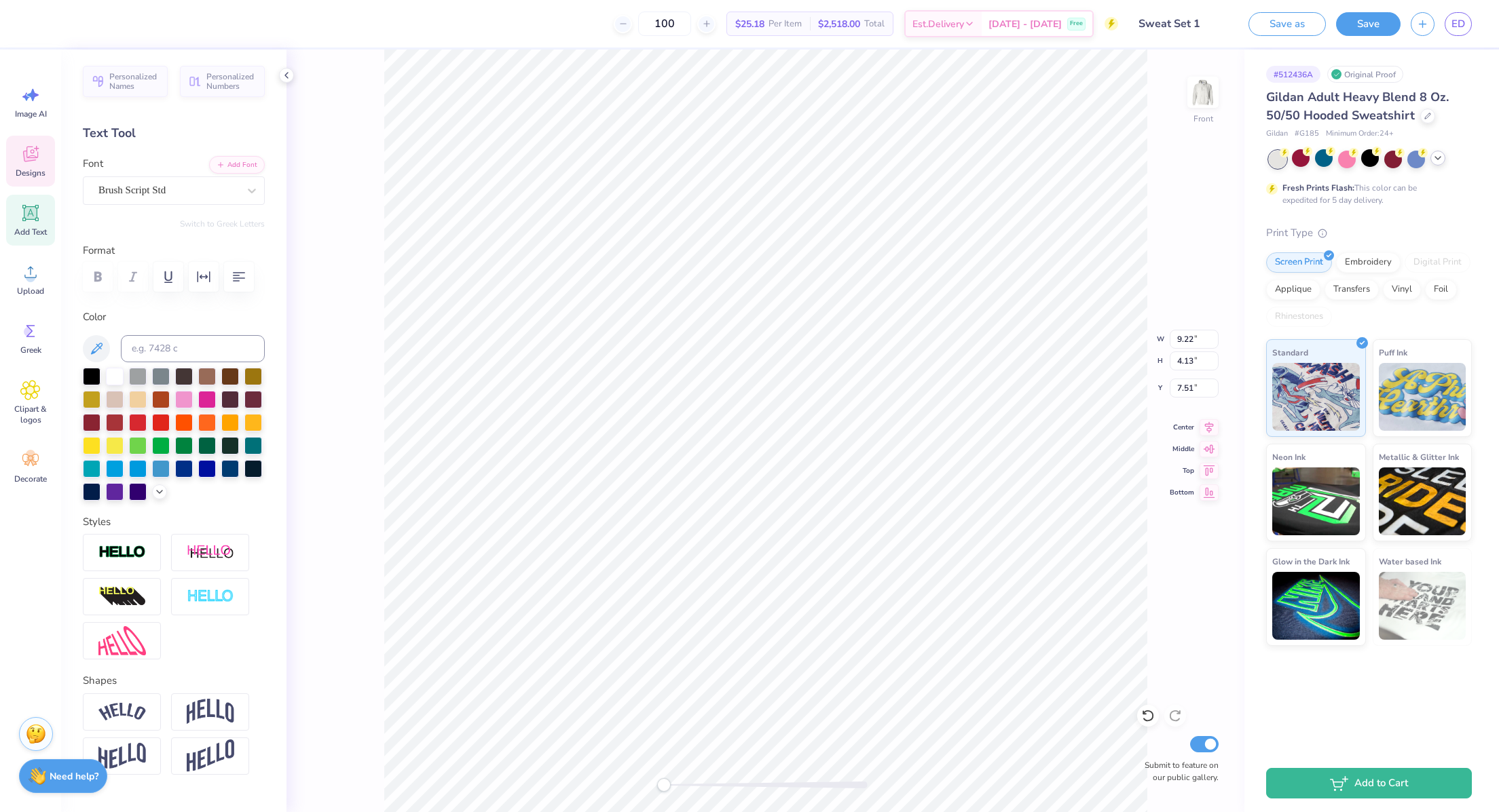
type input "19.18"
type input "4.11"
type input "20.10"
type textarea "RED"
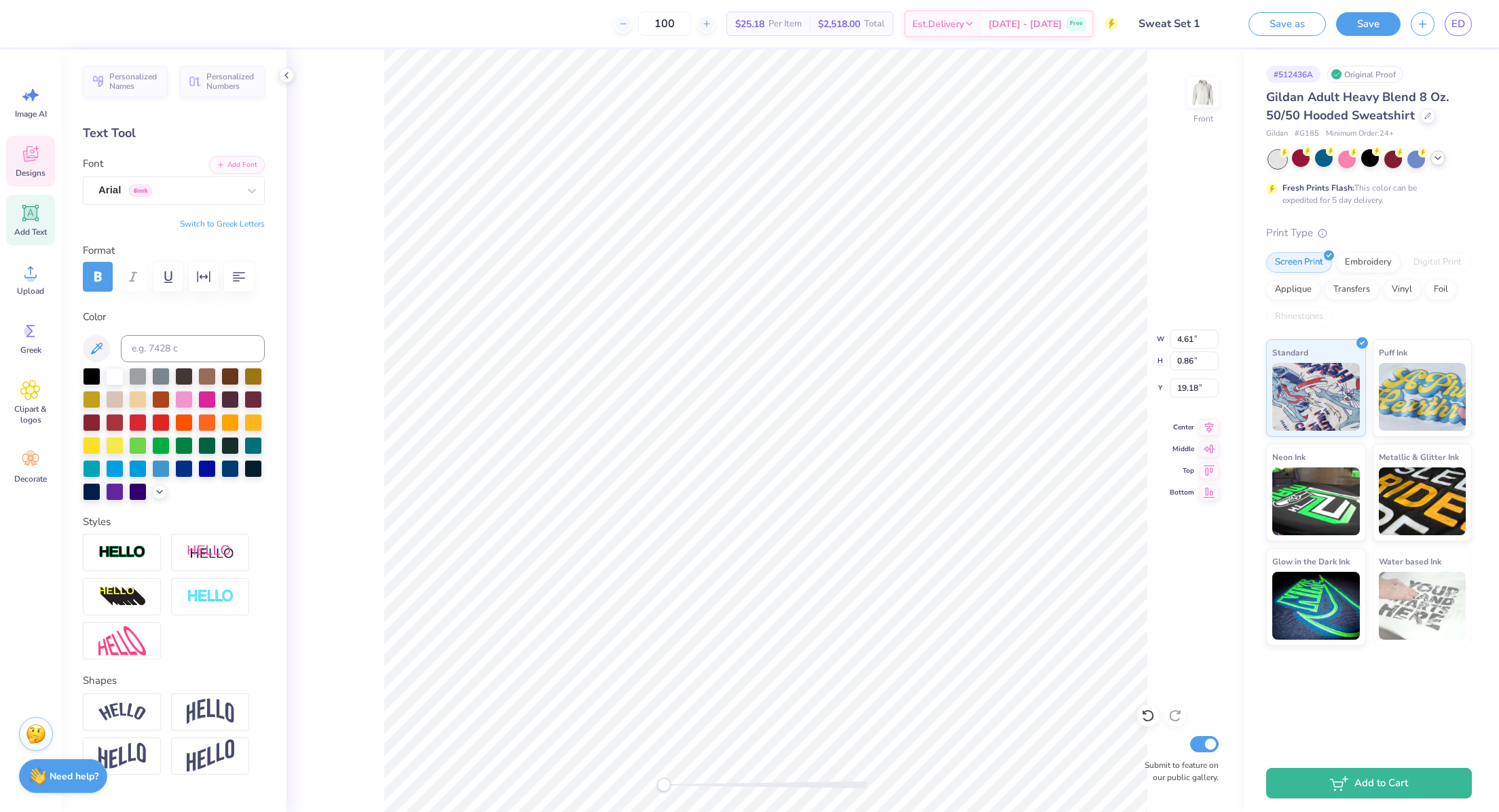
type input "4.61"
type input "0.86"
type input "19.18"
type textarea "d"
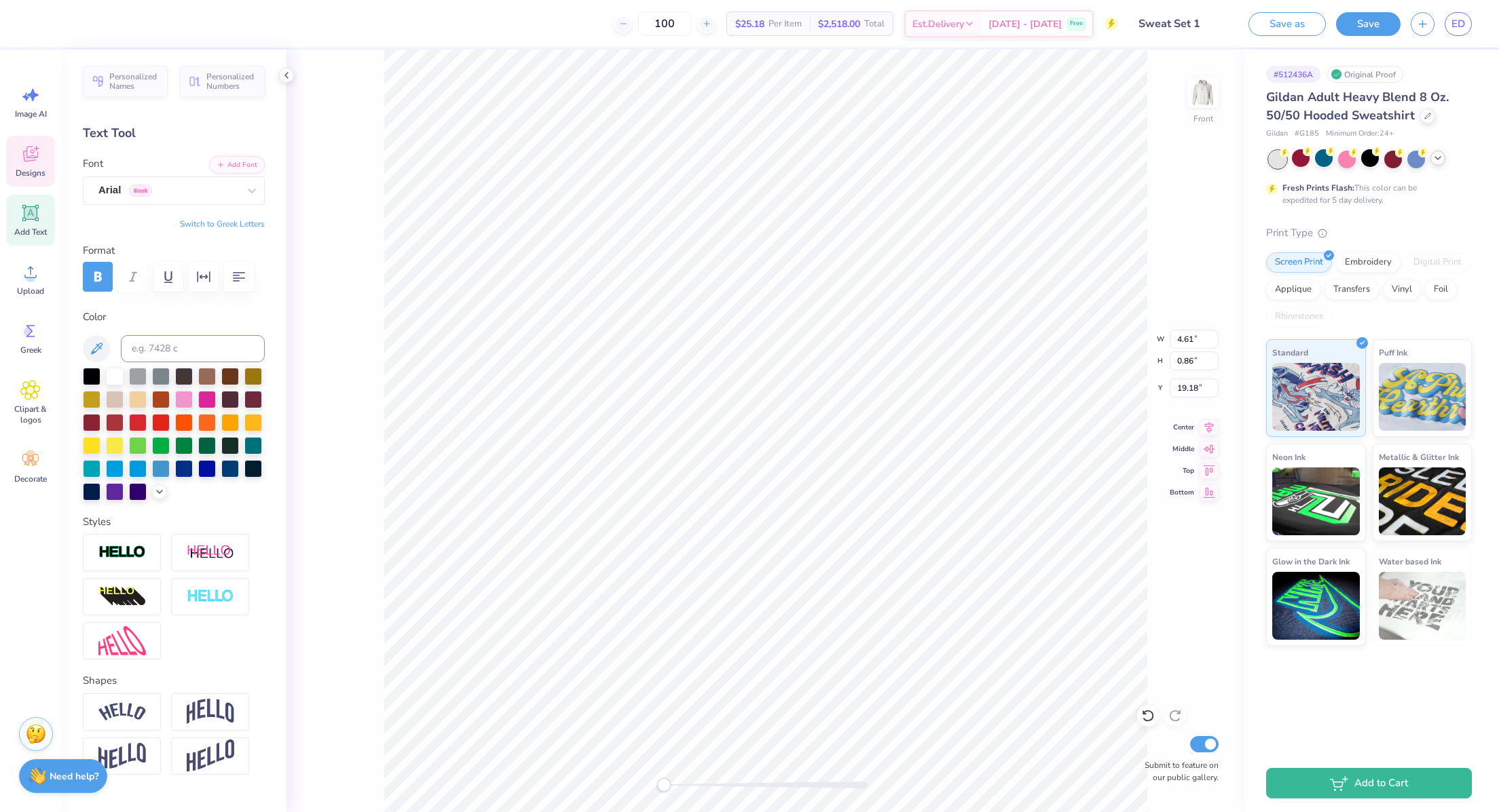
scroll to position [16, 1]
type textarea "DRESS"
type input "4.11"
type input "20.10"
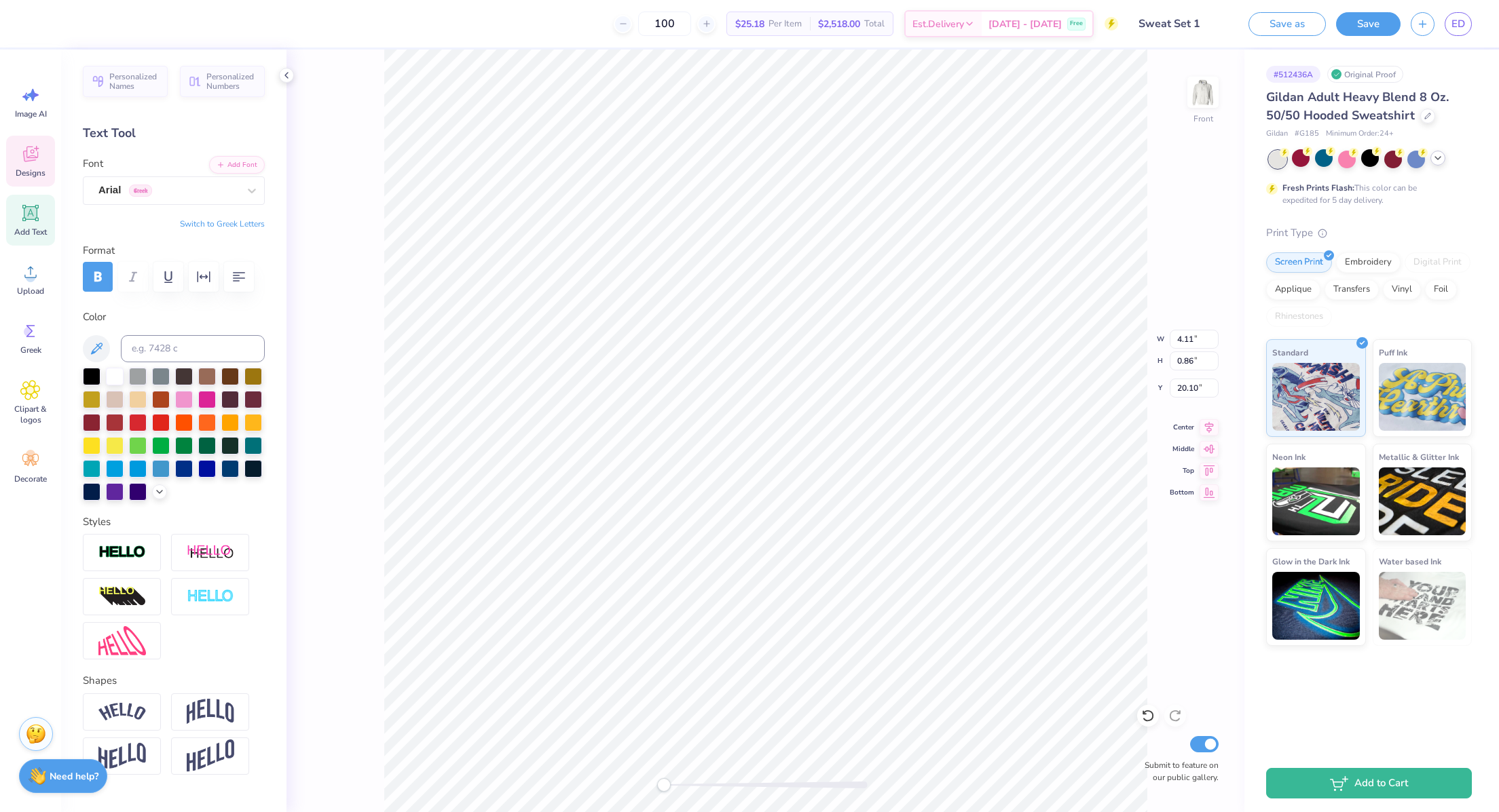
scroll to position [16, 3]
type textarea "BRUNCH"
type input "4.86"
type input "0.86"
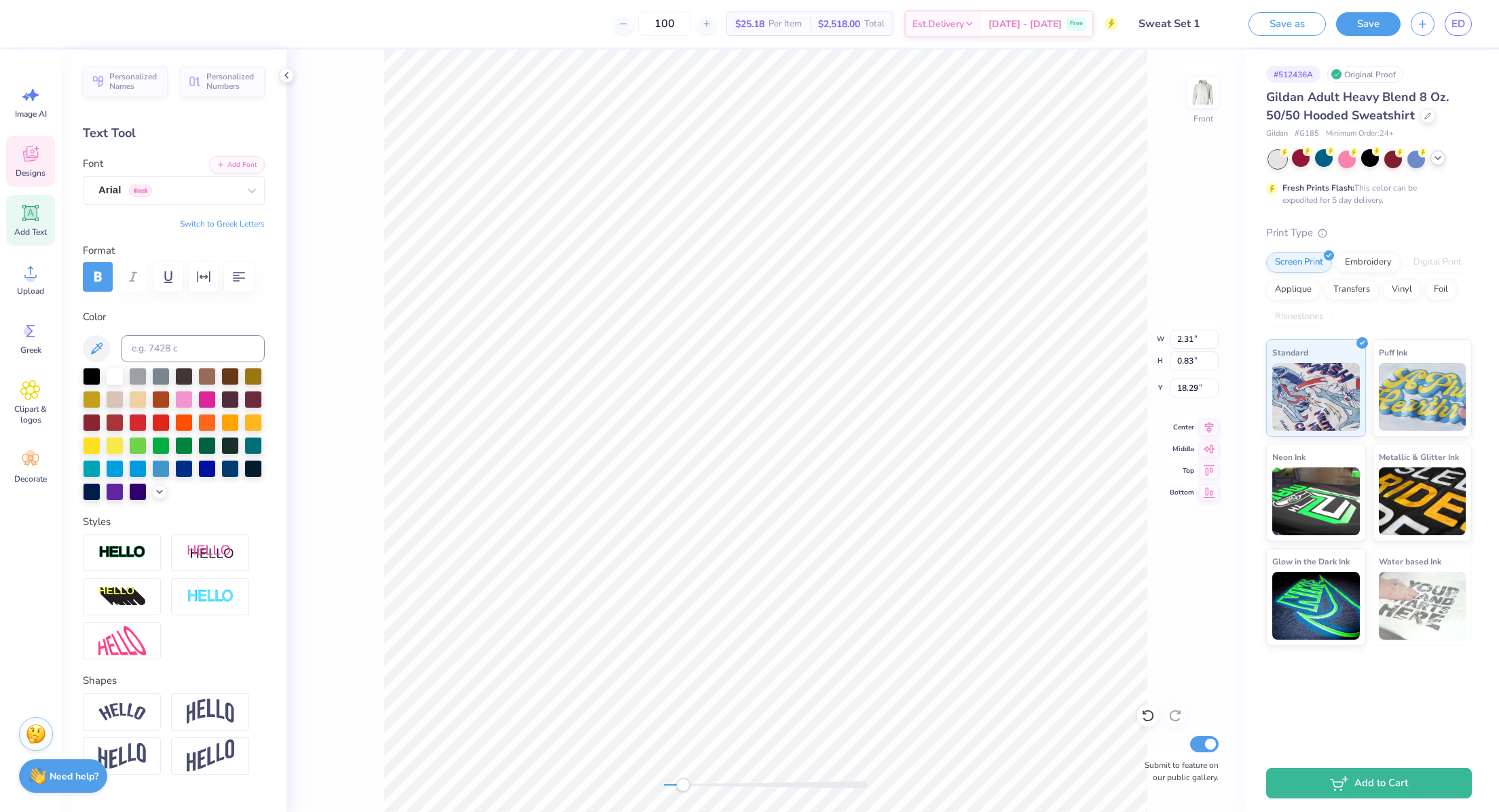
type input "19.94"
type input "3.86"
type input "19.03"
click at [33, 24] on div at bounding box center [37, 22] width 19 height 19
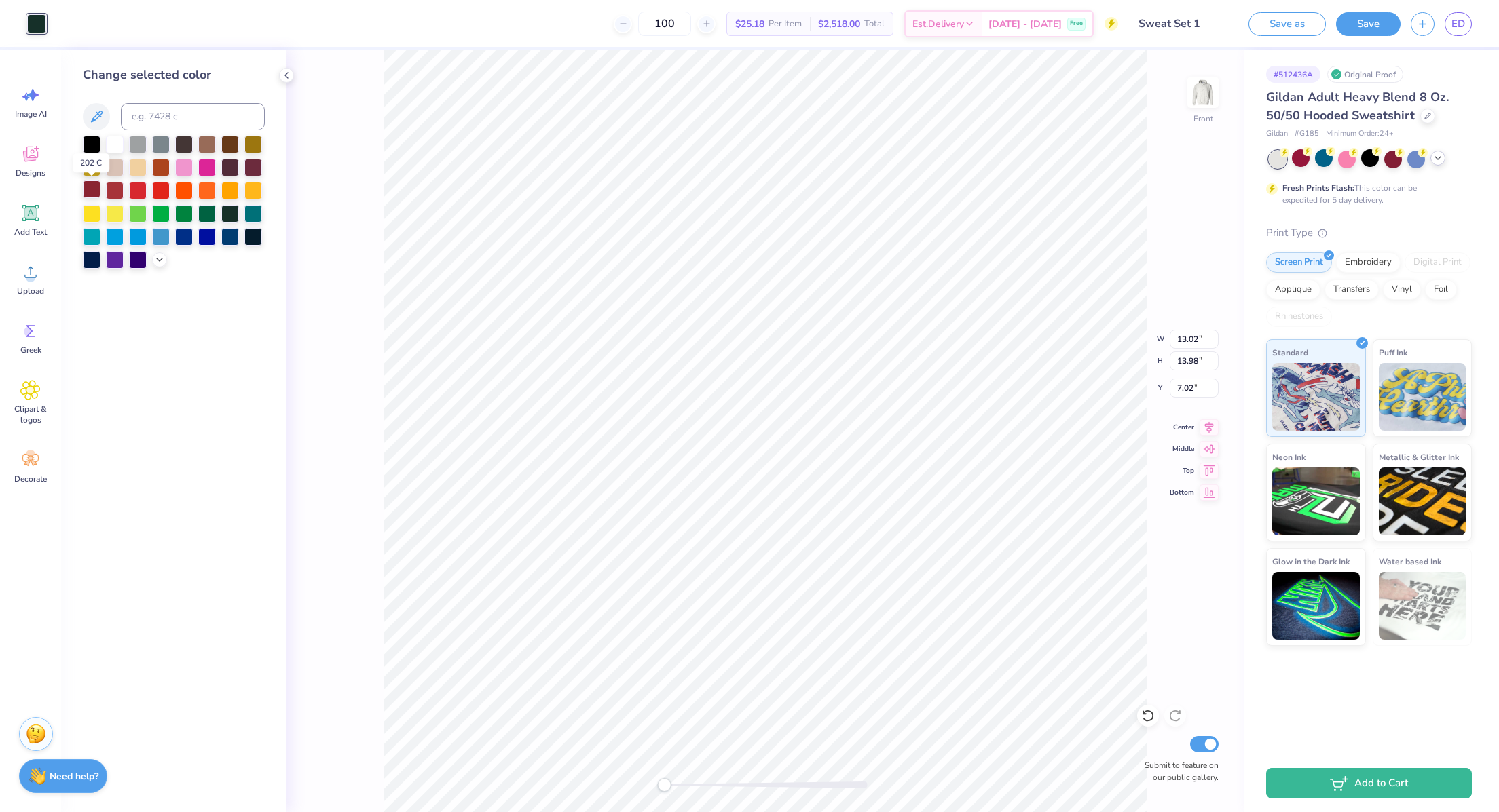
click at [101, 185] on div at bounding box center [92, 189] width 18 height 18
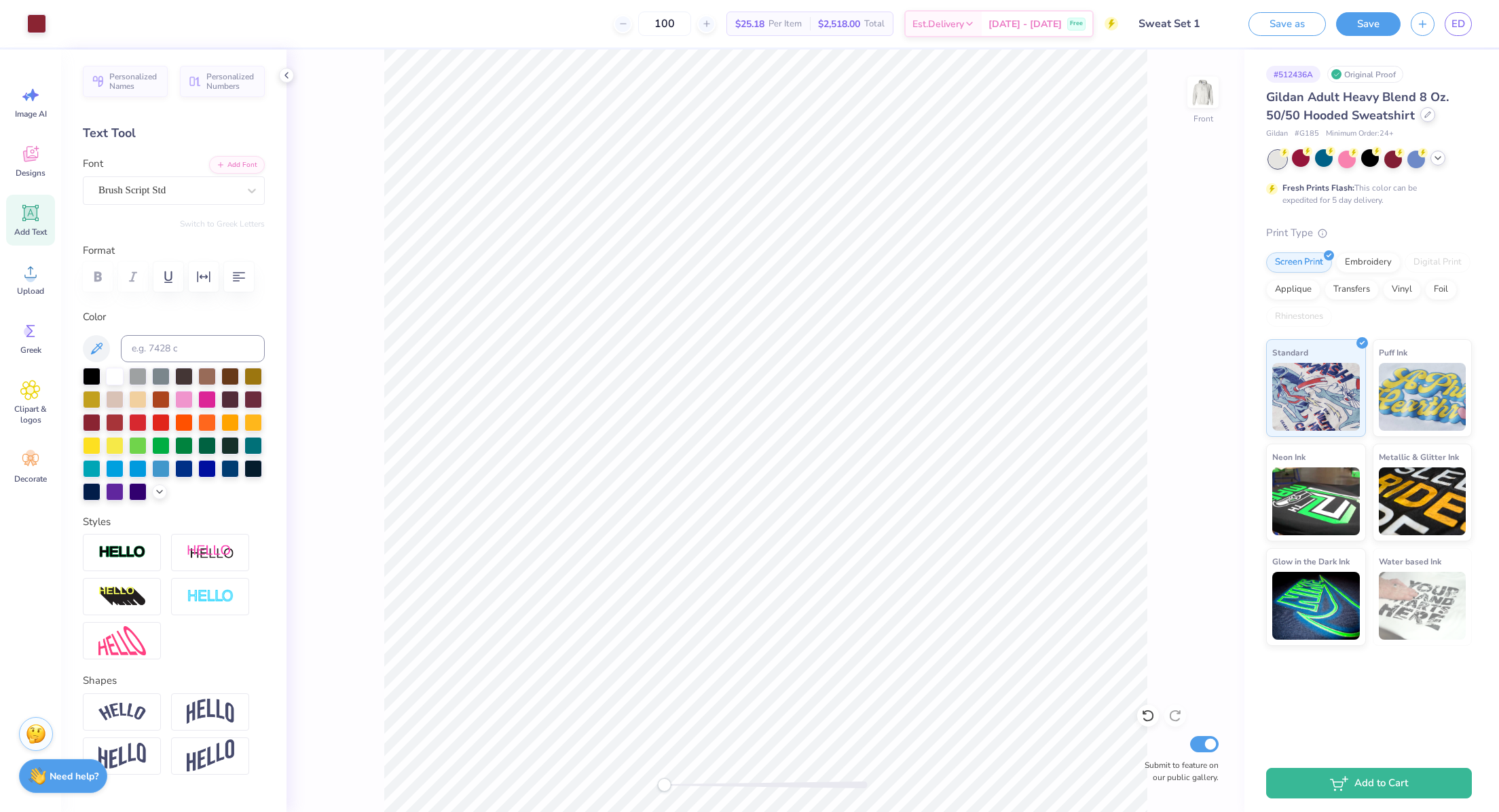
click at [1427, 115] on icon at bounding box center [1428, 115] width 7 height 7
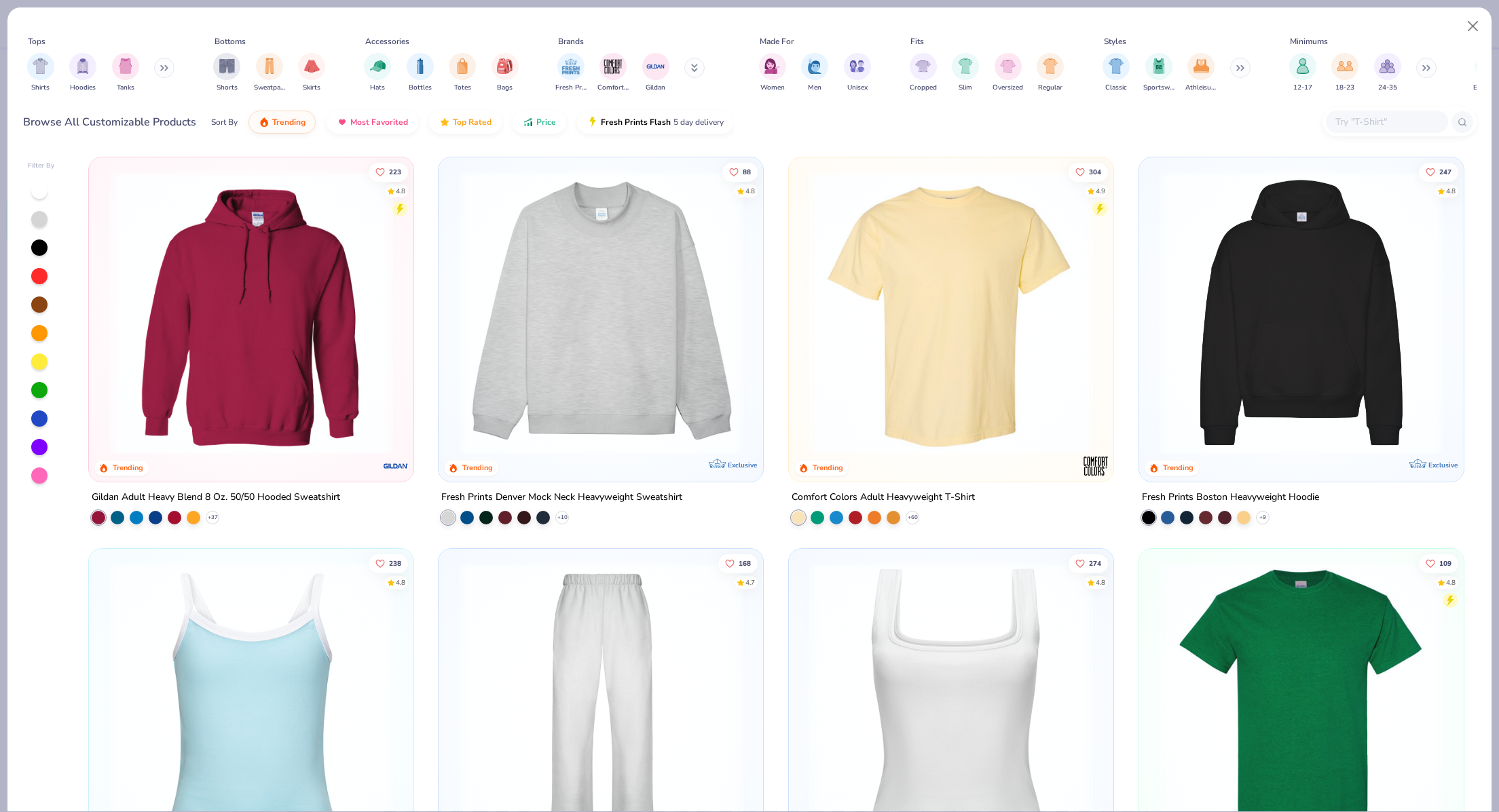
click at [1295, 187] on img at bounding box center [1301, 313] width 297 height 284
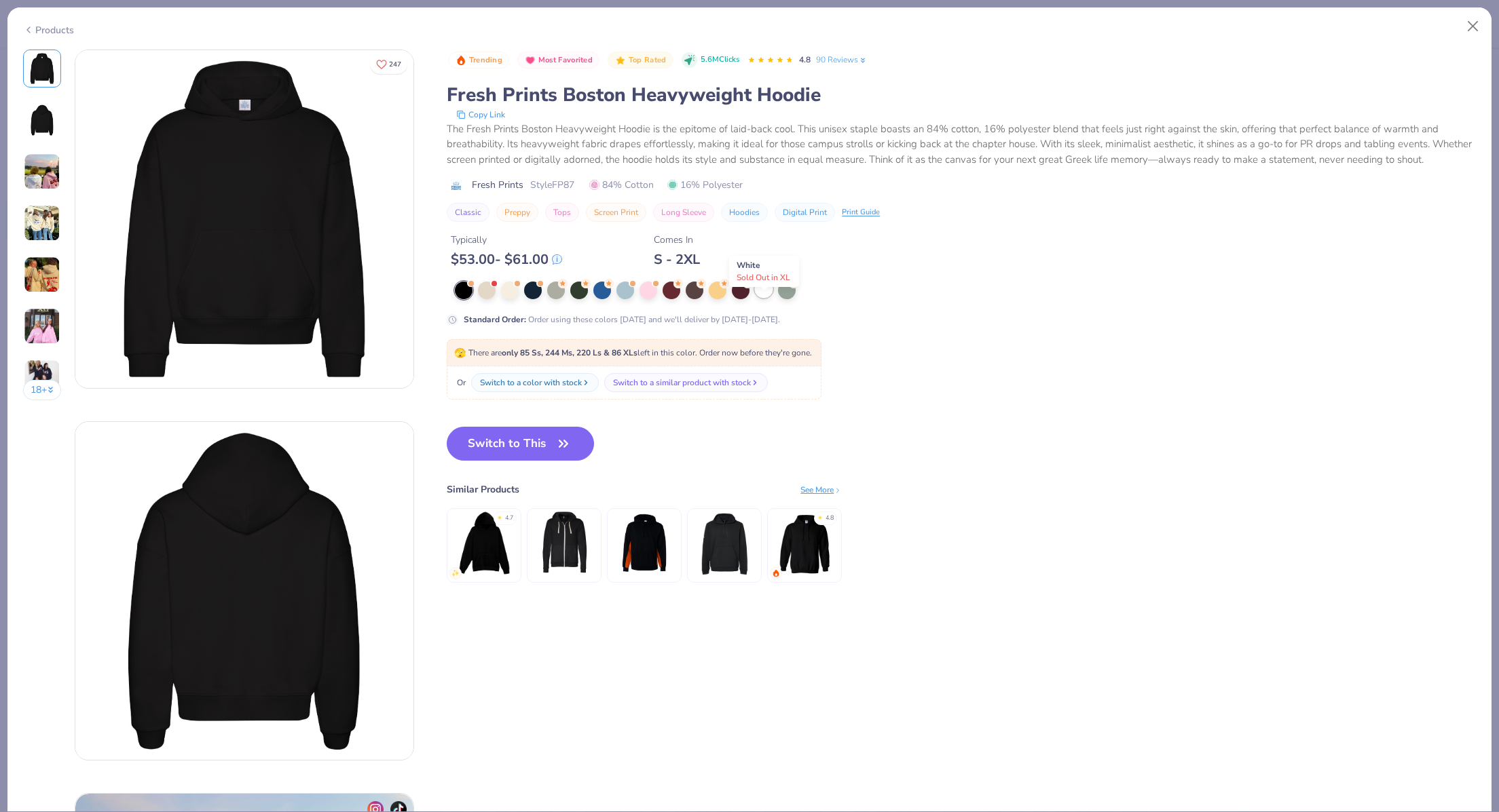
click at [767, 298] on div at bounding box center [763, 289] width 18 height 18
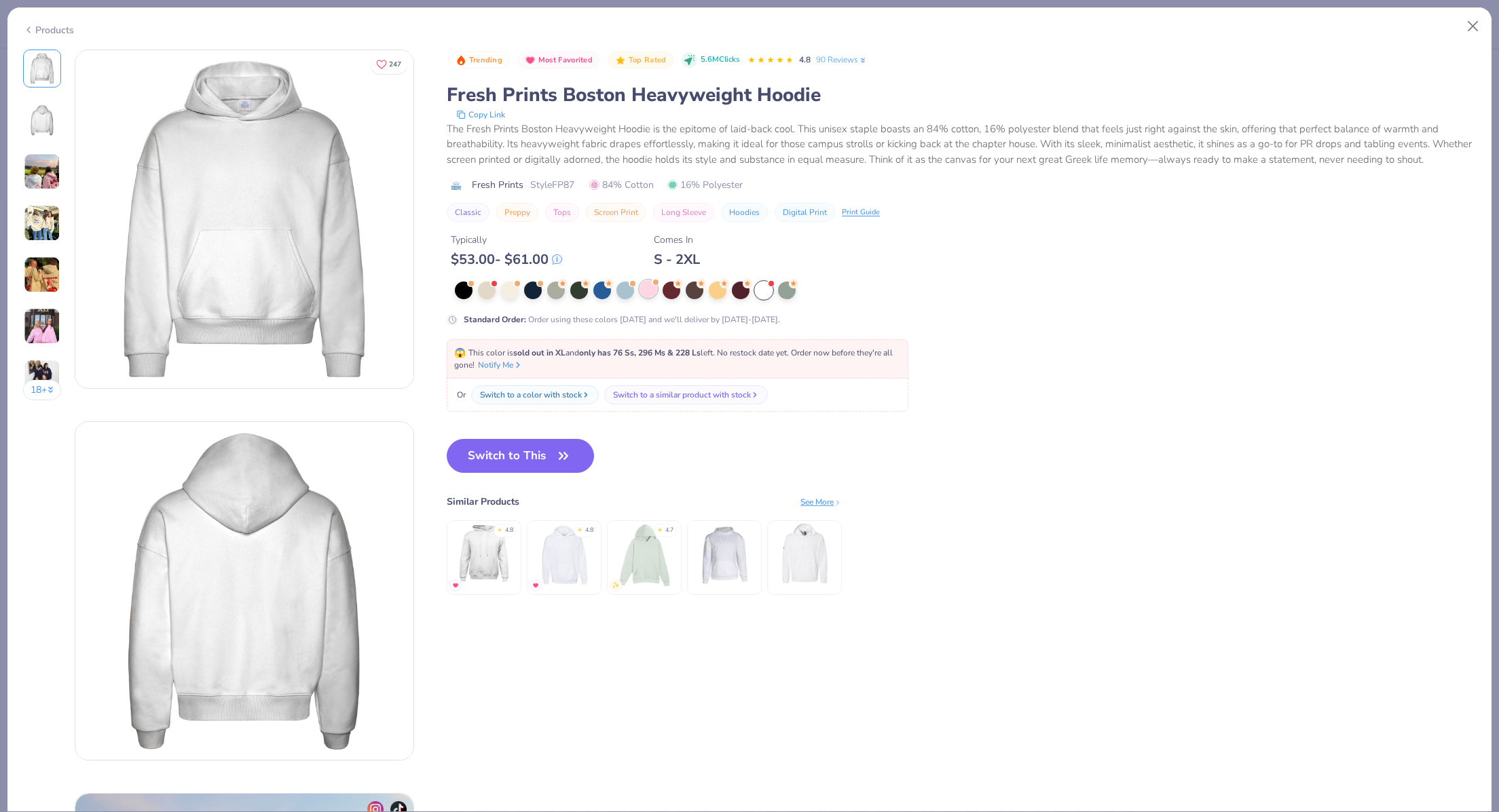
click at [654, 298] on div at bounding box center [648, 289] width 18 height 18
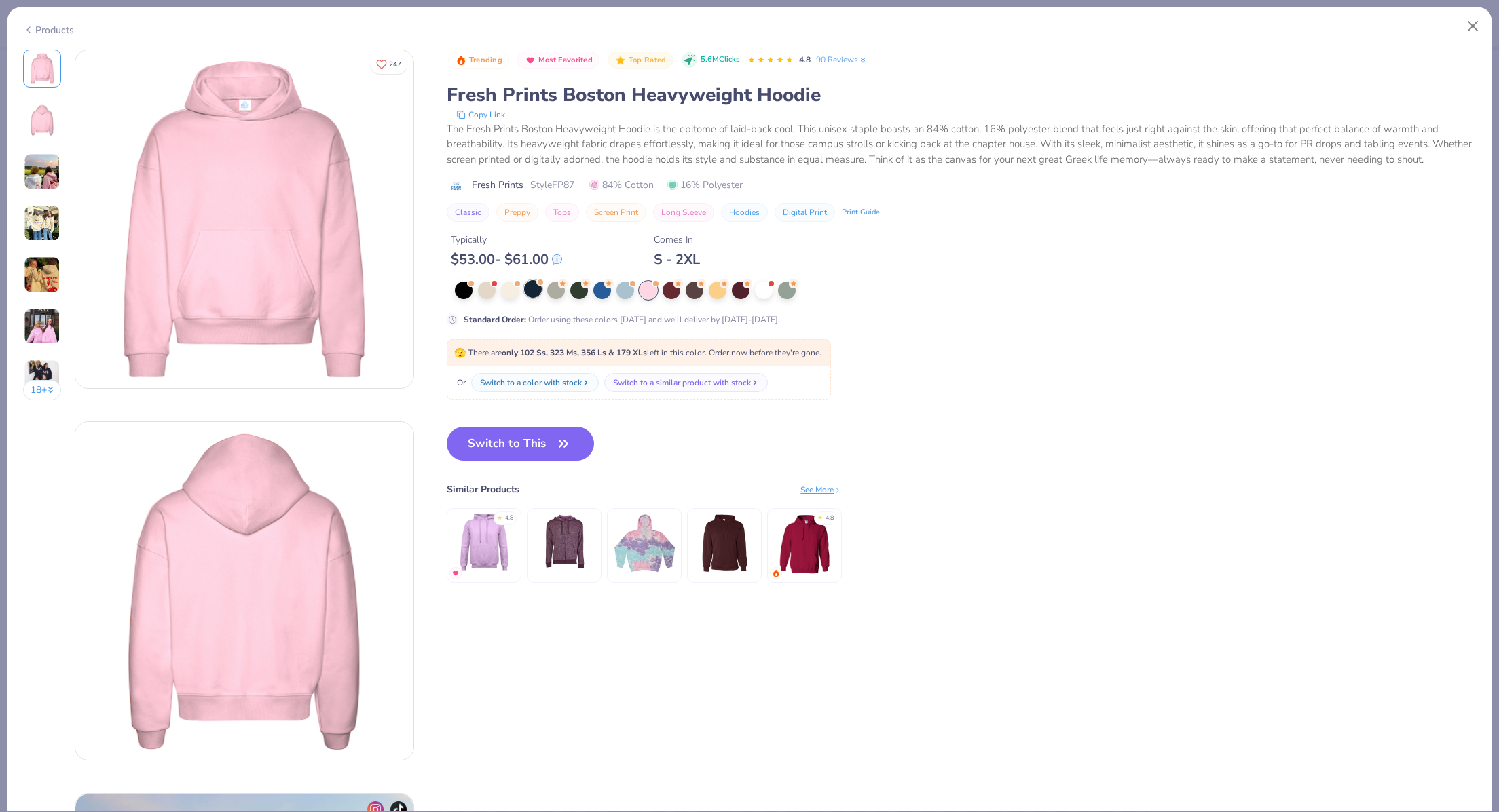
click at [537, 298] on div at bounding box center [533, 289] width 18 height 18
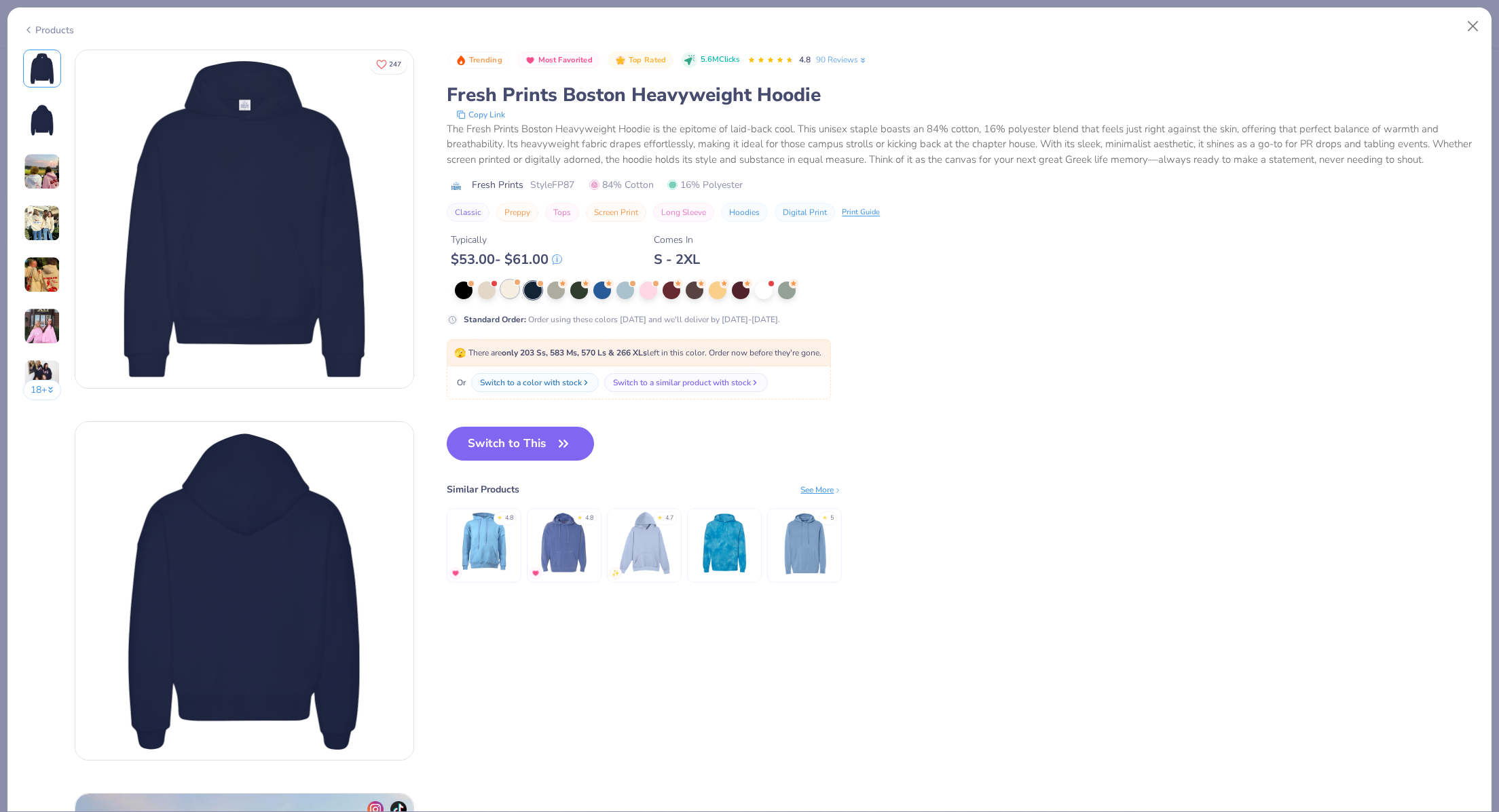
click at [513, 298] on div at bounding box center [510, 289] width 18 height 18
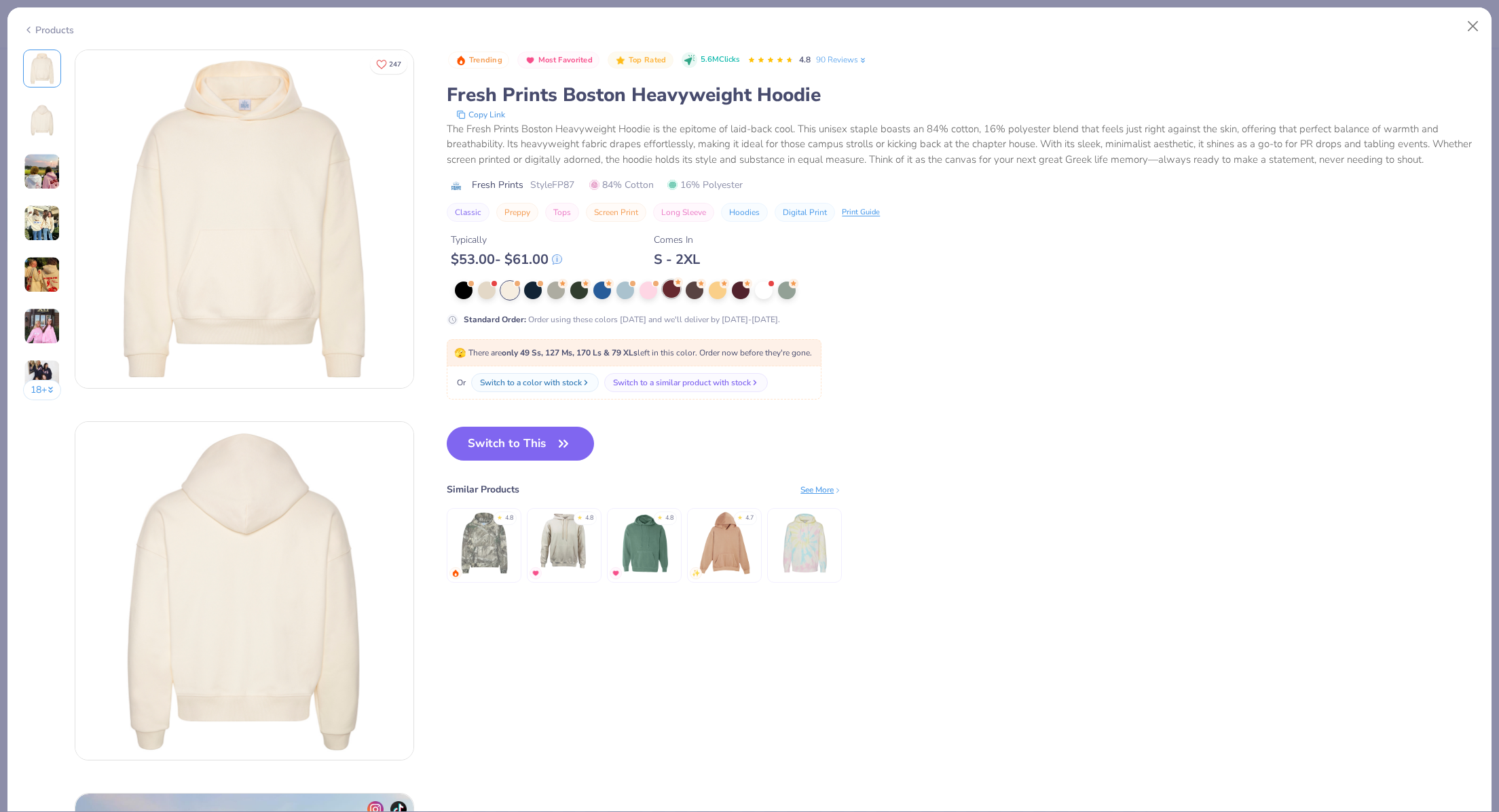
click at [678, 298] on div at bounding box center [671, 289] width 18 height 18
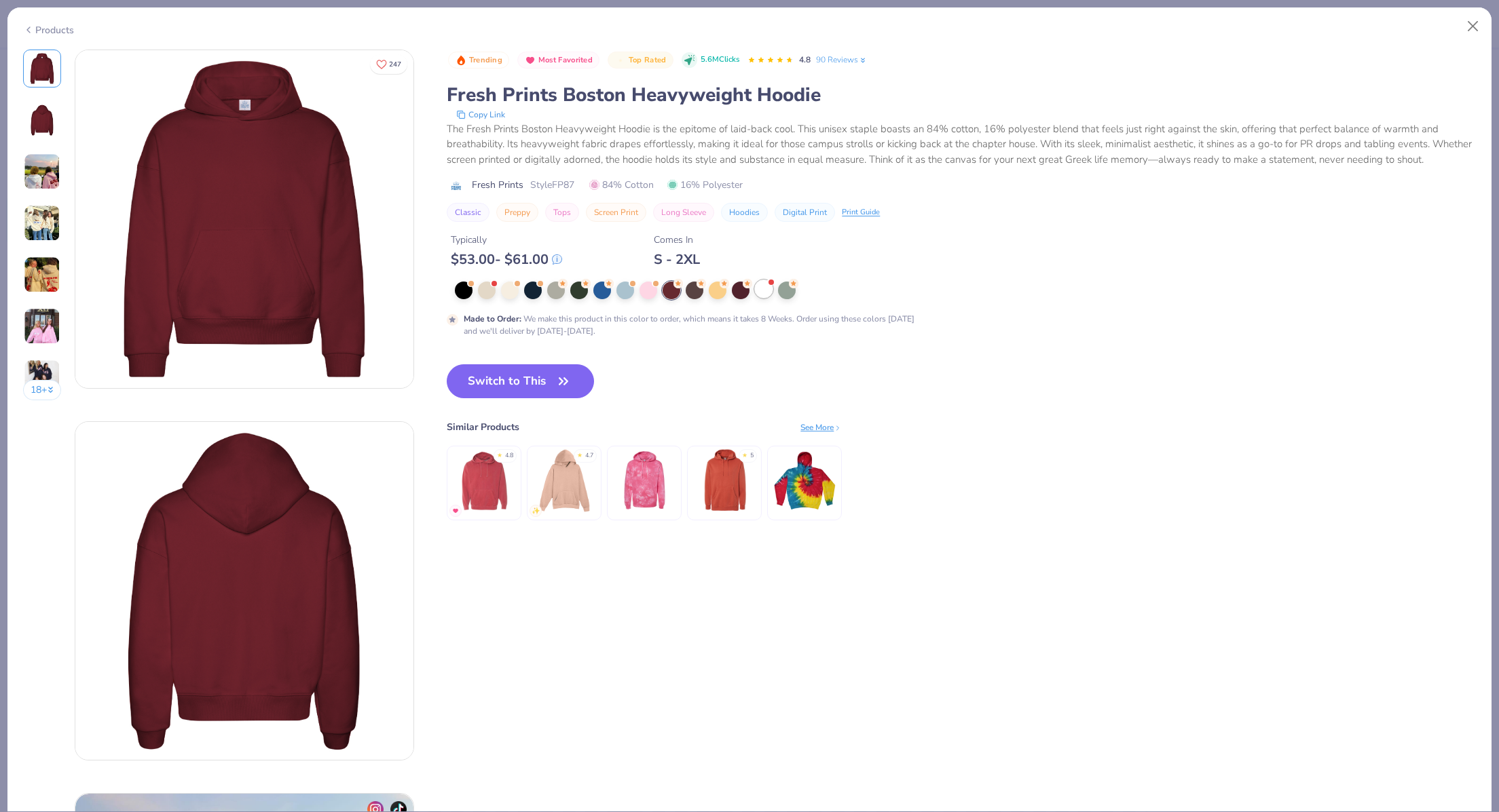
click at [772, 298] on div at bounding box center [763, 289] width 18 height 18
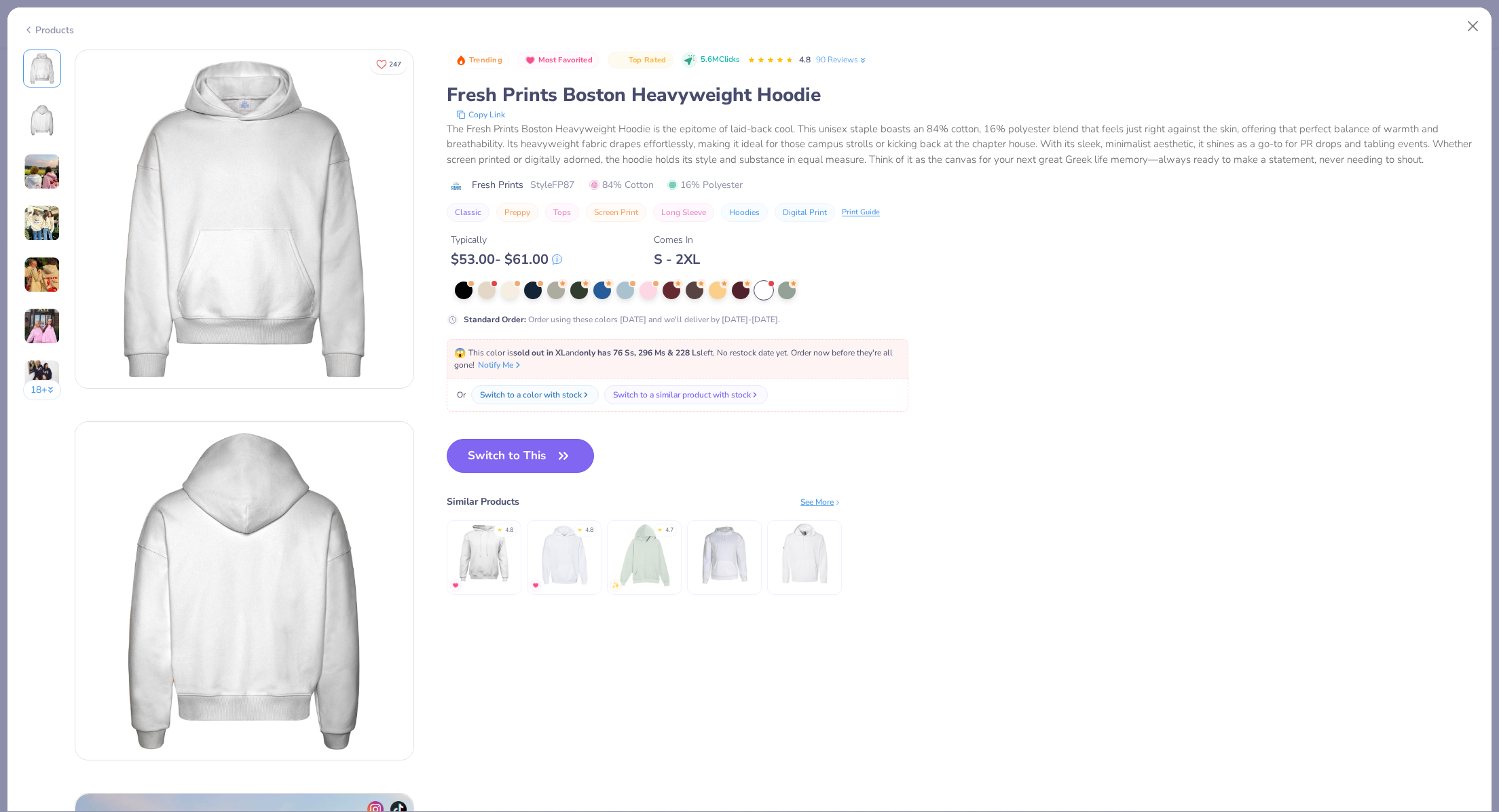
click at [554, 466] on icon "button" at bounding box center [564, 456] width 19 height 19
click at [487, 462] on button "Switch to This" at bounding box center [520, 456] width 147 height 34
click at [765, 299] on div at bounding box center [763, 291] width 18 height 18
click at [543, 473] on button "Switch to This" at bounding box center [520, 456] width 147 height 34
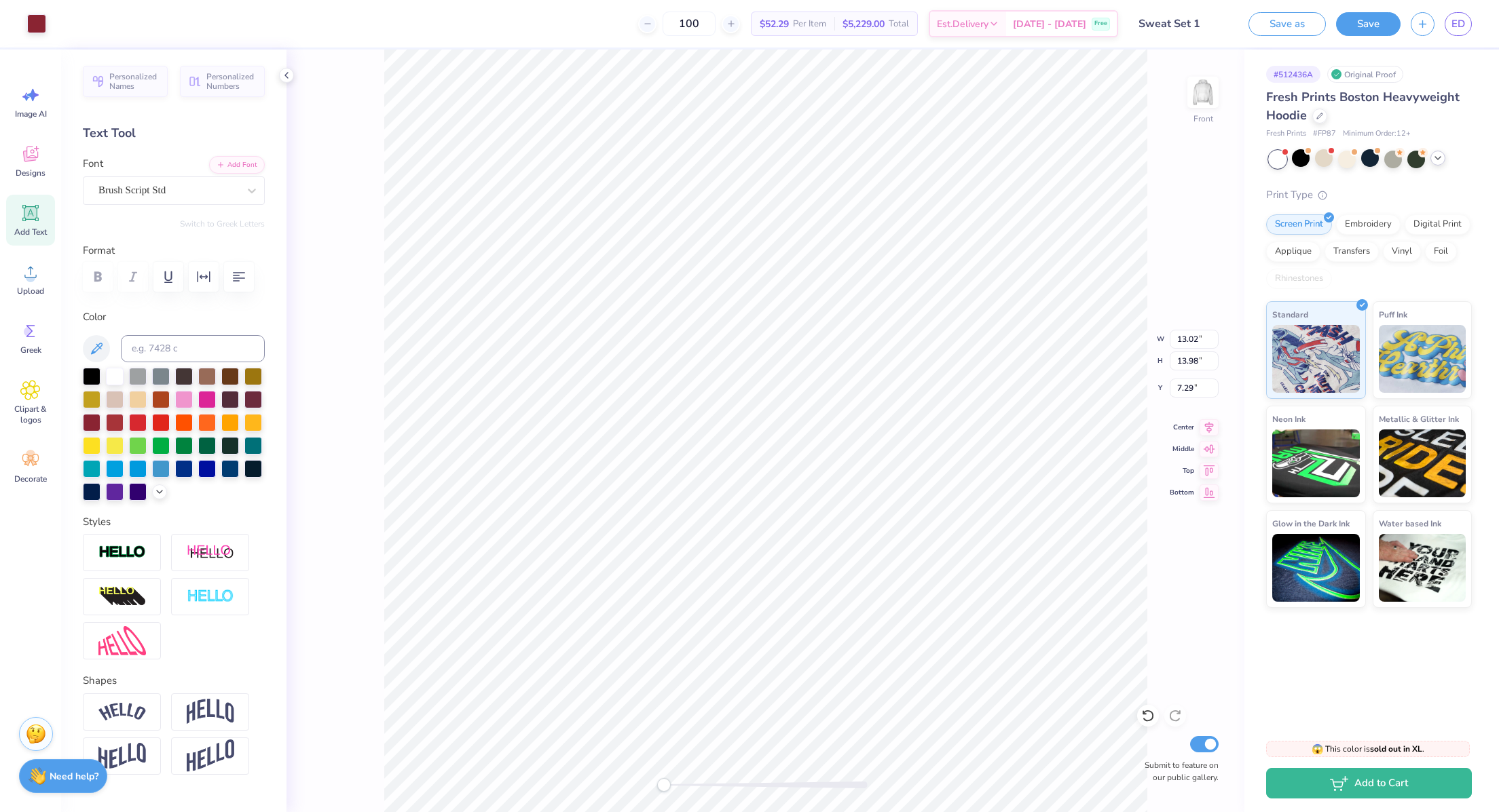
type input "7.29"
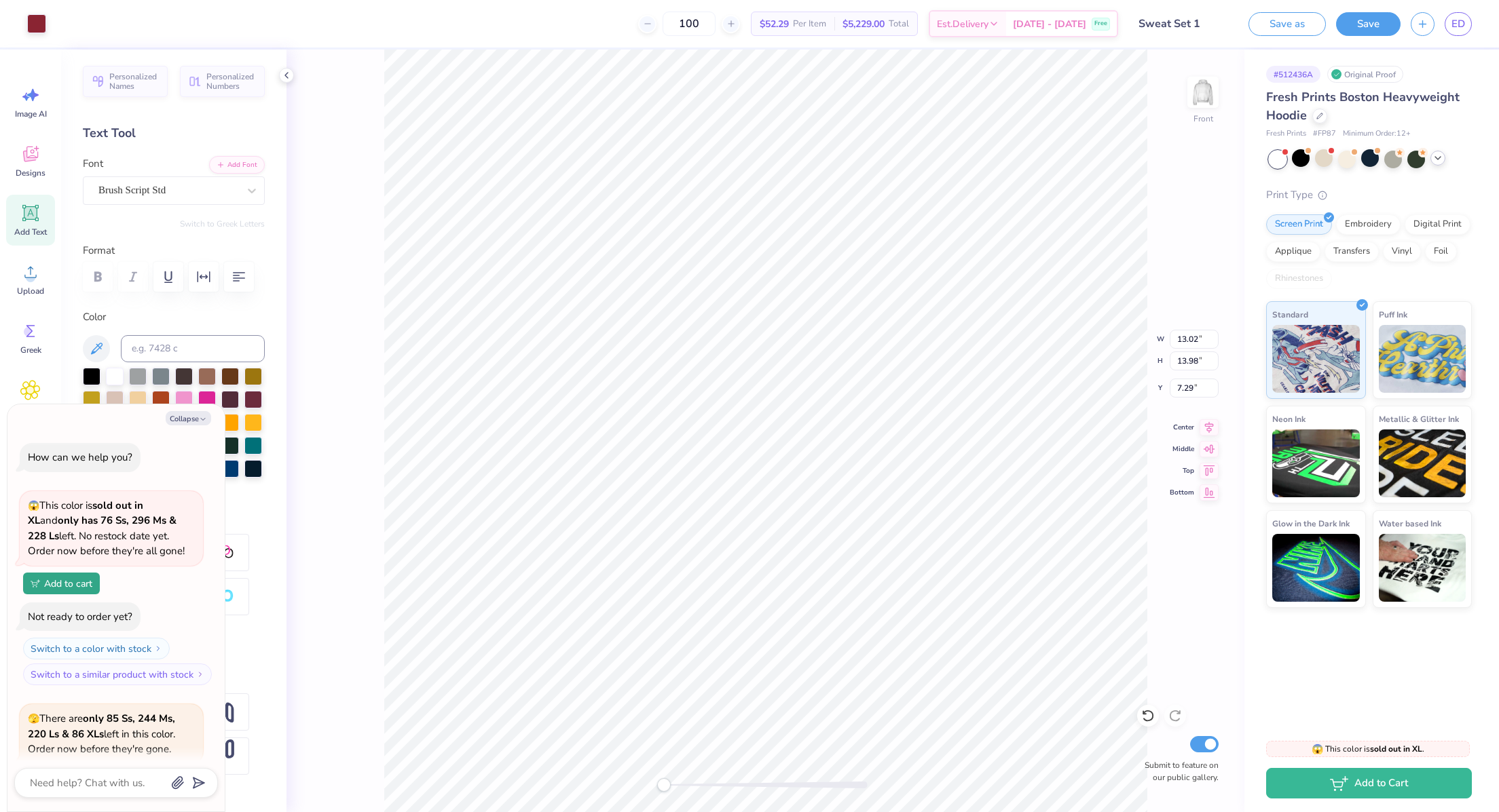
scroll to position [1342, 0]
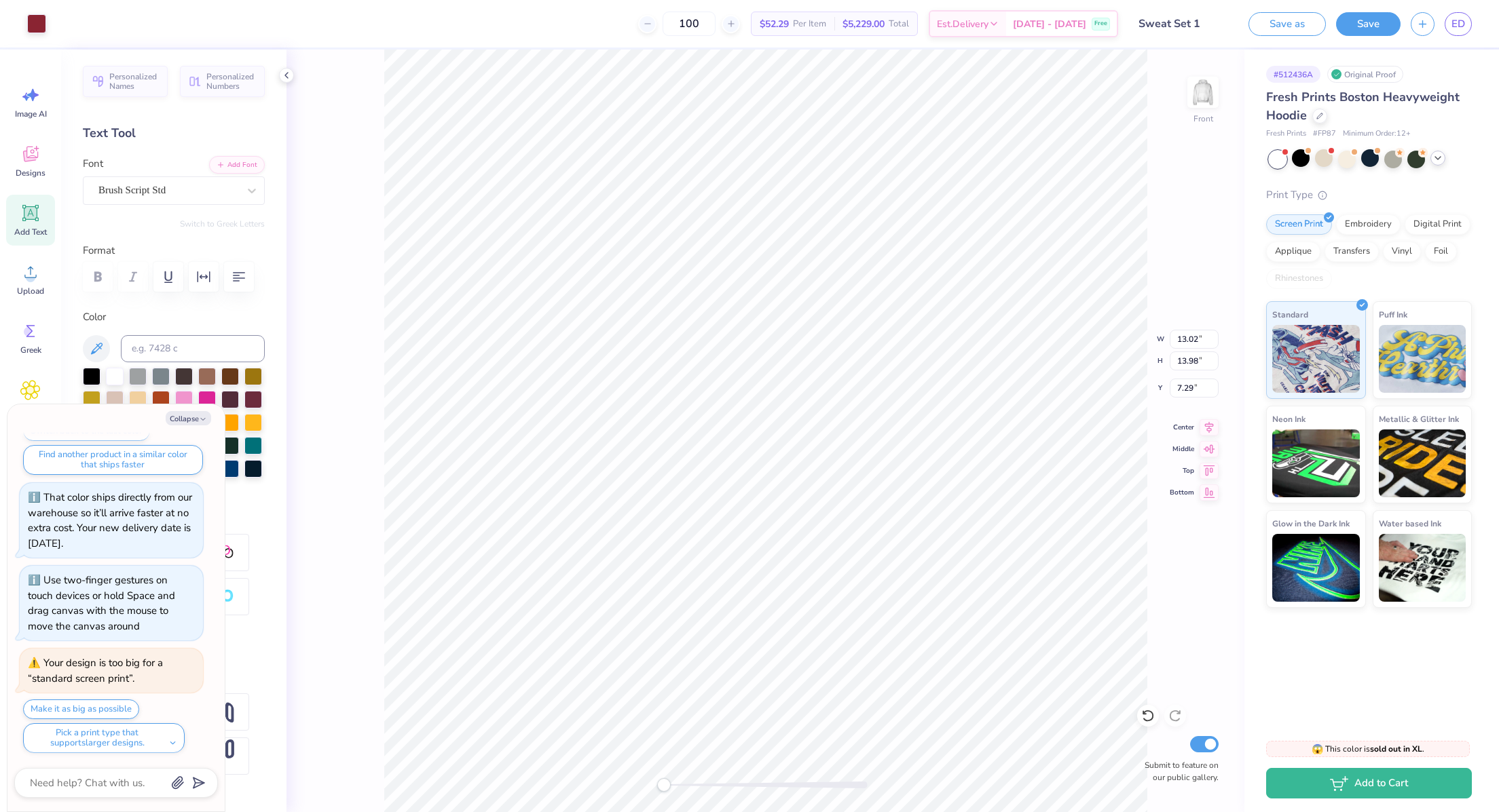
type textarea "x"
type input "14.35"
type input "14.89"
type input "6.41"
type textarea "x"
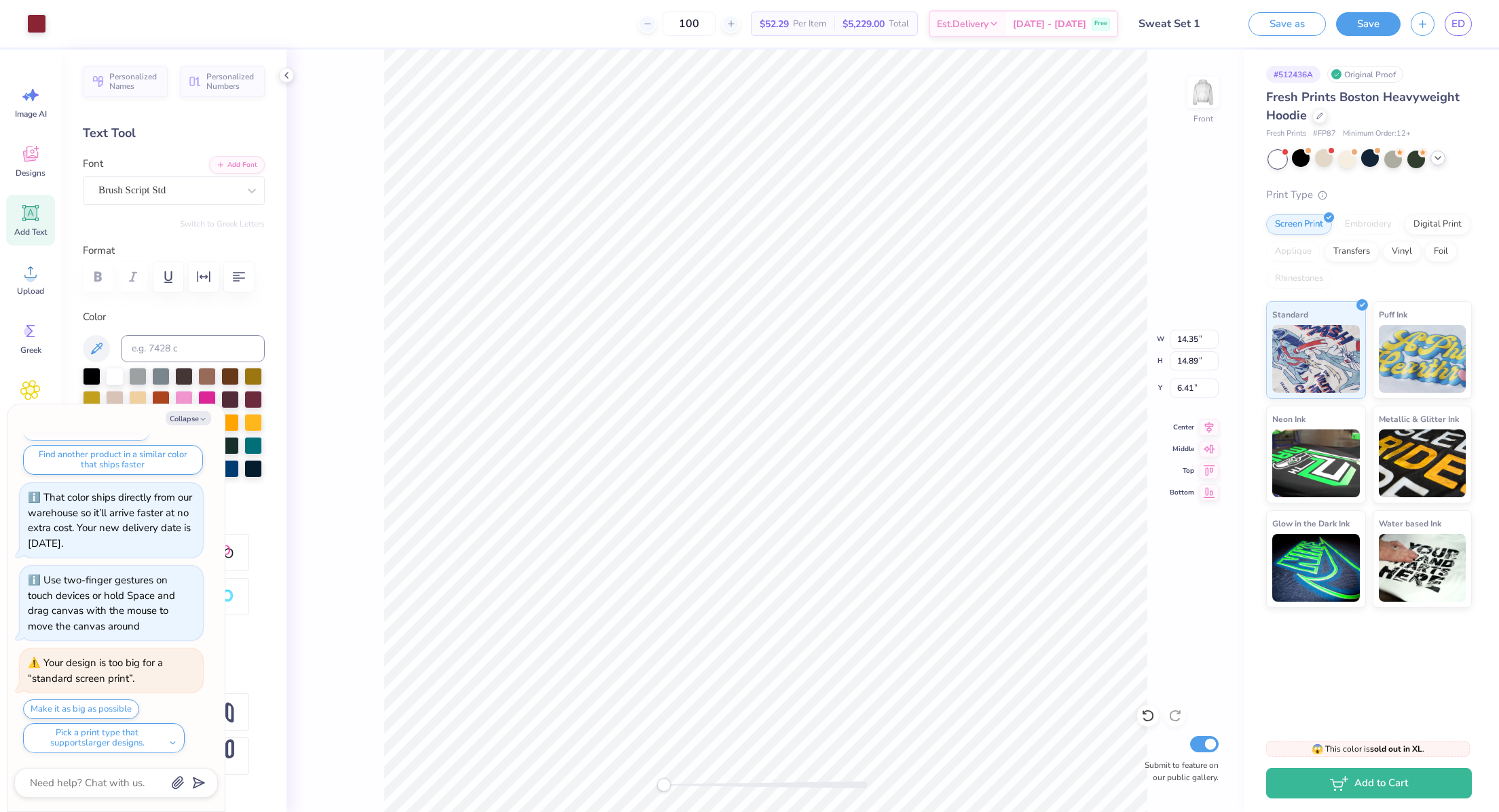
type input "6.46"
type textarea "x"
type input "5.41"
type input "3.02"
type input "18.59"
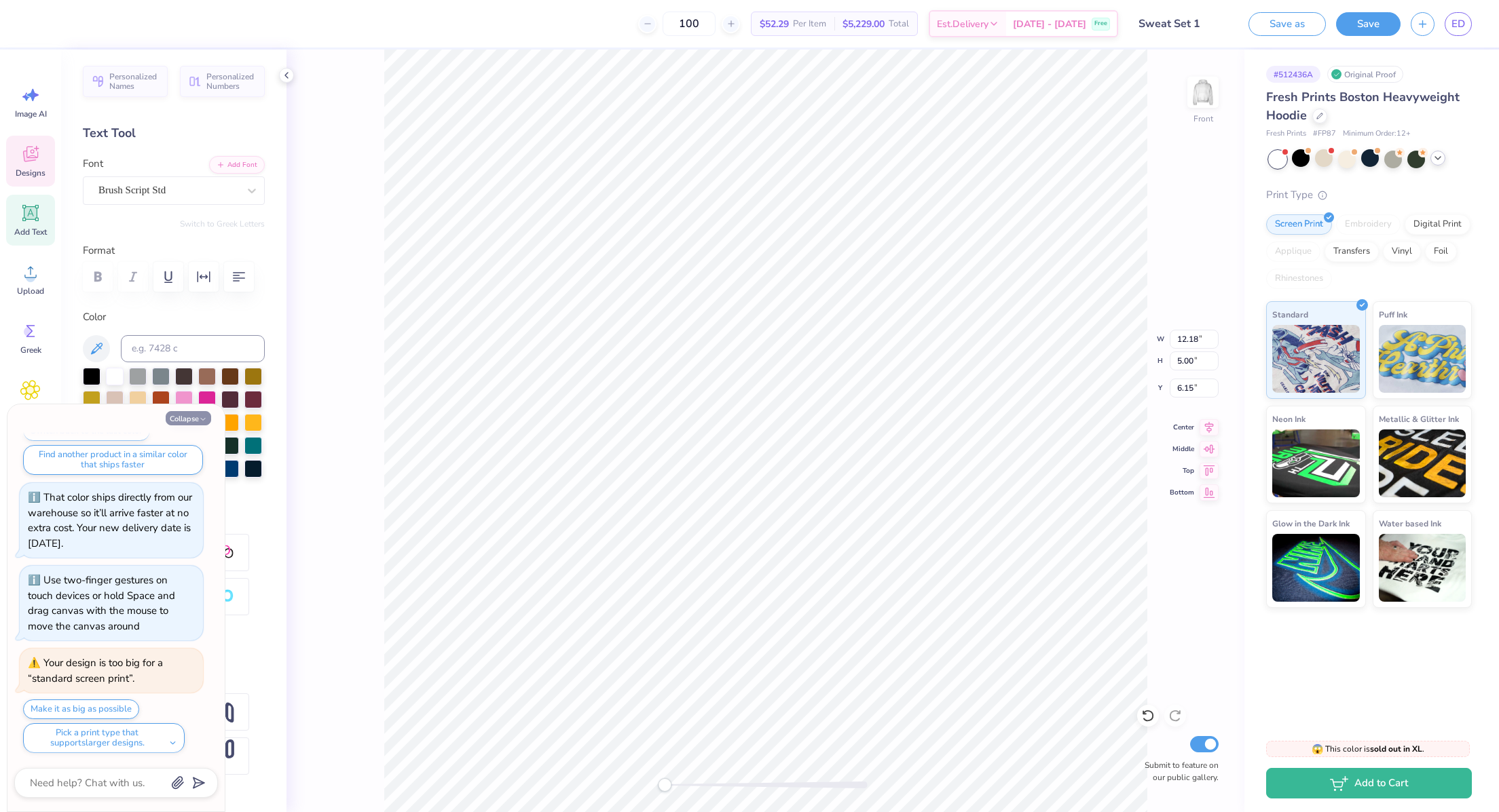
click at [179, 417] on button "Collapse" at bounding box center [188, 418] width 46 height 14
type textarea "x"
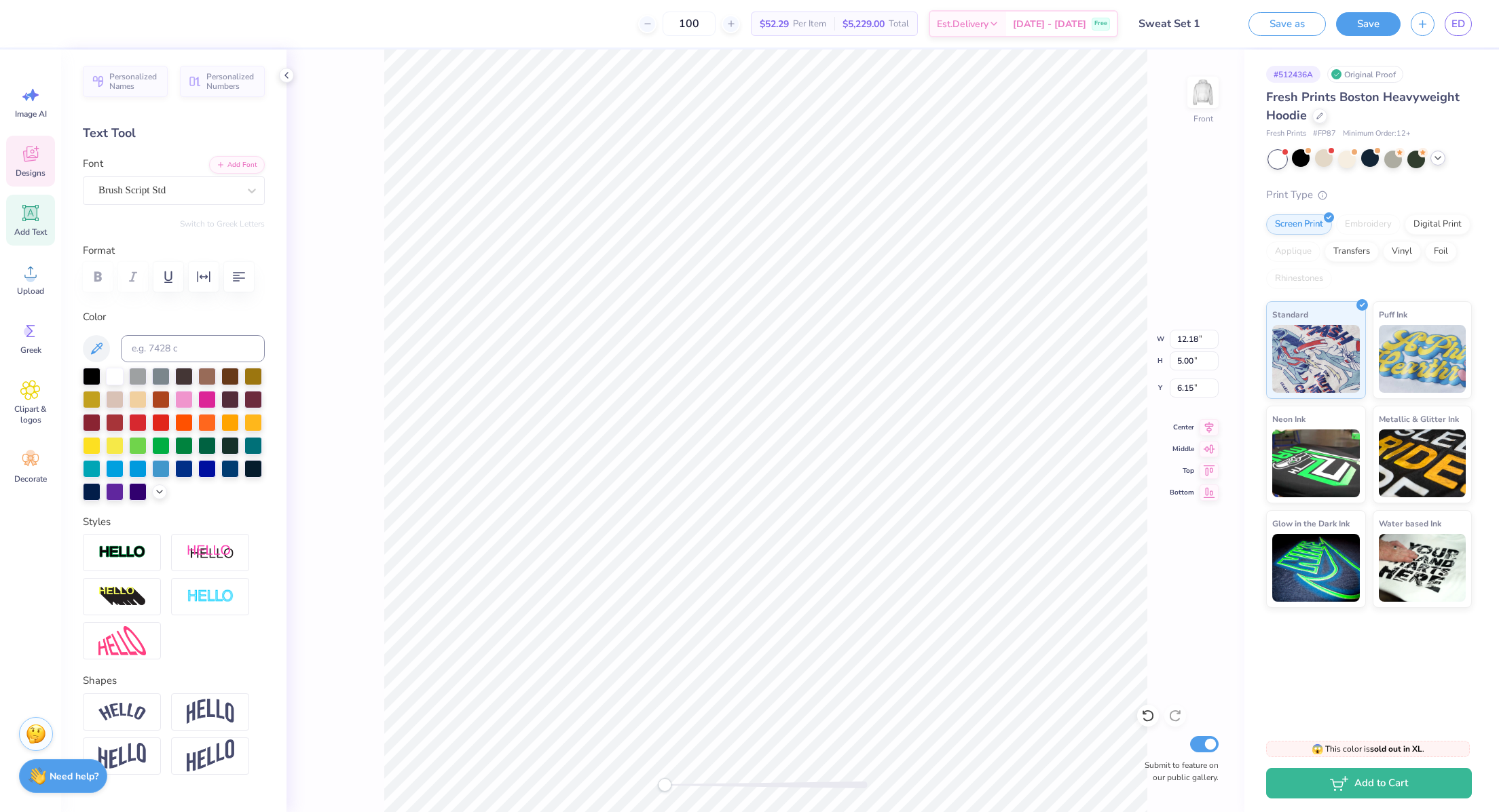
scroll to position [88, 0]
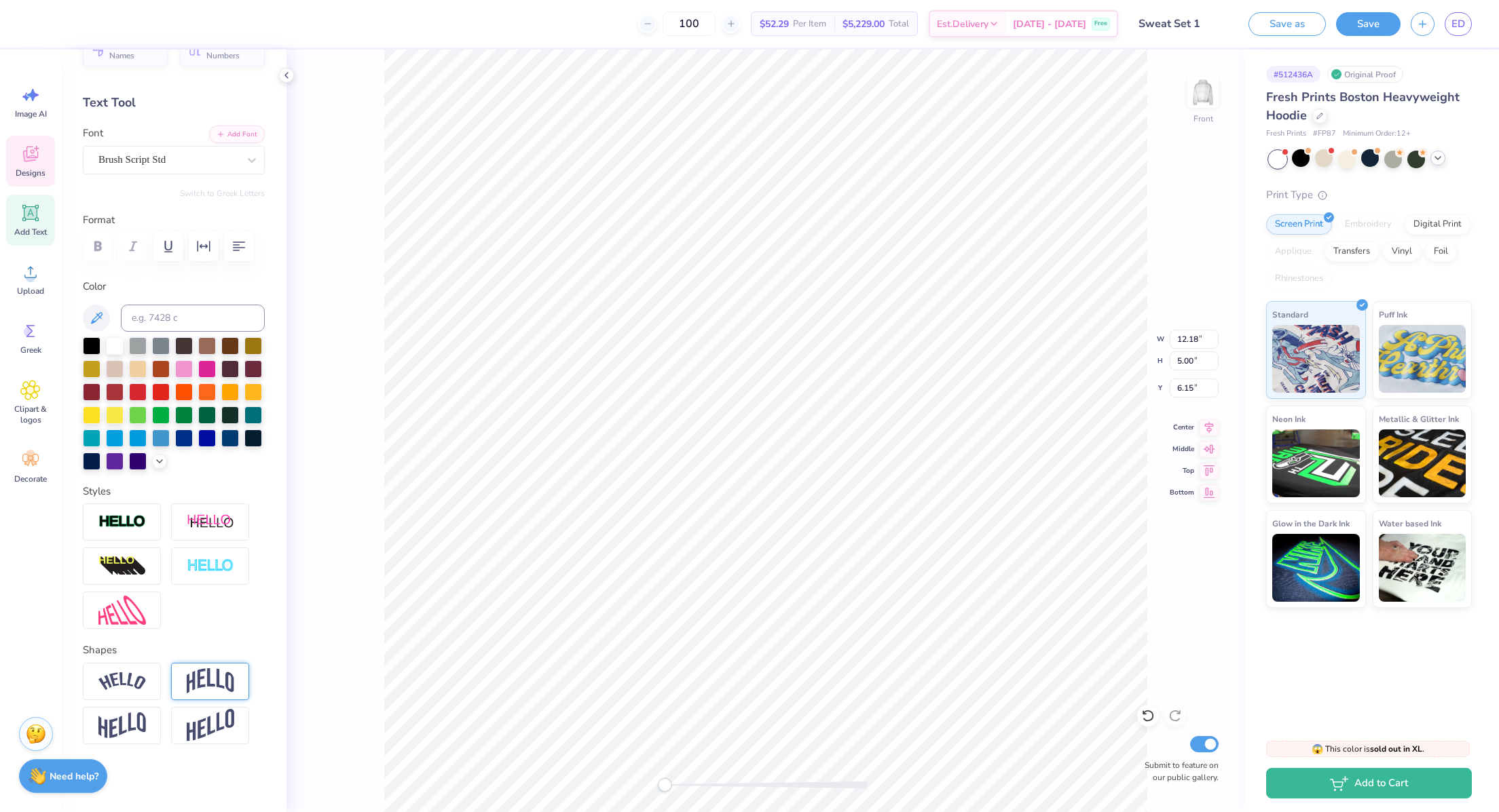
click at [213, 682] on img at bounding box center [211, 681] width 48 height 26
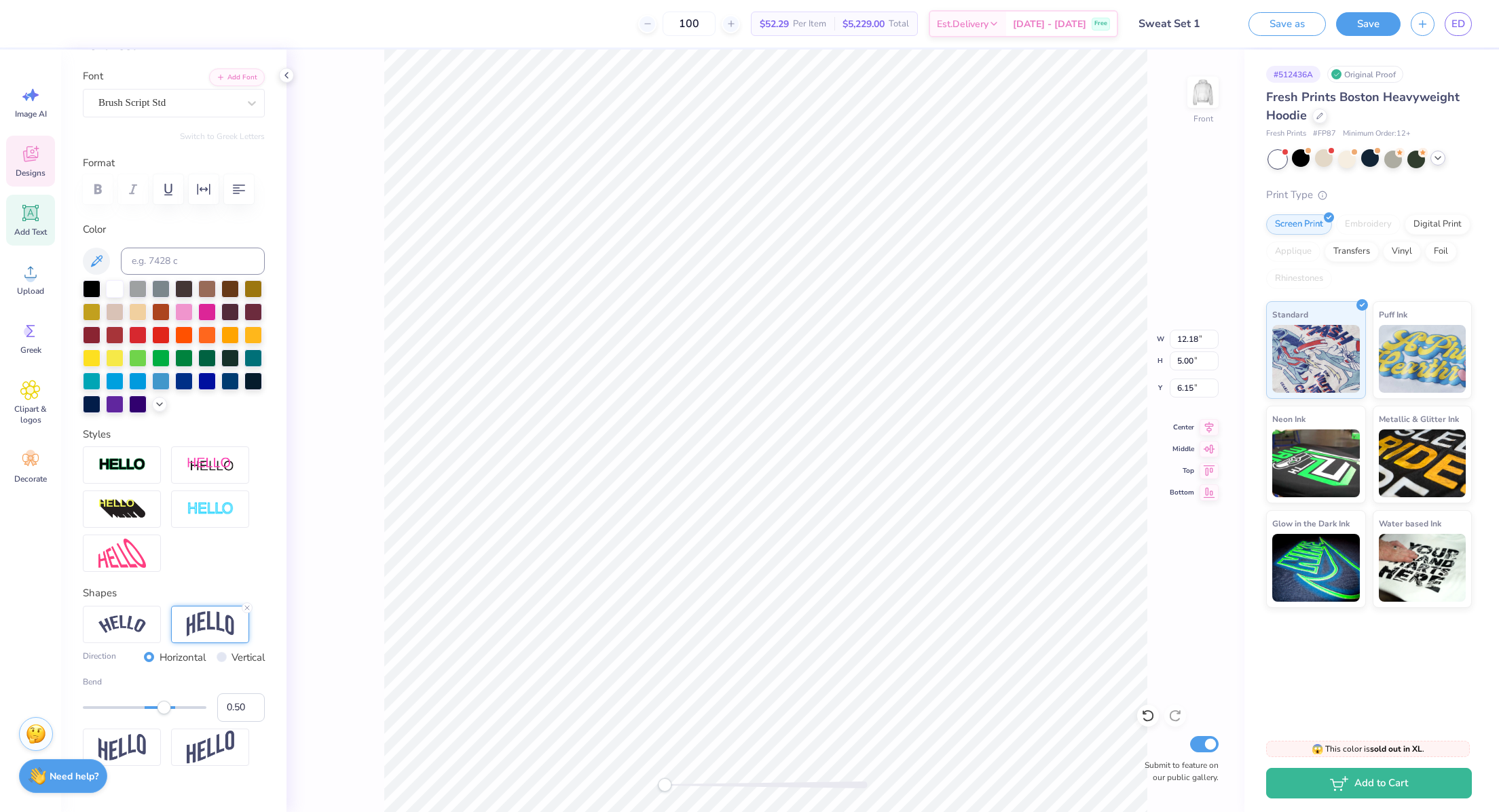
type input "0.19"
click at [147, 709] on div at bounding box center [145, 707] width 124 height 3
click at [174, 110] on div at bounding box center [168, 103] width 140 height 18
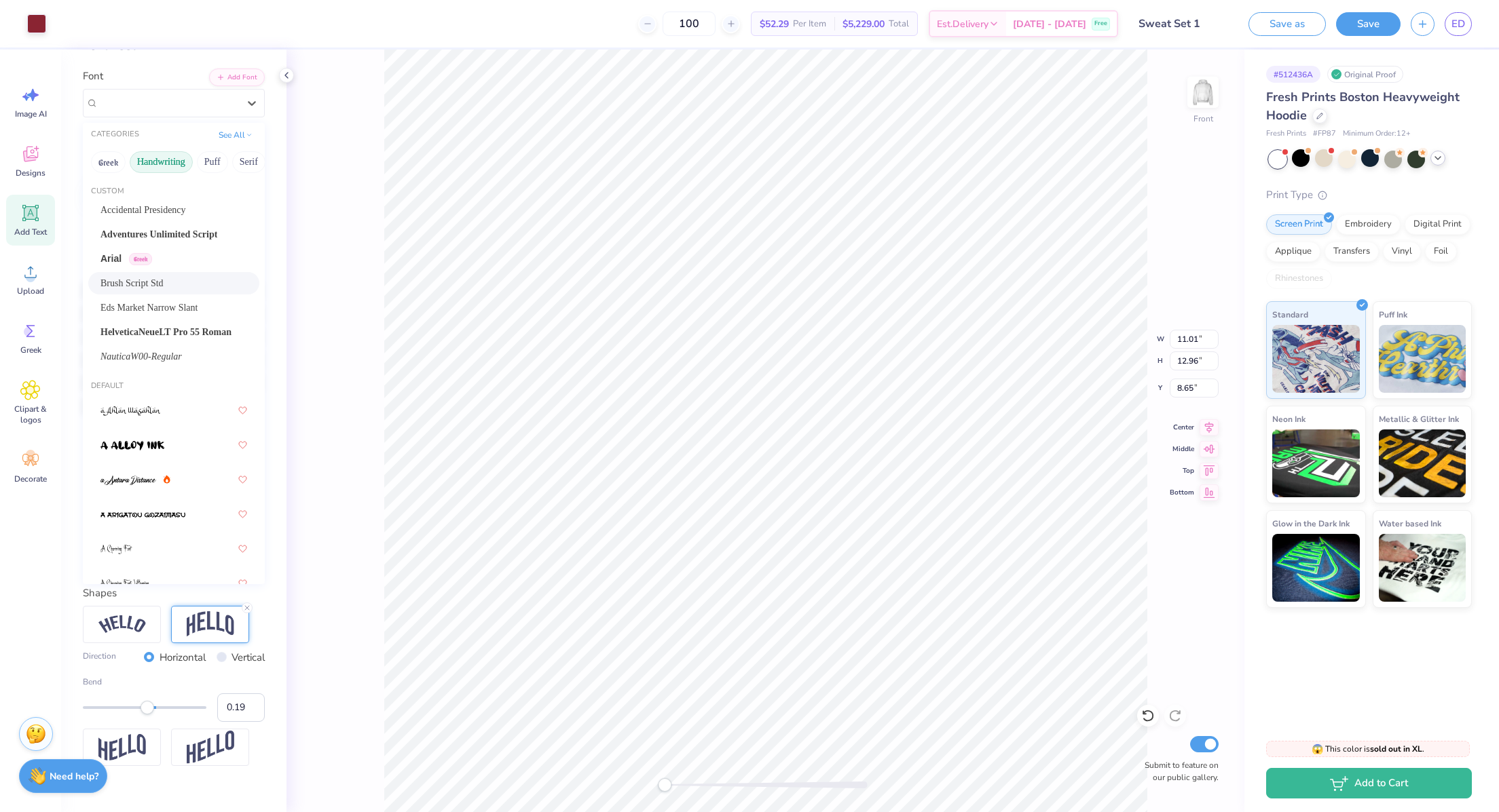
click at [169, 167] on button "Handwriting" at bounding box center [161, 162] width 63 height 22
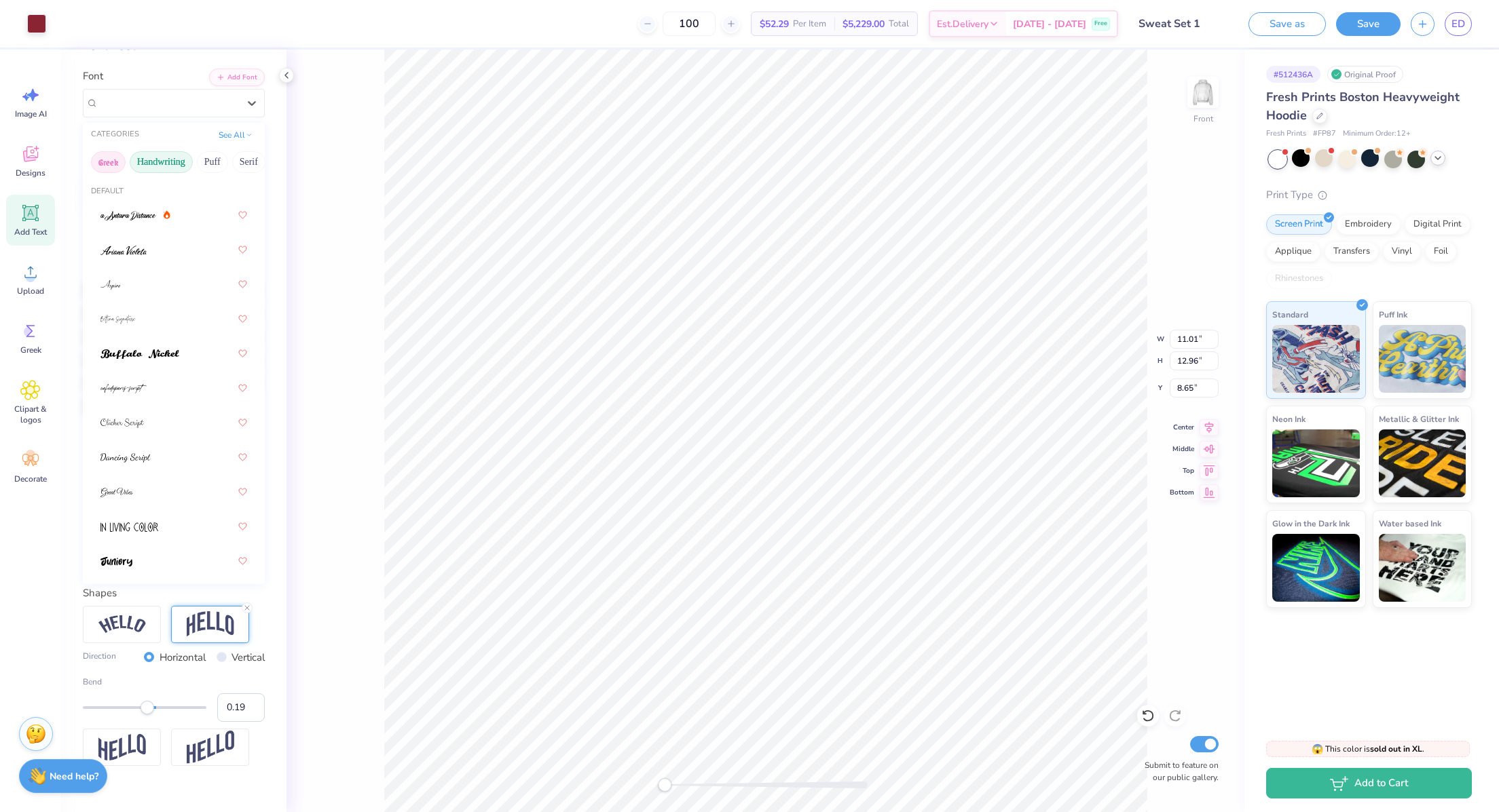
click at [118, 157] on button "Greek" at bounding box center [108, 162] width 35 height 22
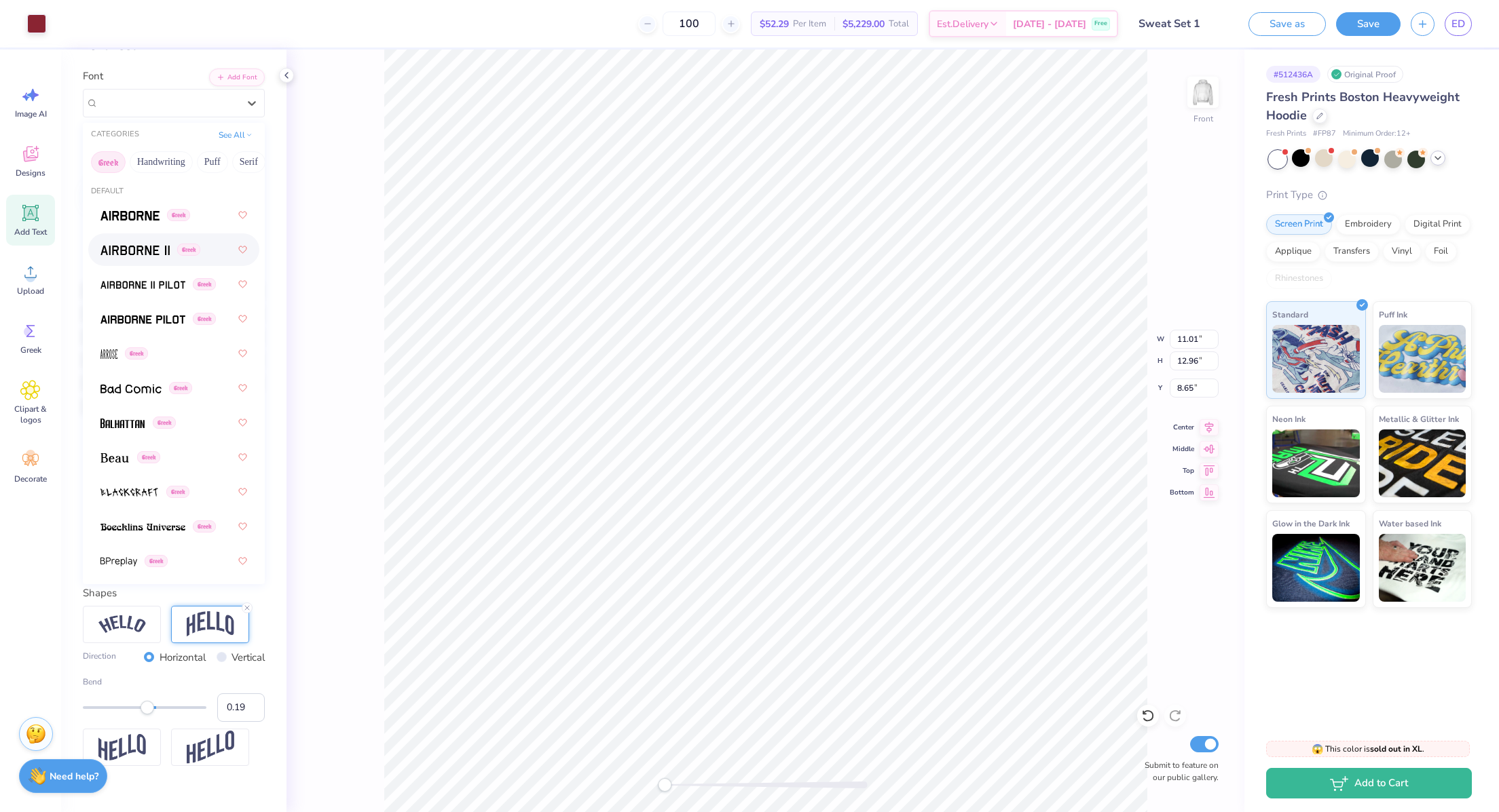
click at [141, 236] on div "Greek" at bounding box center [174, 250] width 171 height 33
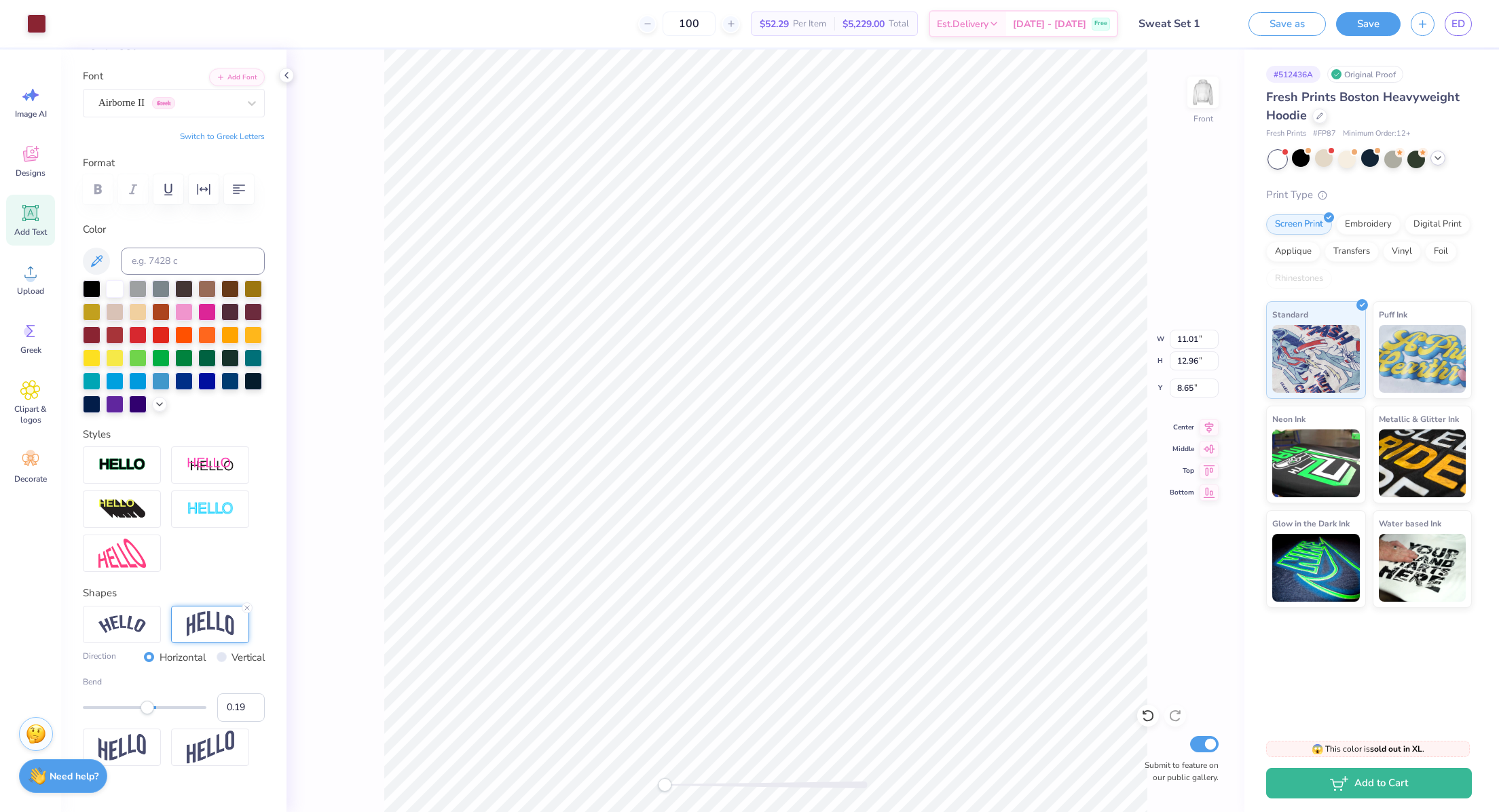
type input "5.41"
type input "3.02"
type input "18.59"
click at [1150, 717] on icon at bounding box center [1148, 716] width 14 height 14
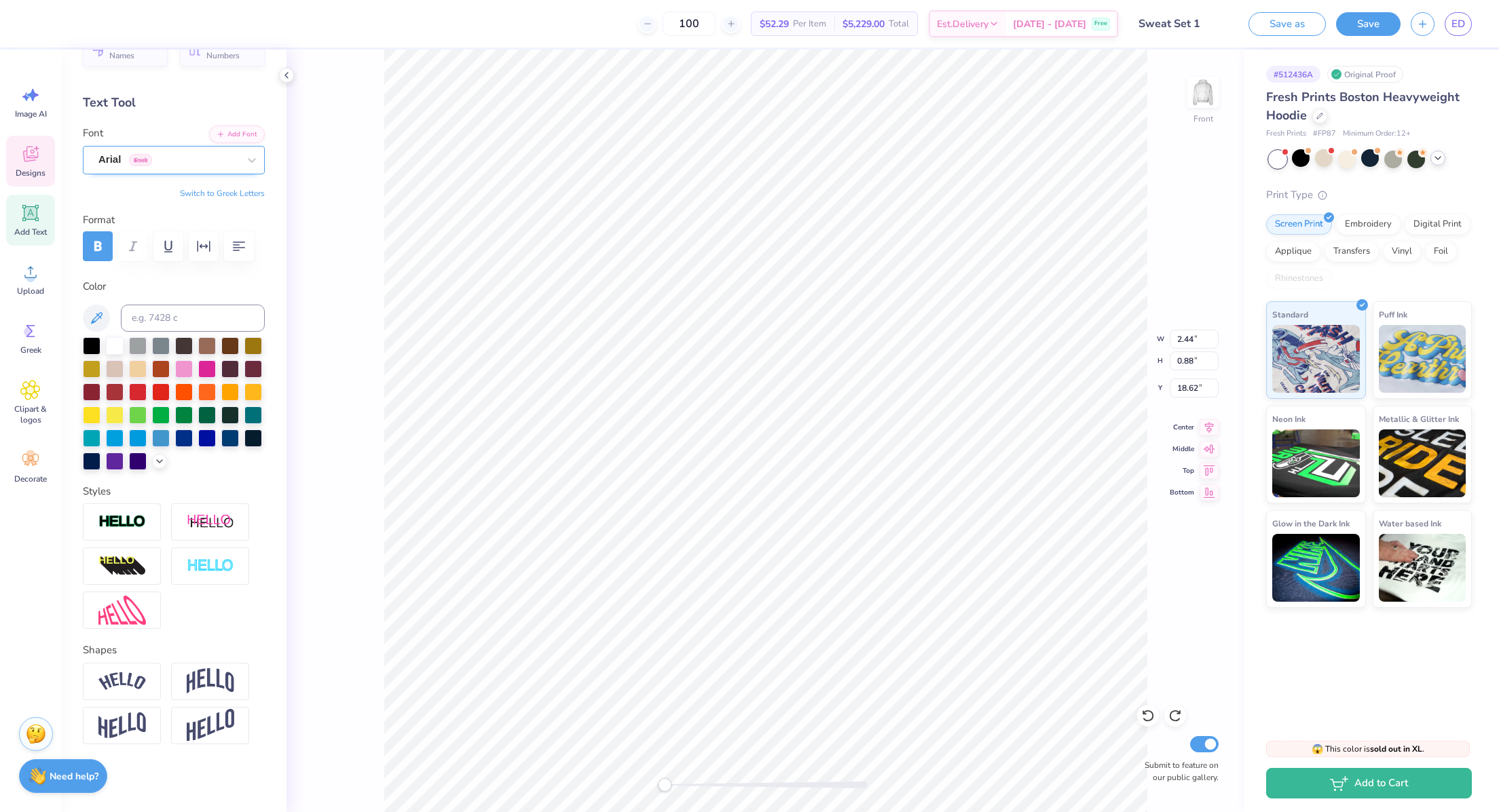
click at [154, 149] on div "Arial Greek" at bounding box center [168, 160] width 143 height 21
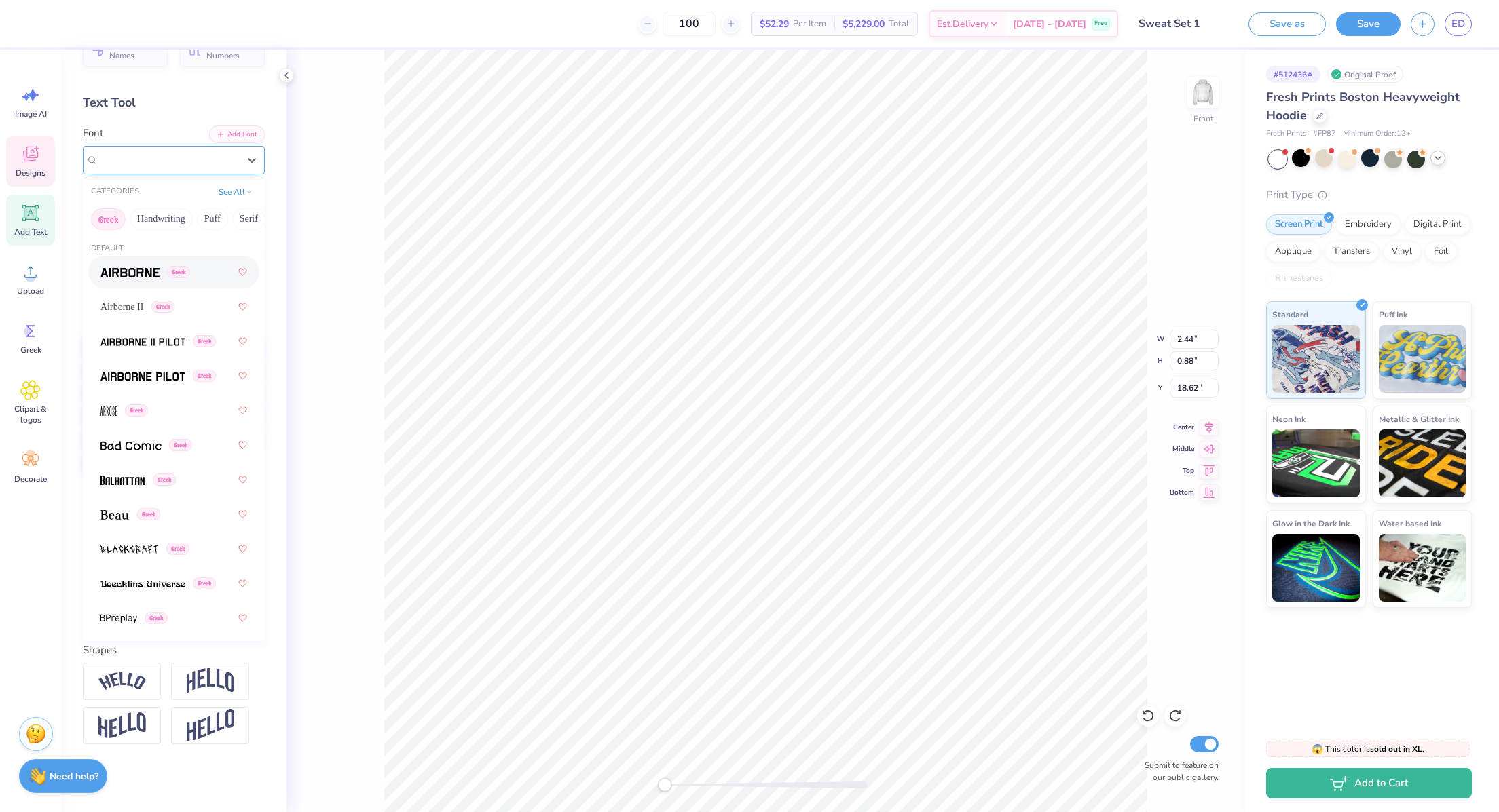
click at [136, 151] on div at bounding box center [168, 160] width 140 height 18
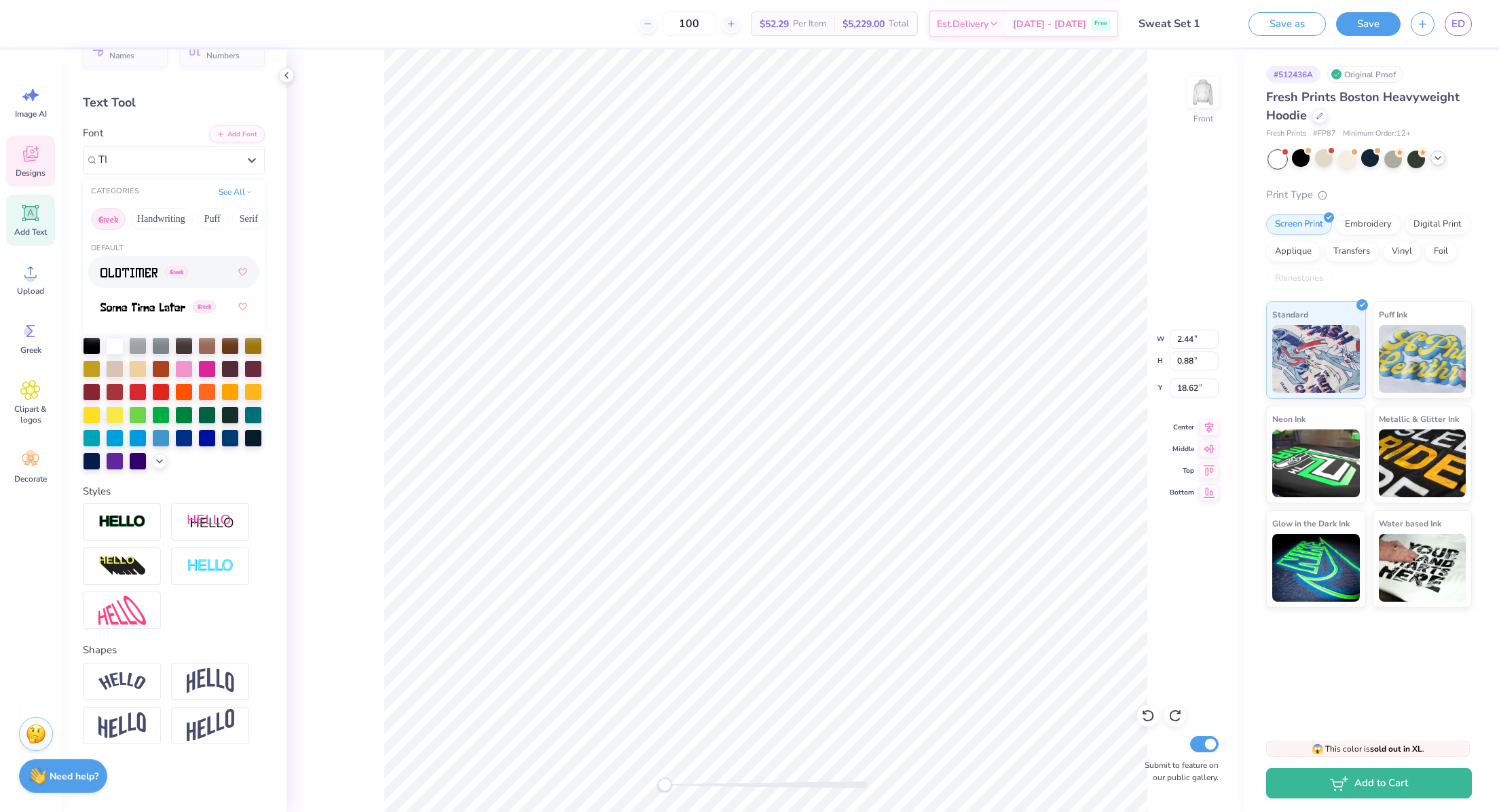
type input "T"
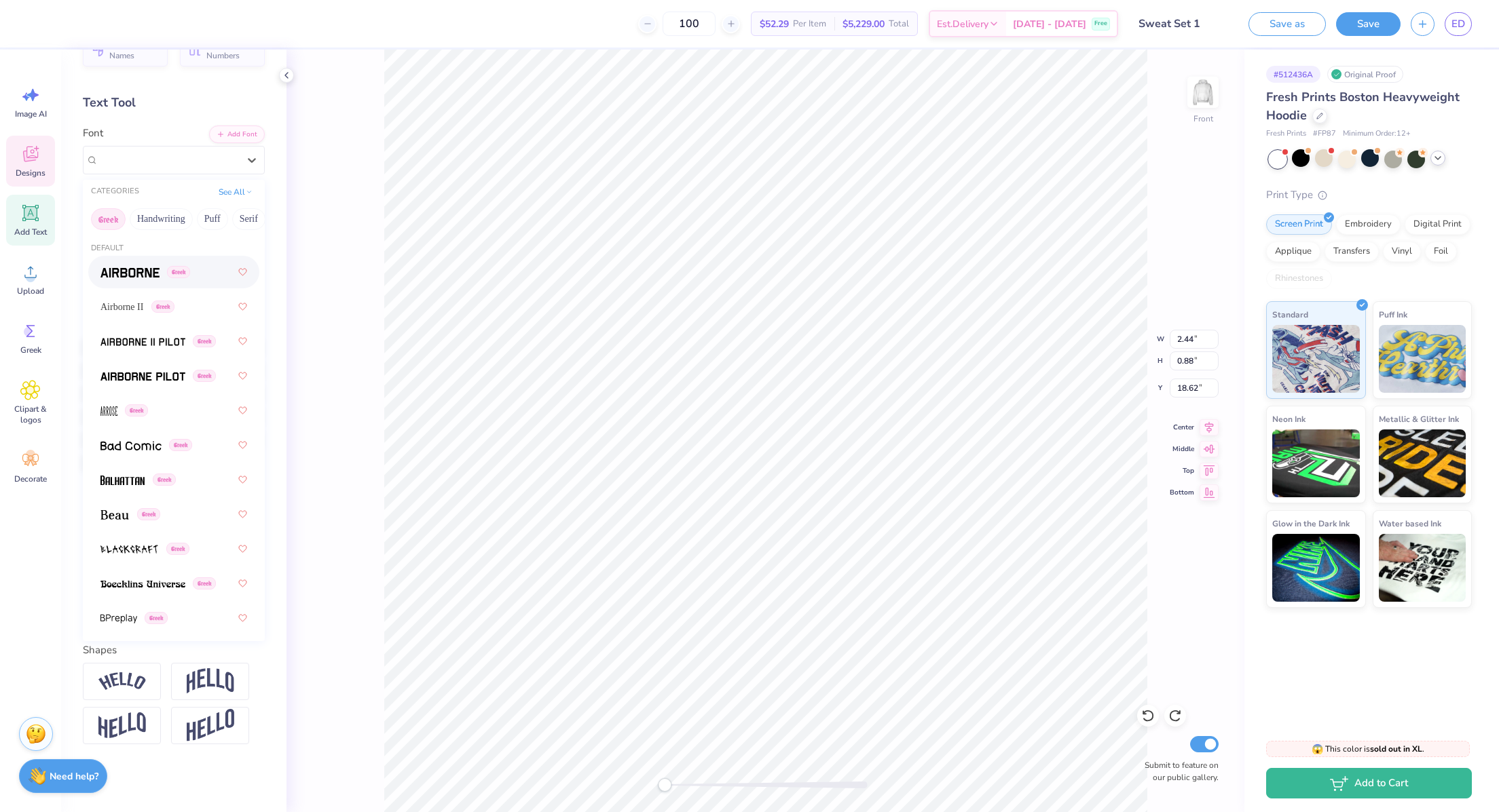
click at [126, 268] on img at bounding box center [130, 273] width 59 height 10
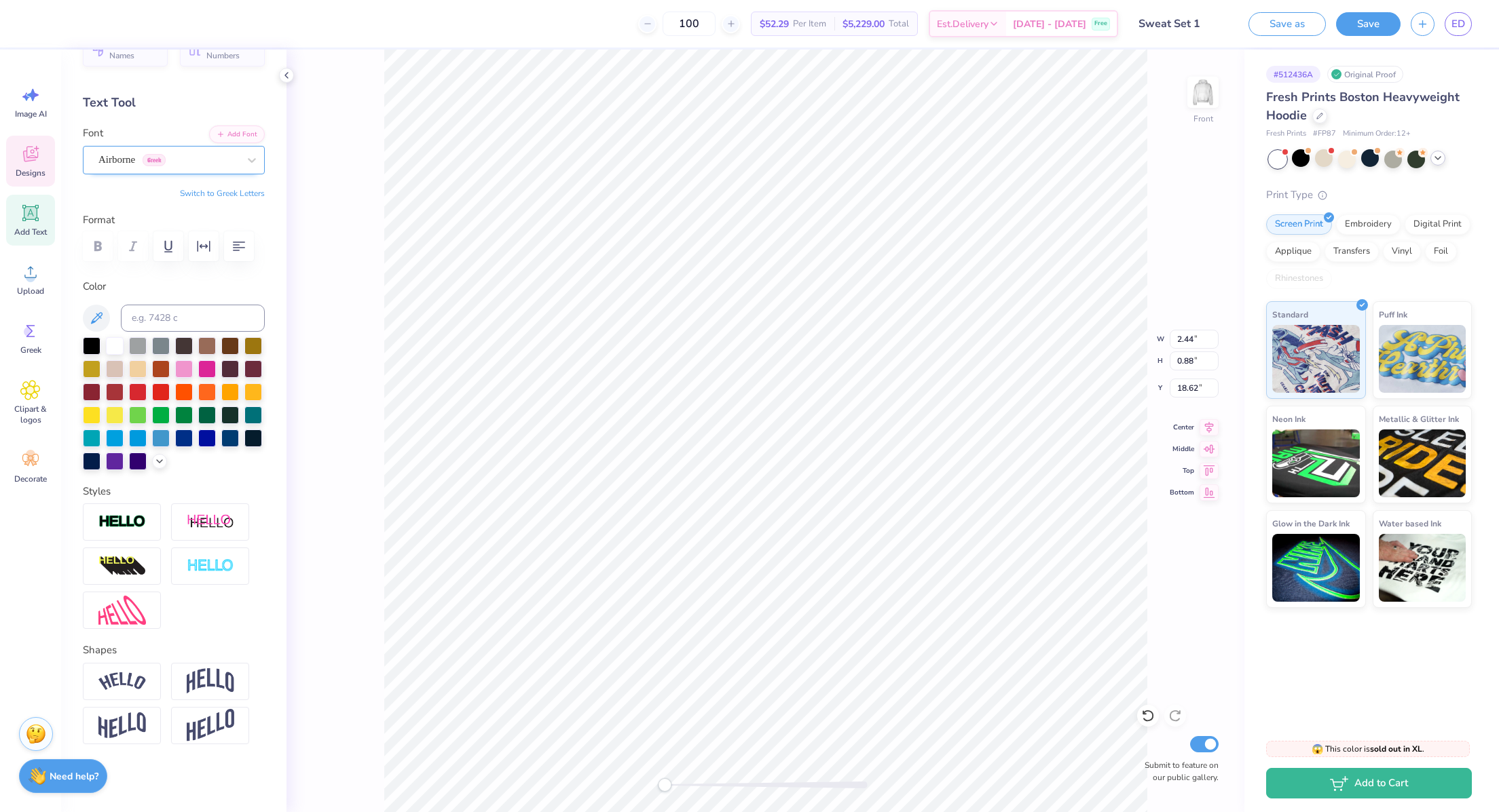
click at [164, 149] on div "Airborne Greek" at bounding box center [168, 160] width 143 height 21
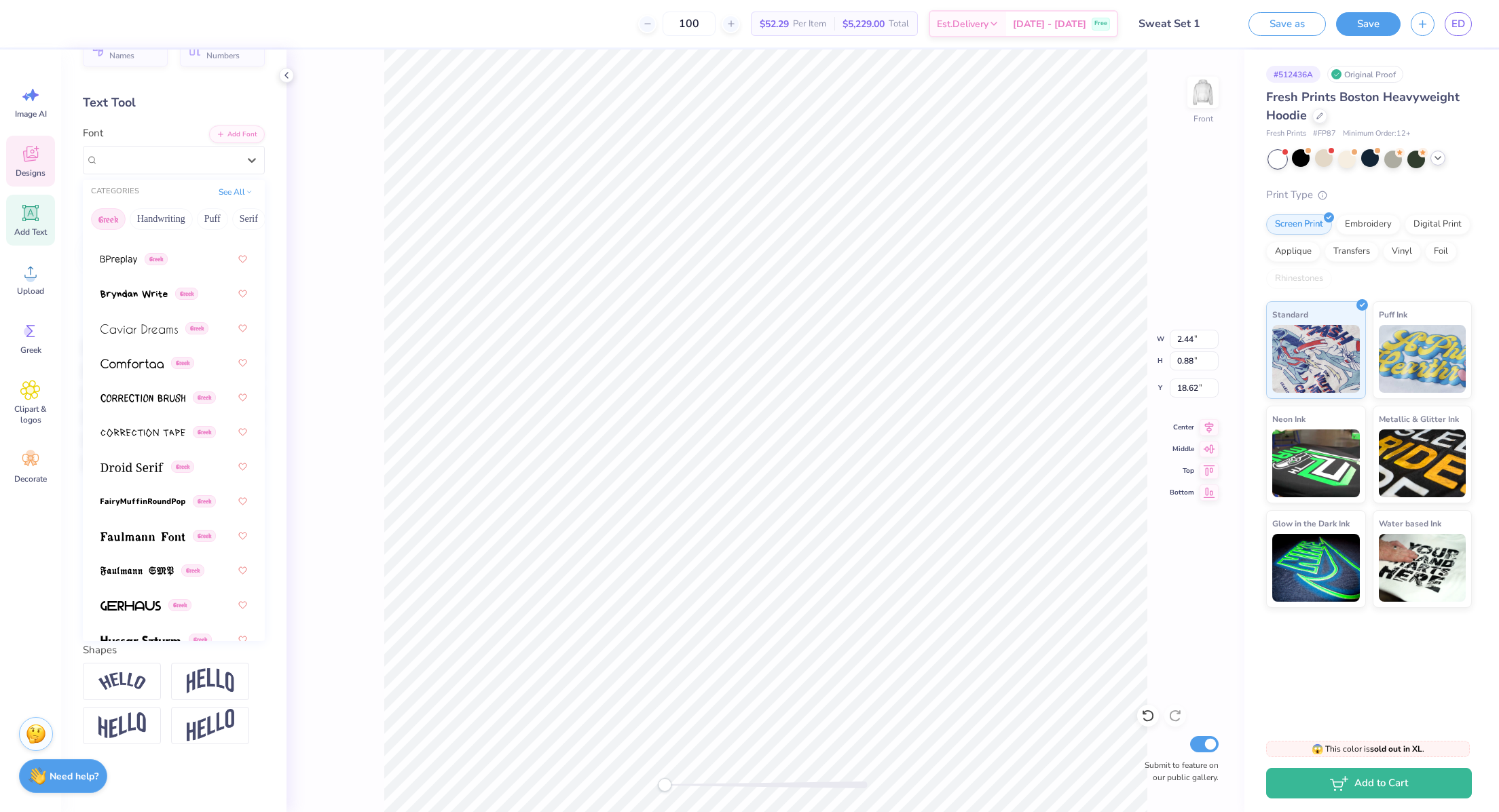
scroll to position [361, 0]
click at [128, 462] on img at bounding box center [132, 466] width 63 height 10
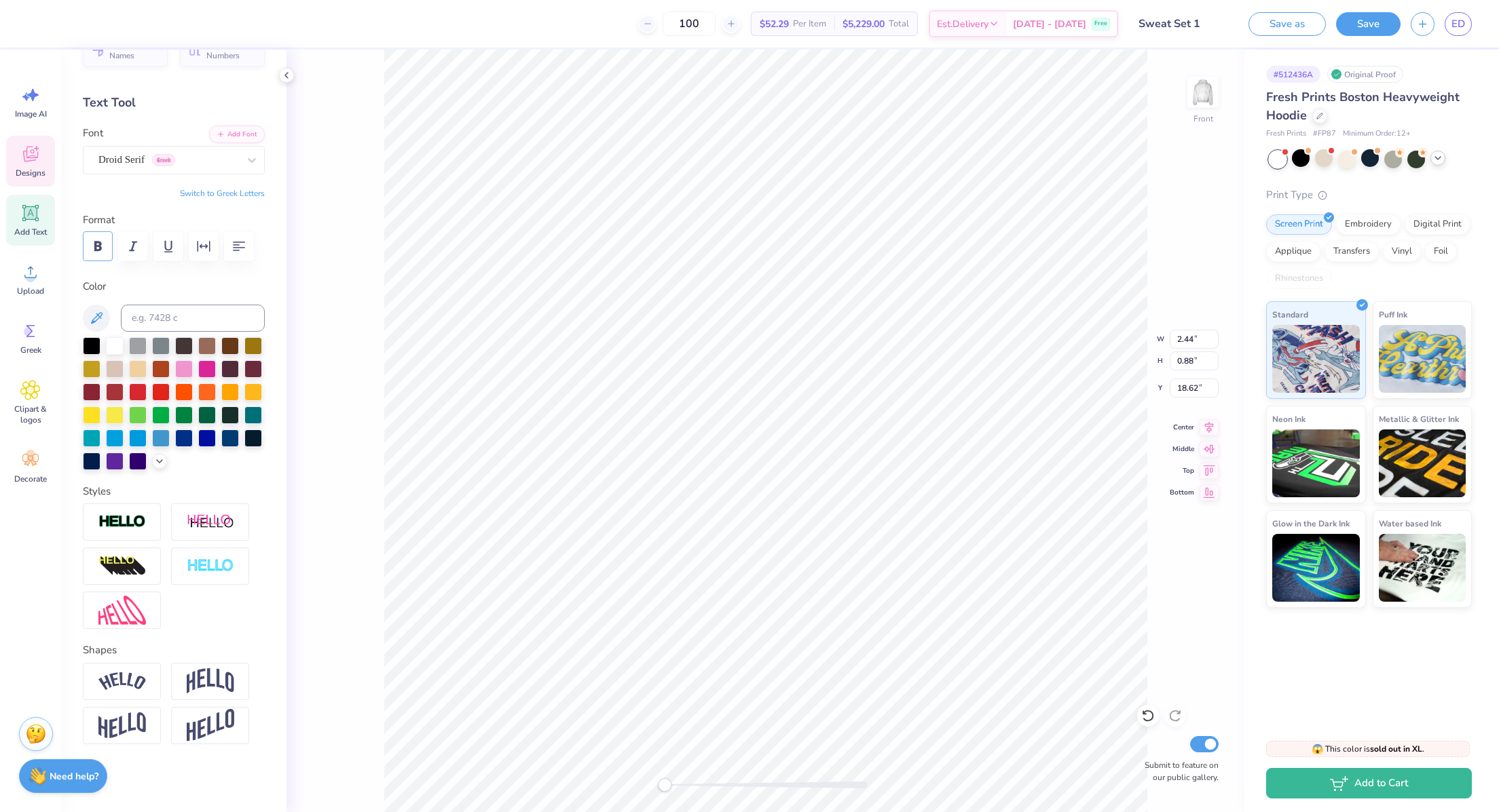
click at [106, 232] on button "button" at bounding box center [98, 246] width 30 height 30
type input "4.08"
type input "0.91"
type input "19.63"
click at [189, 149] on div "Arial Greek" at bounding box center [168, 160] width 143 height 21
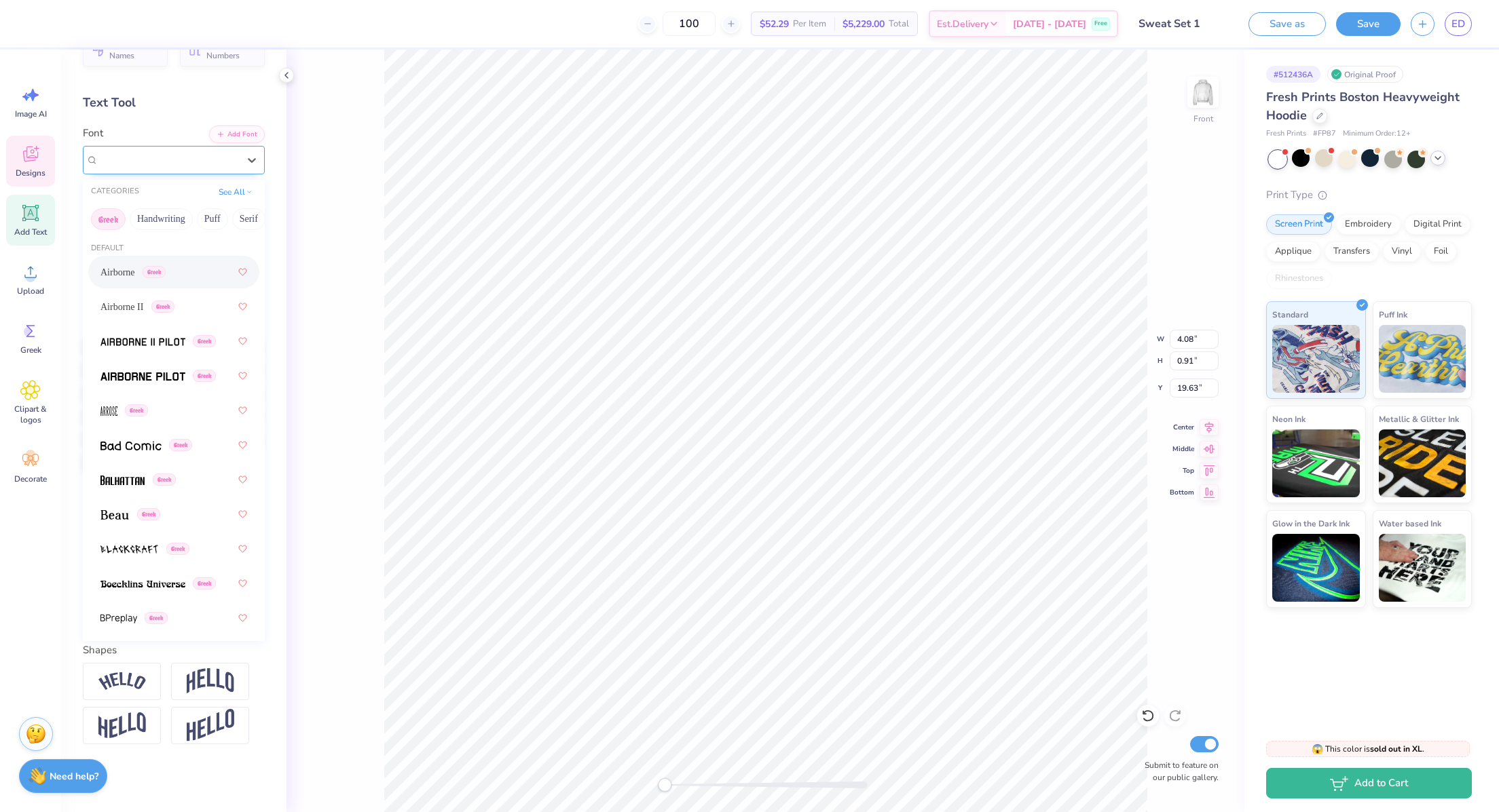
click at [126, 152] on div "Arial Greek" at bounding box center [168, 160] width 140 height 16
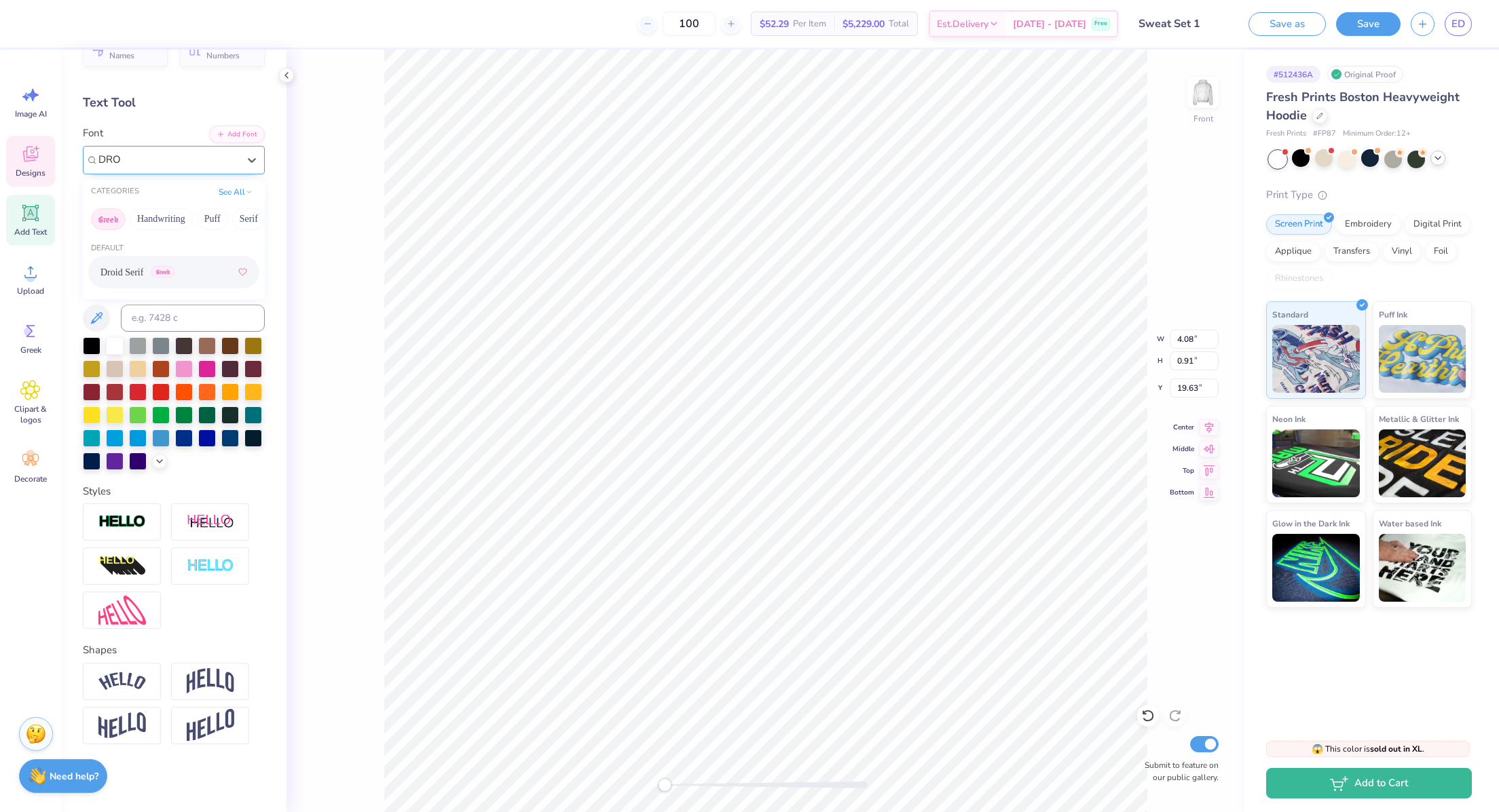
click at [124, 265] on span "Droid Serif" at bounding box center [122, 272] width 43 height 14
type input "DRO"
click at [98, 242] on icon "button" at bounding box center [98, 246] width 7 height 10
click at [98, 238] on icon "button" at bounding box center [98, 246] width 16 height 16
click at [157, 151] on div at bounding box center [168, 160] width 140 height 18
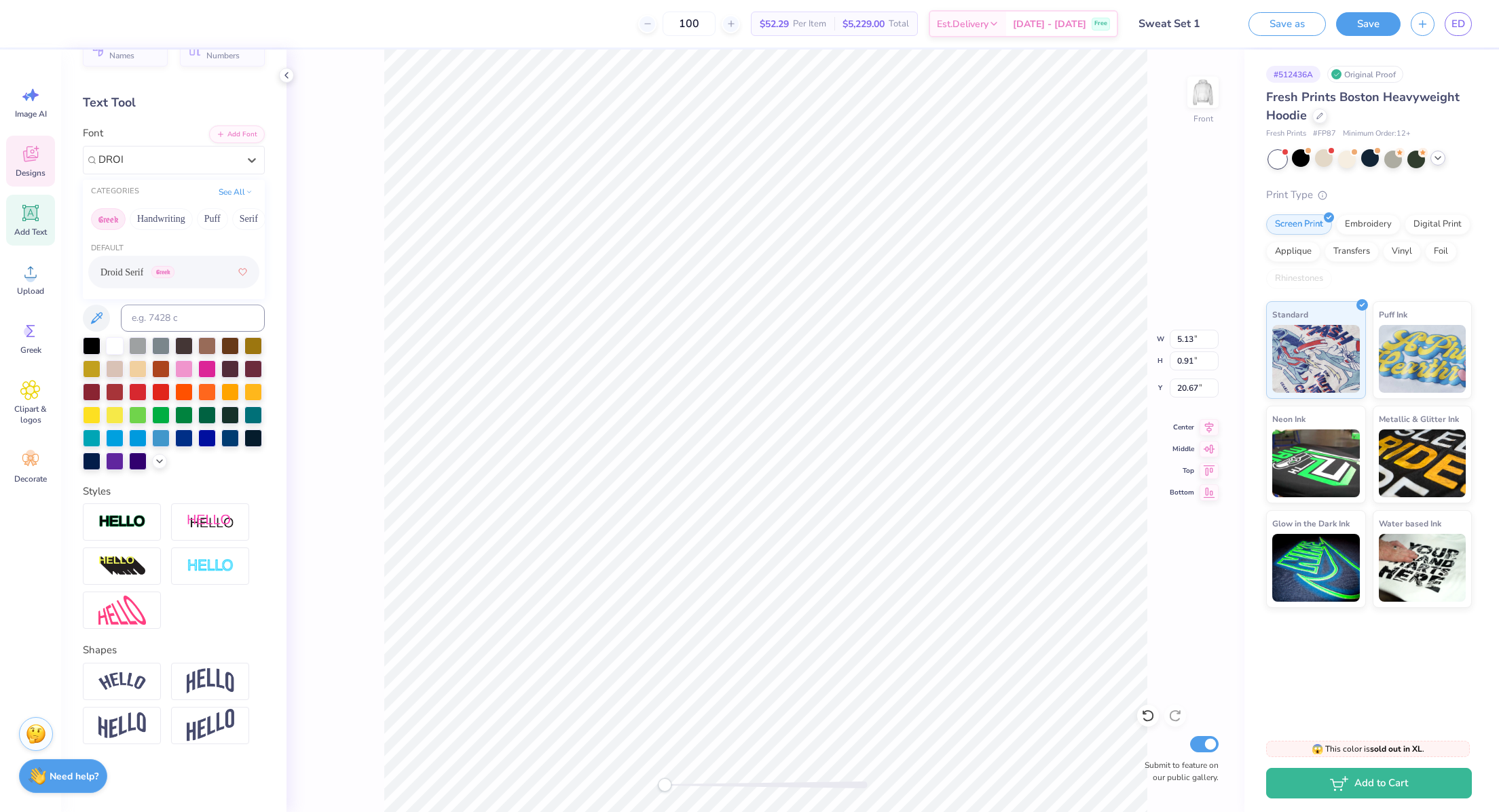
click at [131, 265] on span "Droid Serif" at bounding box center [122, 272] width 43 height 14
type input "DROI"
click at [134, 559] on img at bounding box center [122, 566] width 48 height 22
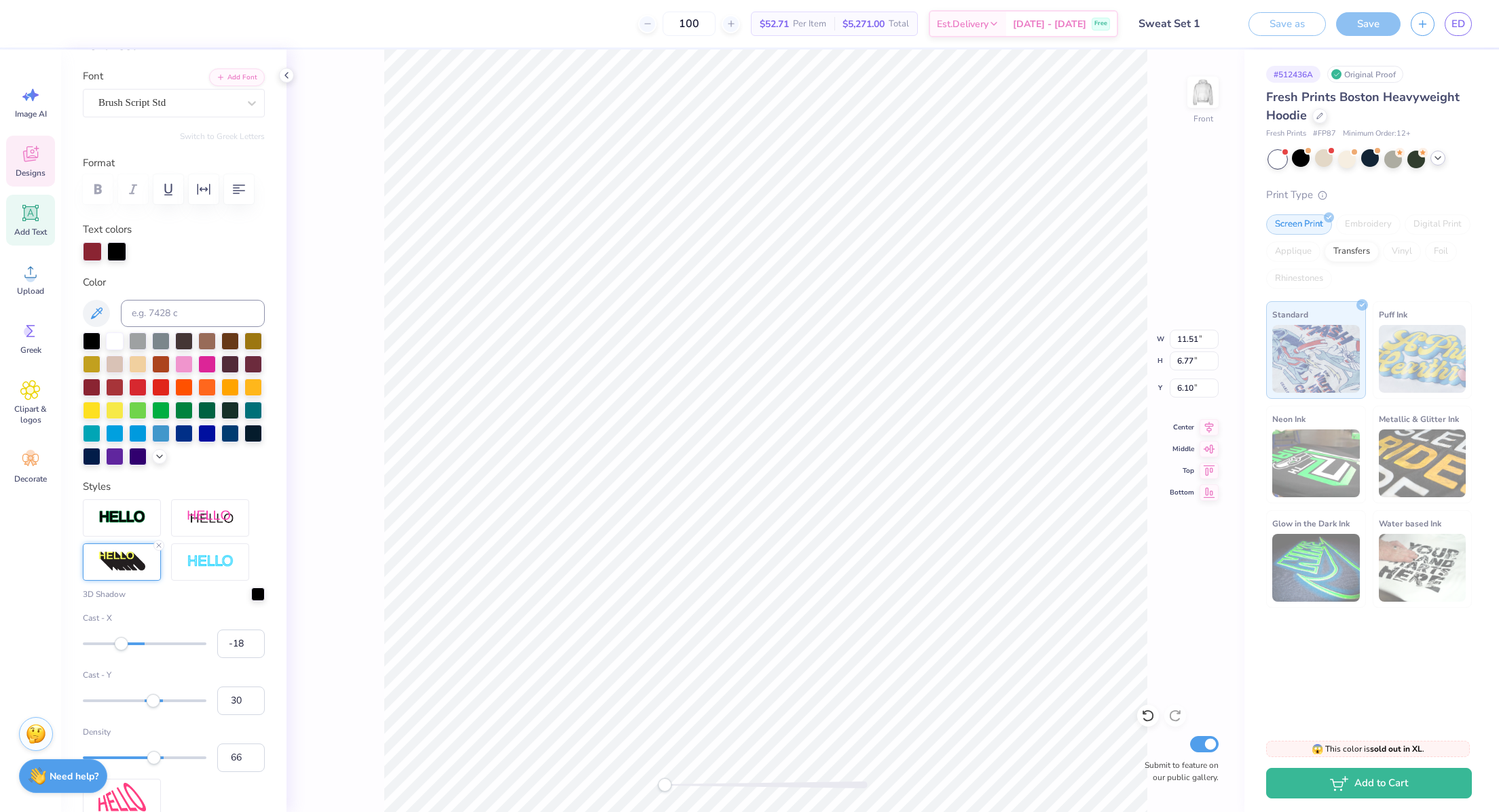
type input "-16"
drag, startPoint x: 155, startPoint y: 694, endPoint x: 128, endPoint y: 702, distance: 28.2
click at [128, 650] on div "Accessibility label" at bounding box center [128, 644] width 14 height 14
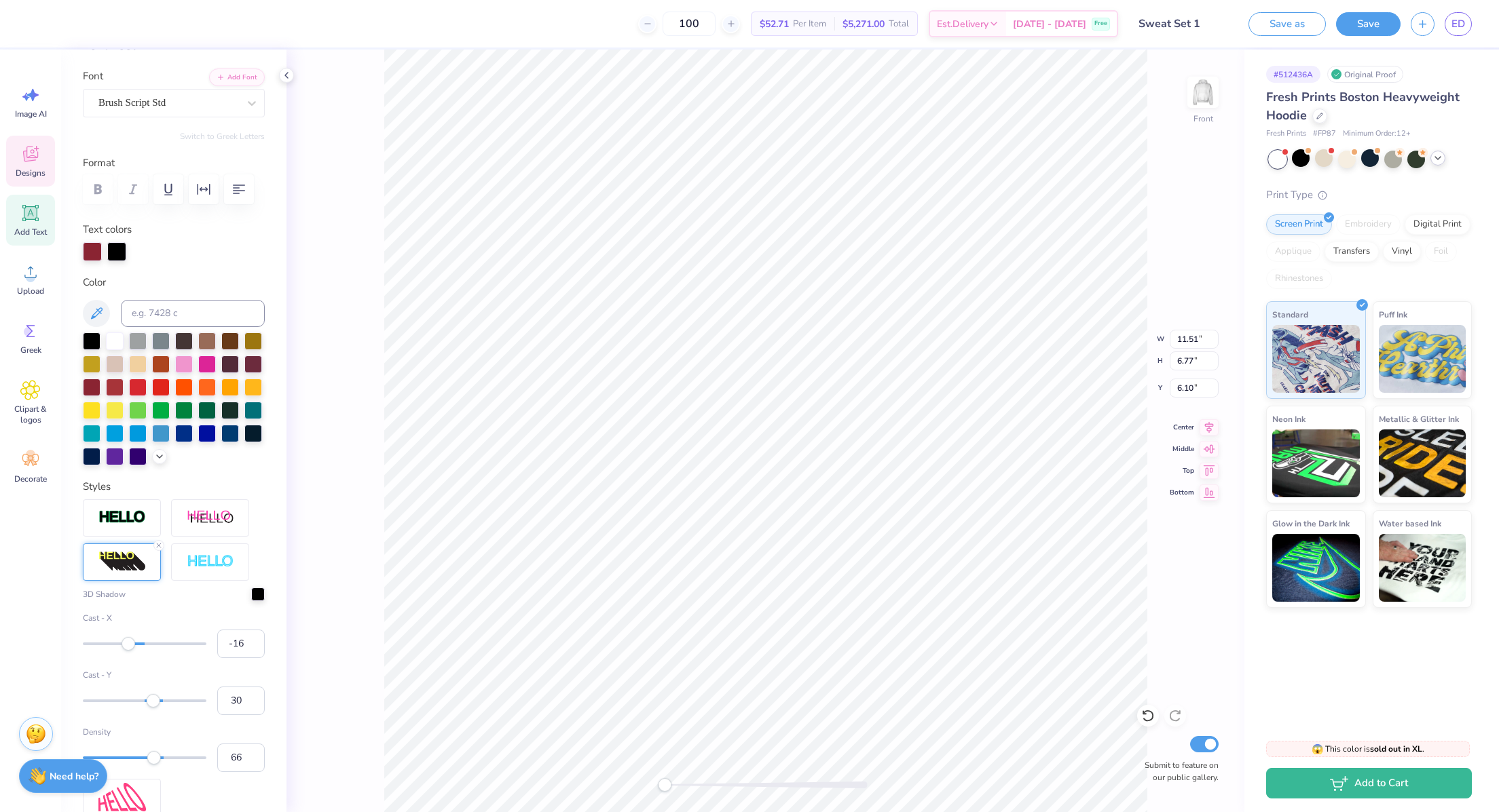
type input "14"
click at [145, 645] on div at bounding box center [145, 644] width 124 height 3
click at [232, 658] on input "14" at bounding box center [241, 644] width 48 height 29
type input "1"
click at [217, 715] on input "30" at bounding box center [241, 701] width 48 height 29
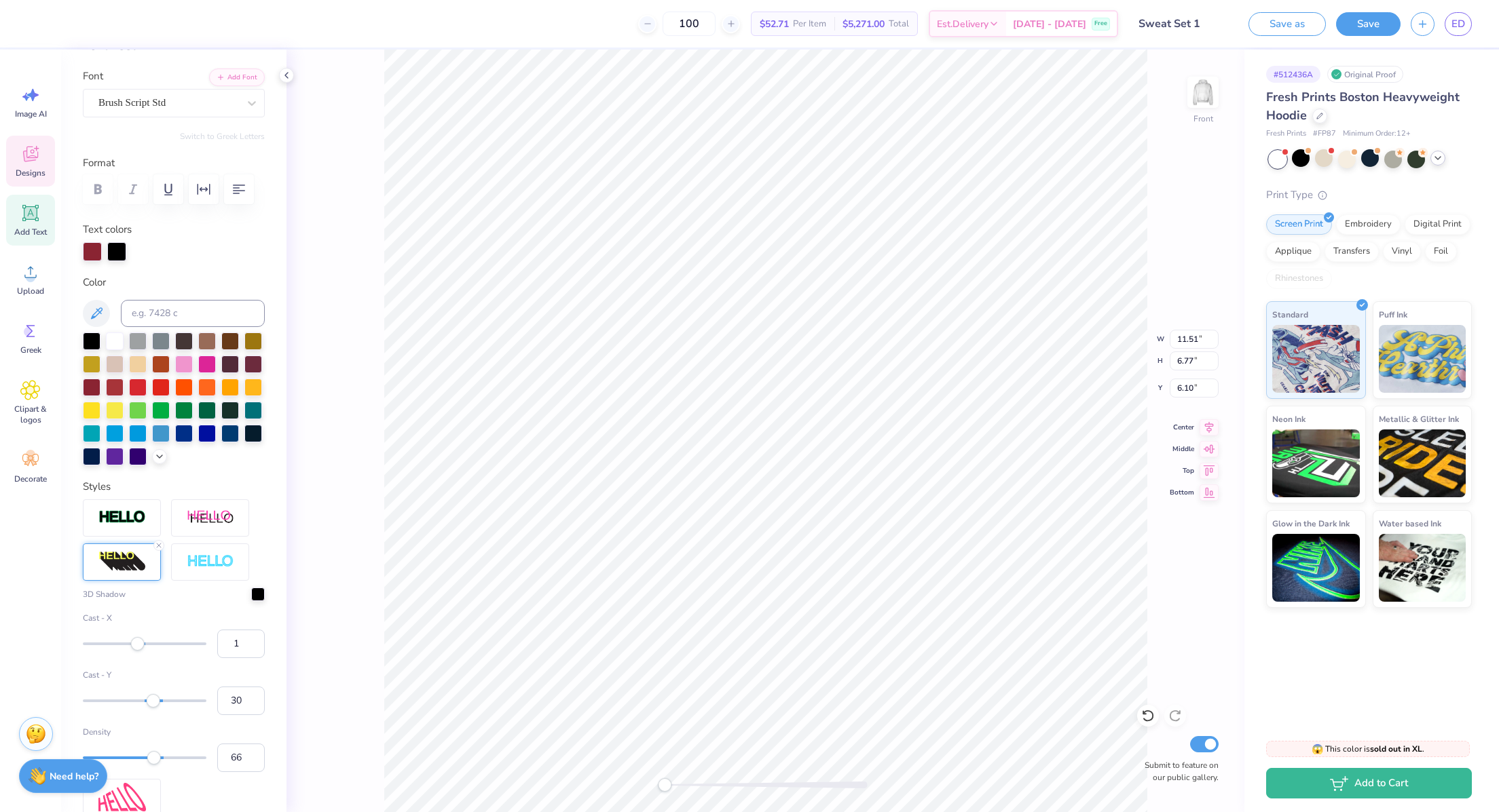
type input "0"
type input "1"
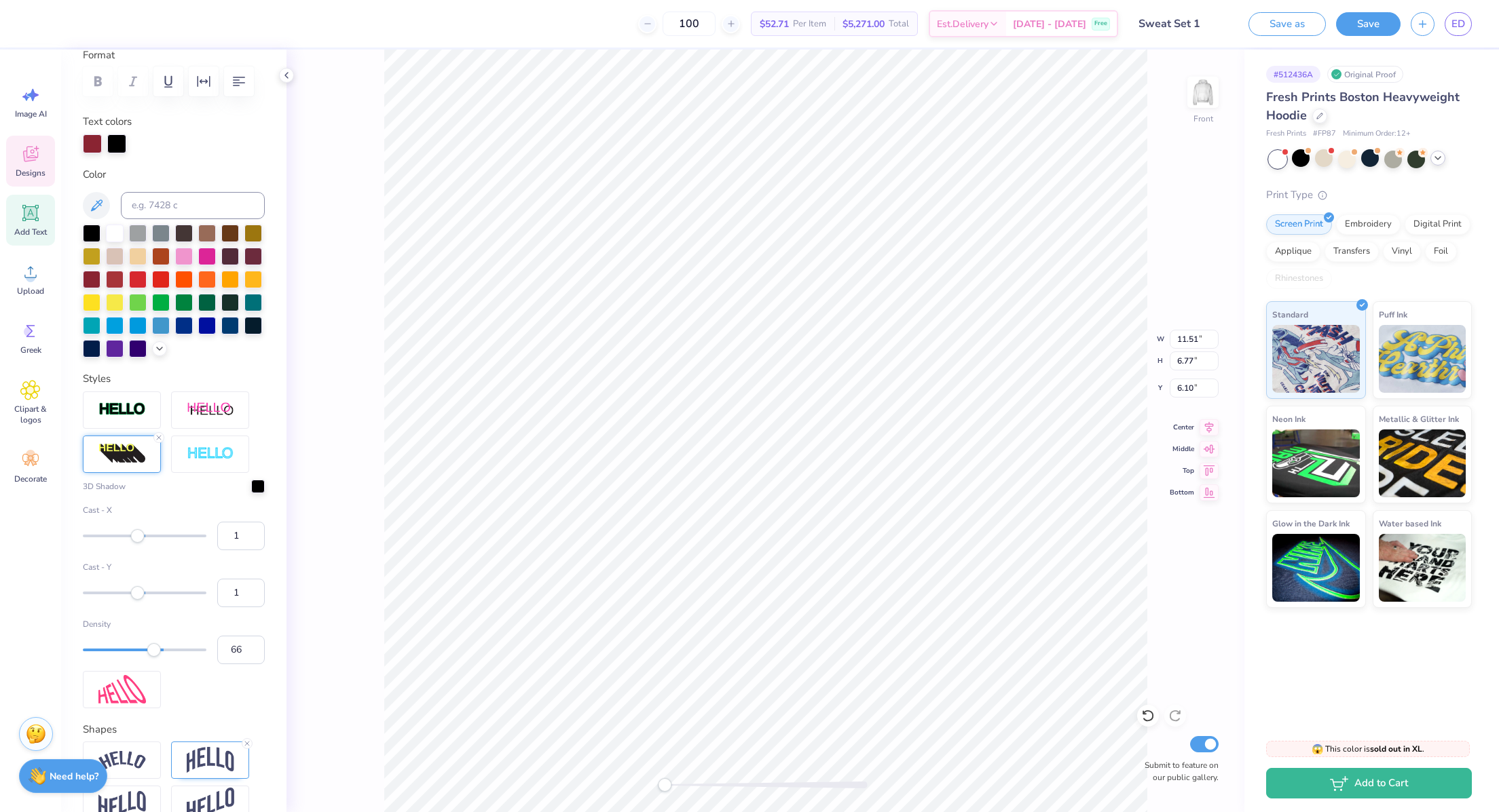
scroll to position [197, 0]
click at [226, 606] on input "1" at bounding box center [241, 591] width 48 height 29
type input "10"
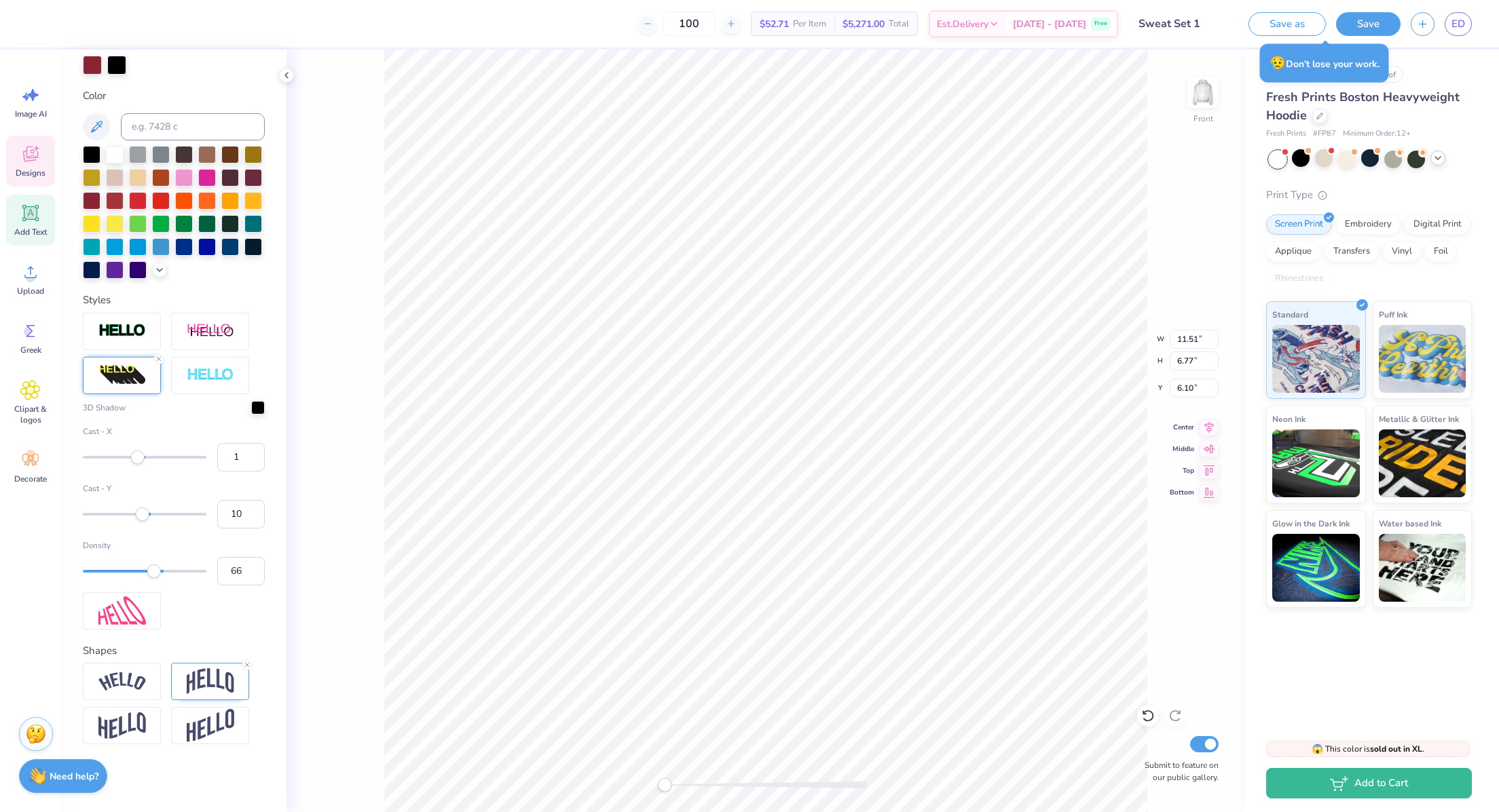
scroll to position [312, 0]
click at [249, 667] on line at bounding box center [247, 665] width 4 height 4
click at [234, 420] on div "3D Shadow Cast - X 1 Cast - Y 10 Density 66" at bounding box center [174, 471] width 182 height 317
click at [251, 413] on div at bounding box center [258, 407] width 14 height 14
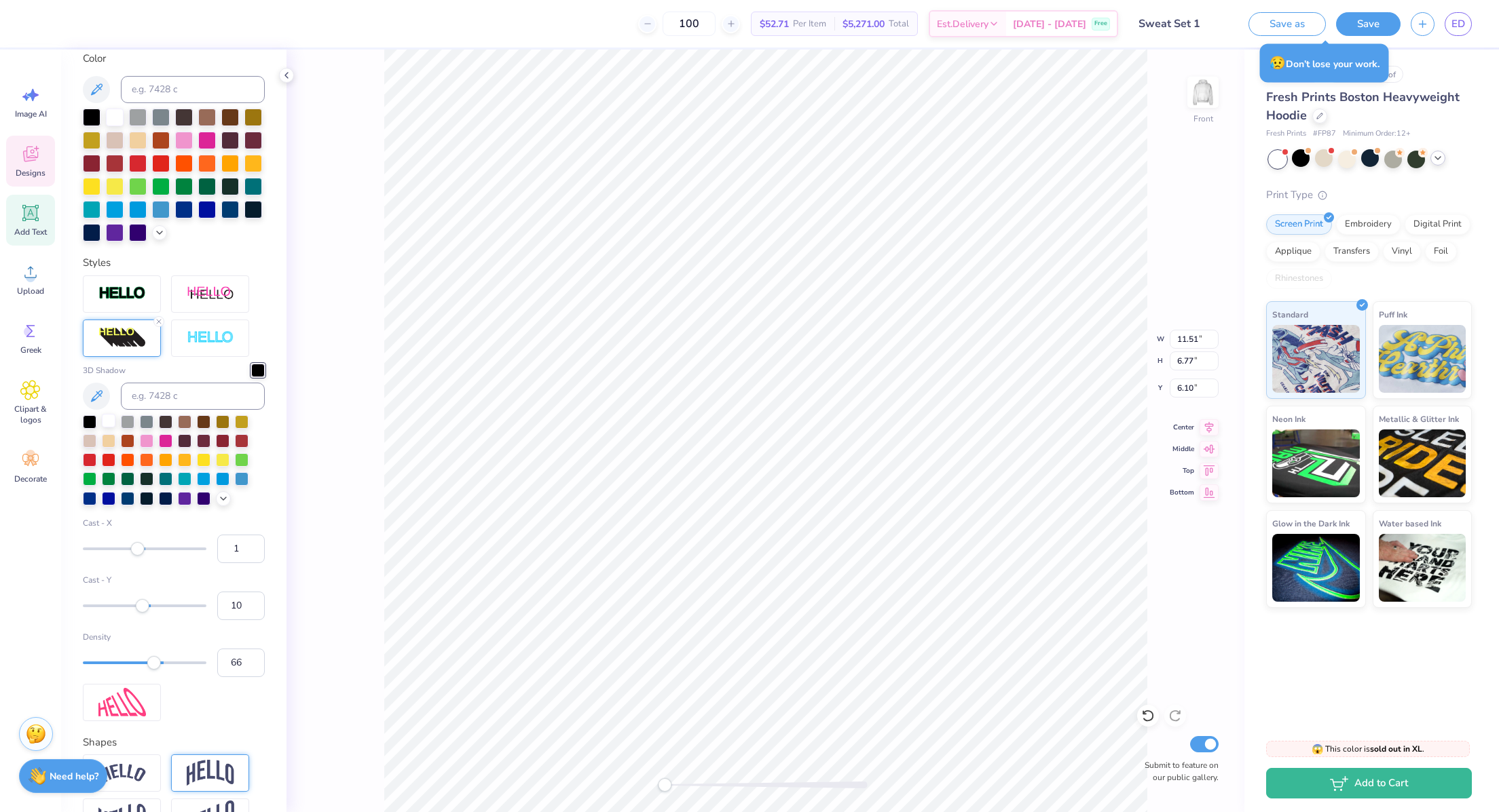
click at [112, 428] on div at bounding box center [109, 421] width 14 height 14
click at [94, 428] on div at bounding box center [90, 421] width 14 height 14
click at [240, 447] on div at bounding box center [242, 440] width 14 height 14
click at [225, 447] on div at bounding box center [223, 440] width 14 height 14
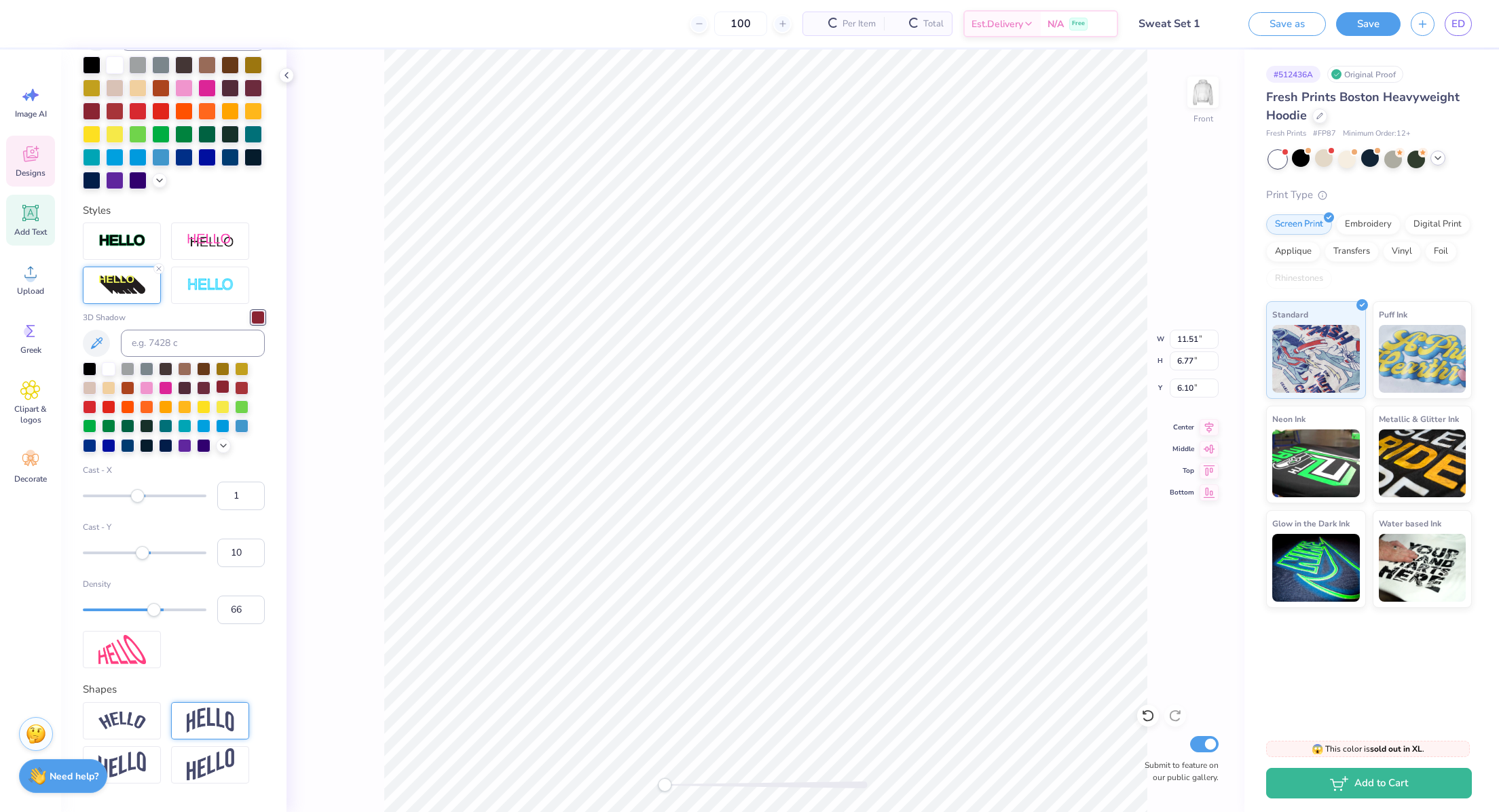
scroll to position [259, 0]
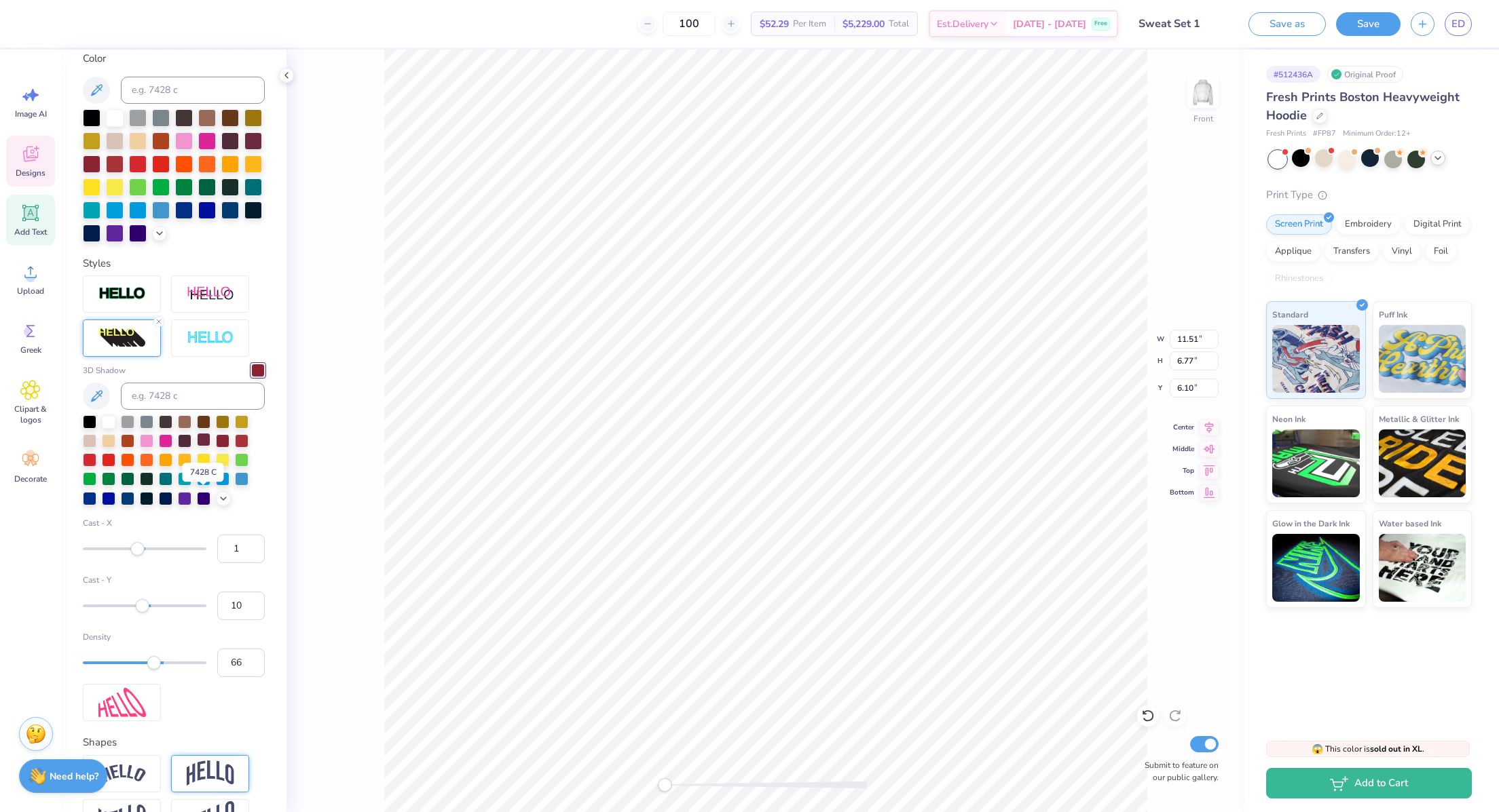
click at [202, 447] on div at bounding box center [204, 440] width 14 height 14
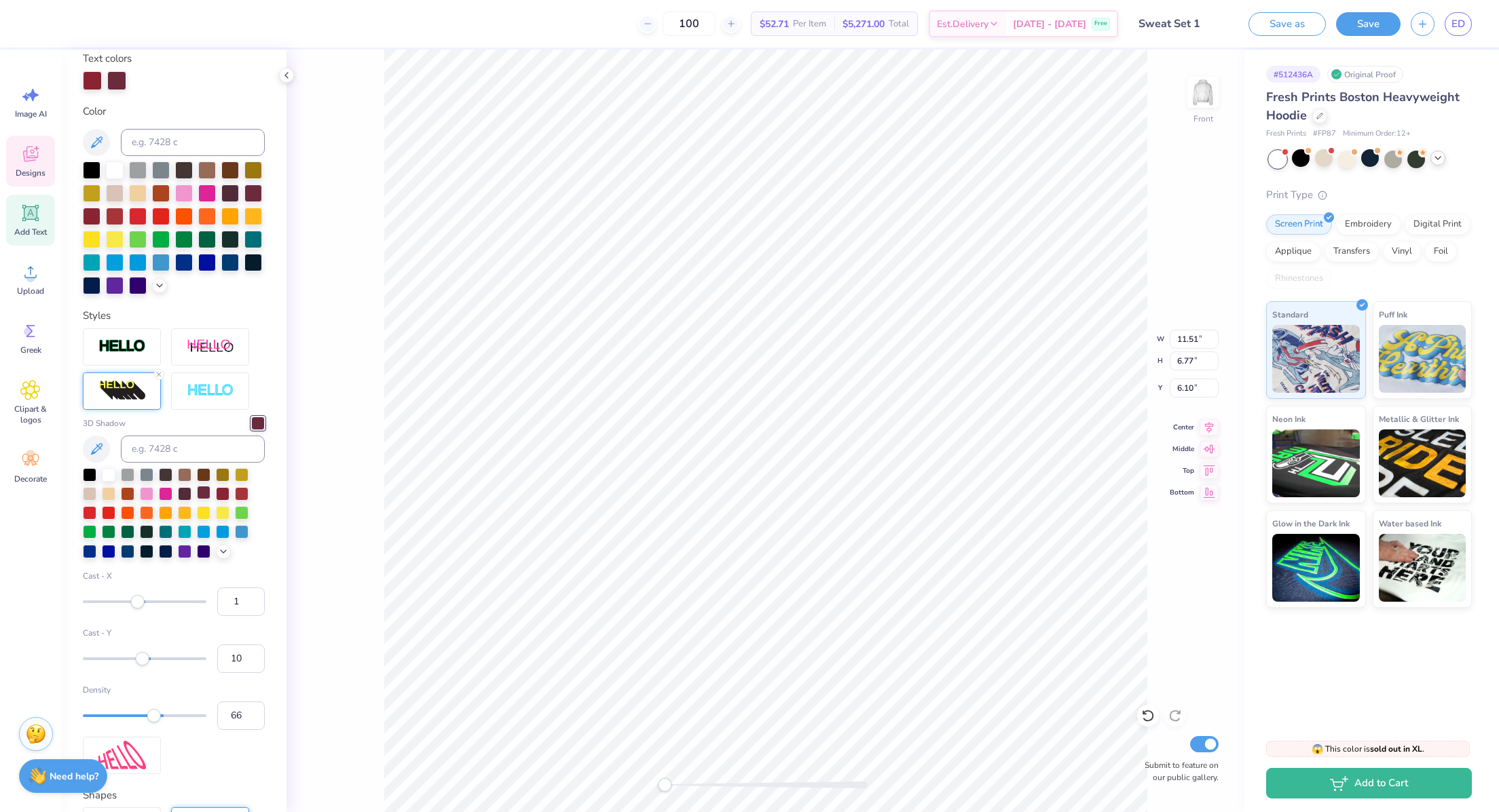
click at [200, 500] on div at bounding box center [204, 493] width 14 height 14
click at [184, 500] on div at bounding box center [185, 493] width 14 height 14
click at [84, 481] on div at bounding box center [90, 474] width 14 height 14
type input "10.01"
type input "10.70"
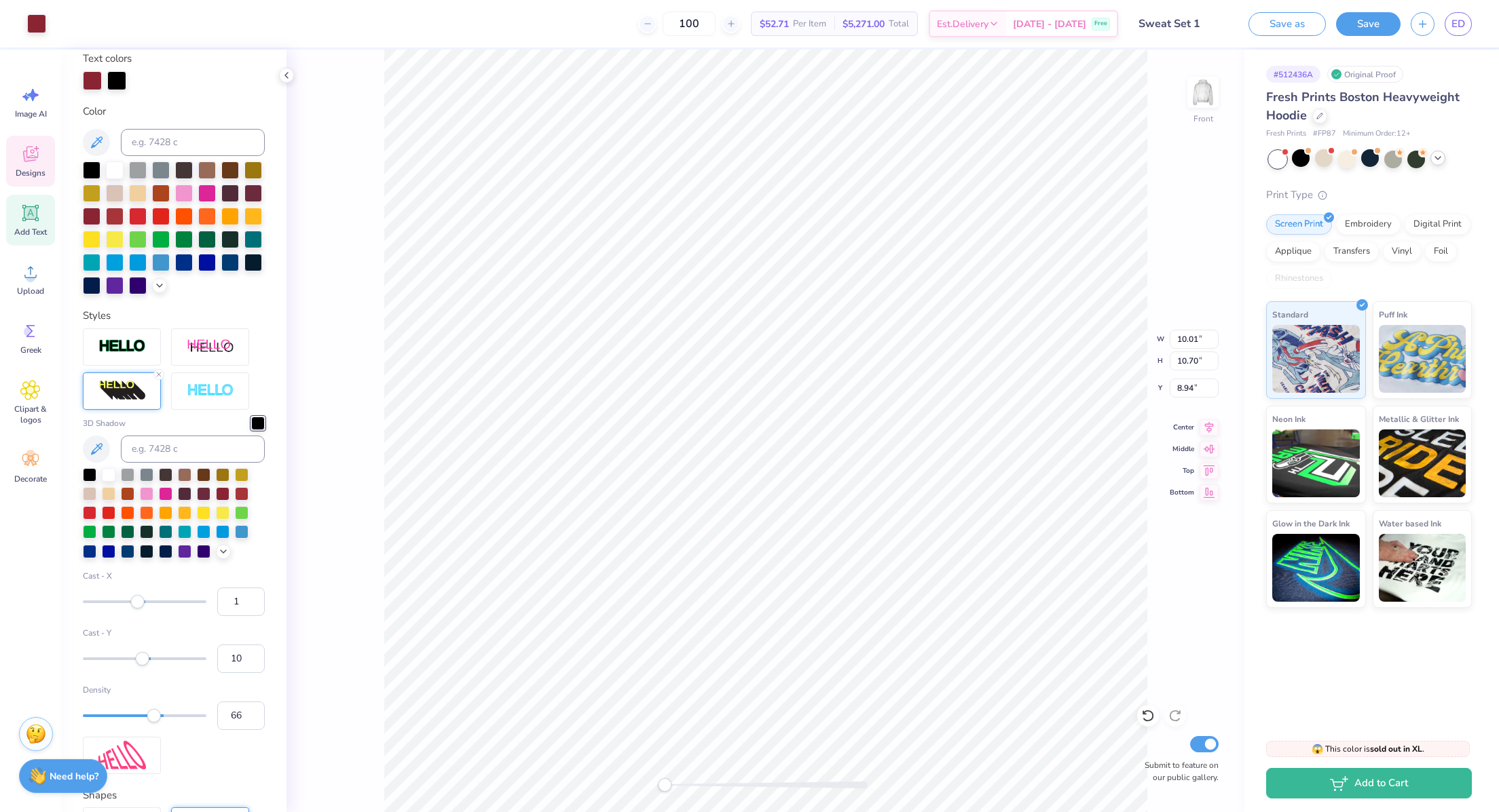
click at [332, 128] on div "Front W 10.01 10.01 " H 10.70 10.70 " Y 8.94 8.94 " Center Middle Top Bottom Su…" at bounding box center [765, 430] width 958 height 762
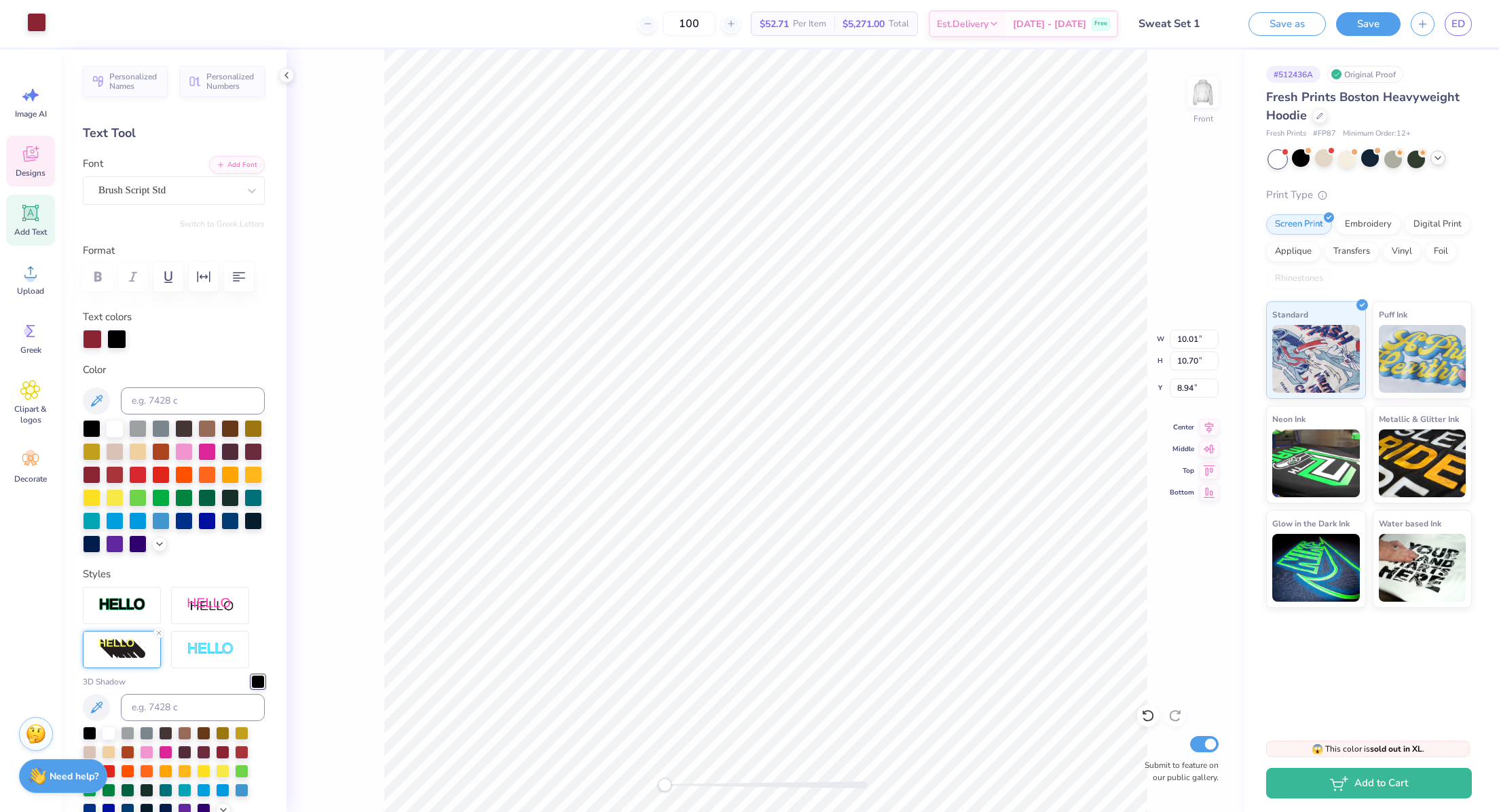
click at [35, 16] on div at bounding box center [37, 22] width 19 height 19
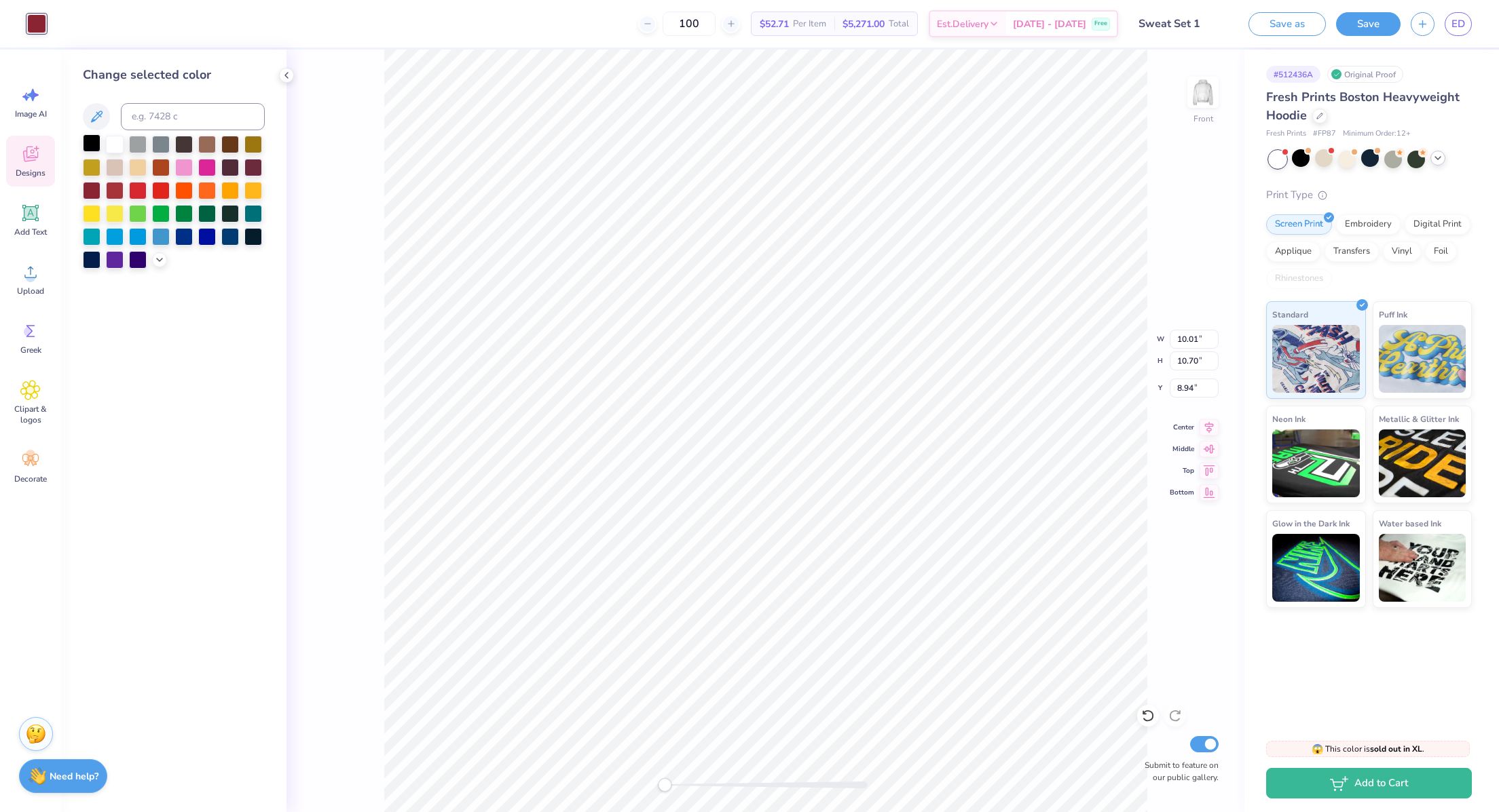
click at [92, 141] on div at bounding box center [92, 143] width 18 height 18
click at [94, 136] on div at bounding box center [92, 143] width 18 height 18
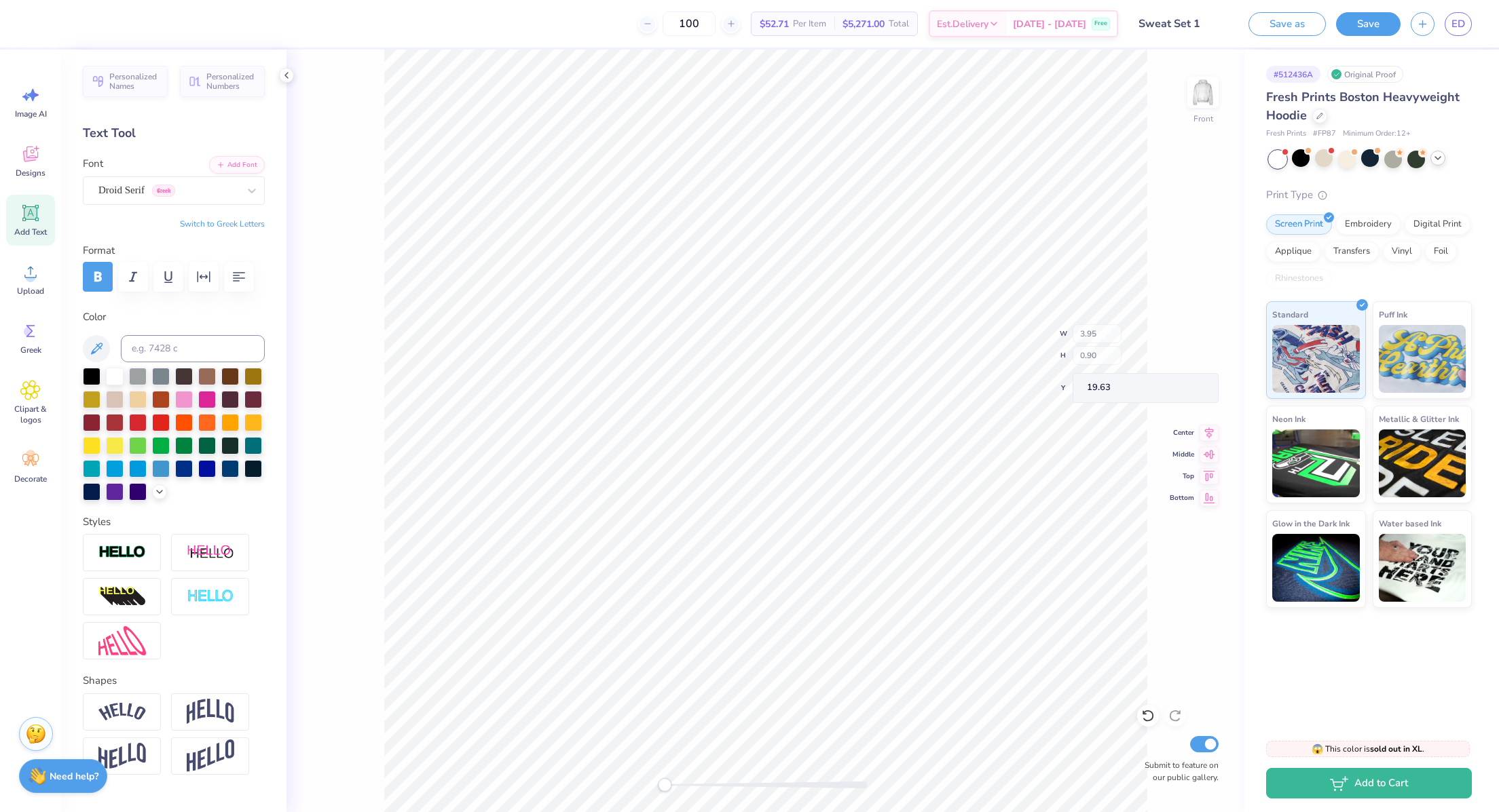
type input "5.32"
type input "1.94"
click at [94, 384] on div at bounding box center [92, 375] width 18 height 18
type input "5.32"
type input "2.96"
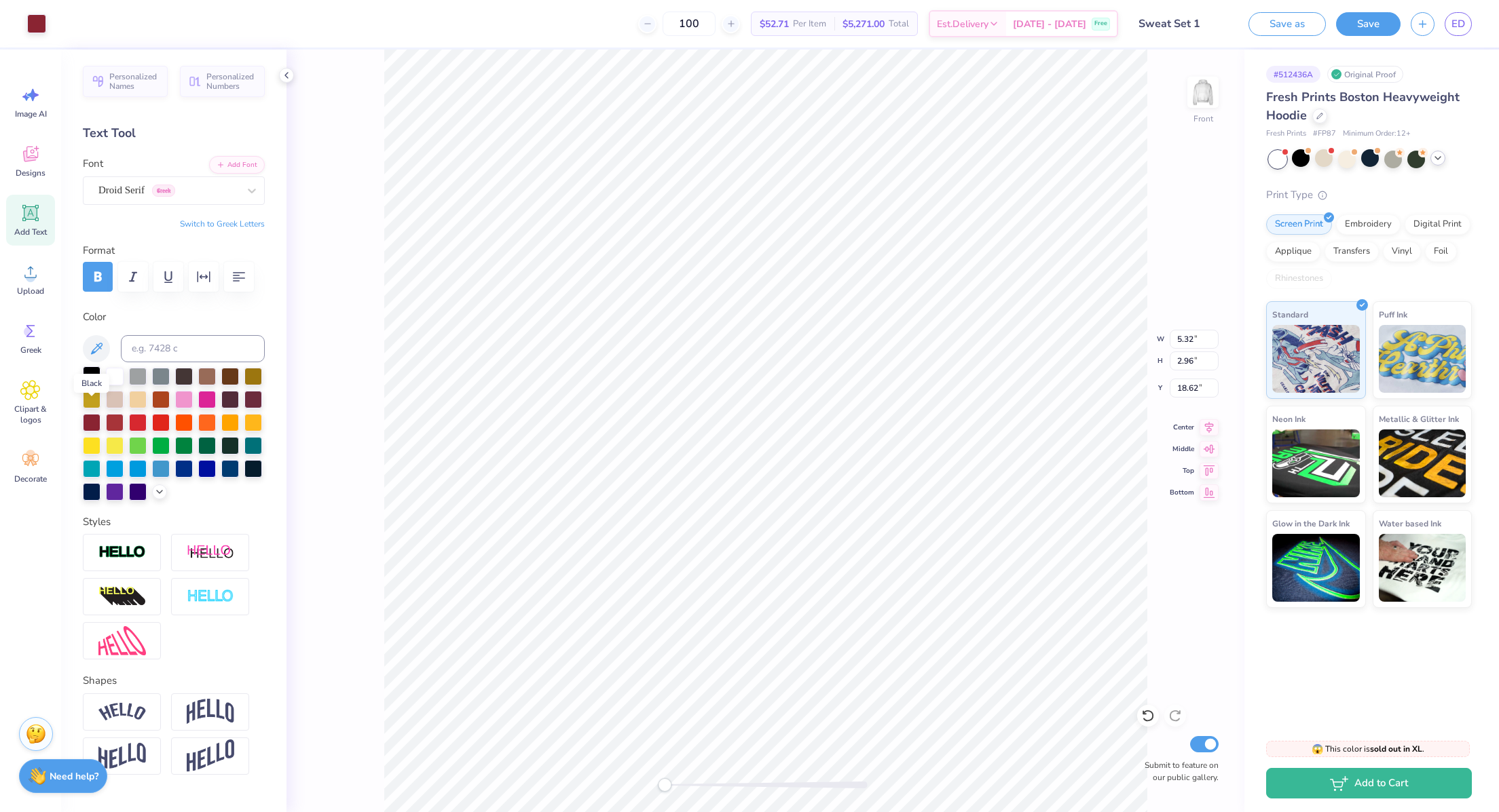
type input "18.62"
click at [96, 384] on div at bounding box center [92, 375] width 18 height 18
click at [1144, 712] on icon at bounding box center [1147, 716] width 12 height 12
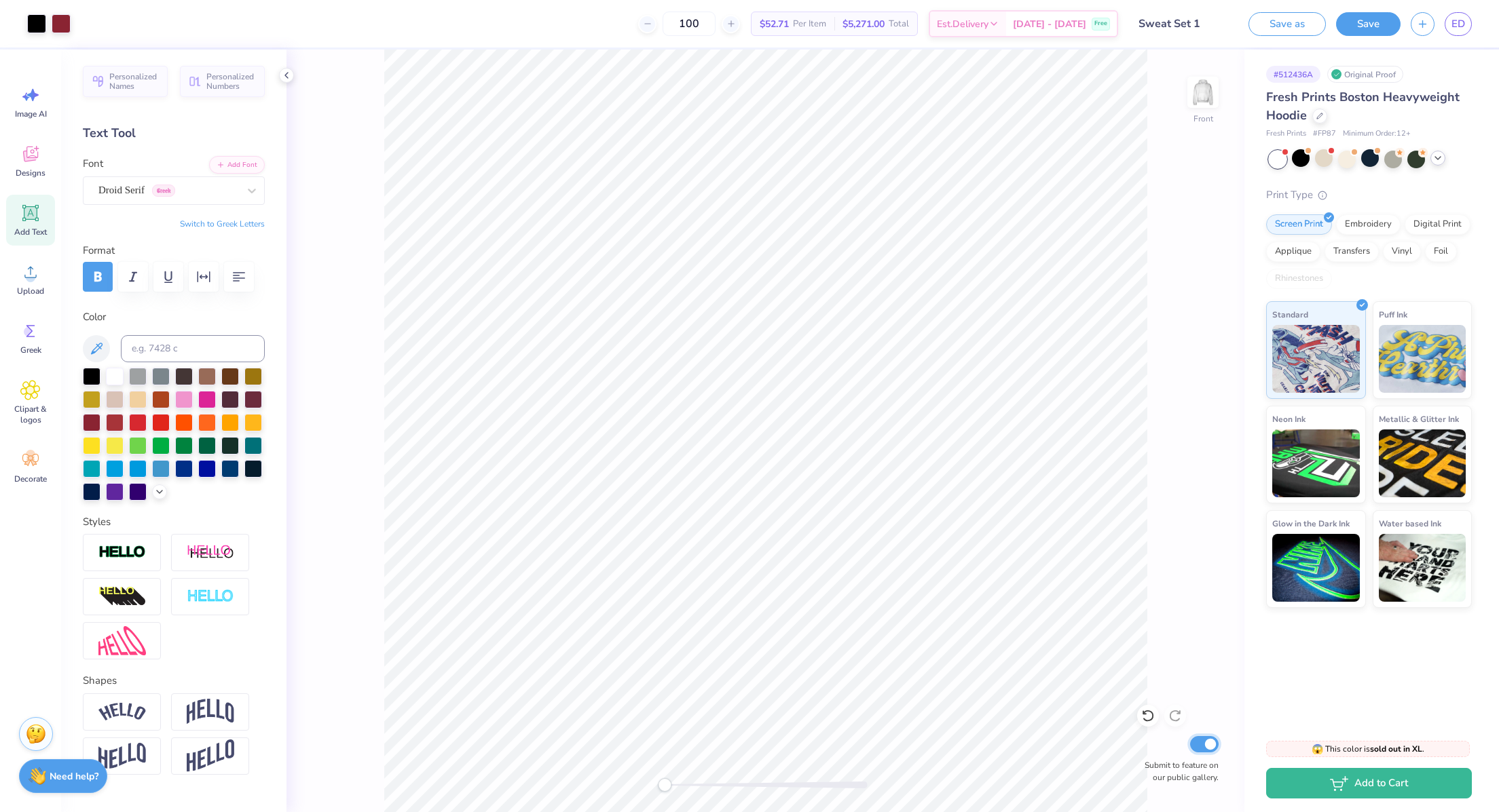
click at [1202, 738] on input "Submit to feature on our public gallery." at bounding box center [1204, 744] width 29 height 16
checkbox input "false"
click at [1173, 718] on icon at bounding box center [1175, 716] width 14 height 14
click at [93, 384] on div at bounding box center [92, 375] width 18 height 18
type input "5.32"
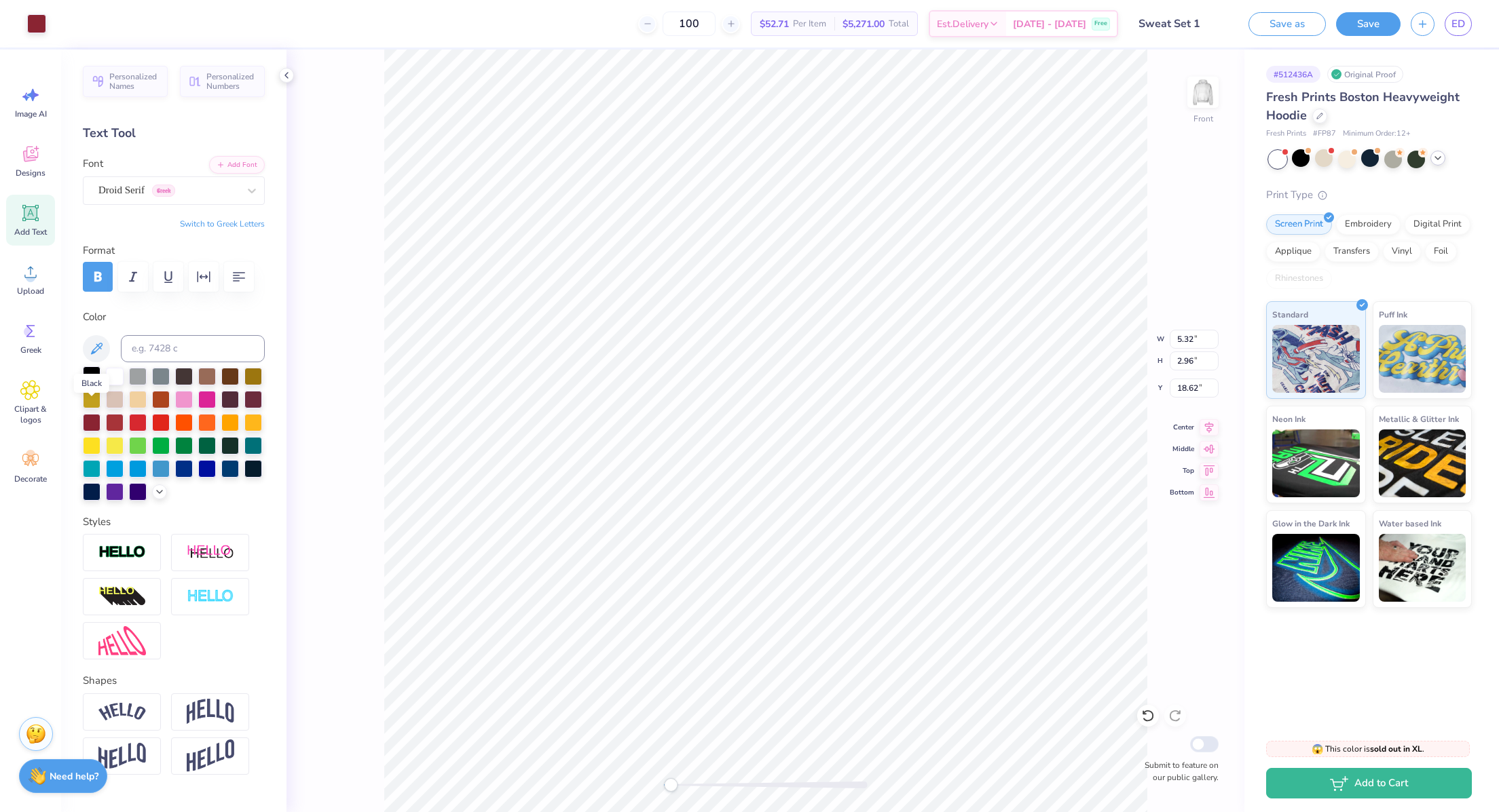
type input "2.96"
type input "18.62"
click at [1145, 718] on icon at bounding box center [1148, 716] width 14 height 14
click at [94, 384] on div at bounding box center [92, 375] width 18 height 18
type input "3.95"
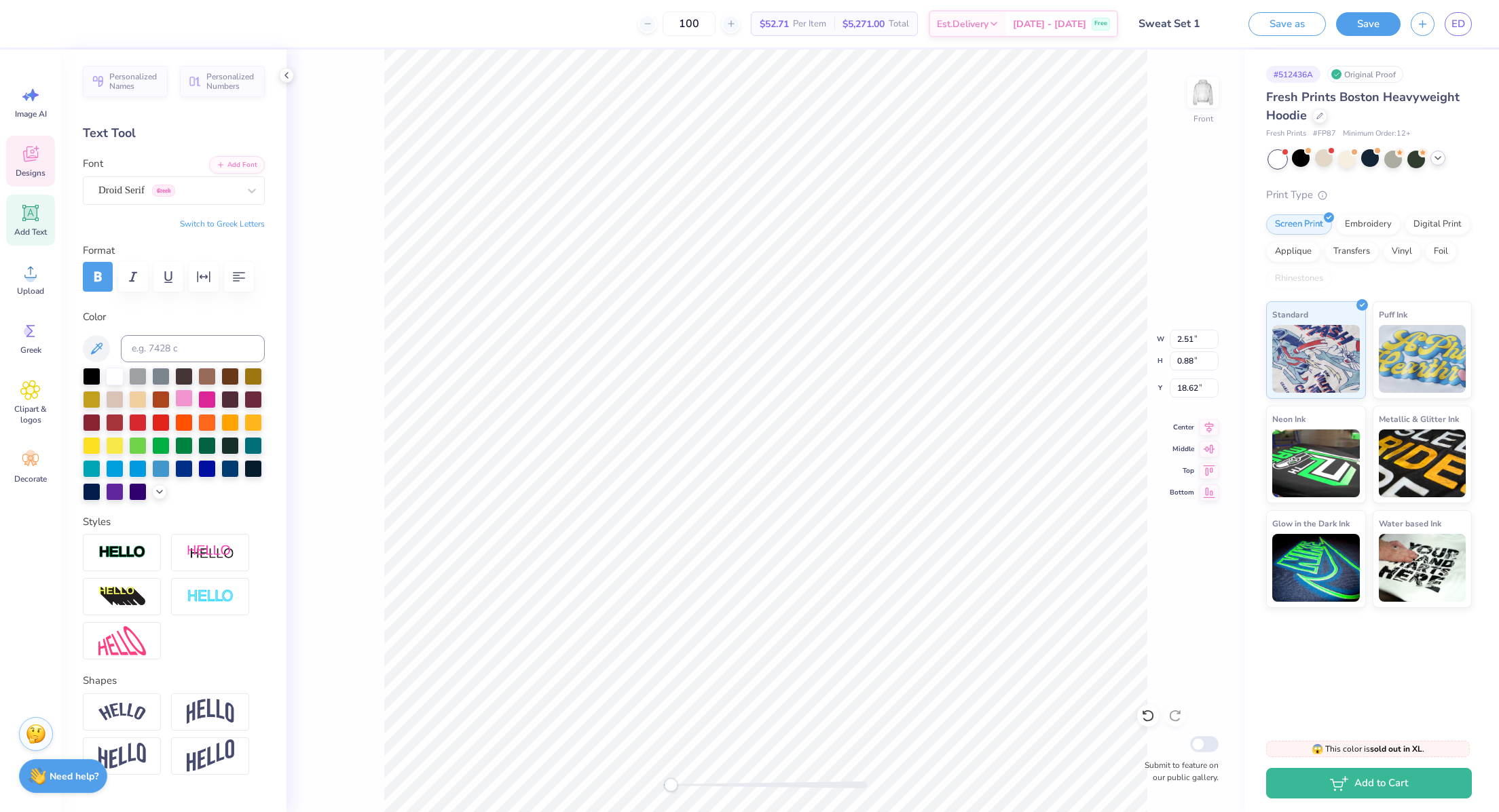
type input "0.90"
type input "19.63"
click at [84, 384] on div at bounding box center [92, 375] width 18 height 18
type input "5.32"
type input "20.68"
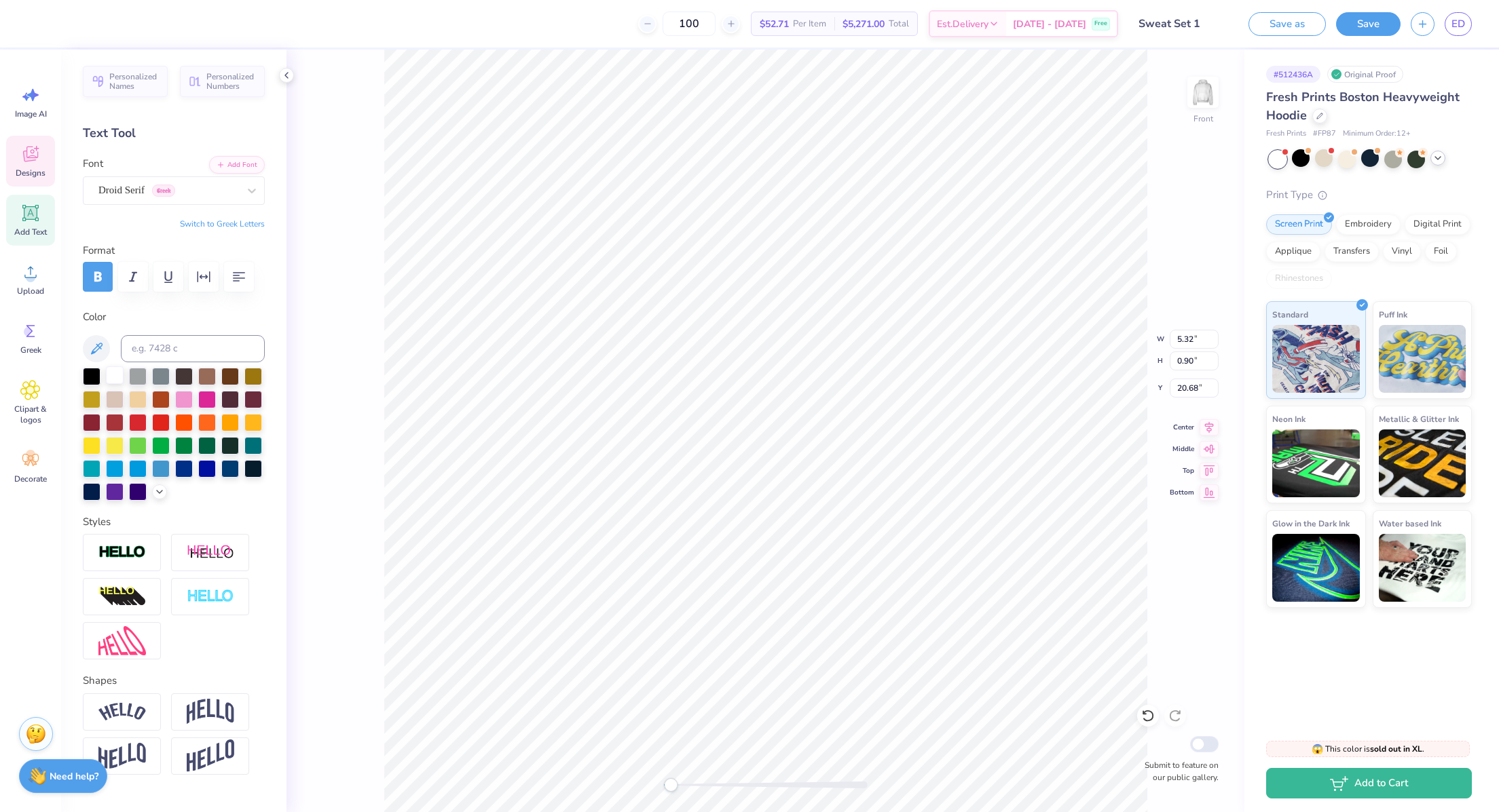
click at [94, 386] on div at bounding box center [92, 377] width 18 height 18
click at [794, 779] on div at bounding box center [765, 785] width 204 height 14
click at [755, 786] on div at bounding box center [765, 785] width 204 height 7
click at [691, 792] on div "Front W 10.01 10.01 " H 10.70 10.70 " Y 8.94 8.94 " Center Middle Top Bottom Su…" at bounding box center [765, 430] width 958 height 762
click at [1149, 722] on icon at bounding box center [1148, 716] width 14 height 14
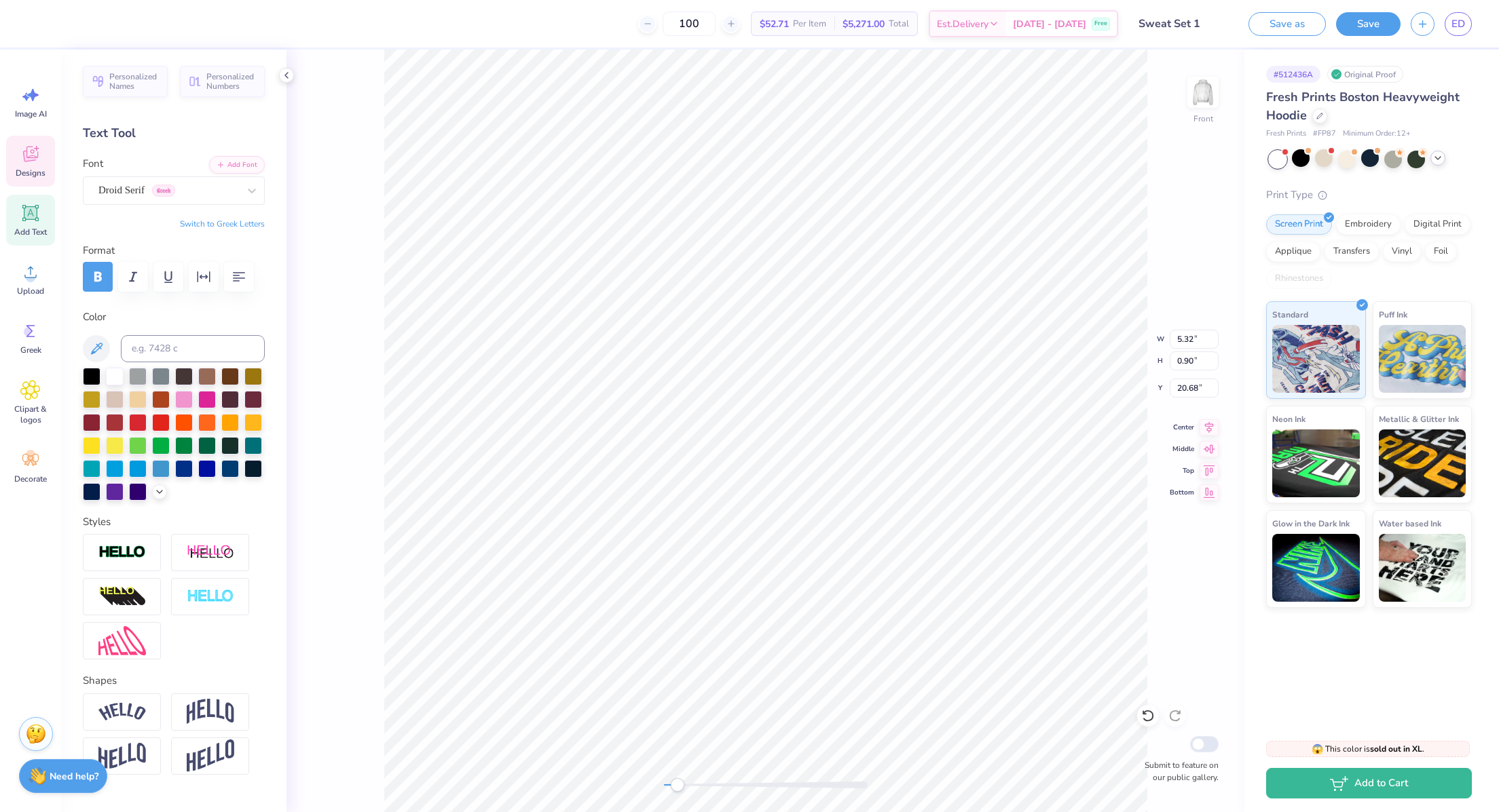
click at [1149, 722] on icon at bounding box center [1148, 716] width 14 height 14
click at [1180, 716] on icon at bounding box center [1175, 716] width 14 height 14
click at [1173, 715] on icon at bounding box center [1175, 716] width 14 height 14
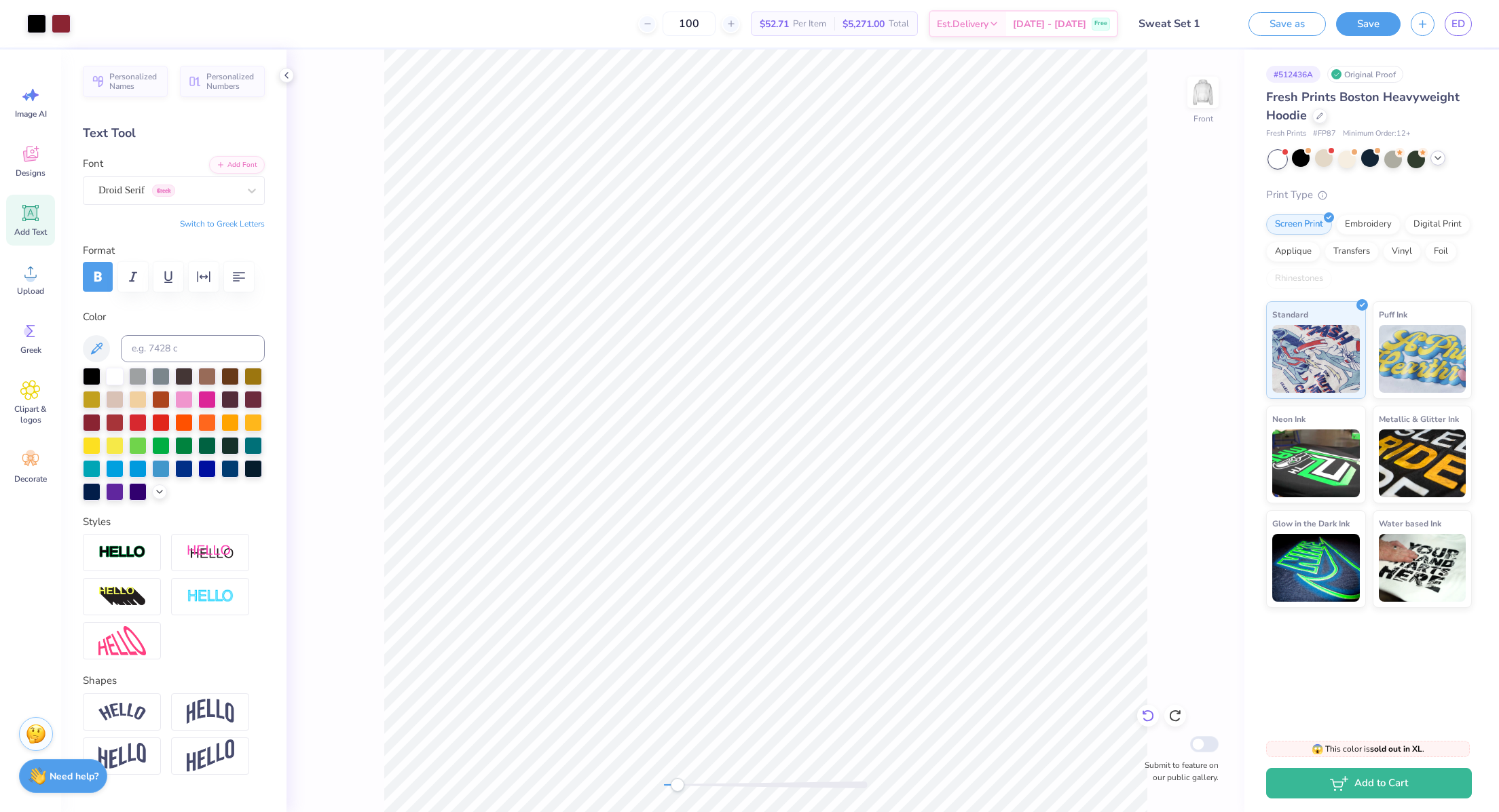
click at [1147, 716] on icon at bounding box center [1148, 716] width 14 height 14
drag, startPoint x: 1153, startPoint y: 720, endPoint x: 1160, endPoint y: 612, distance: 108.2
click at [1160, 612] on div "Front Submit to feature on our public gallery." at bounding box center [765, 430] width 958 height 762
click at [1437, 152] on div at bounding box center [1438, 158] width 15 height 15
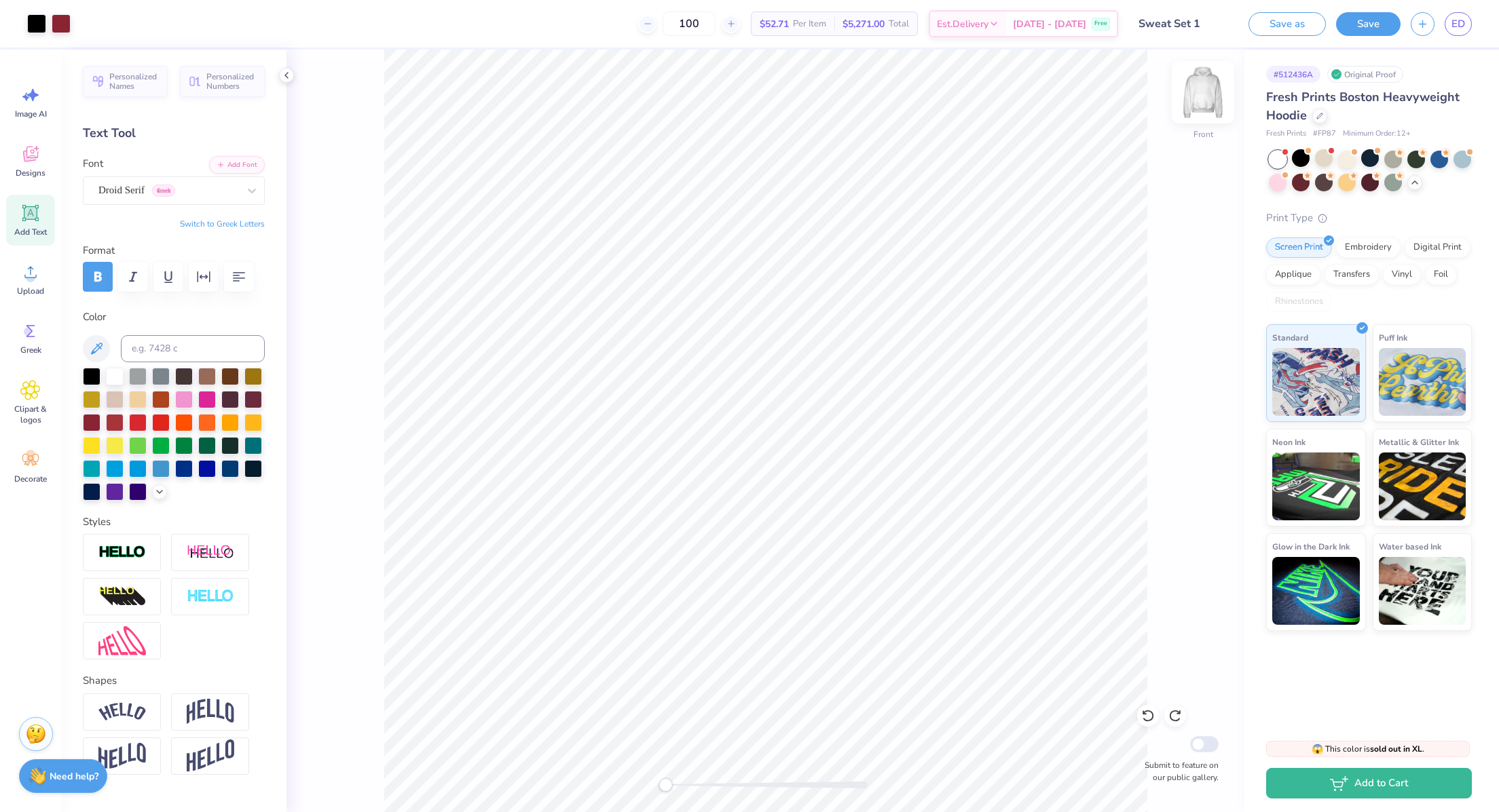
click at [1204, 96] on img at bounding box center [1203, 92] width 54 height 54
type input "4.42"
type input "5.98"
type input "6.87"
type input "9.60"
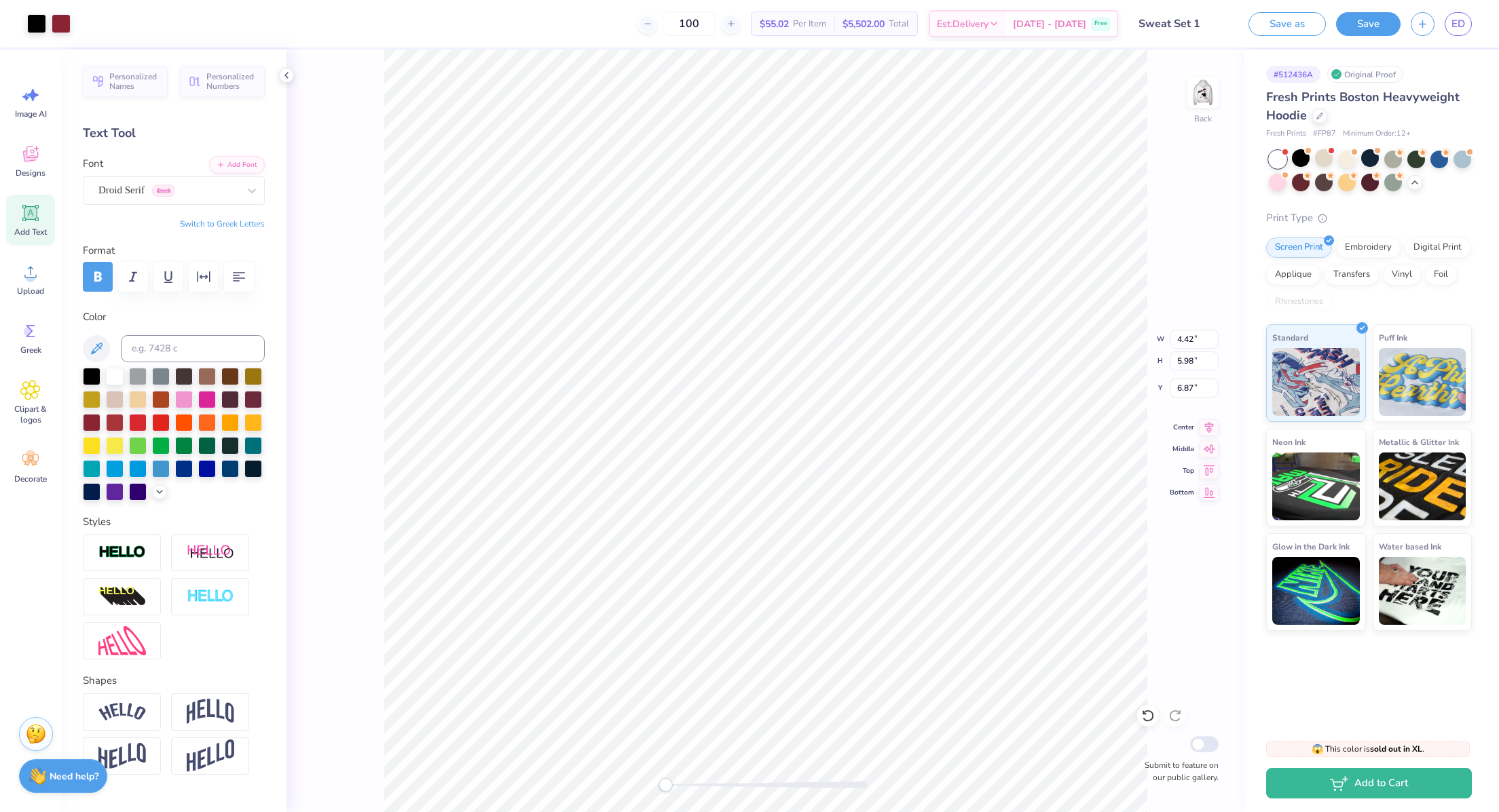
type input "10.92"
type input "2.05"
type input "2.29"
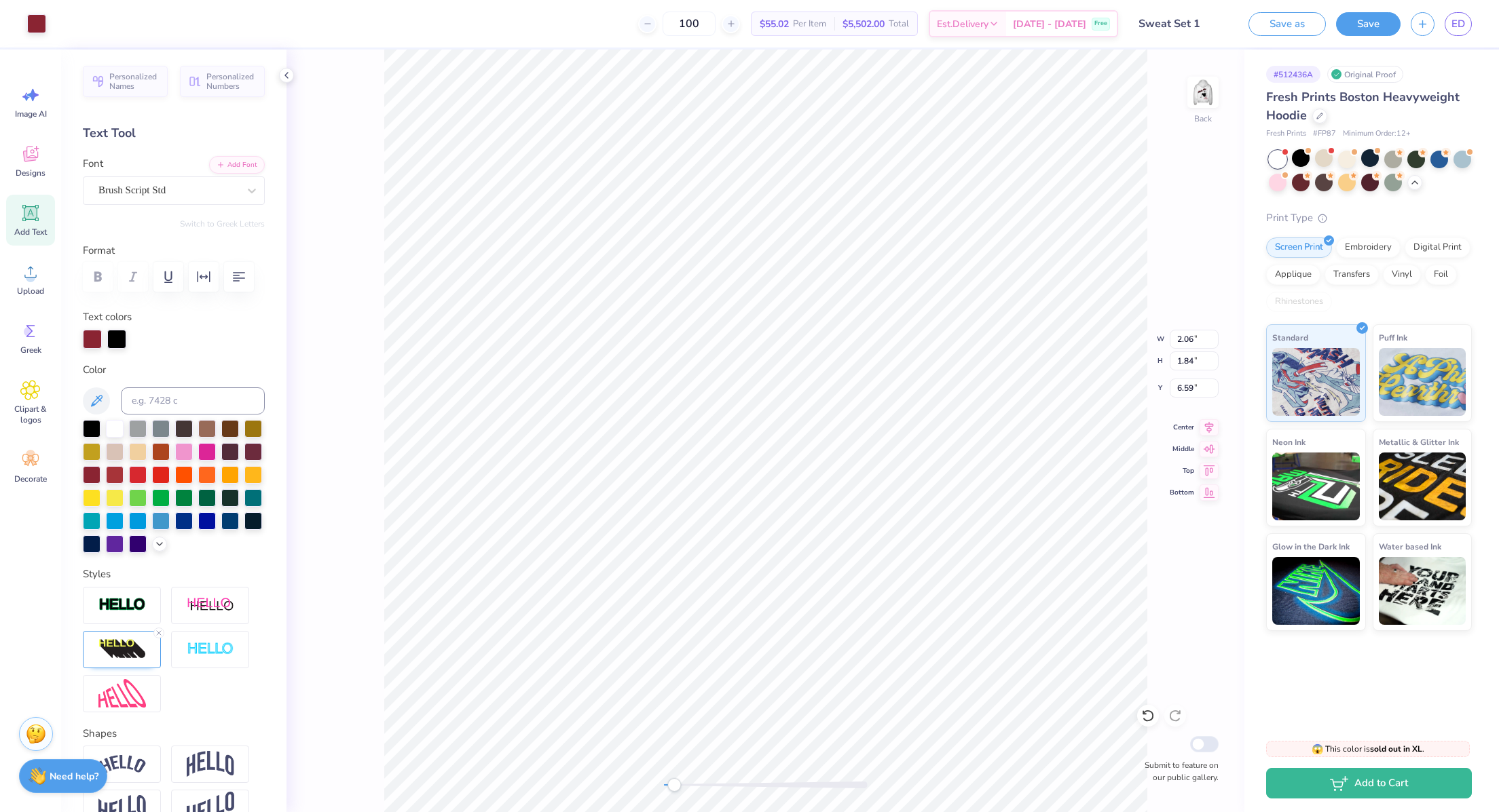
type input "6.59"
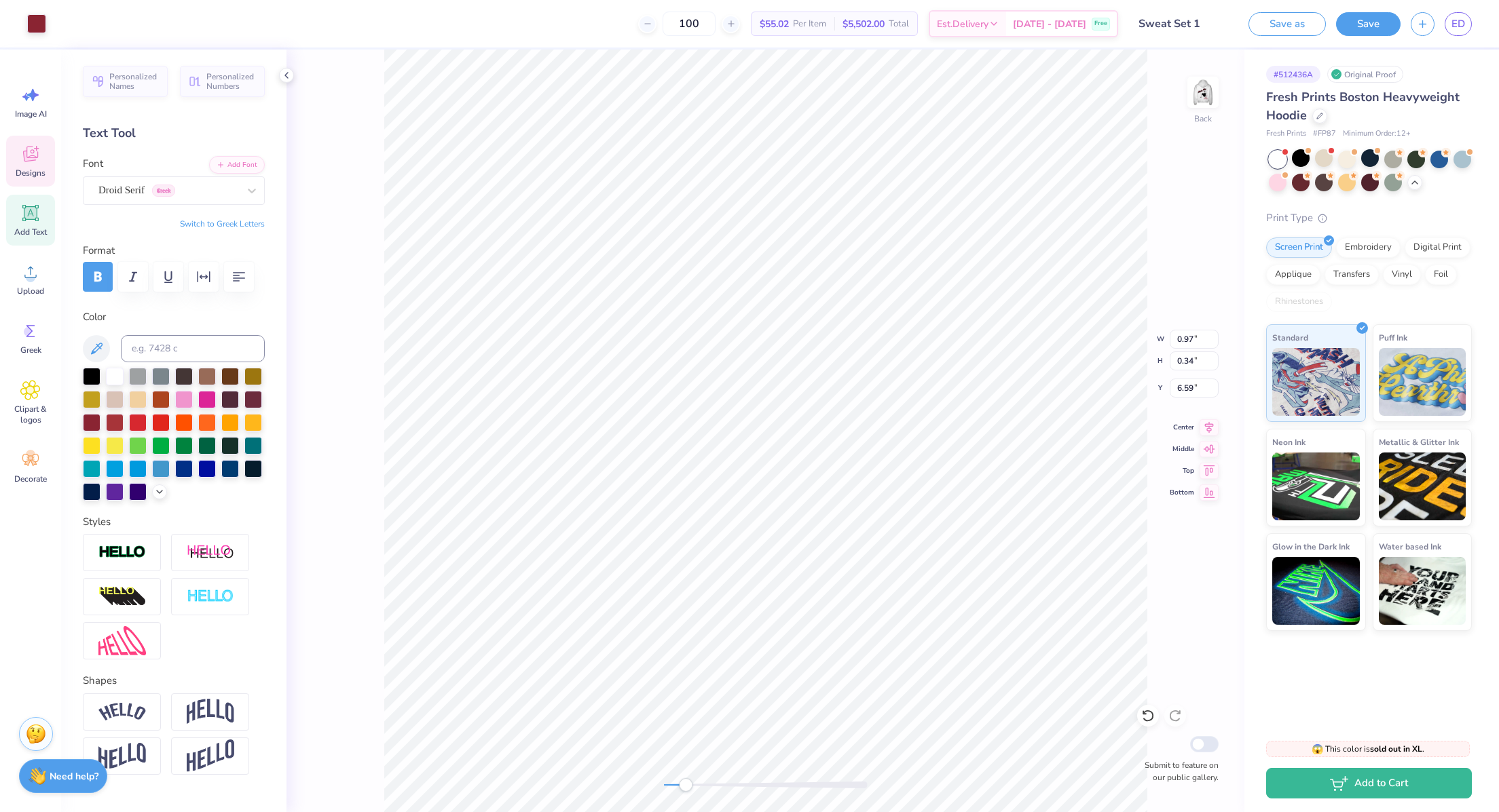
scroll to position [16, 1]
type textarea "RED DRESS BRUNCH"
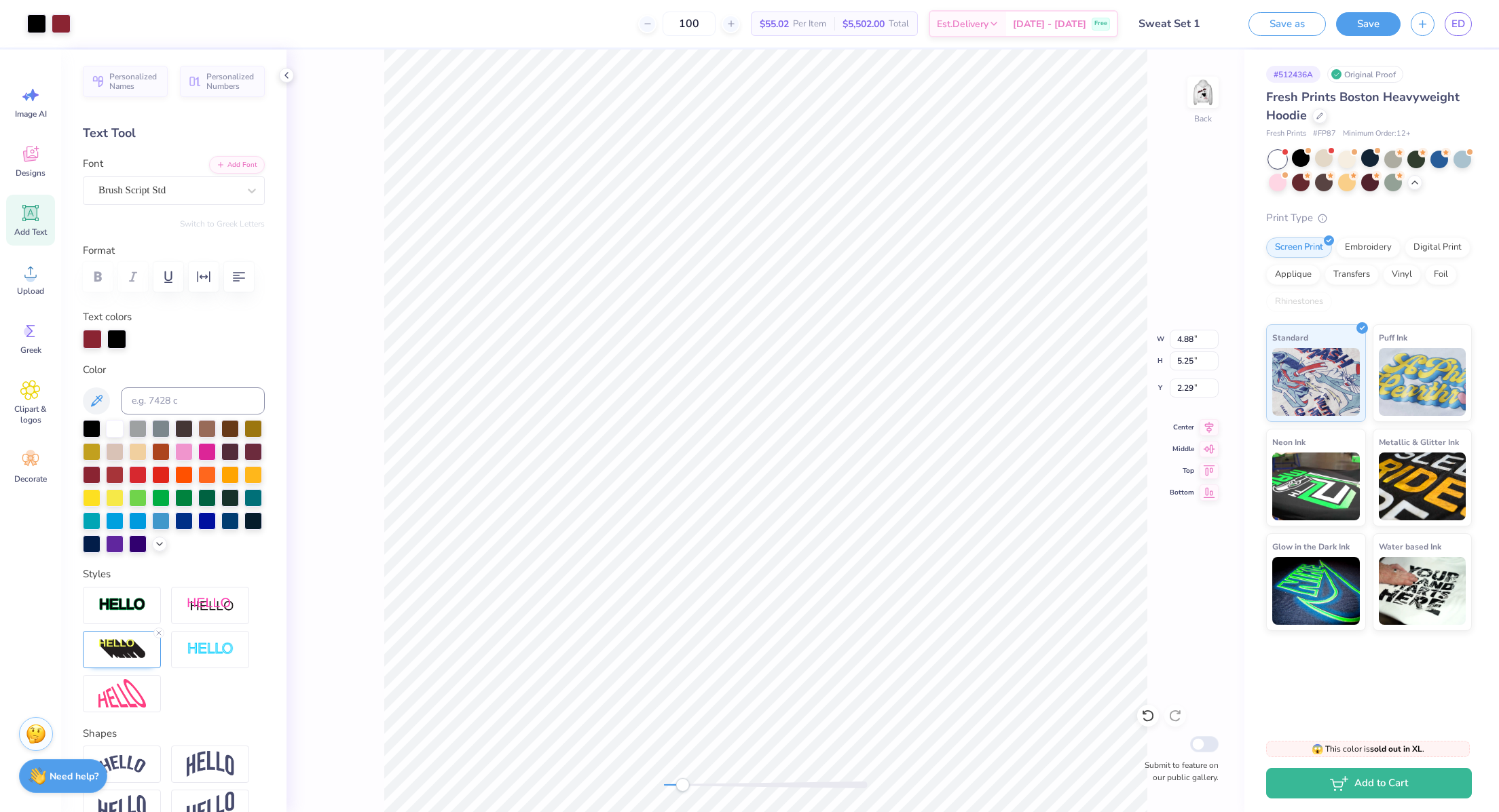
type input "5.32"
type input "4.93"
type input "2.64"
type input "4.86"
type input "5.39"
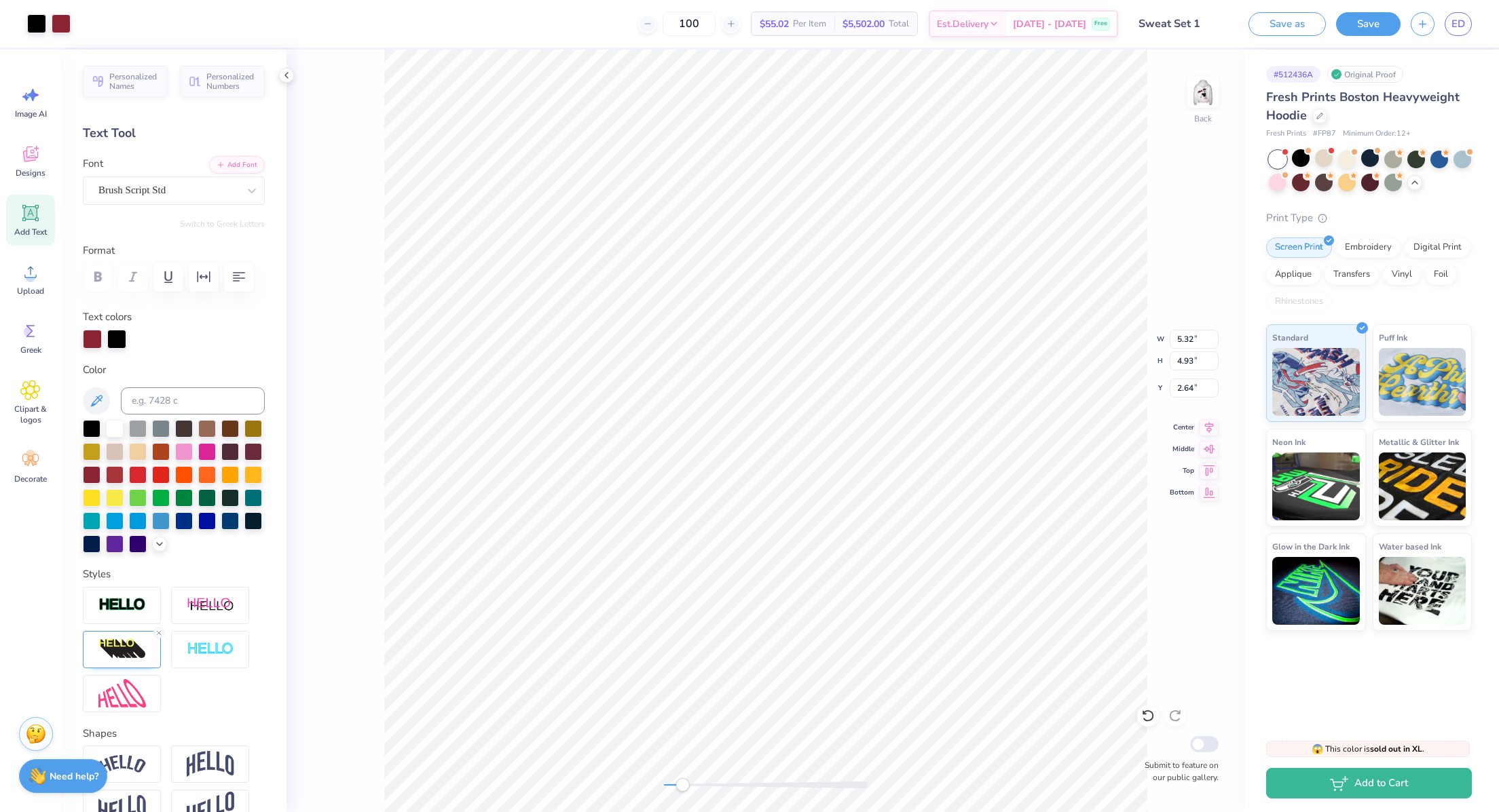
type input "2.21"
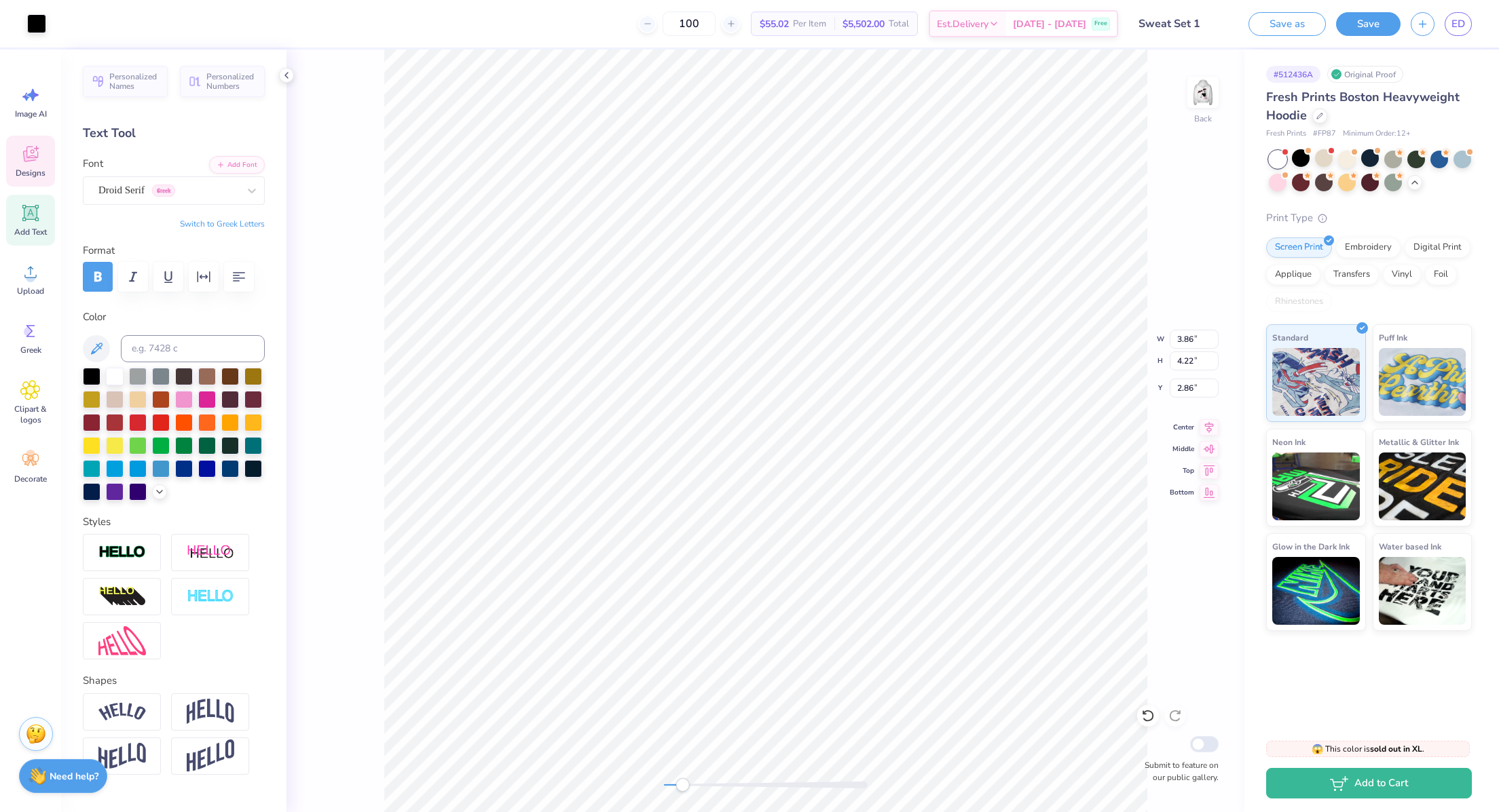
type input "3.86"
type input "4.22"
type input "2.86"
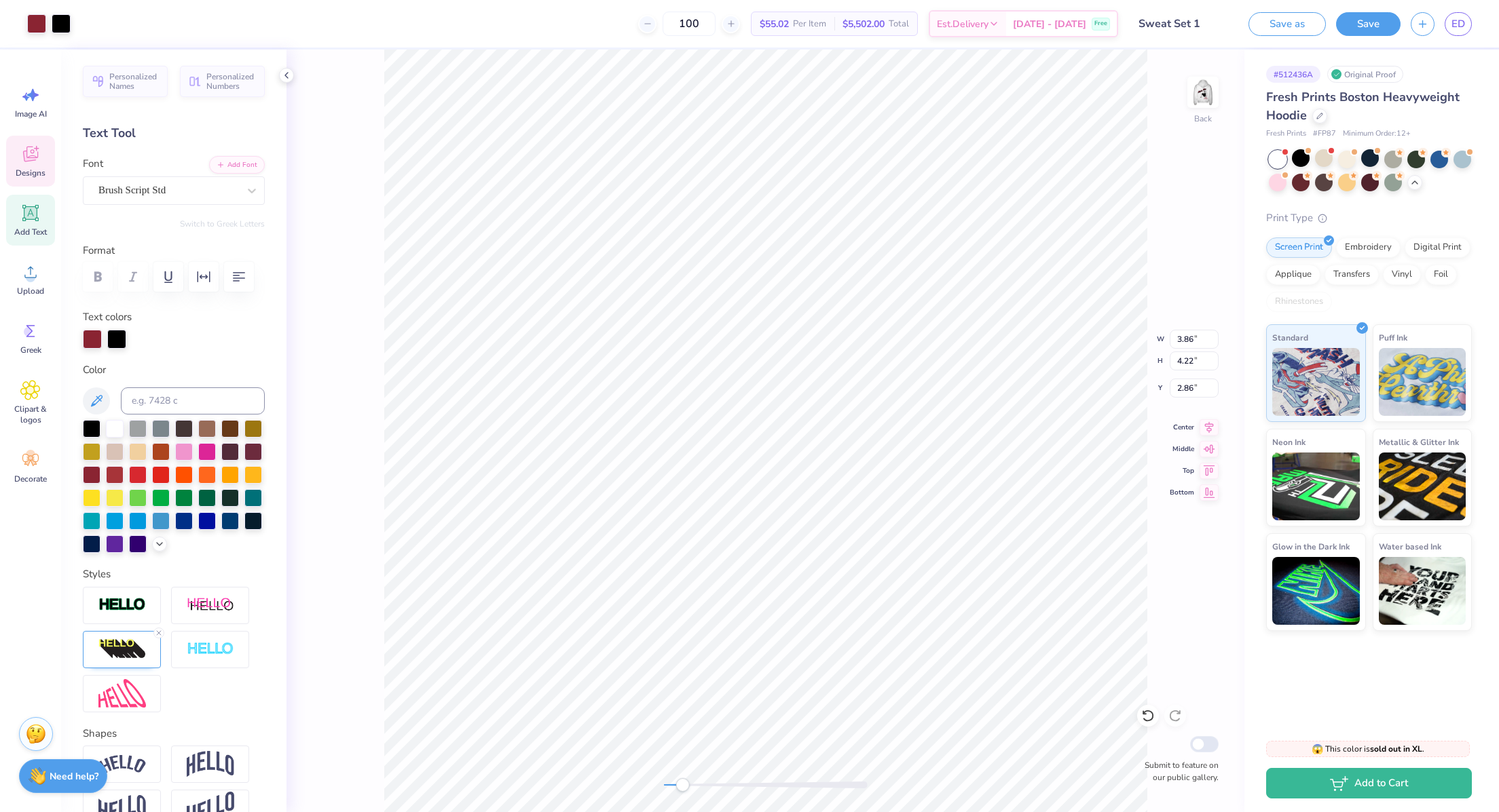
type input "5.00"
type input "1.14"
type input "3.86"
type input "4.22"
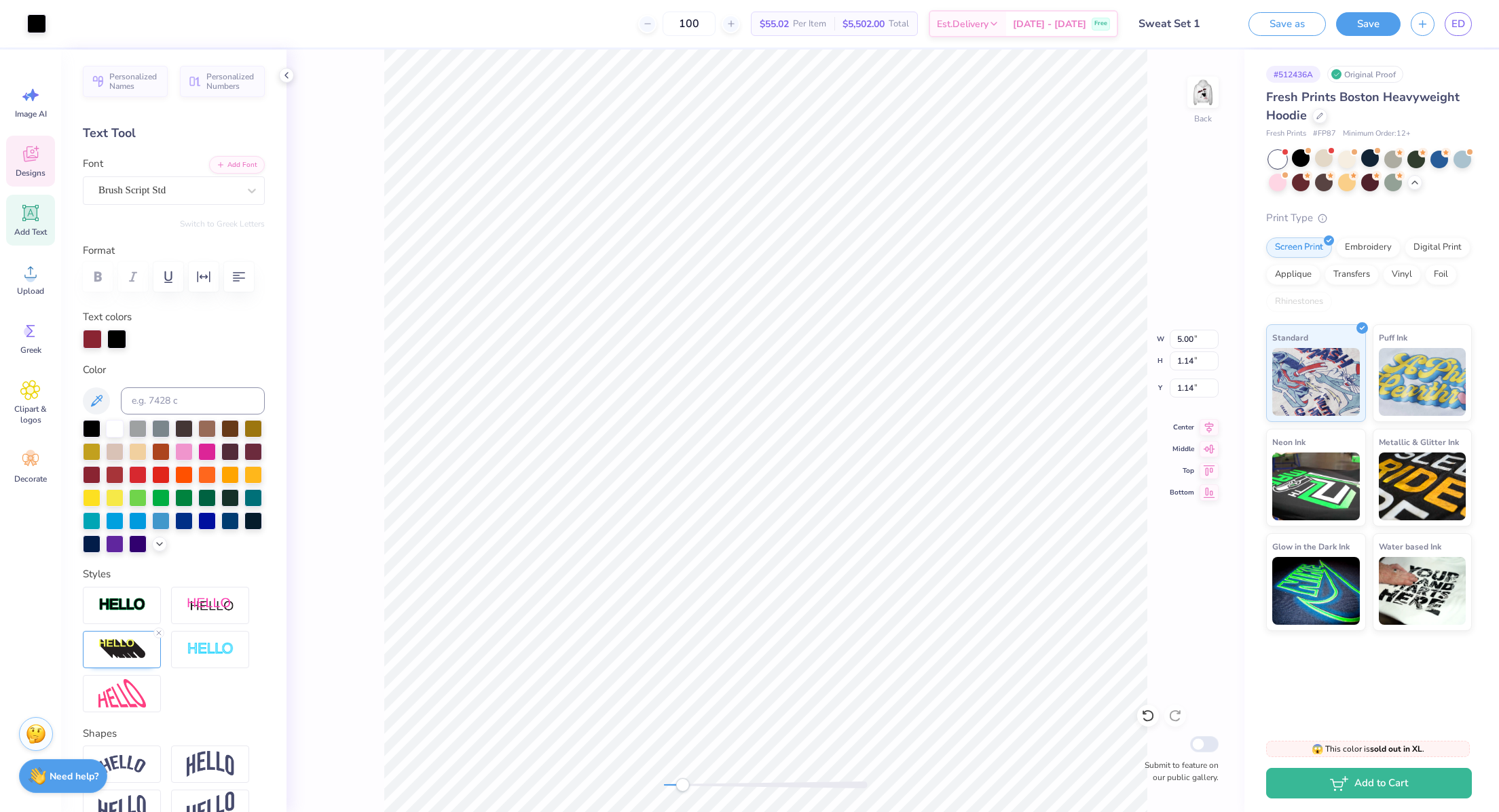
type input "1.29"
click at [1143, 718] on icon at bounding box center [1148, 716] width 14 height 14
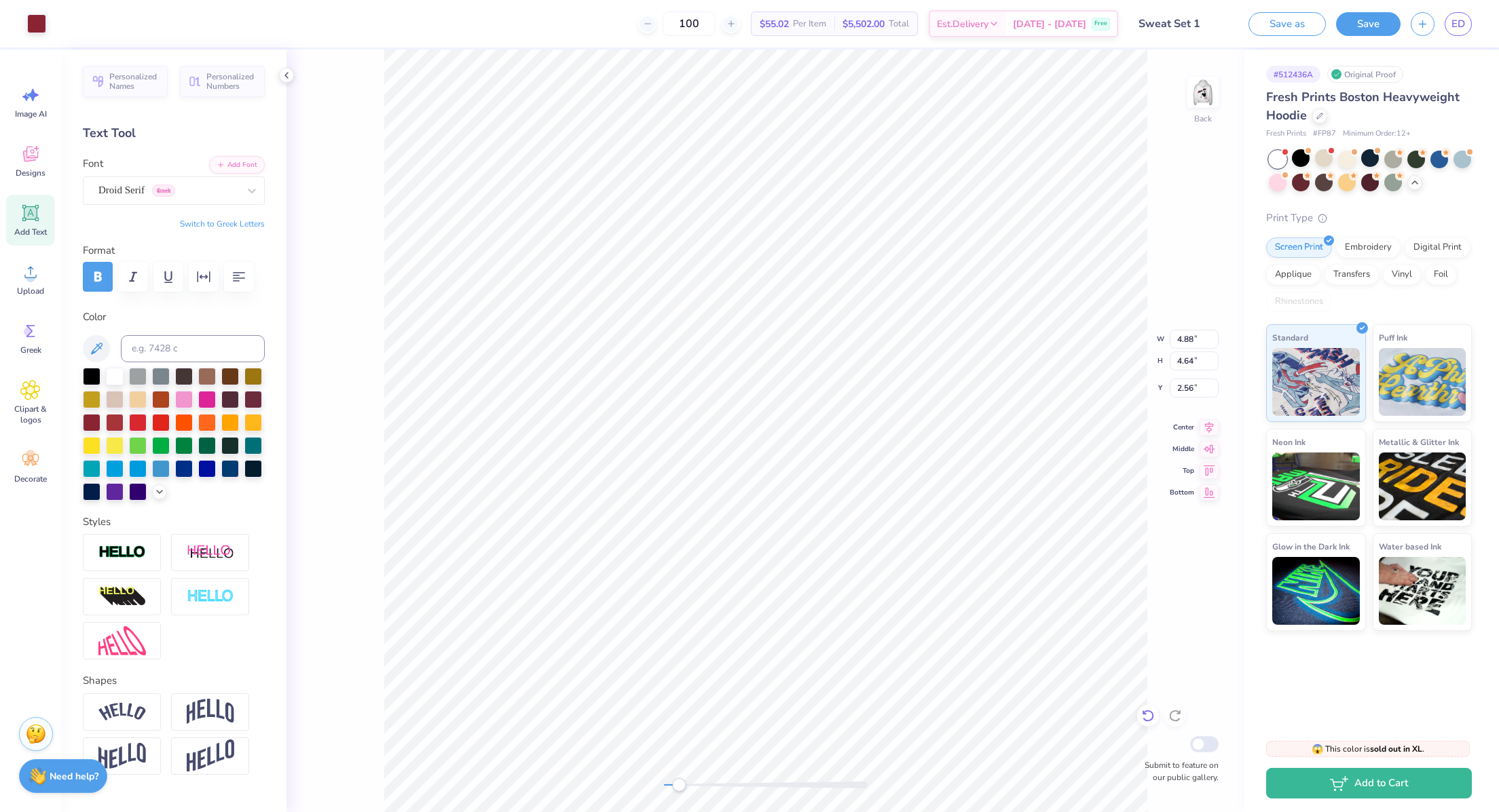
type input "4.64"
type input "2.56"
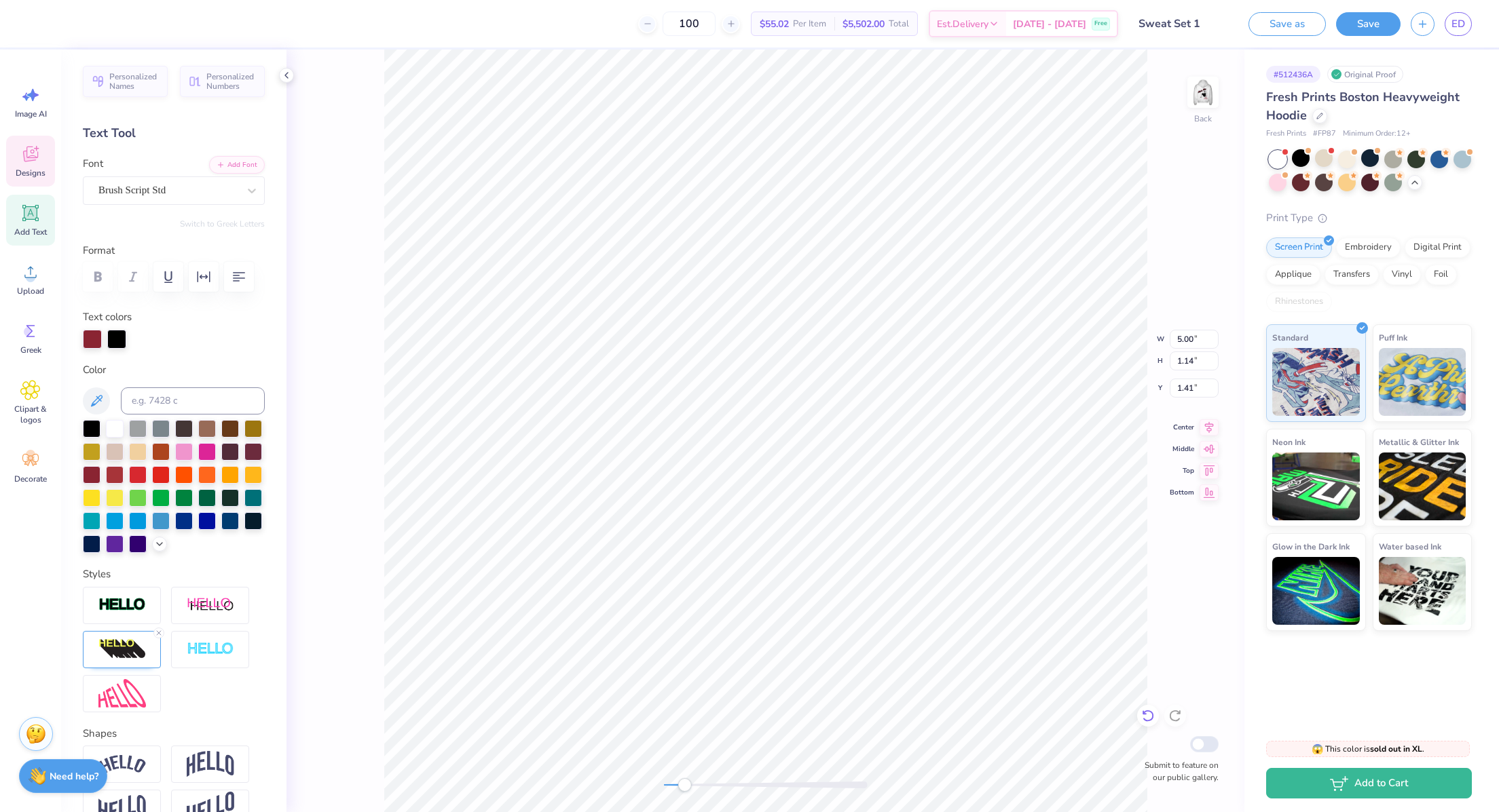
scroll to position [16, 2]
type textarea "Alpha Phi"
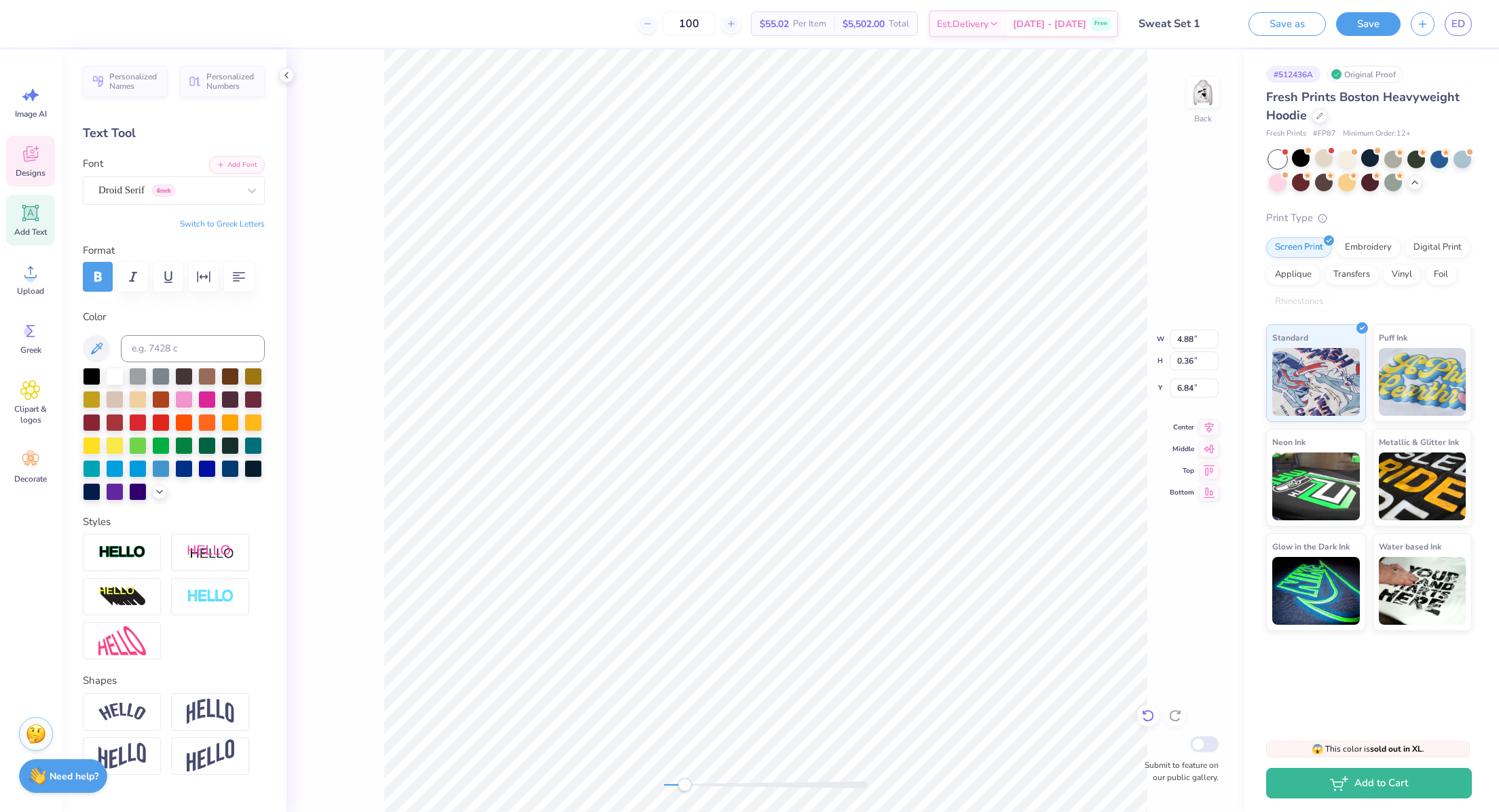
type input "4.88"
type input "0.36"
type input "6.84"
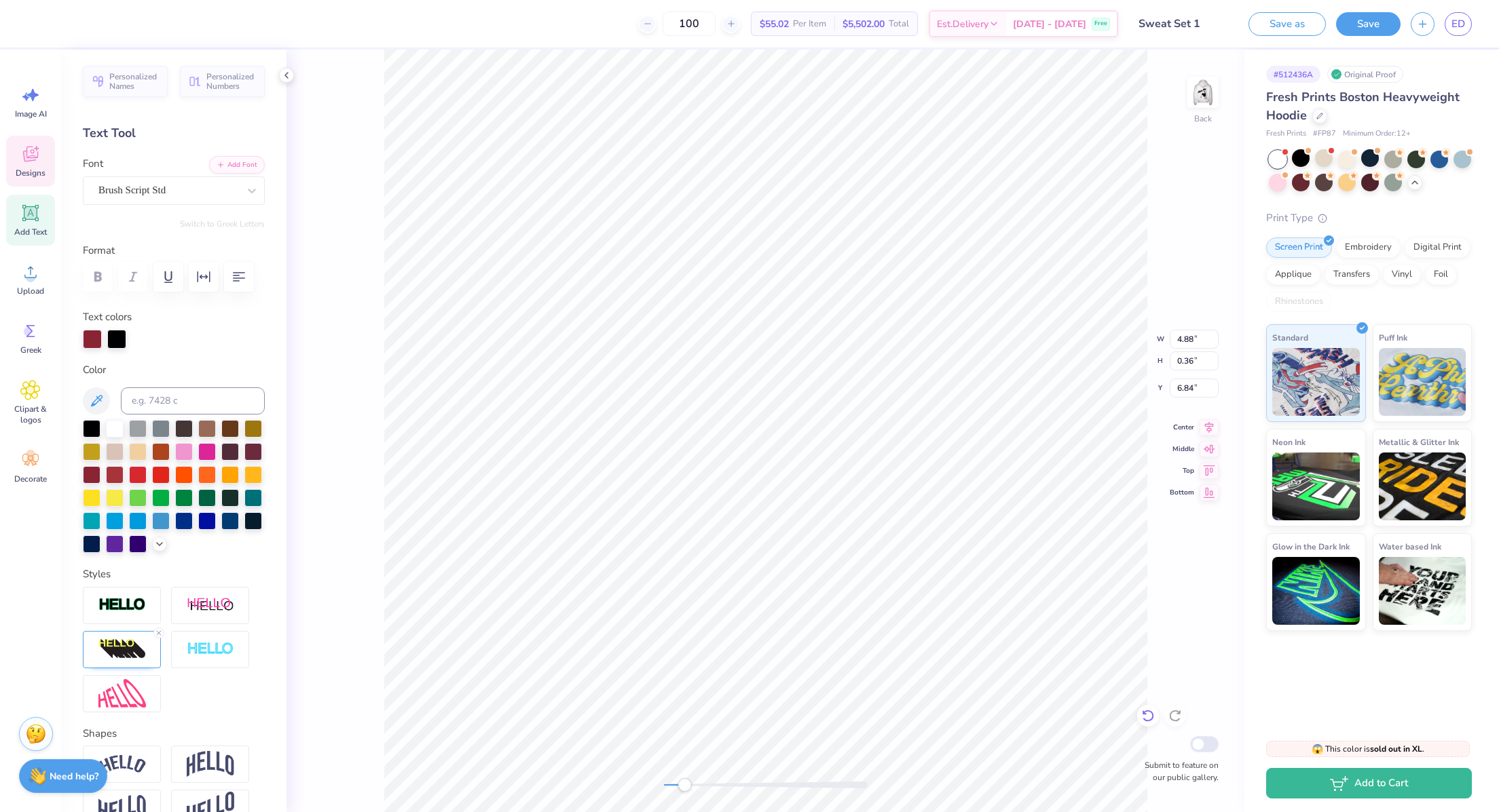
type input "3.88"
type input "3.21"
type input "0.75"
type textarea "Alpha Phi"
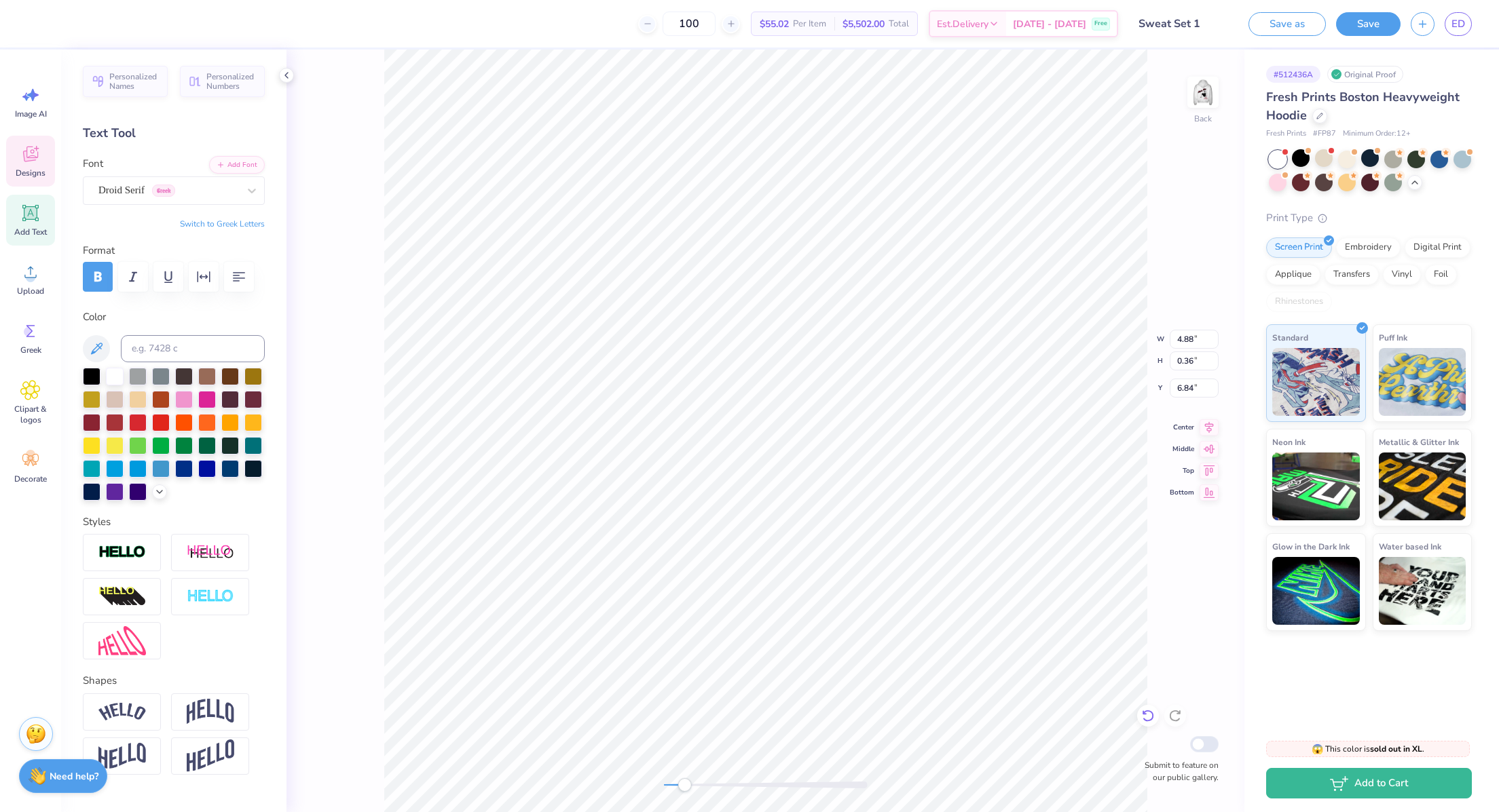
type input "4.88"
type input "0.36"
type input "6.84"
type input "0.88"
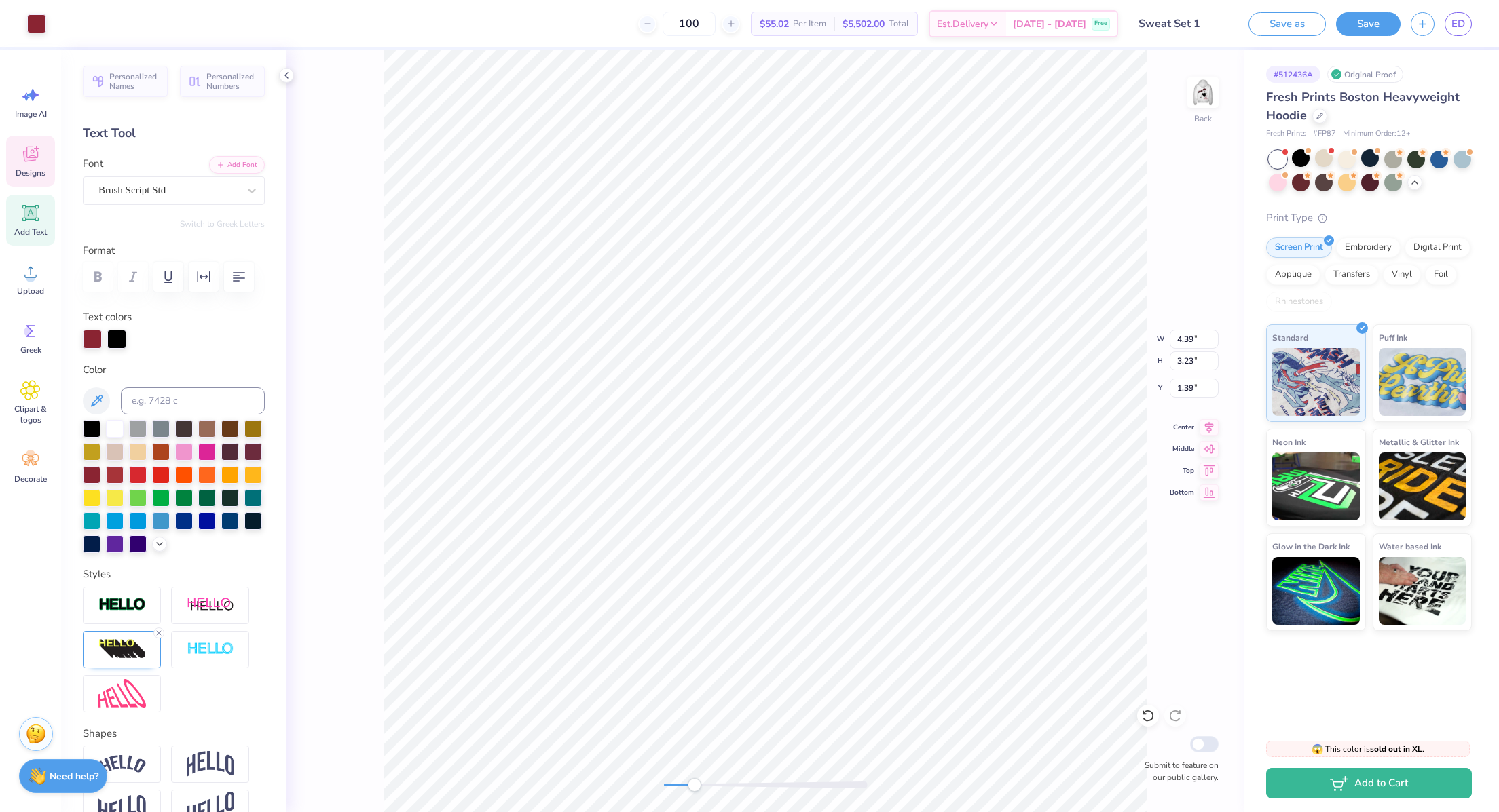
type input "4.39"
type input "3.23"
type input "1.39"
type input "5.28"
type input "1.21"
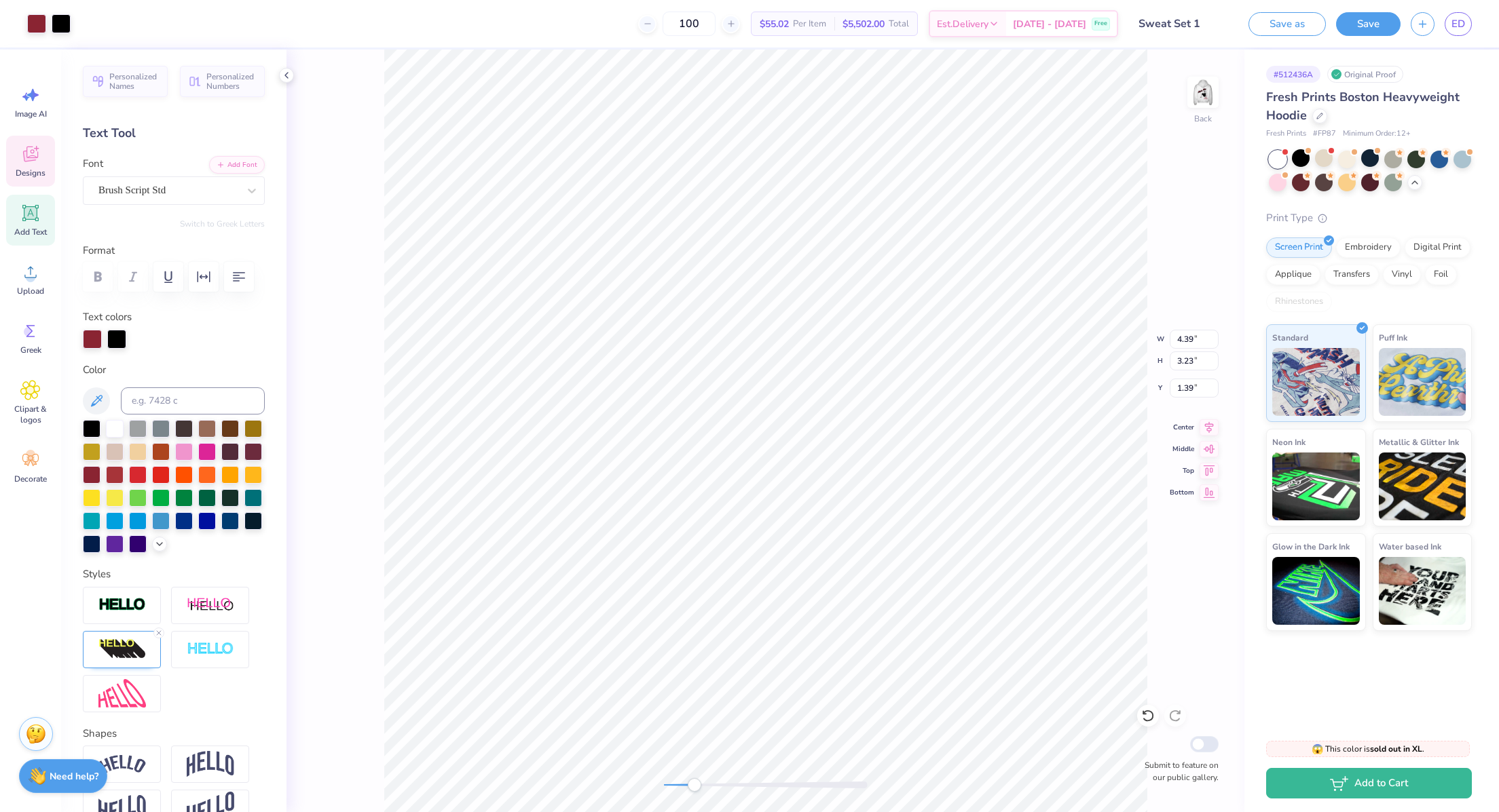
type input "2.02"
type input "4.23"
type input "3.28"
type input "1.18"
type input "5.28"
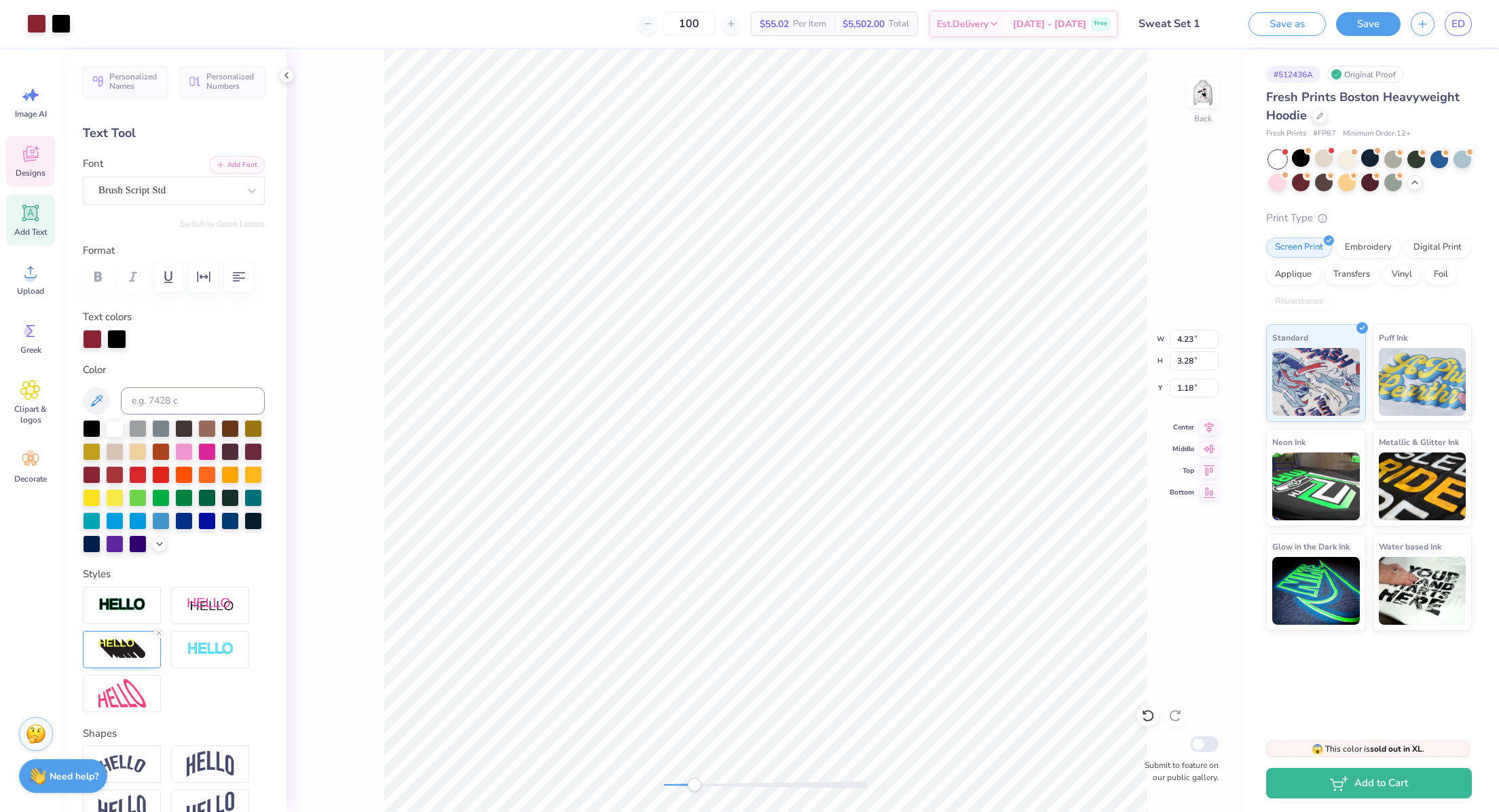
type input "1.21"
type input "6.15"
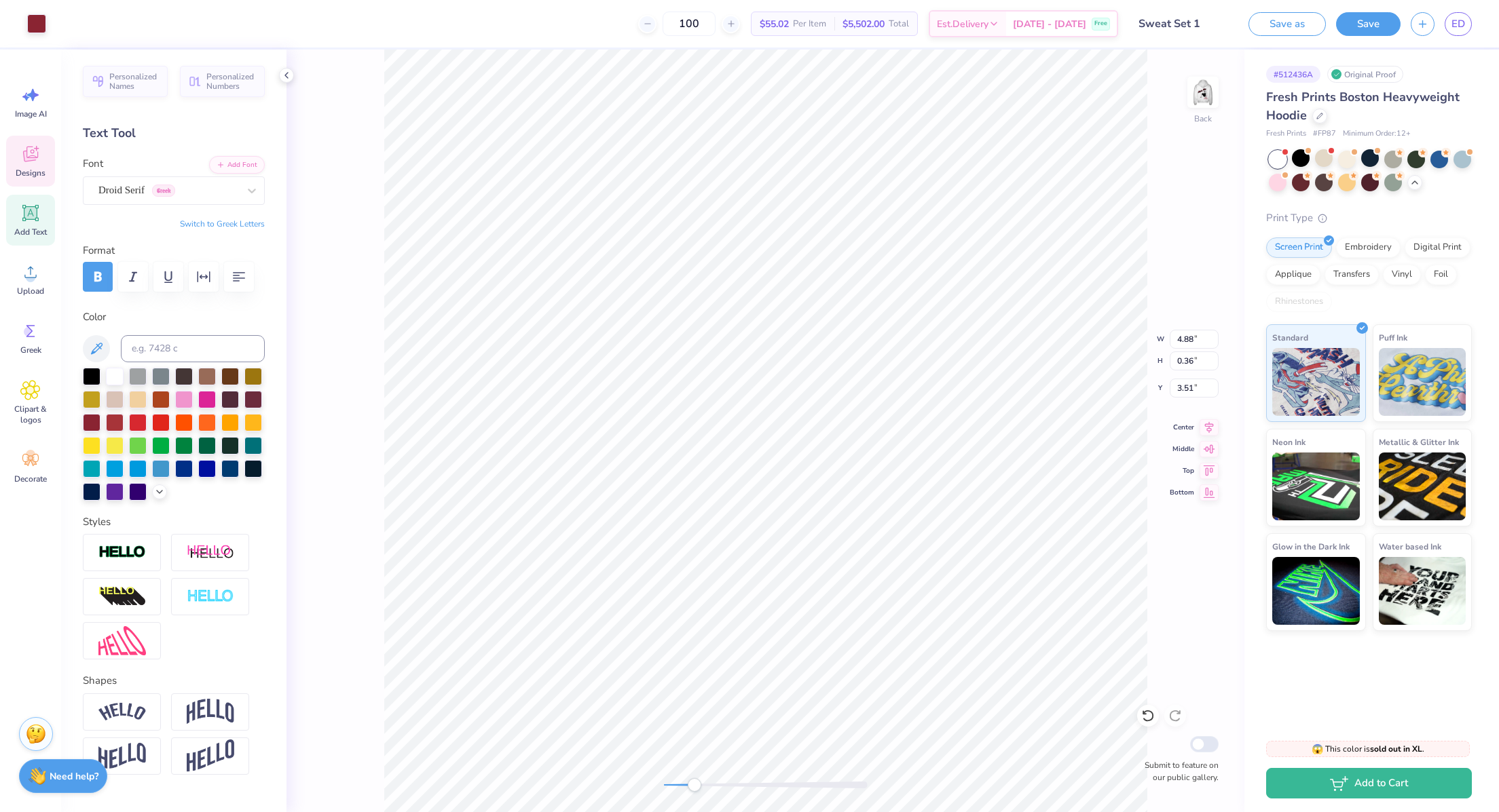
type input "4.88"
type input "0.36"
type input "3.51"
type input "4.88"
type input "0.36"
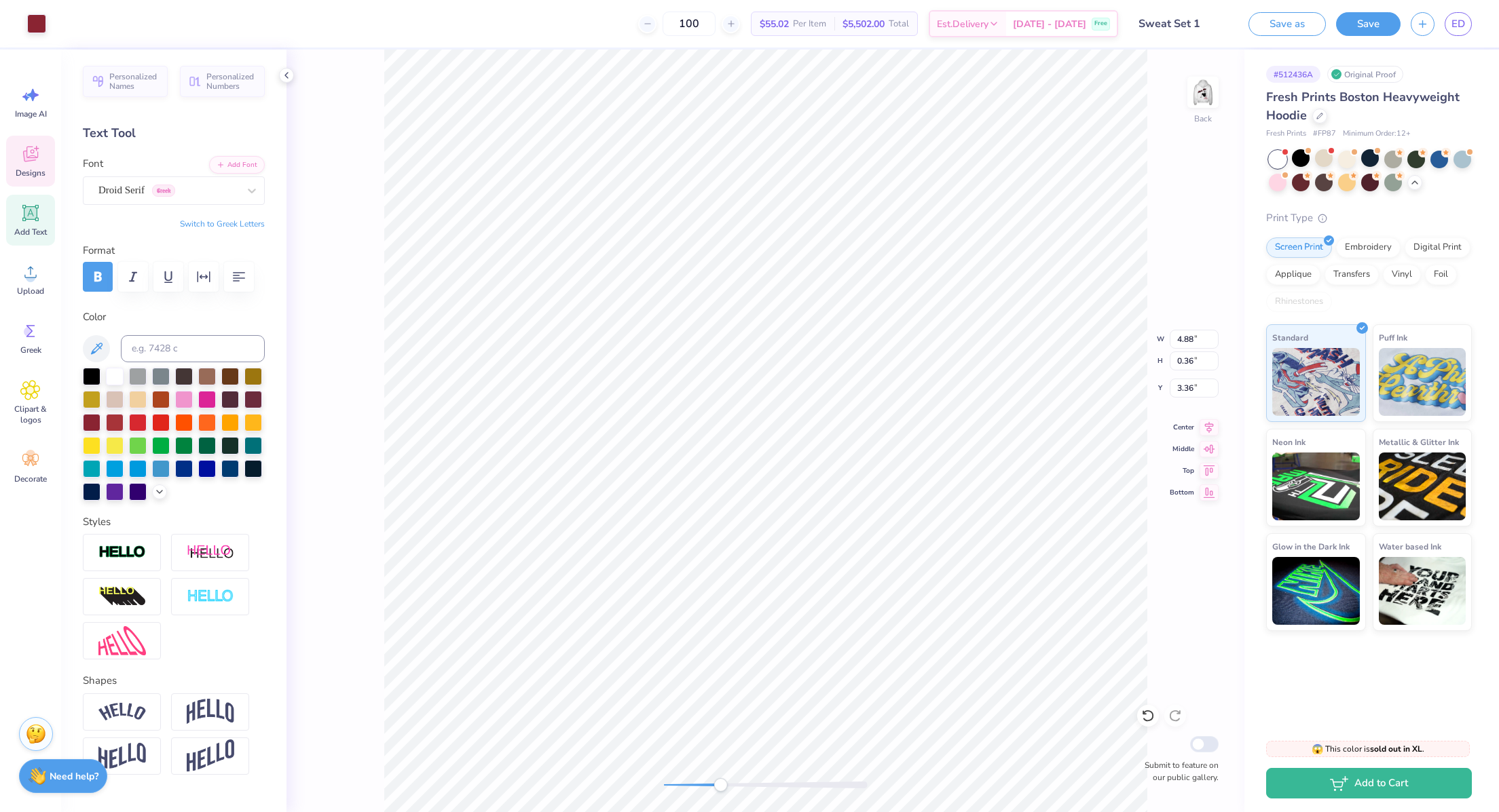
type input "3.36"
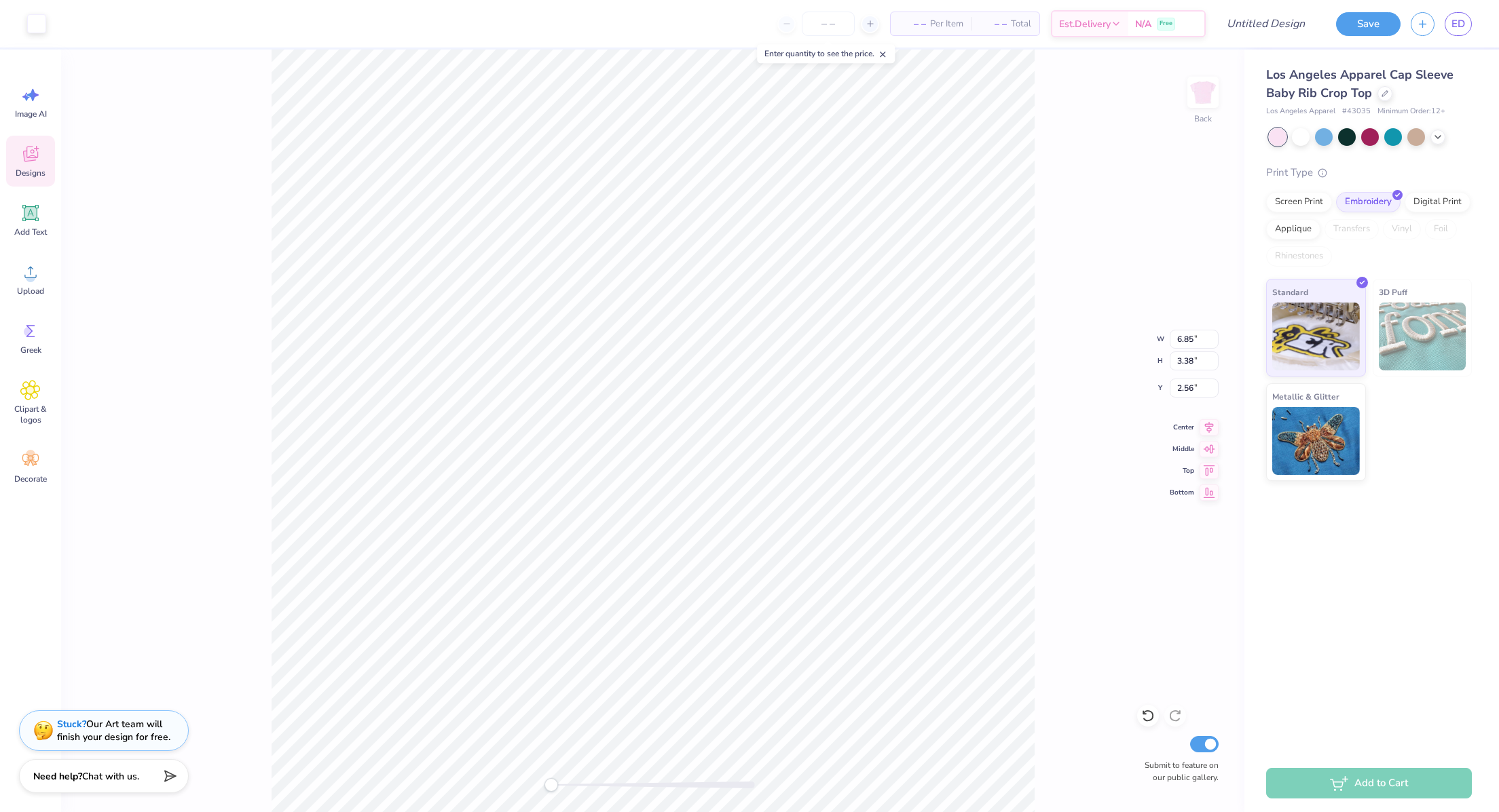
type input "2.53"
type input "3.15"
type input "2.73"
